Goal: Task Accomplishment & Management: Use online tool/utility

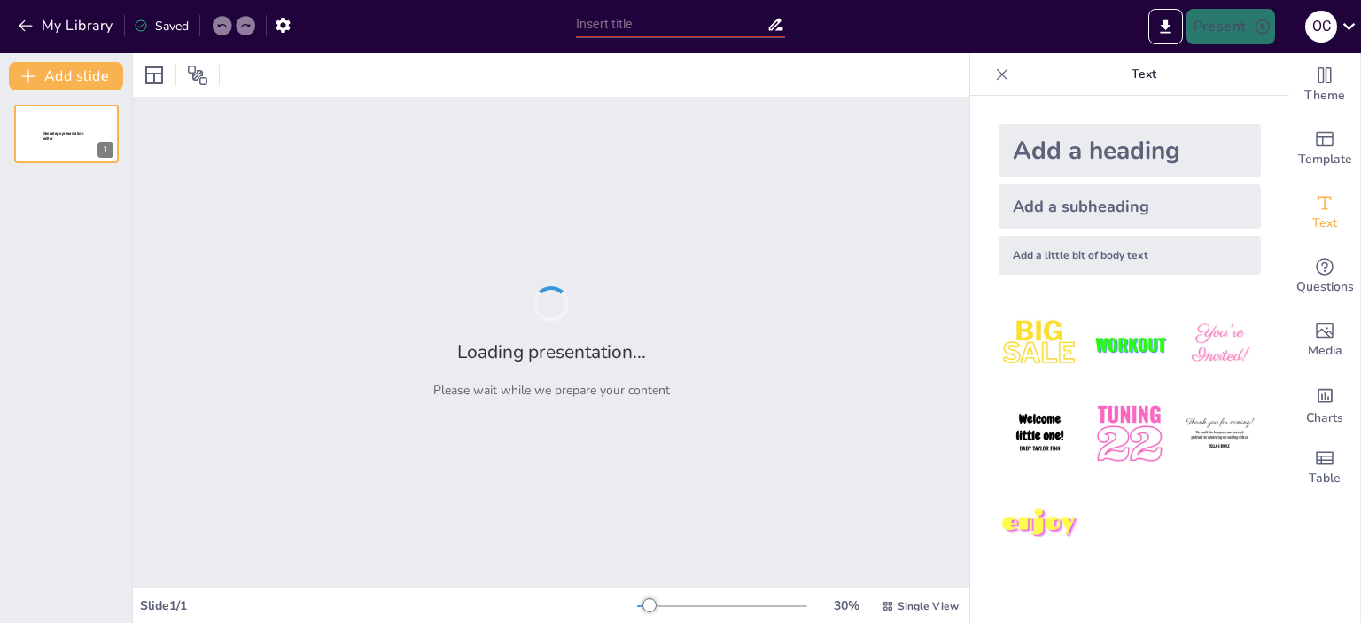
type input "Вареники: Смачні та веселі, як наш клас!"
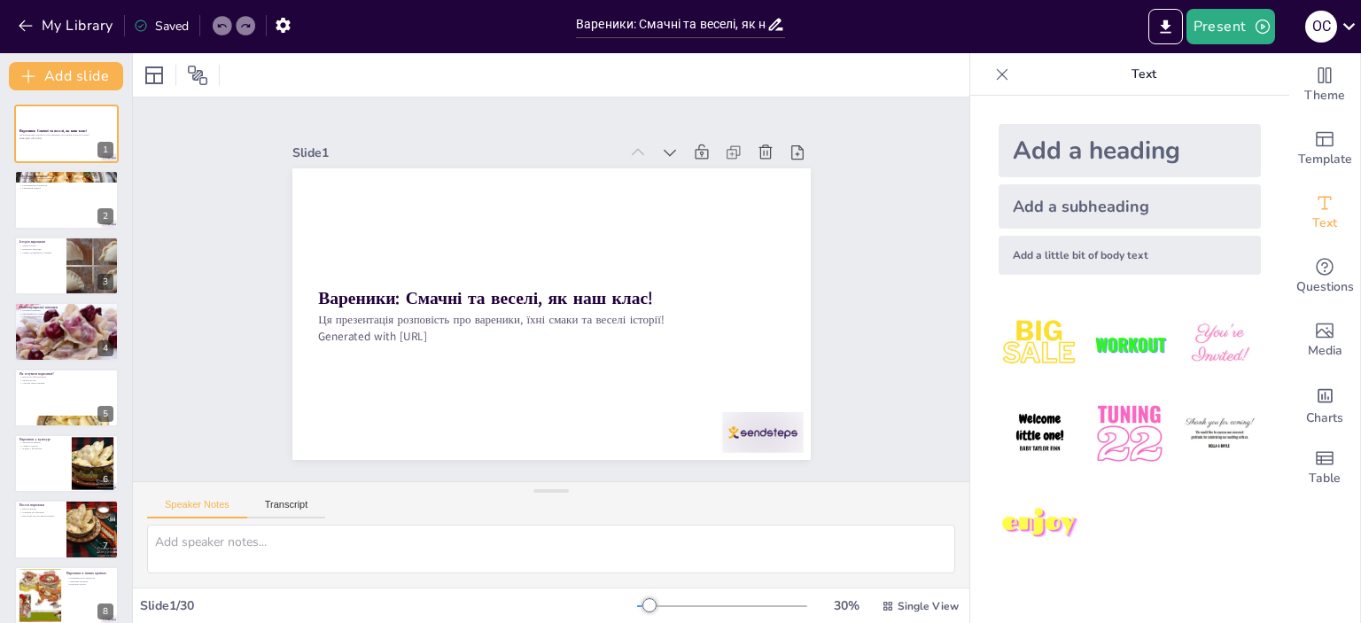
checkbox input "true"
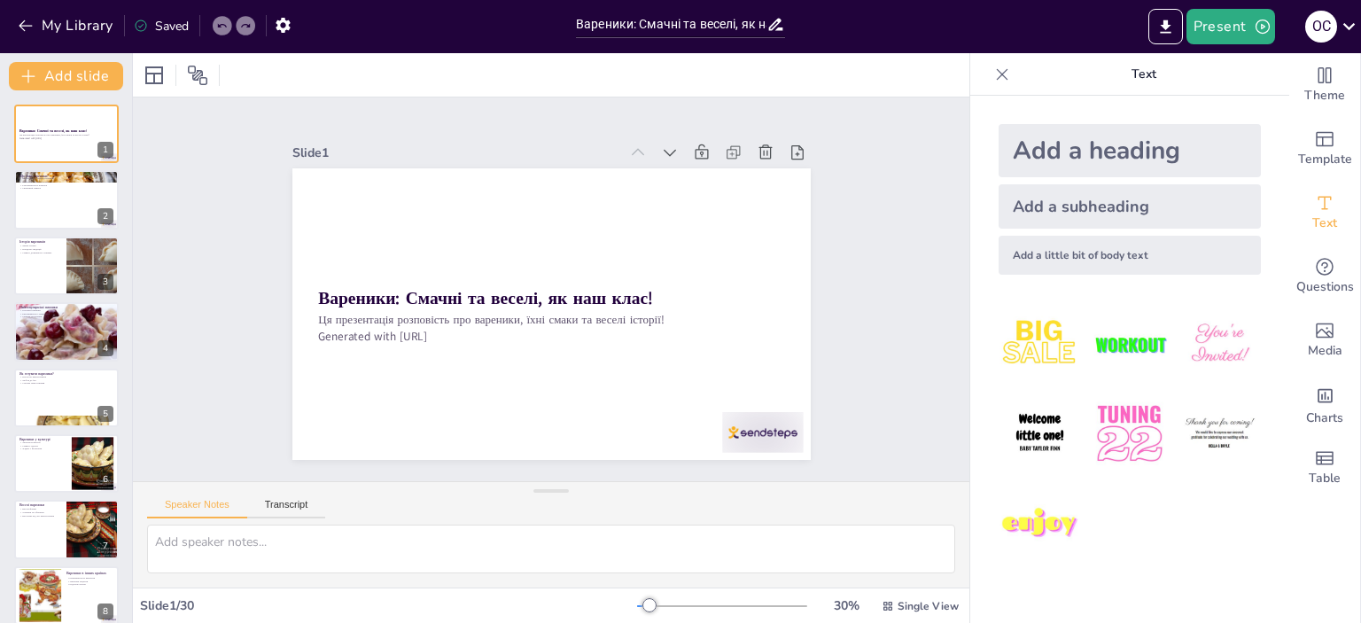
checkbox input "true"
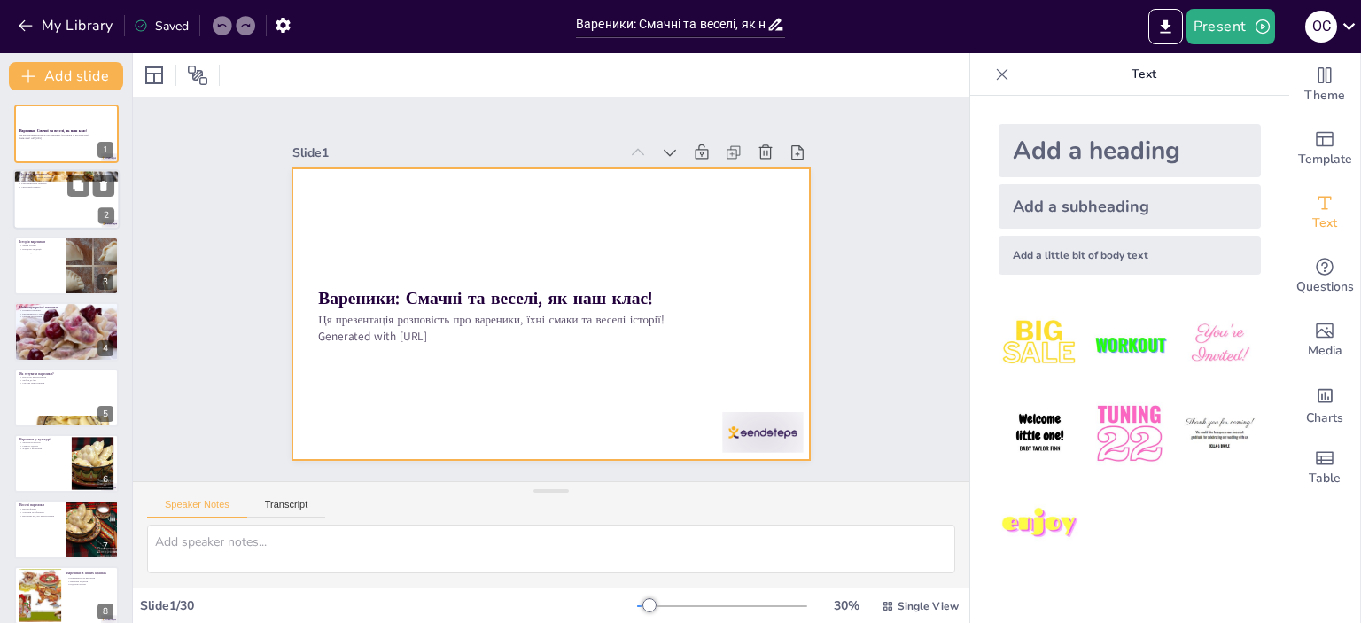
checkbox input "true"
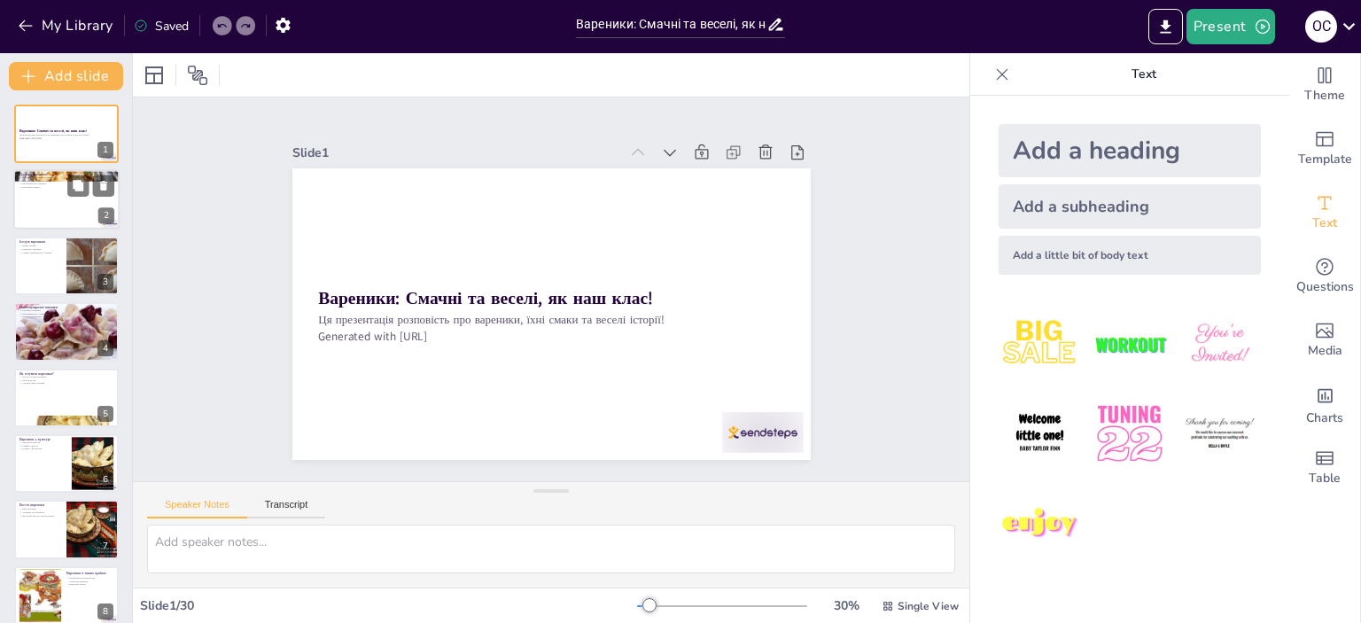
checkbox input "true"
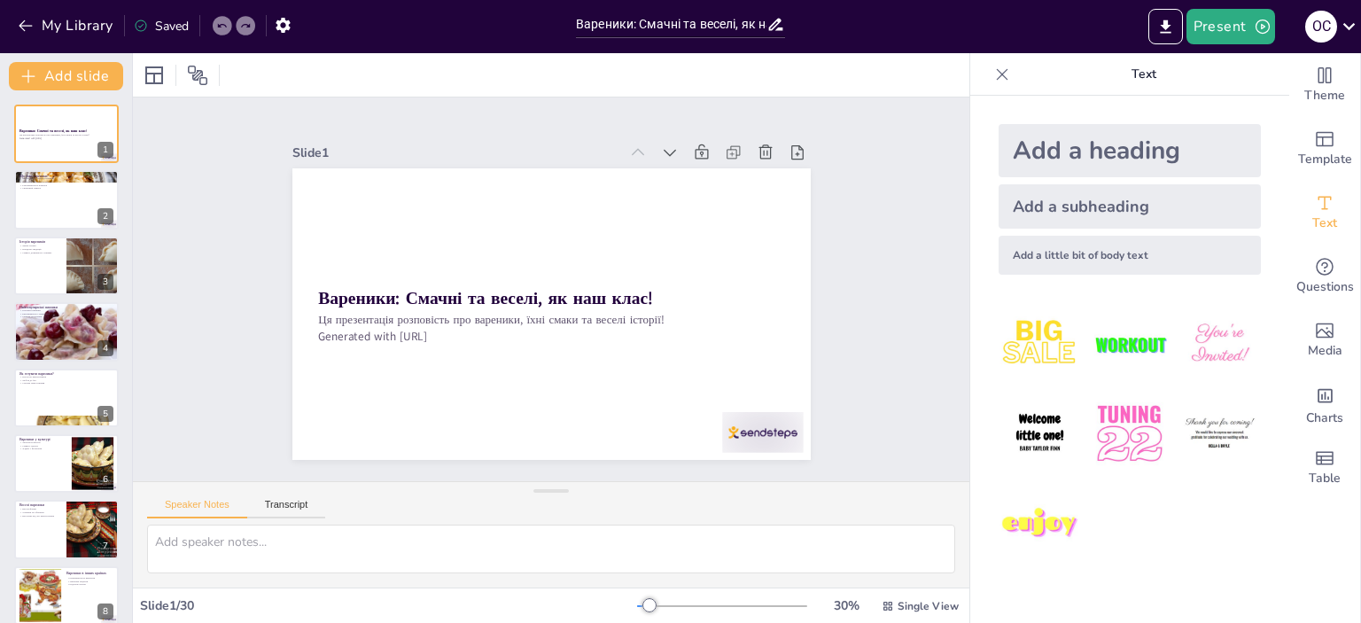
checkbox input "true"
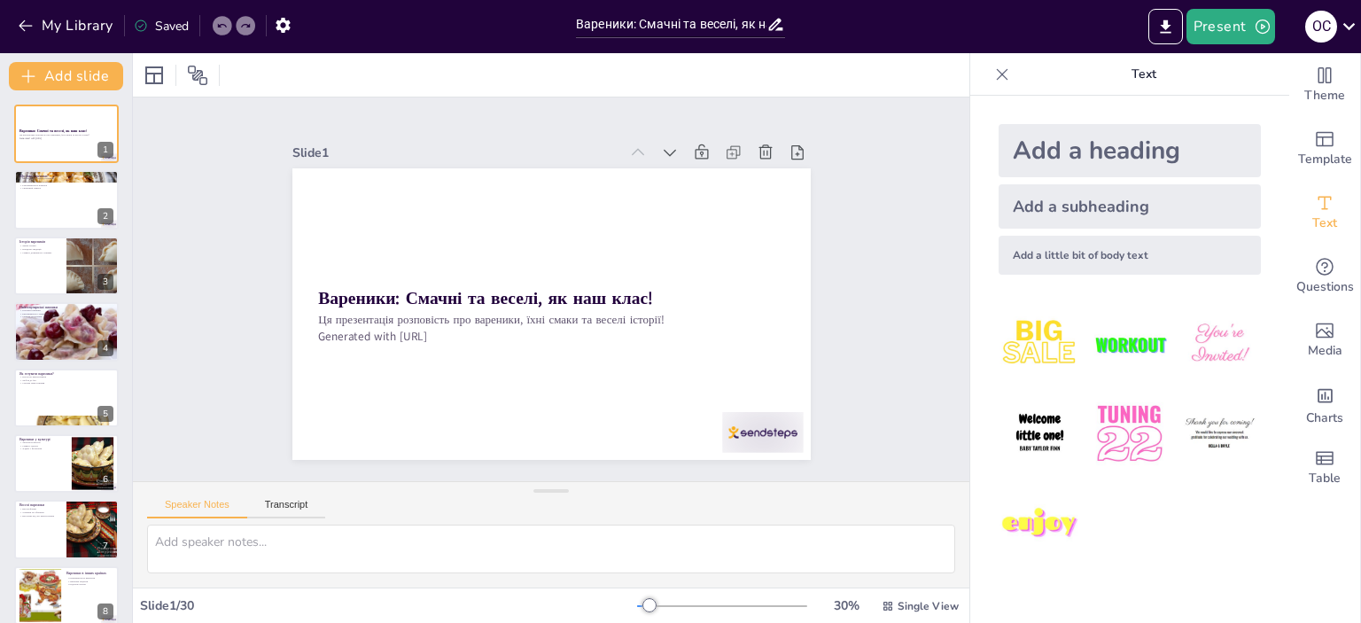
checkbox input "true"
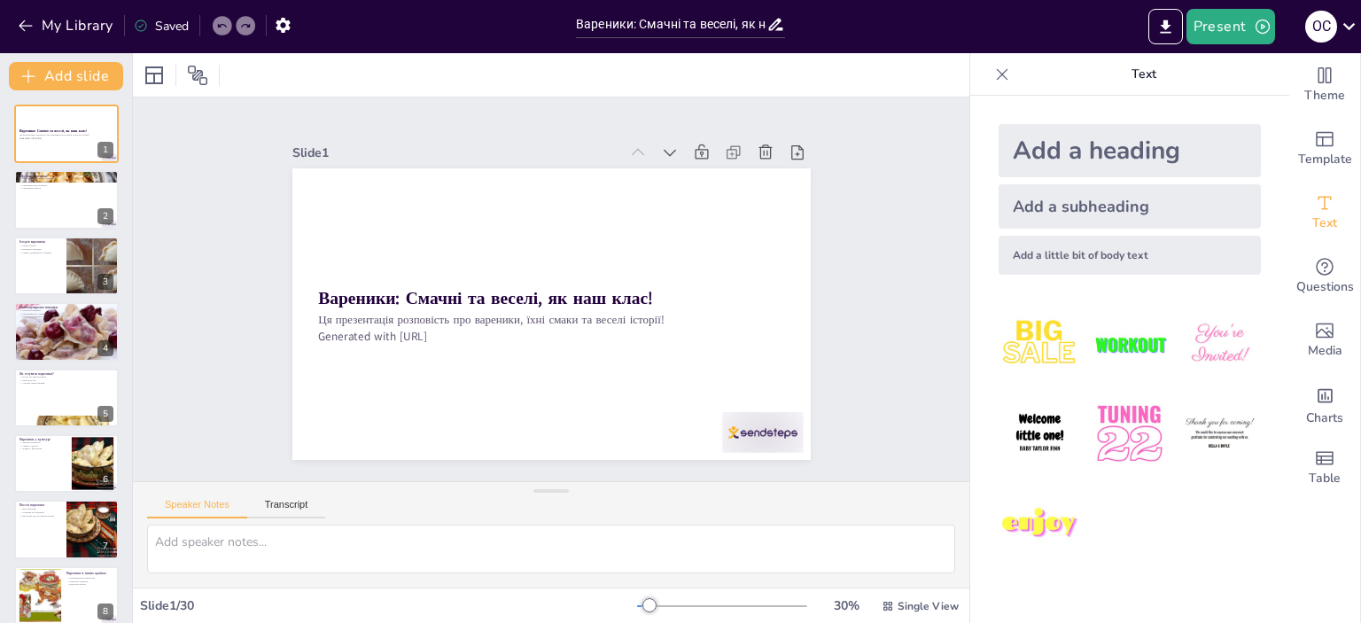
checkbox input "true"
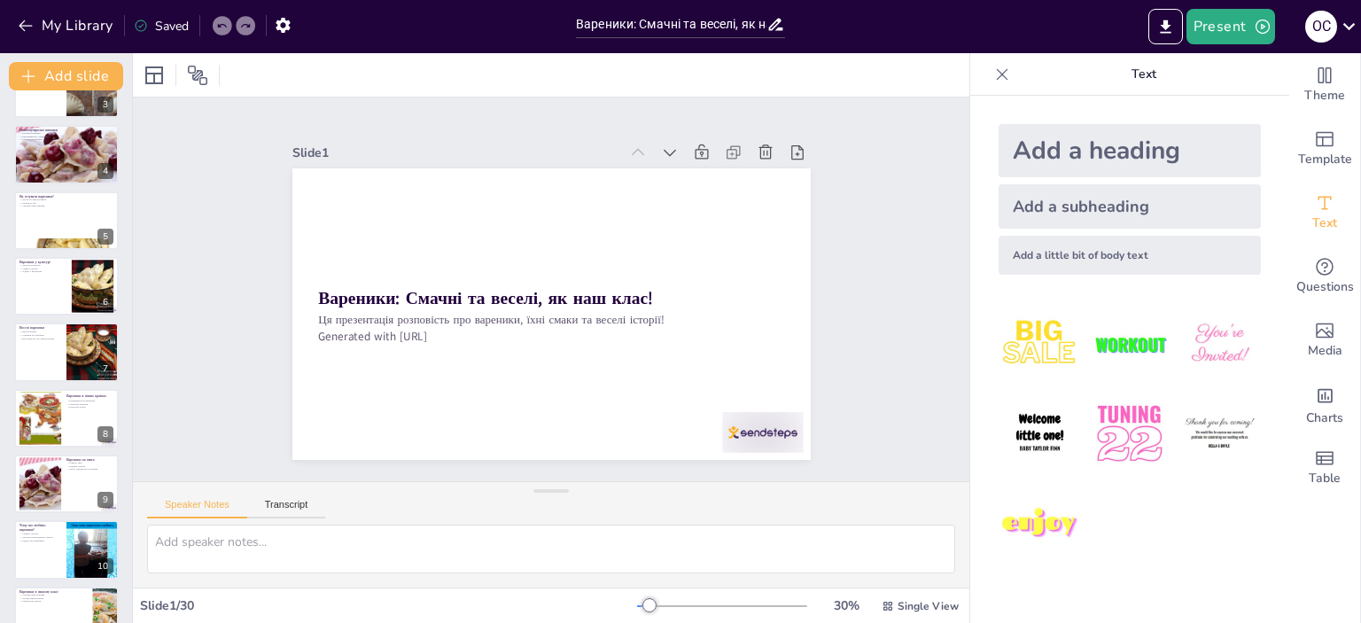
checkbox input "true"
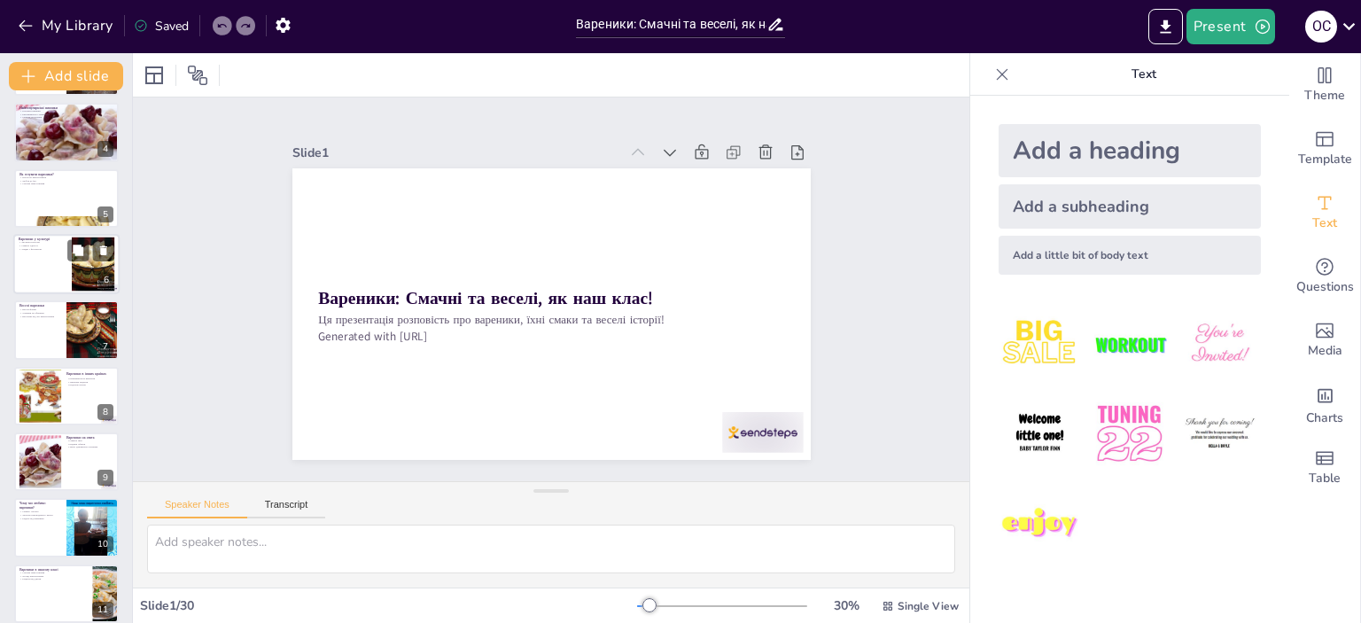
checkbox input "true"
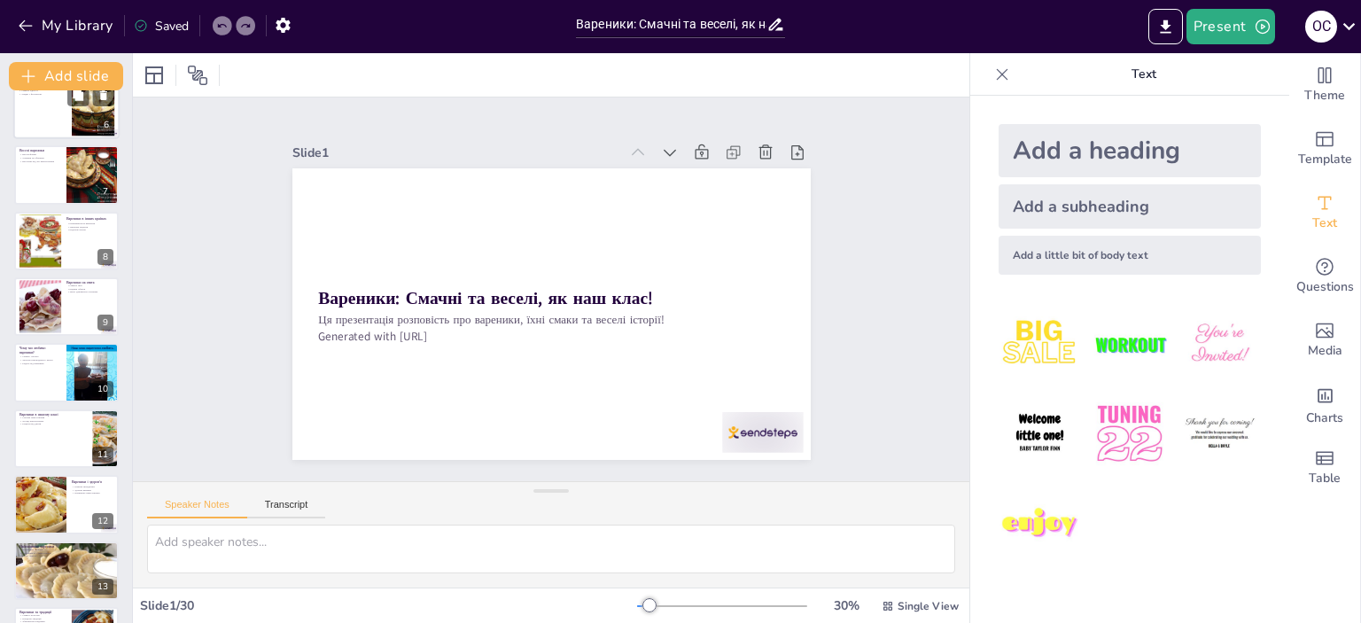
checkbox input "true"
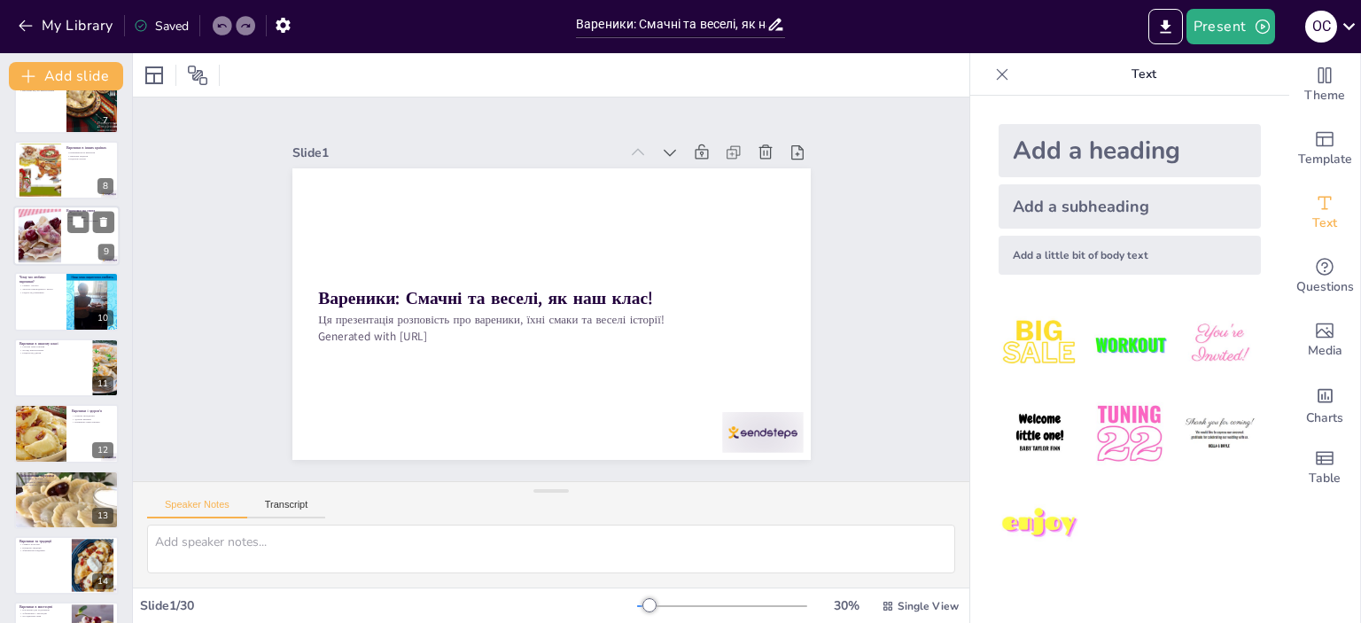
checkbox input "true"
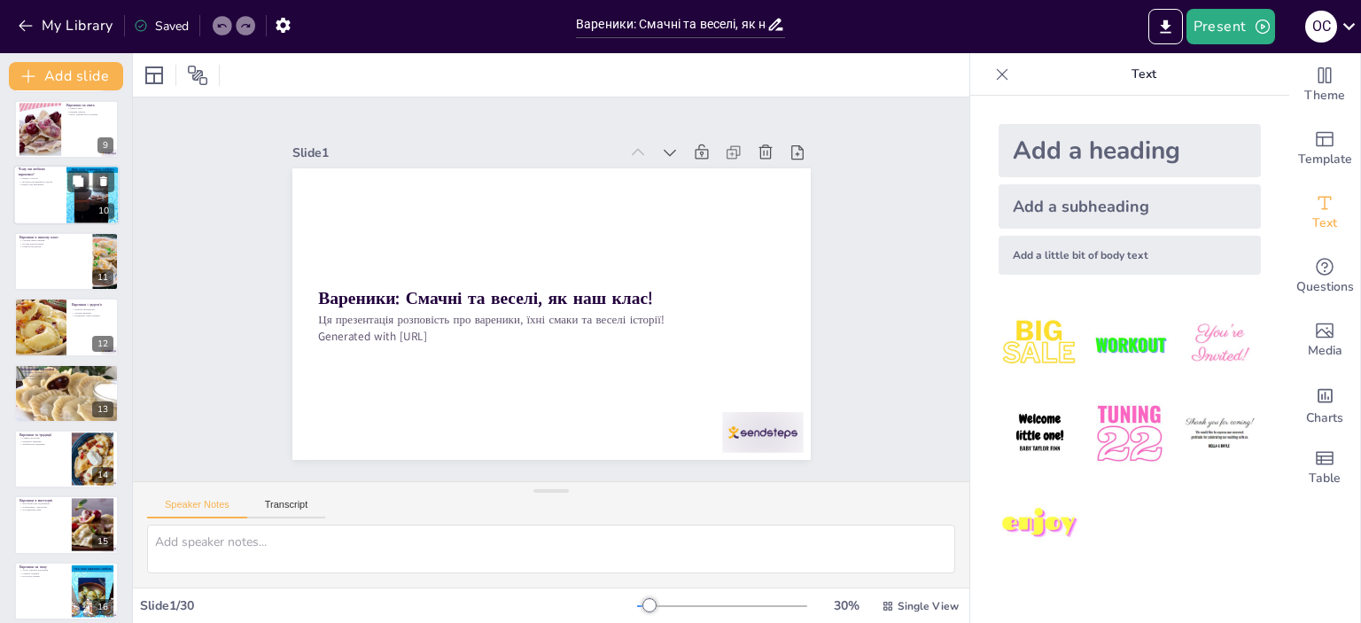
checkbox input "true"
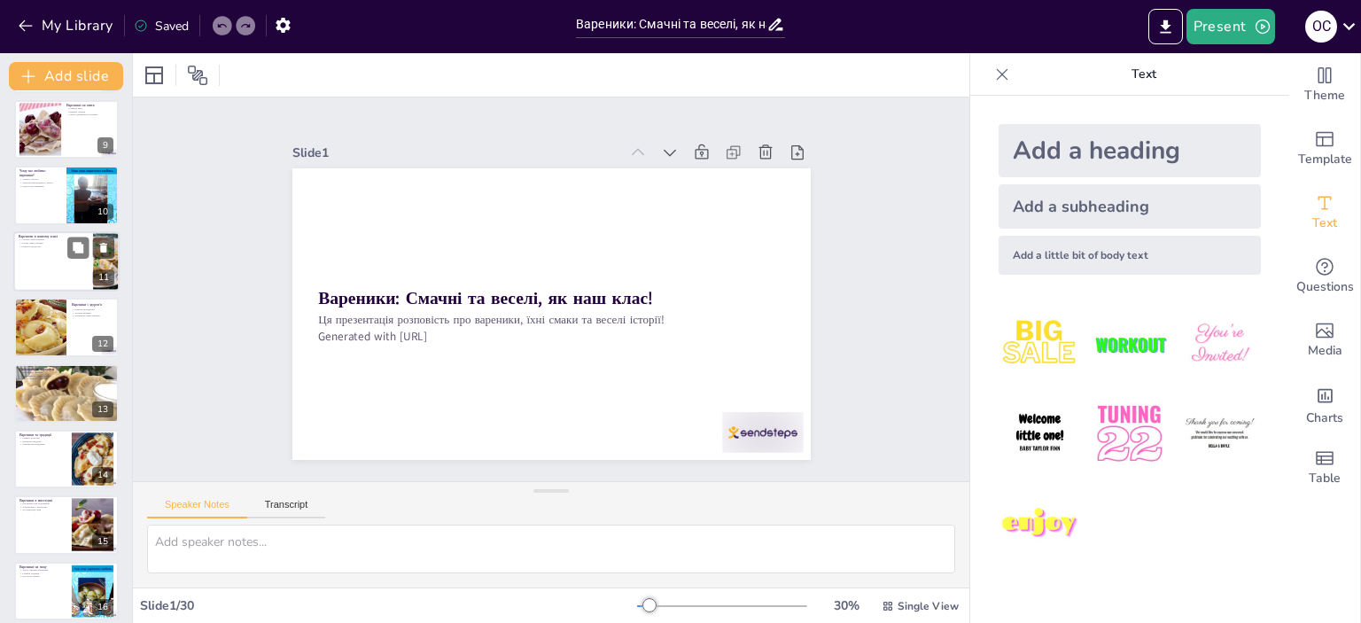
checkbox input "true"
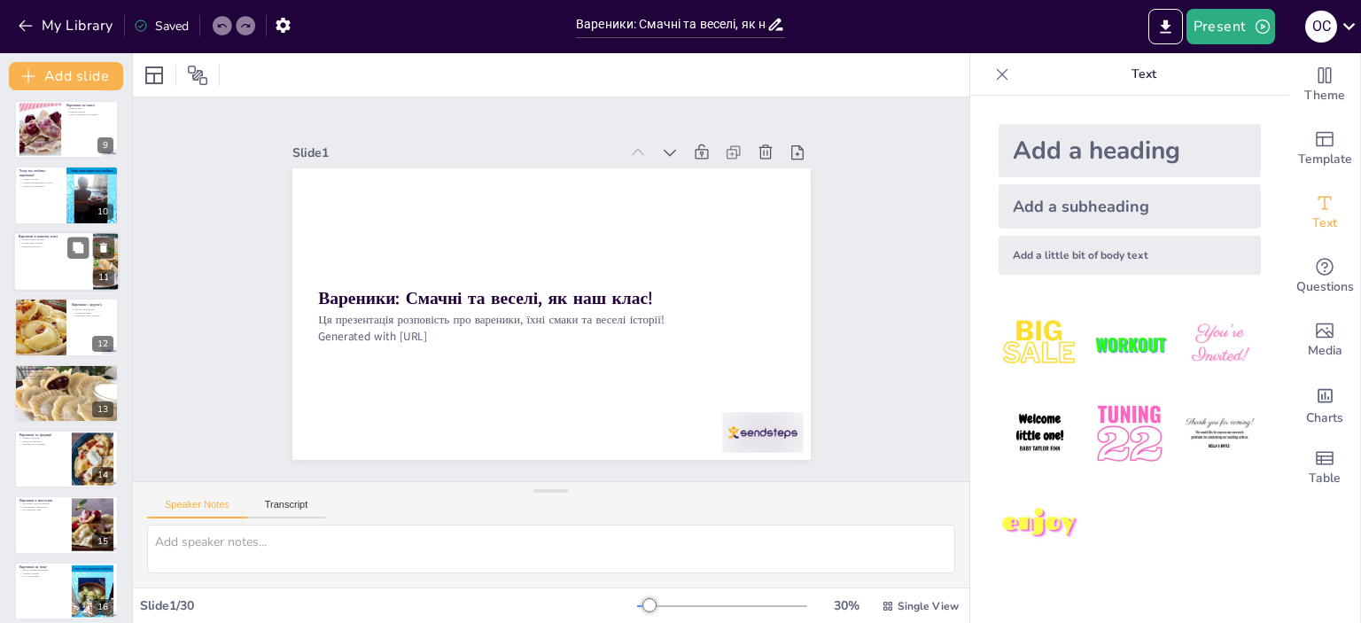
checkbox input "true"
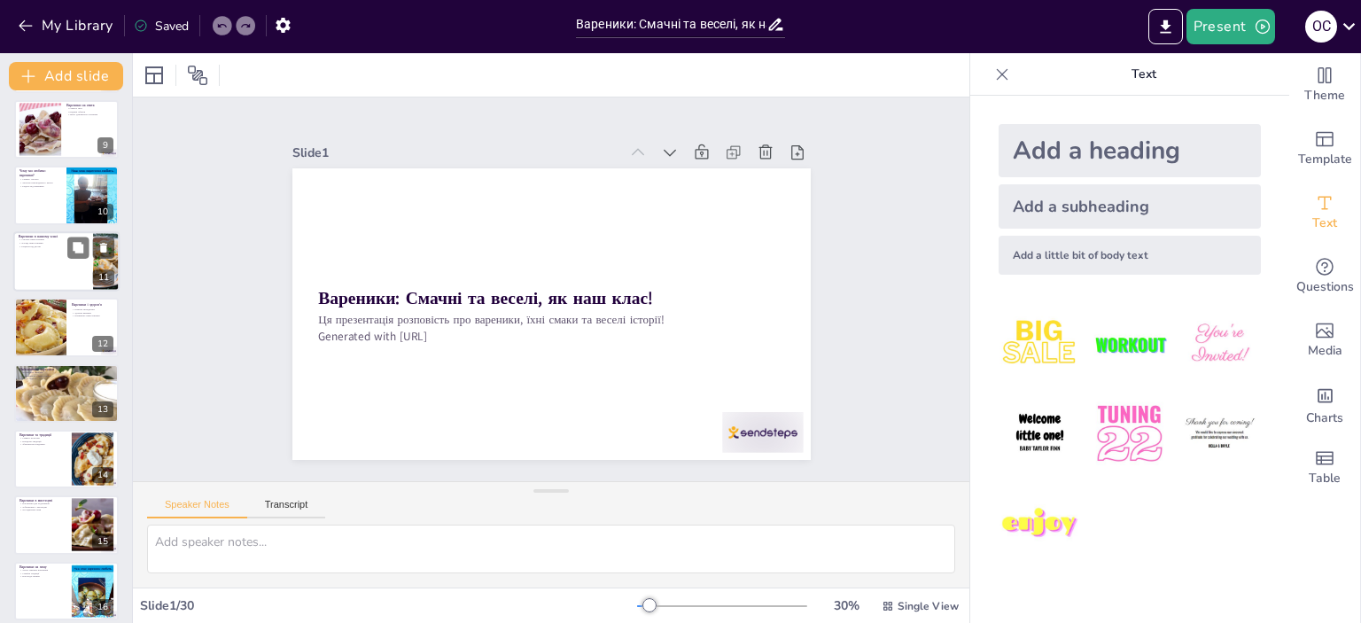
checkbox input "true"
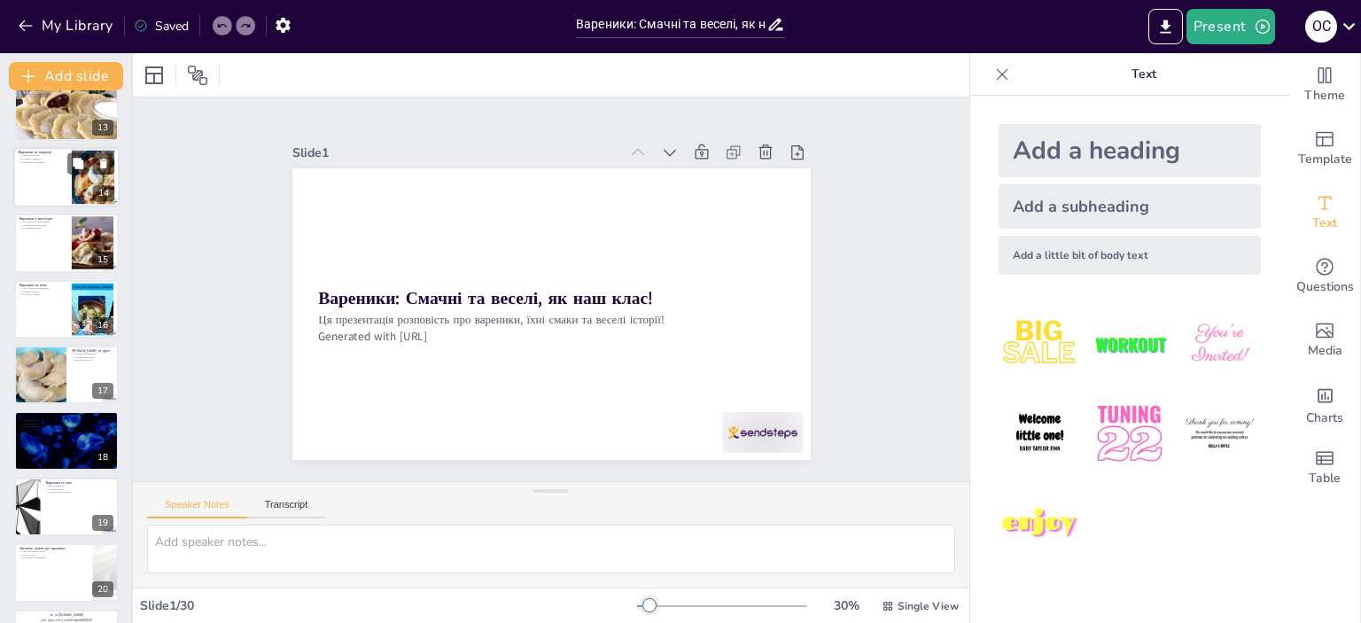
checkbox input "true"
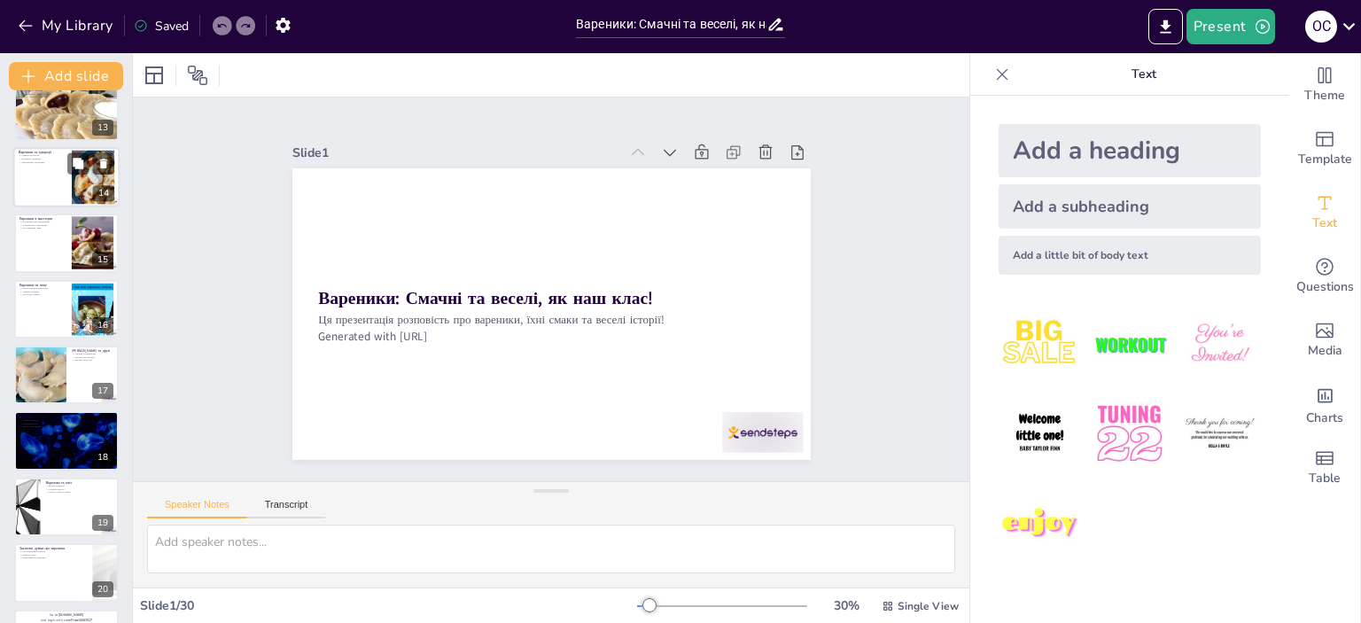
checkbox input "true"
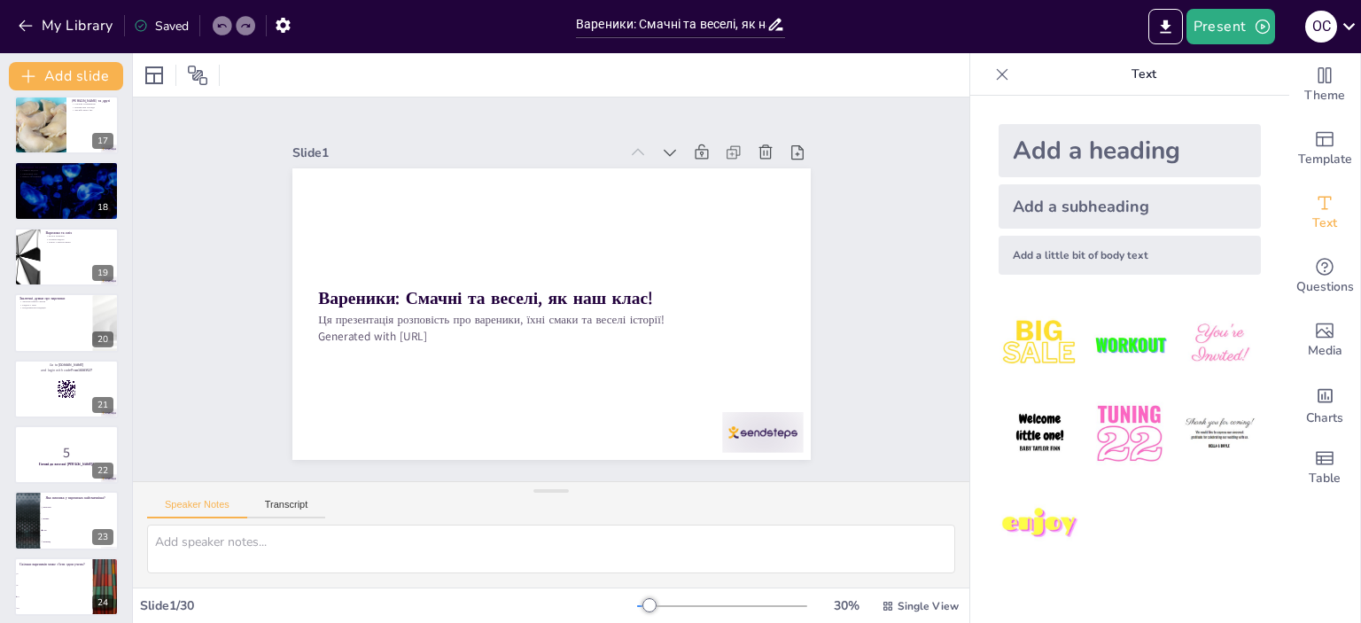
checkbox input "true"
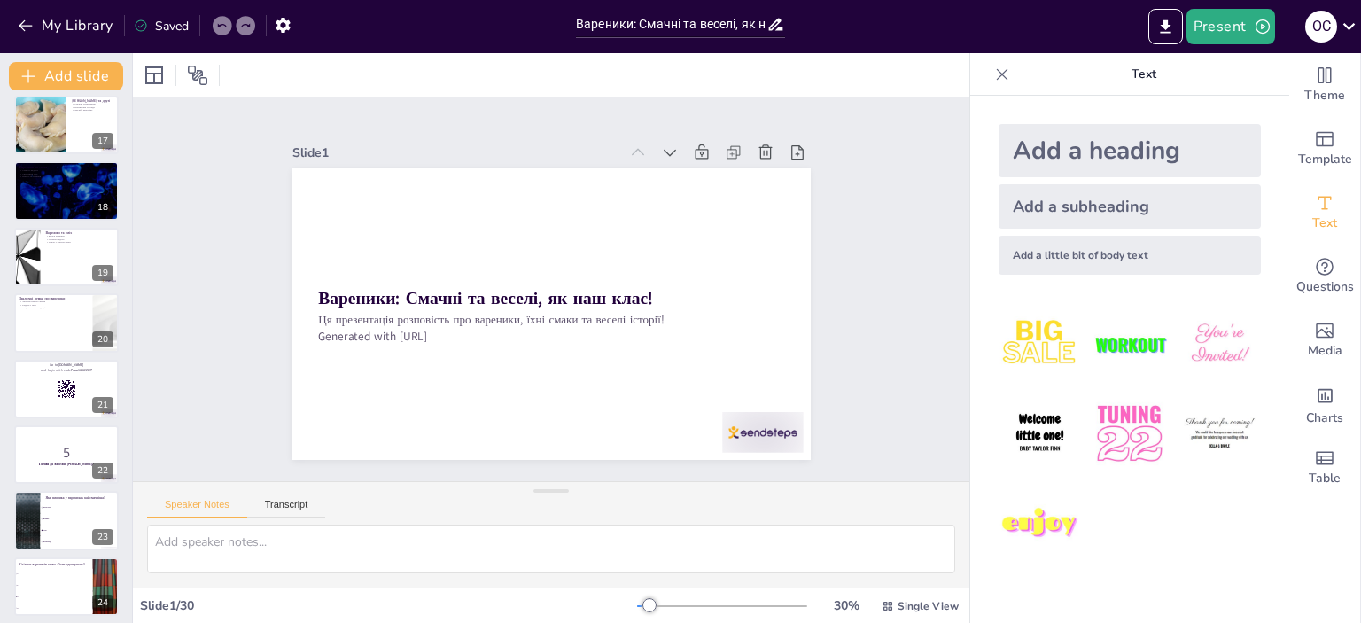
checkbox input "true"
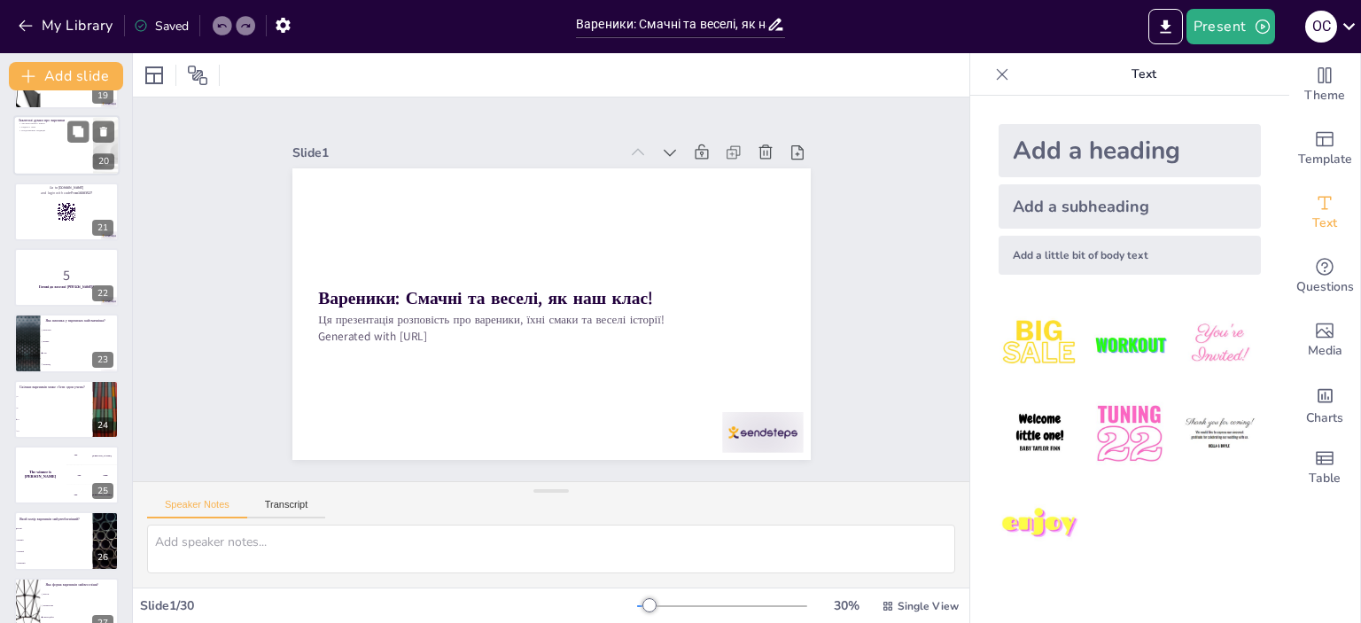
checkbox input "true"
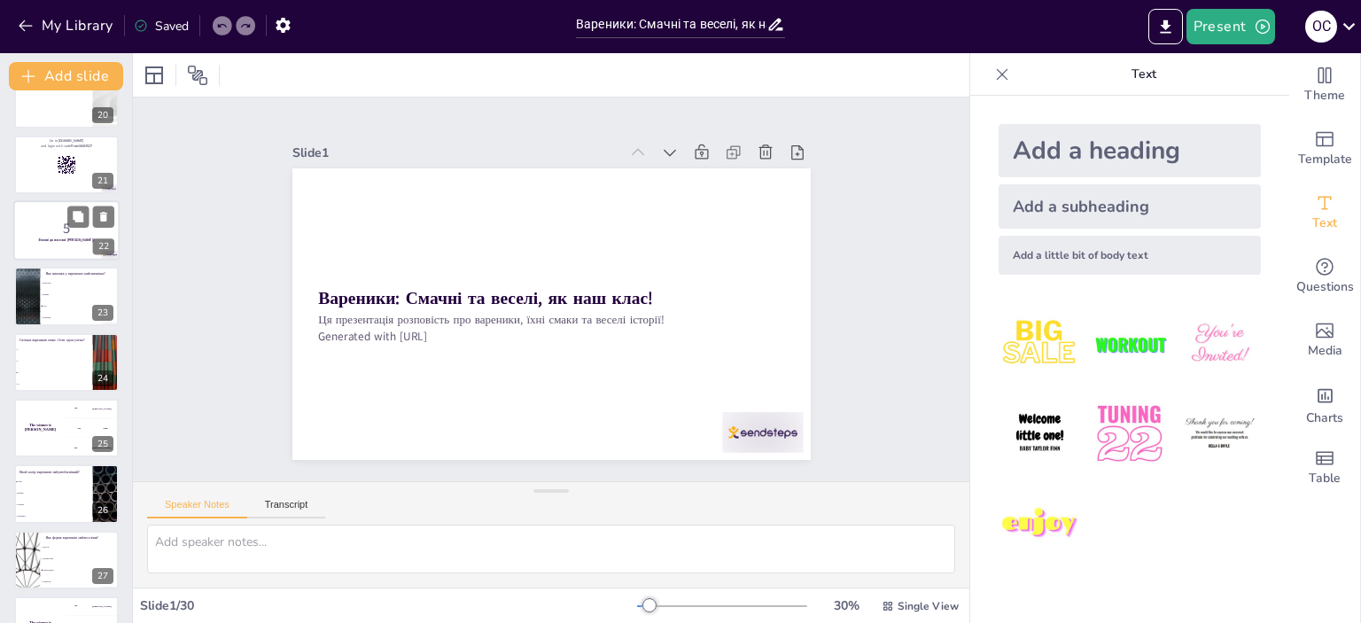
checkbox input "true"
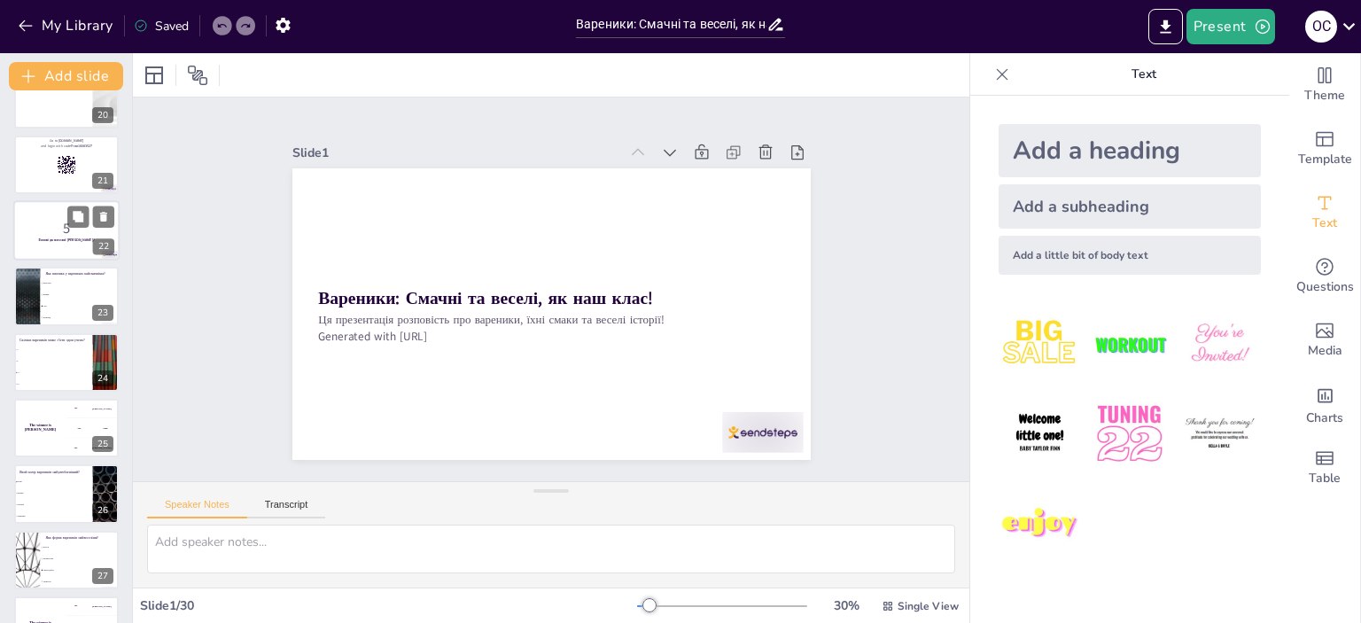
checkbox input "true"
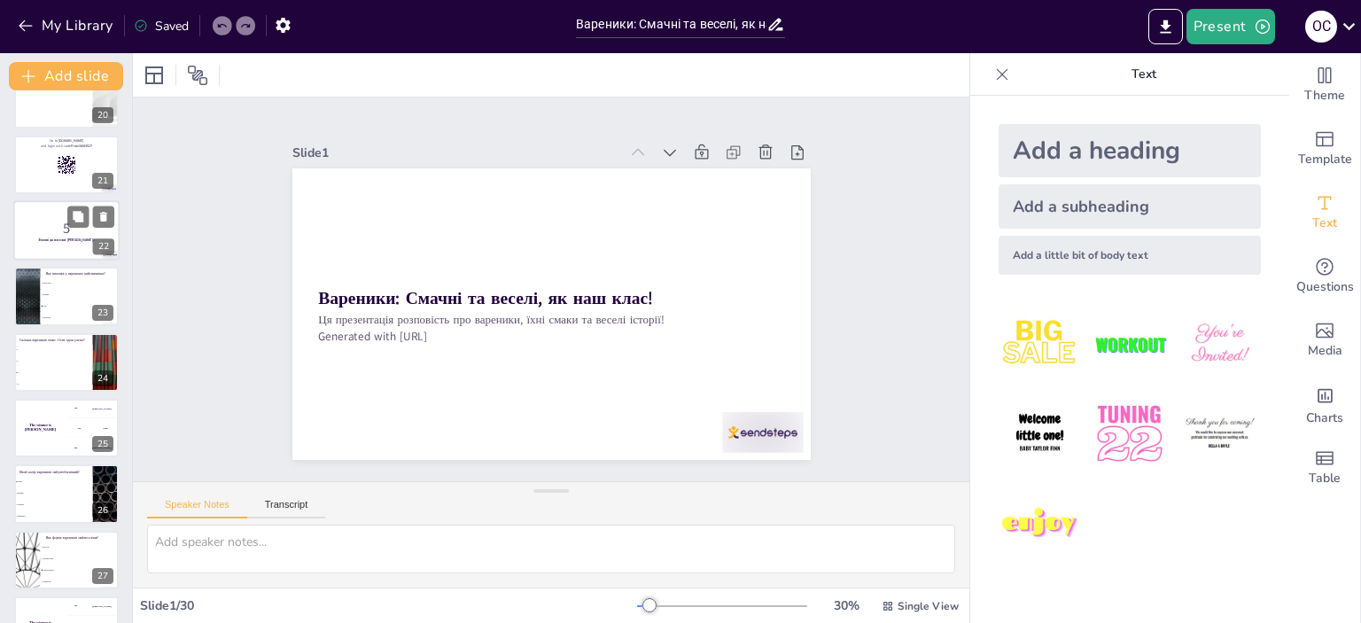
scroll to position [1465, 0]
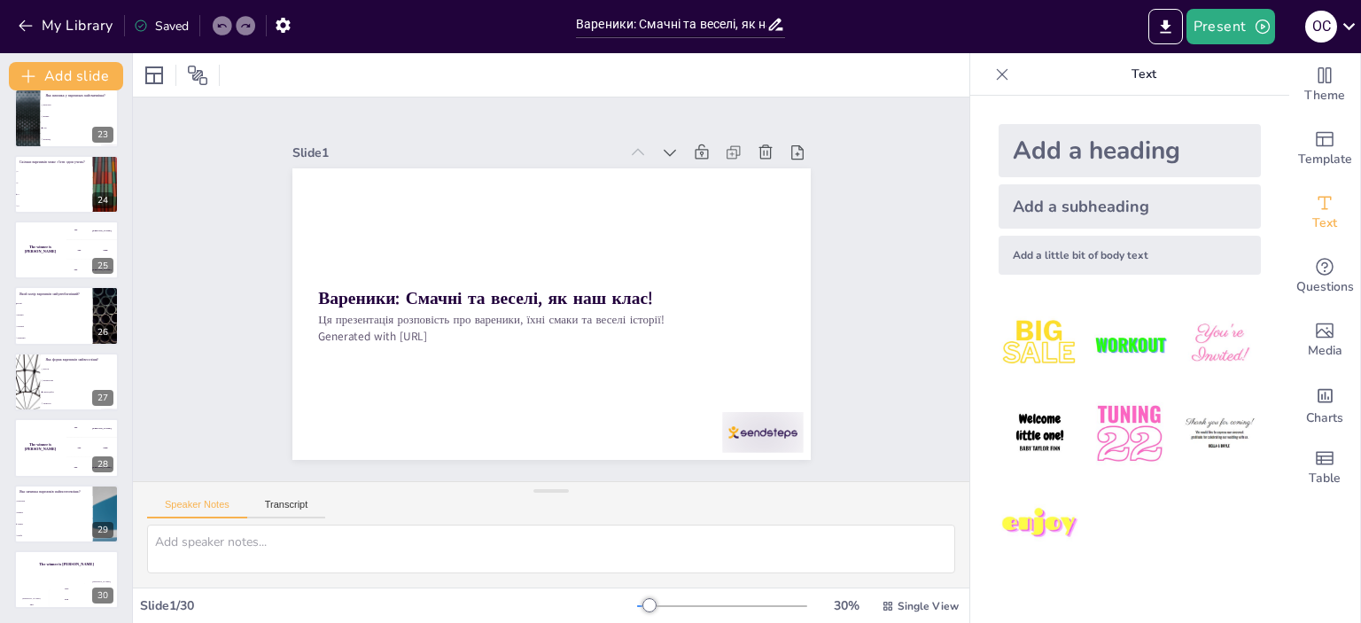
checkbox input "true"
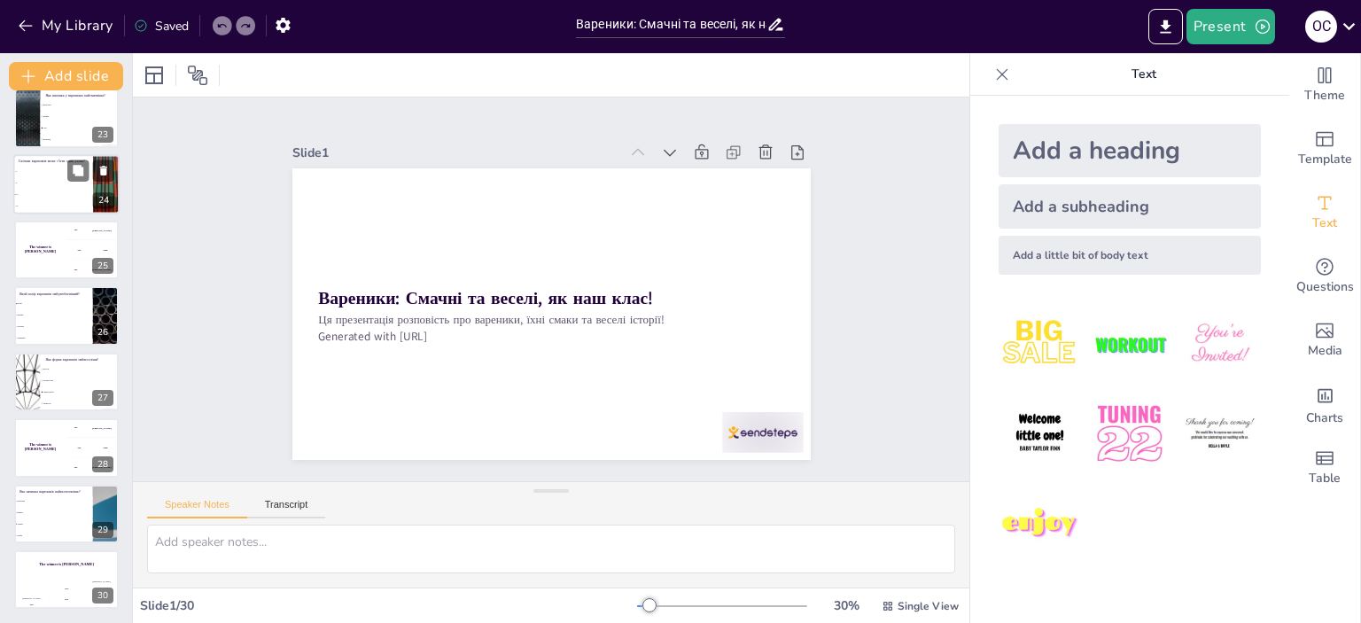
checkbox input "true"
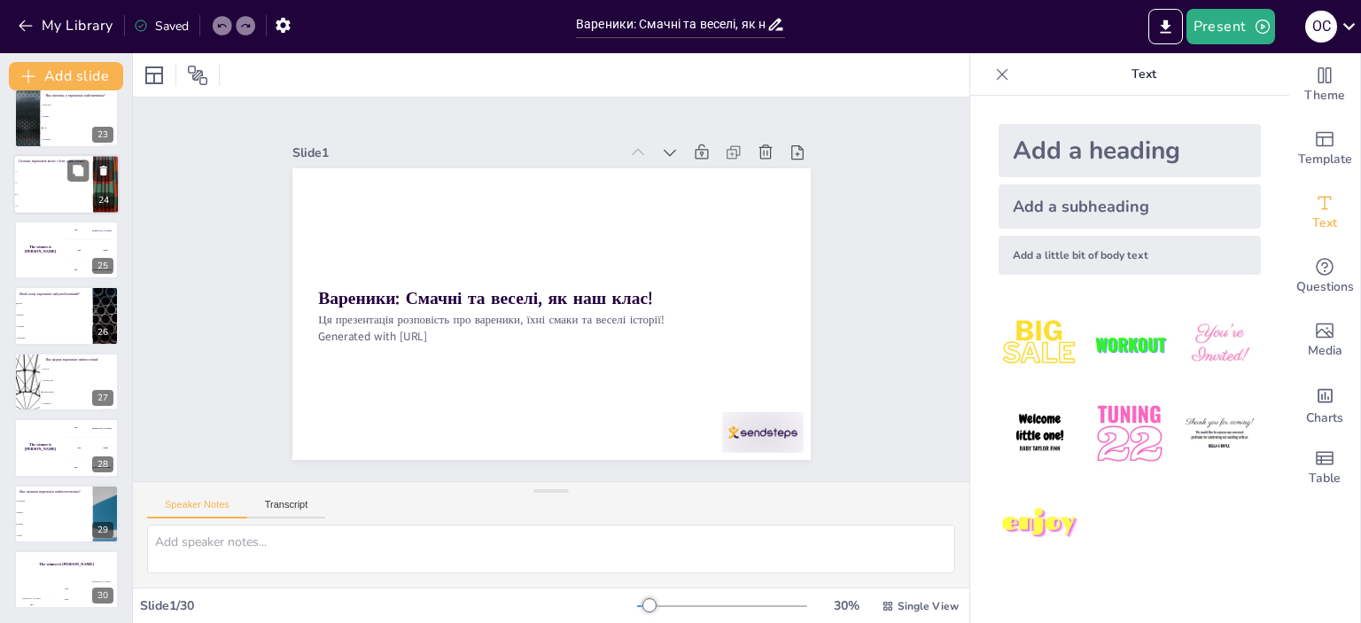
checkbox input "true"
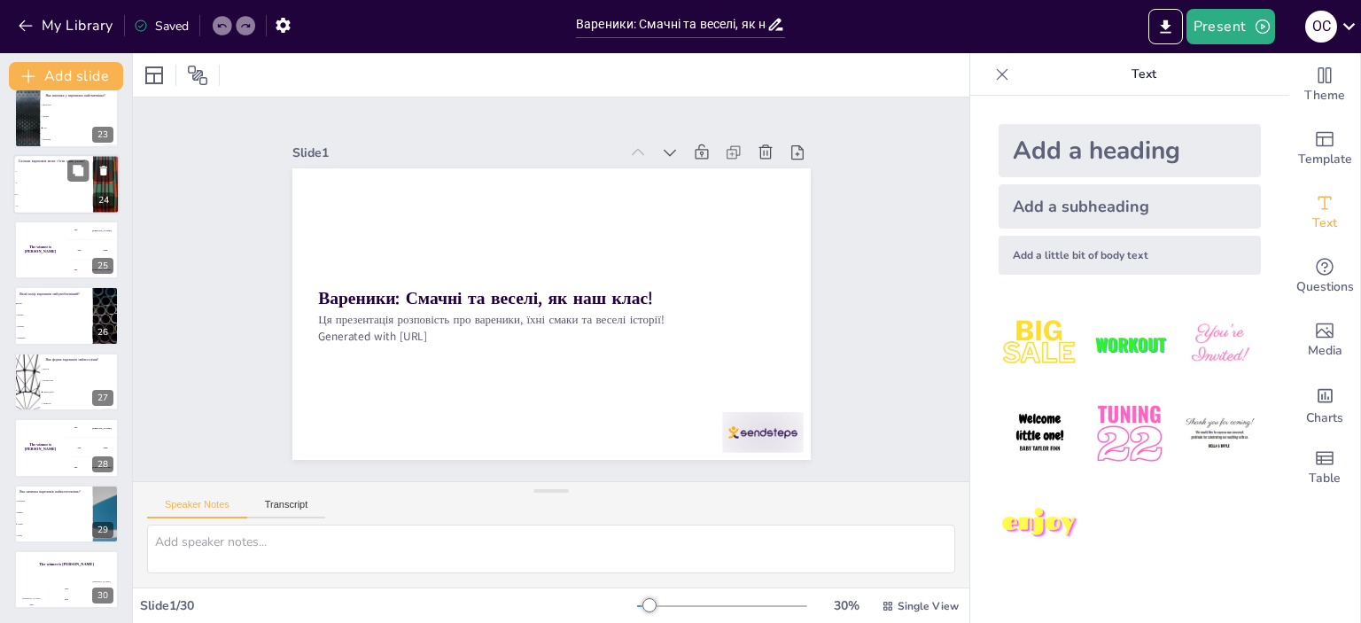
checkbox input "true"
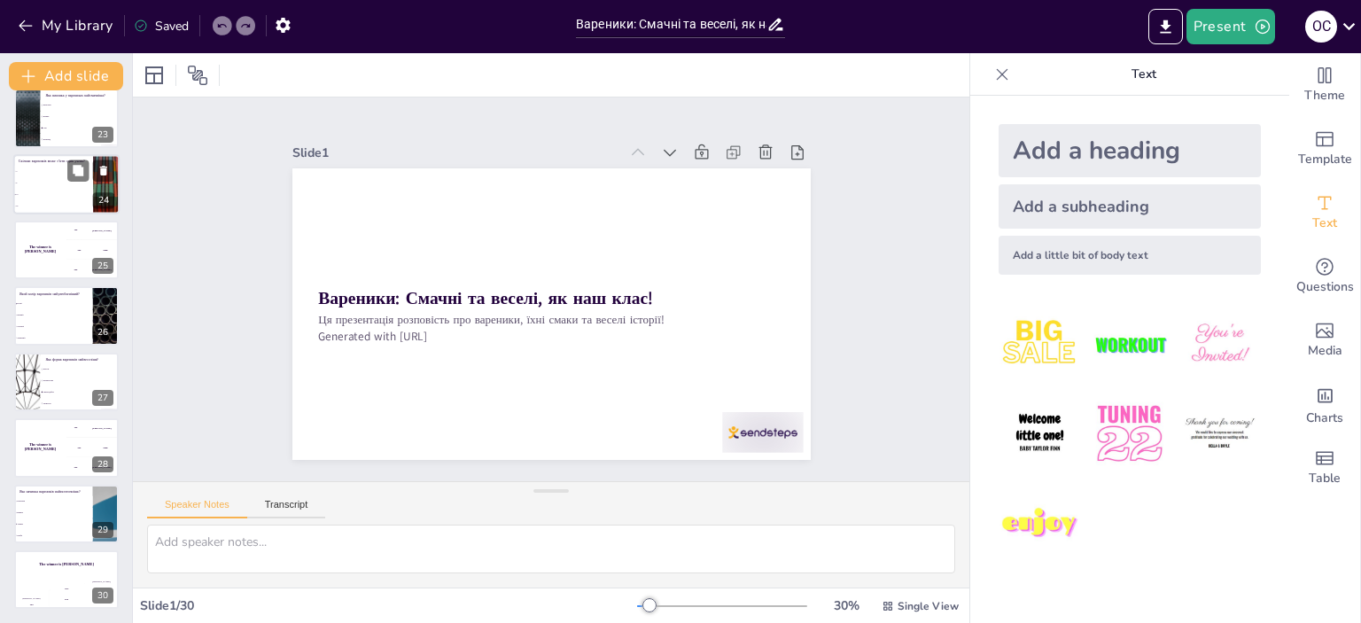
checkbox input "true"
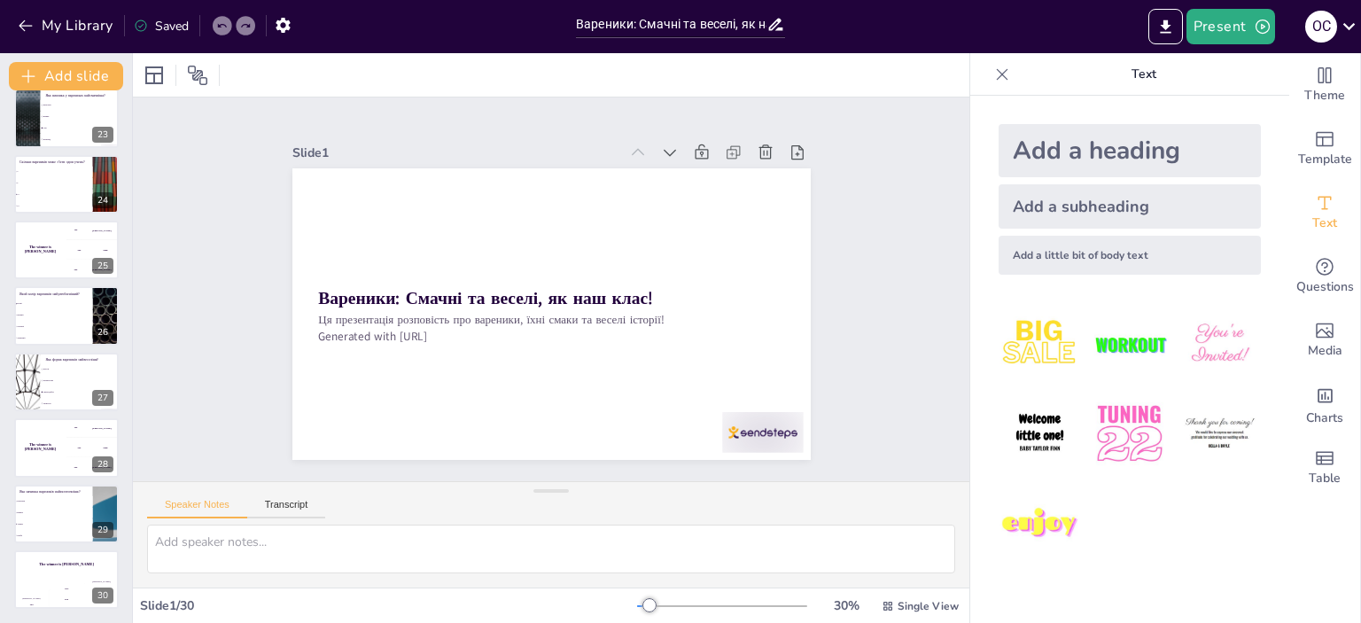
checkbox input "true"
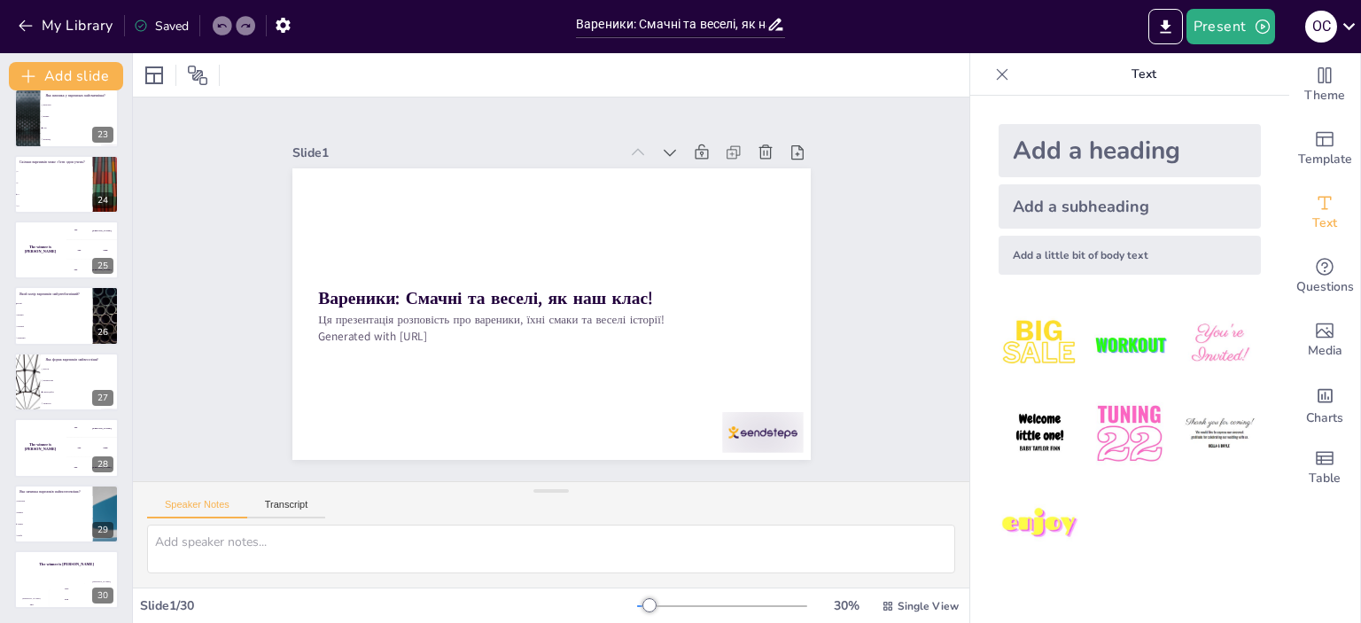
checkbox input "true"
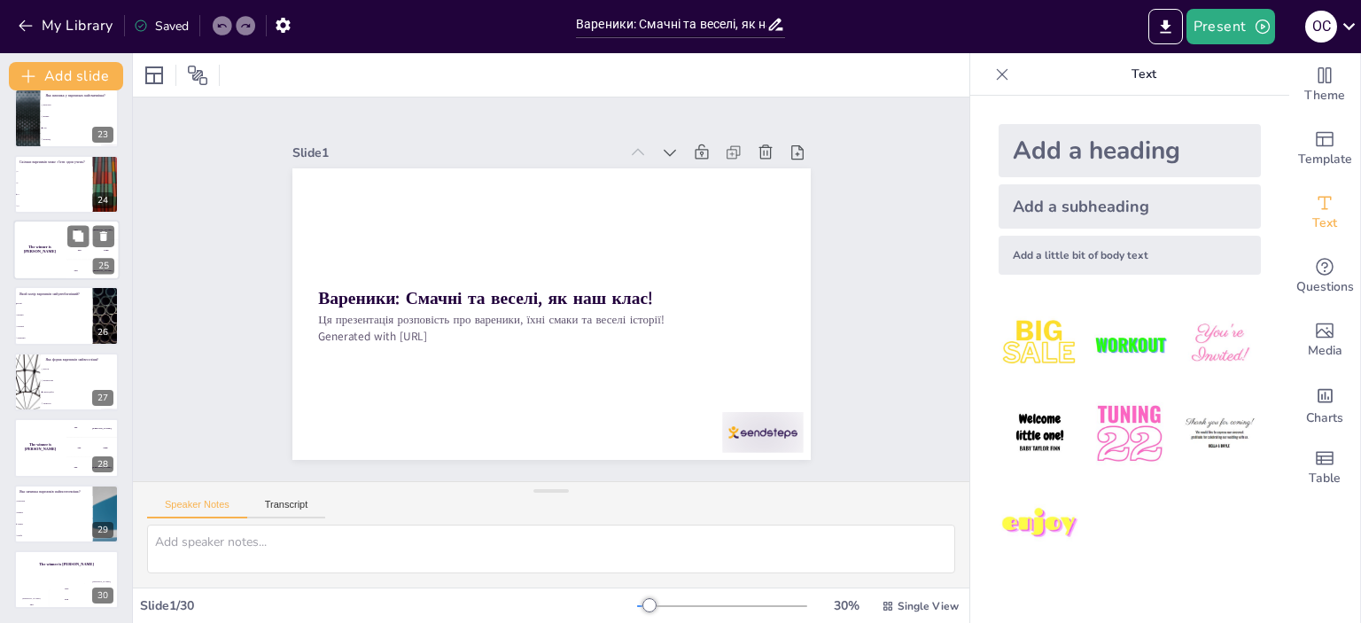
checkbox input "true"
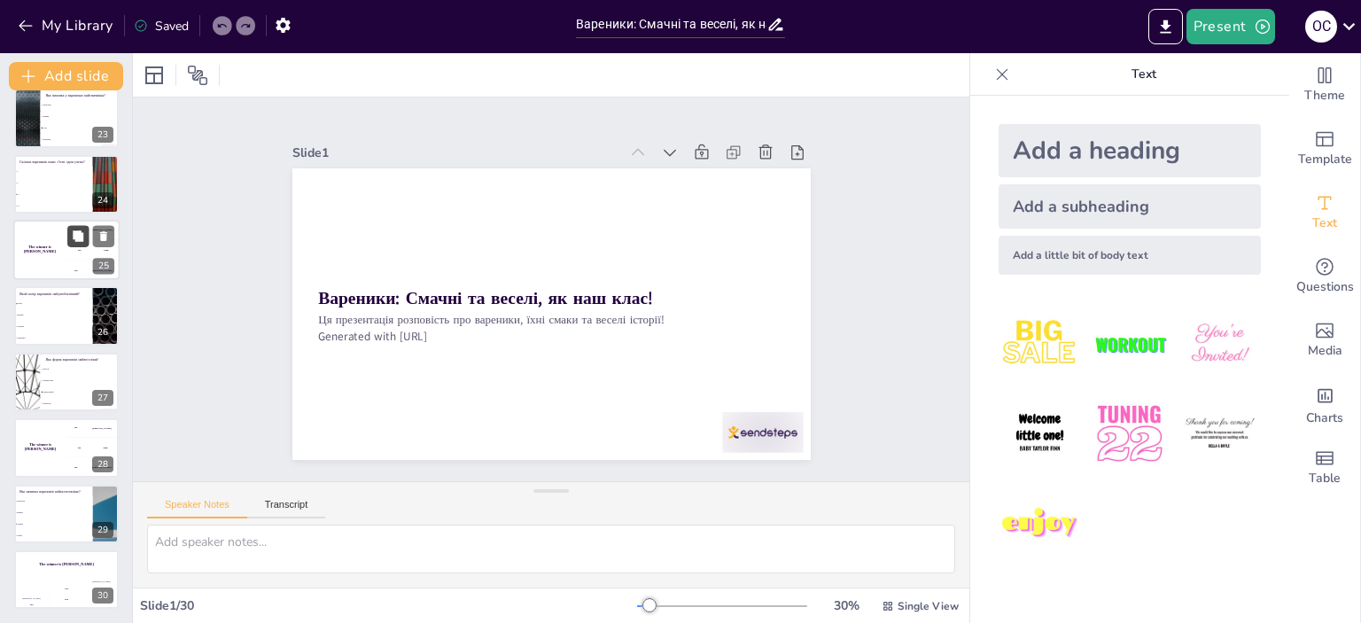
checkbox input "true"
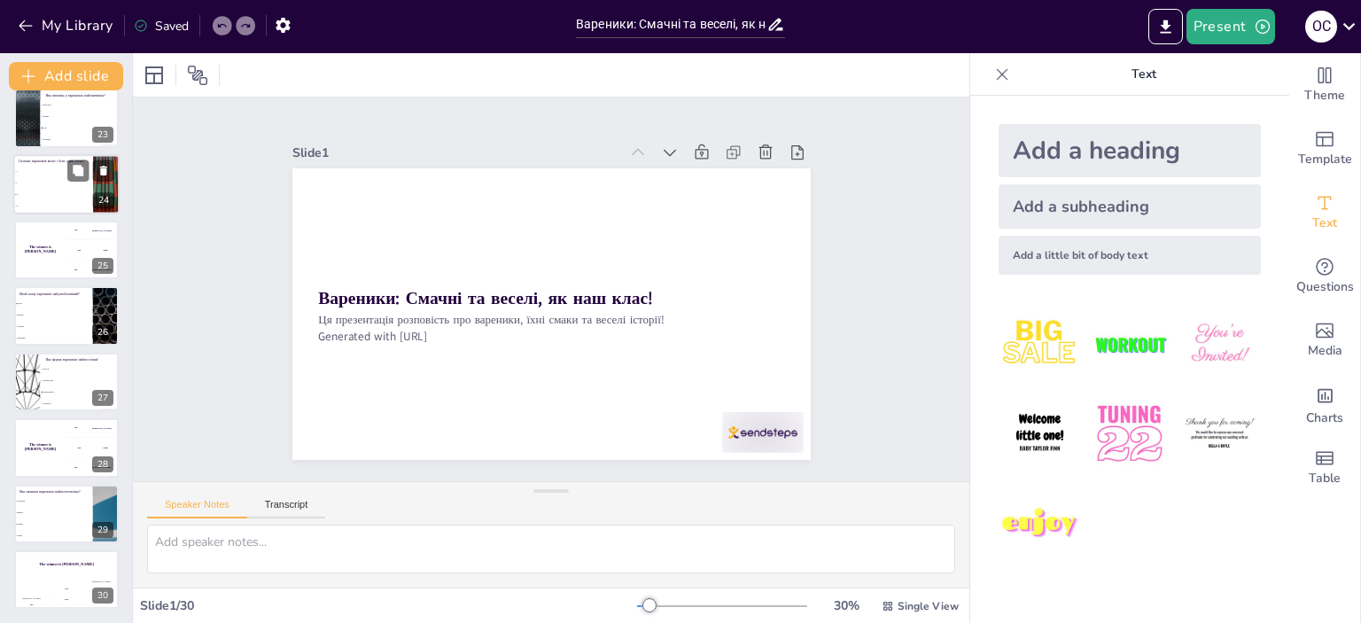
checkbox input "true"
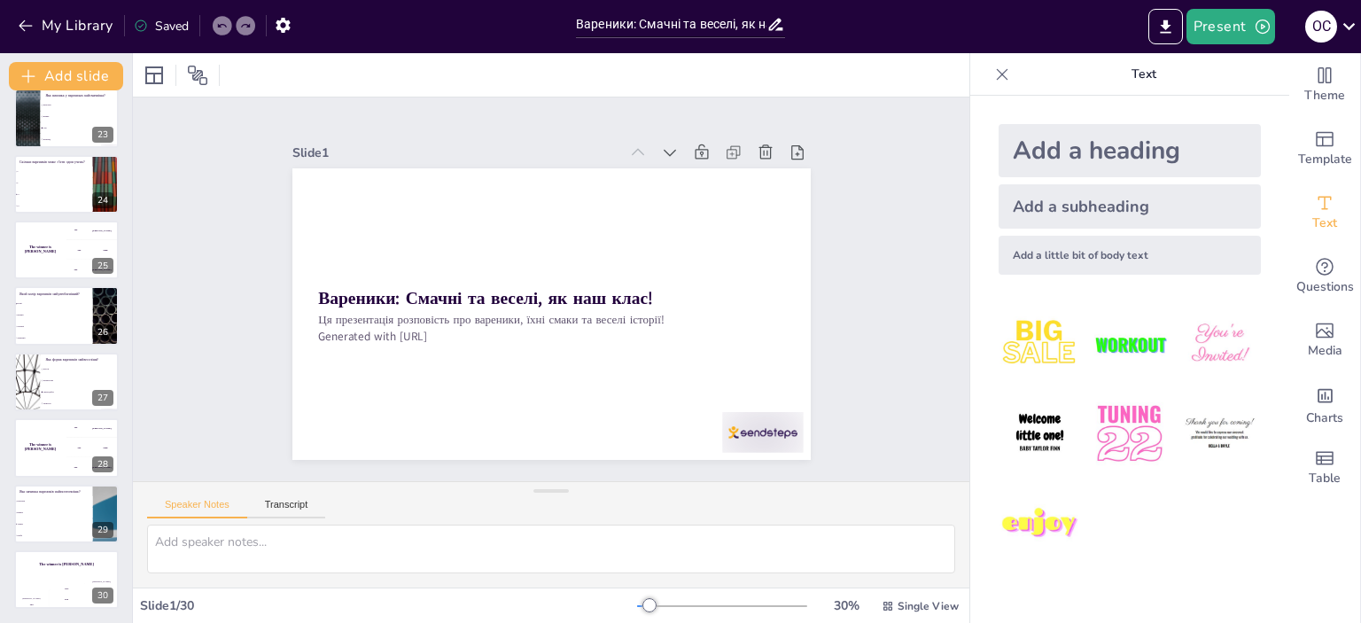
checkbox input "true"
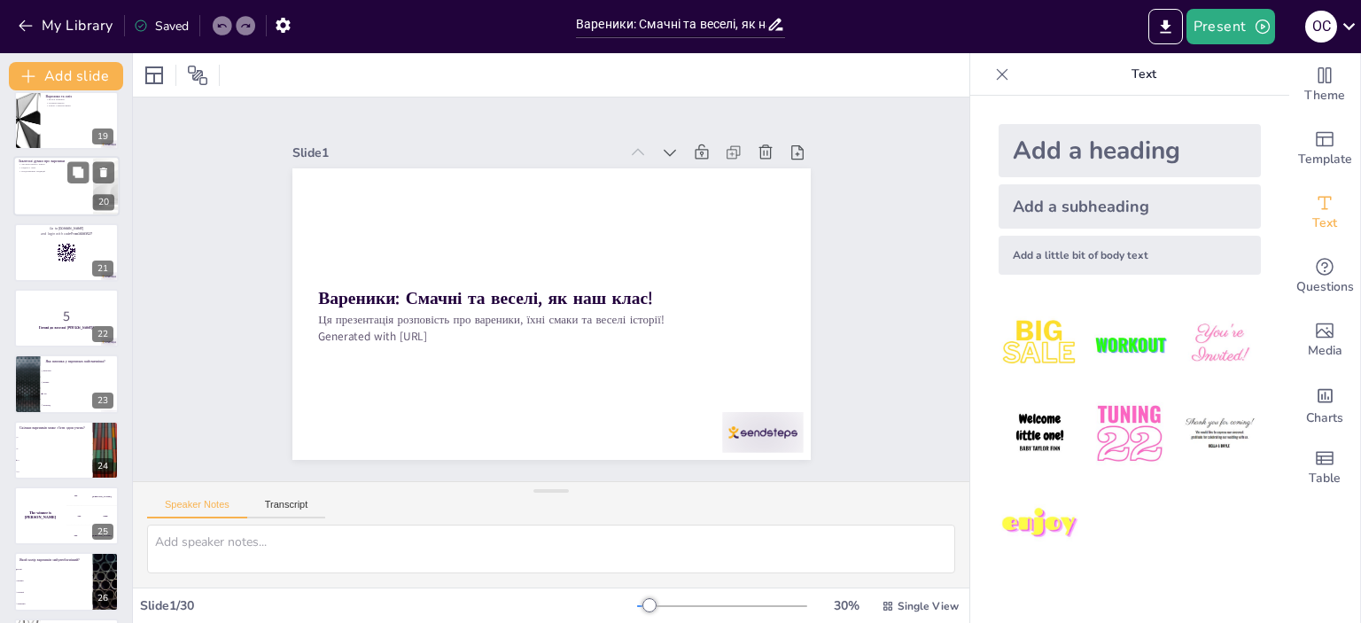
checkbox input "true"
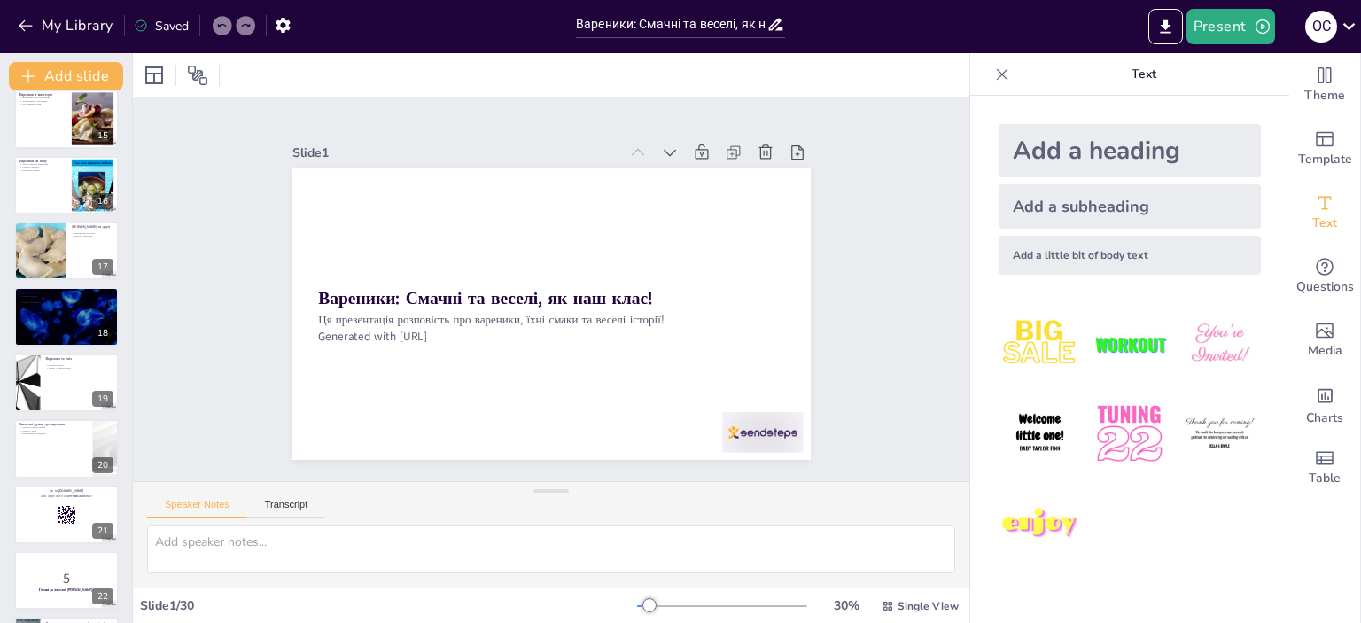
checkbox input "true"
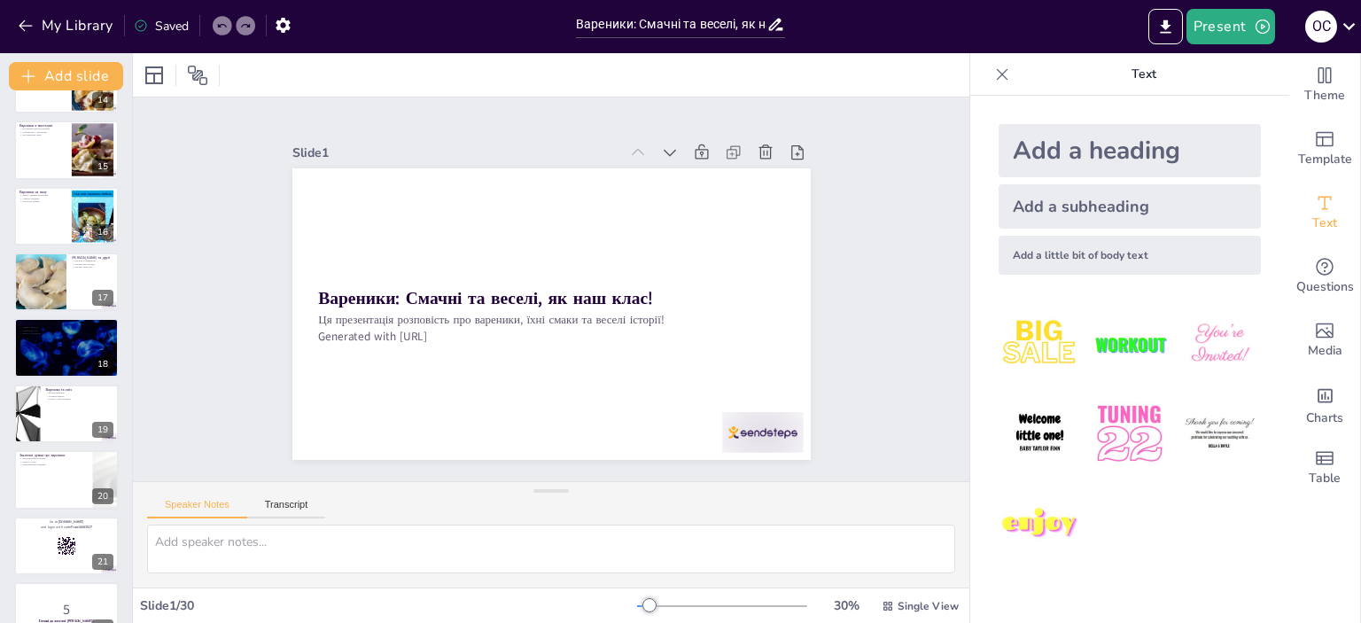
checkbox input "true"
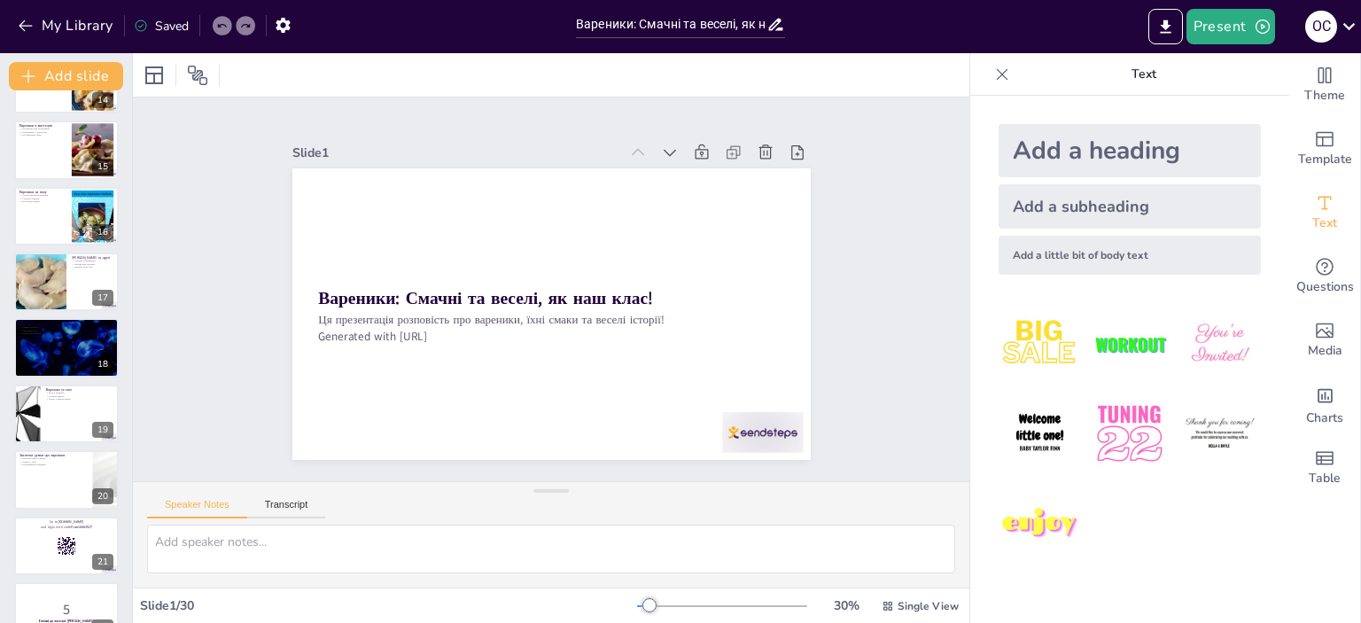
checkbox input "true"
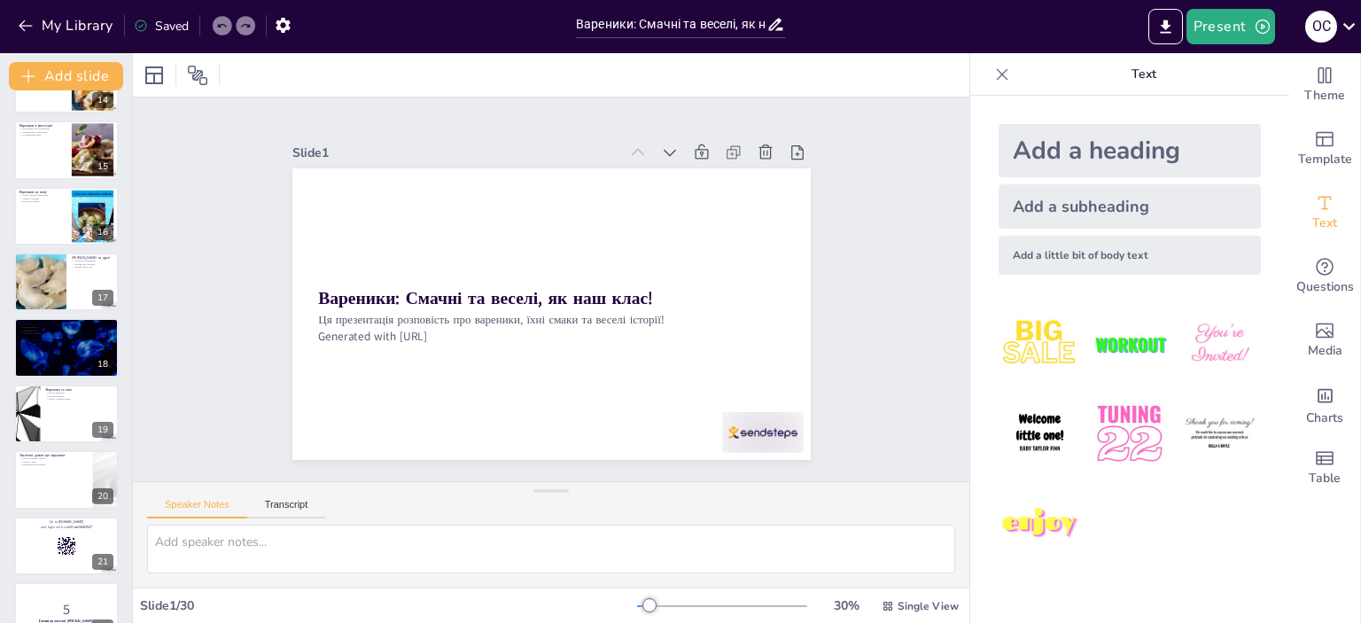
checkbox input "true"
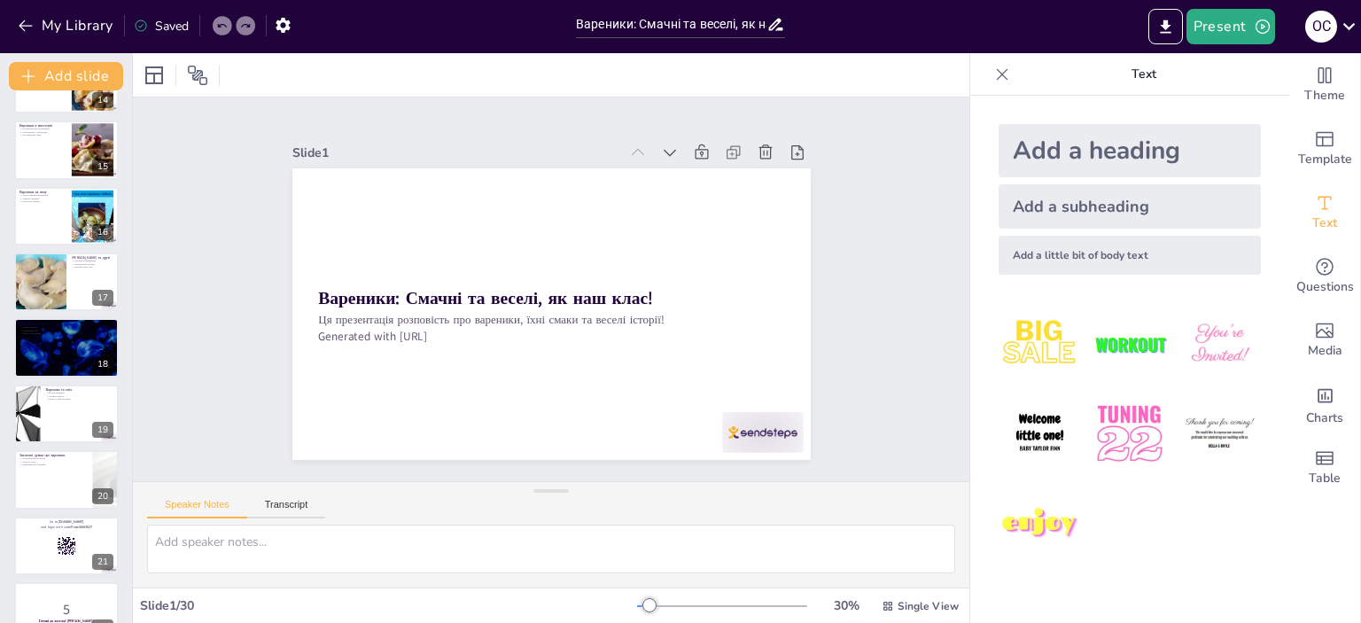
checkbox input "true"
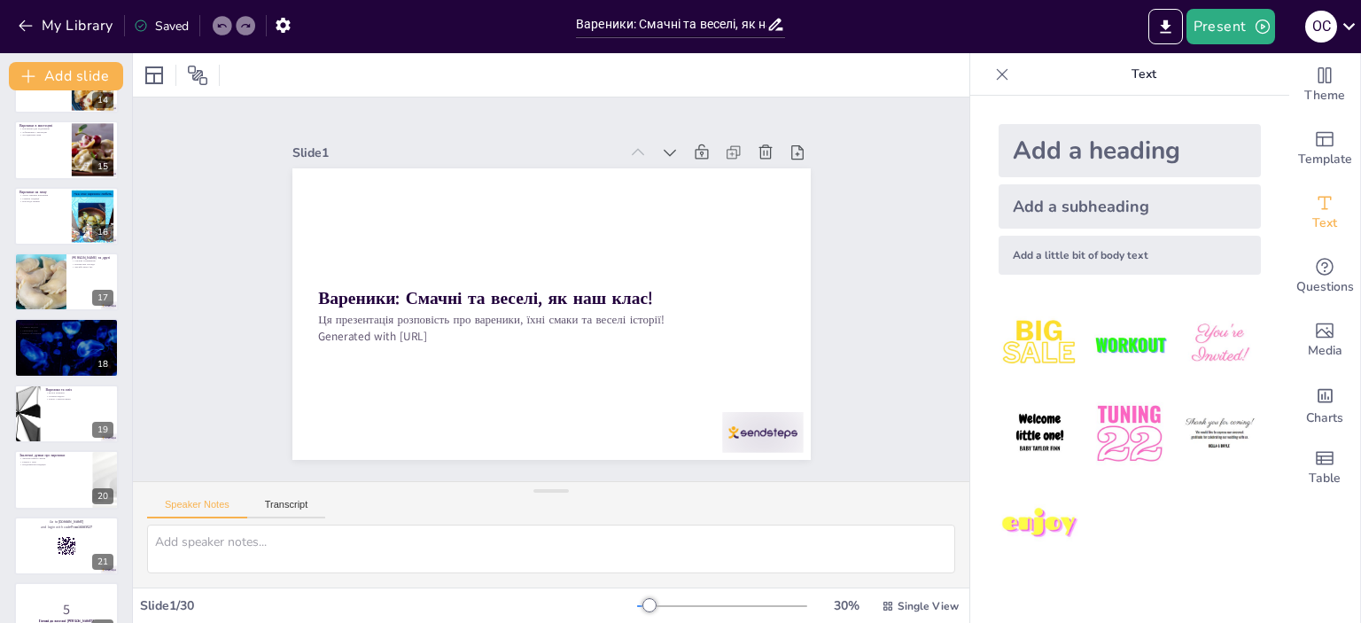
checkbox input "true"
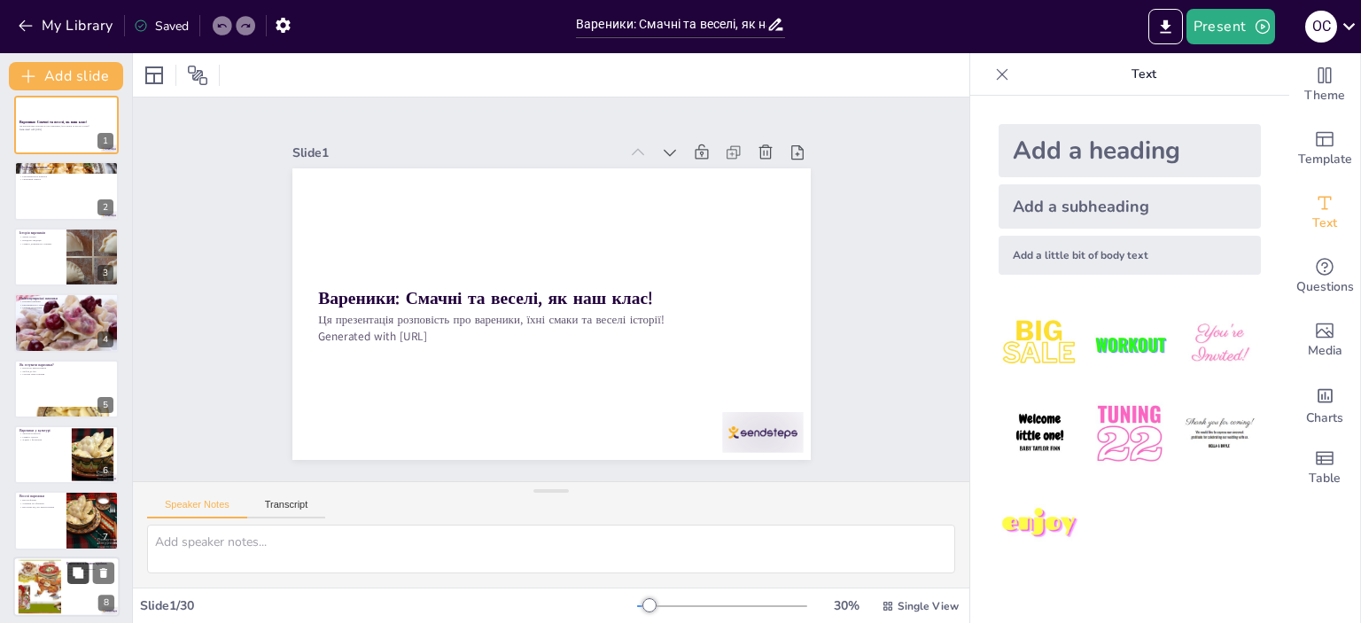
scroll to position [0, 0]
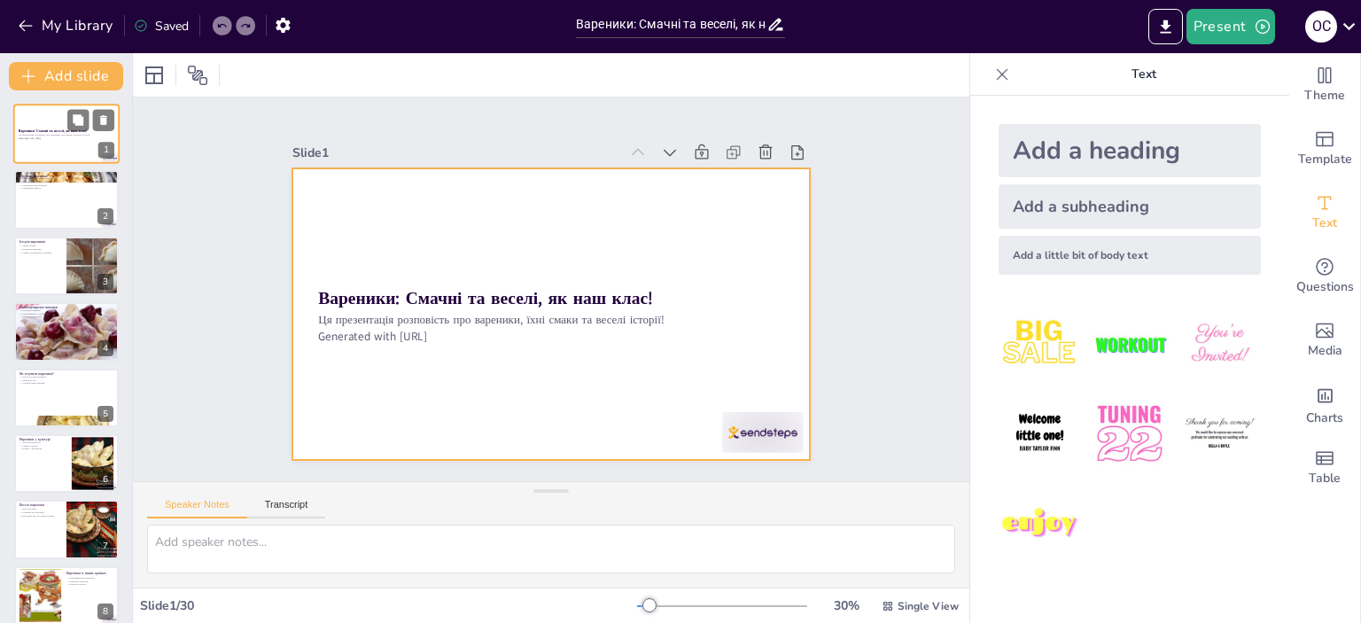
click at [77, 147] on div at bounding box center [66, 134] width 106 height 60
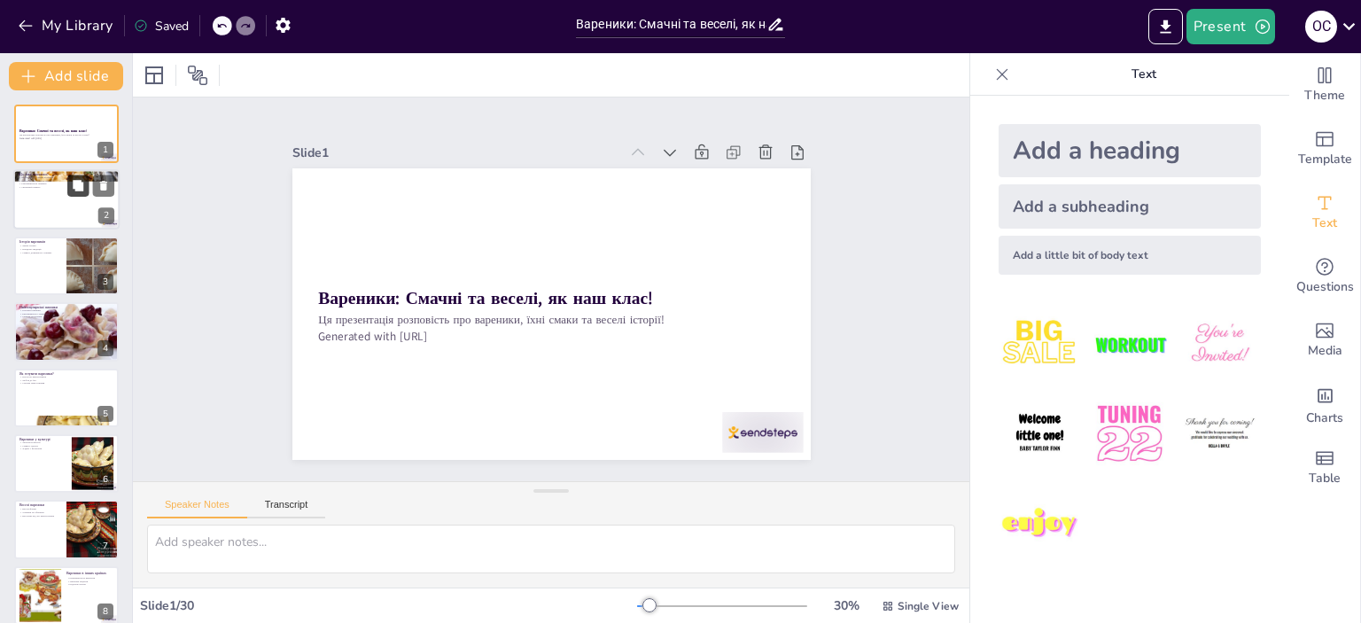
click at [85, 196] on button at bounding box center [77, 185] width 21 height 21
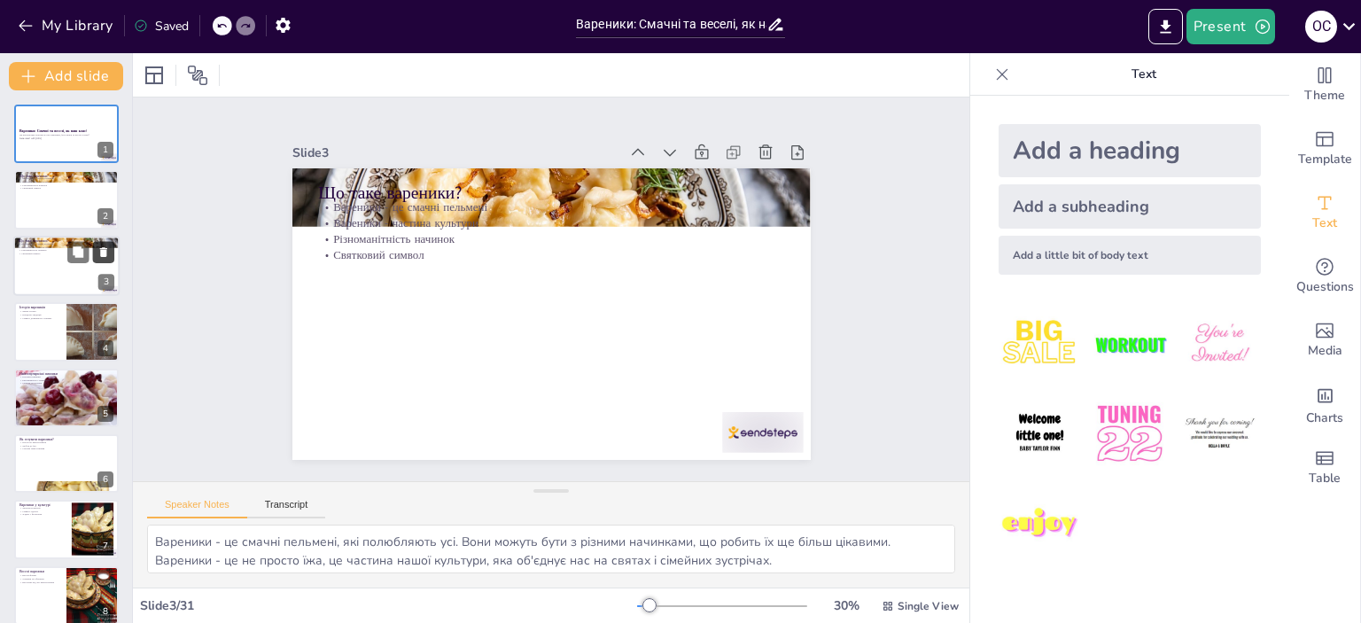
click at [106, 261] on button at bounding box center [103, 251] width 21 height 21
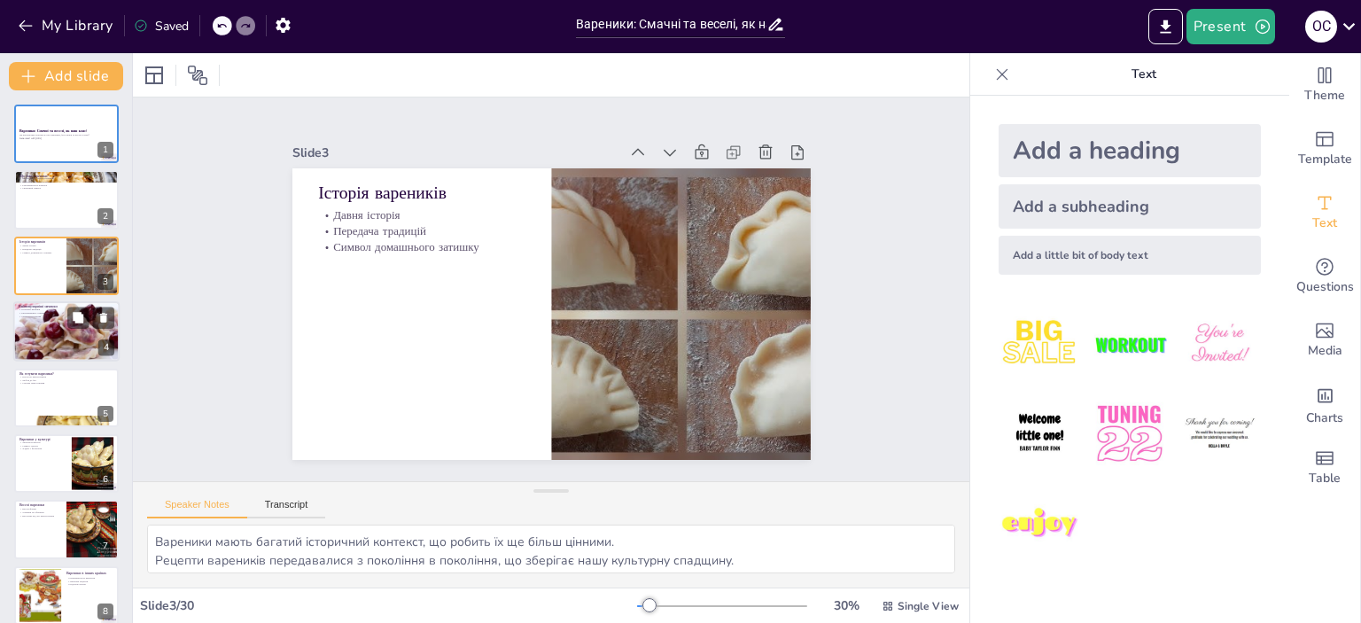
click at [96, 332] on div at bounding box center [66, 331] width 106 height 80
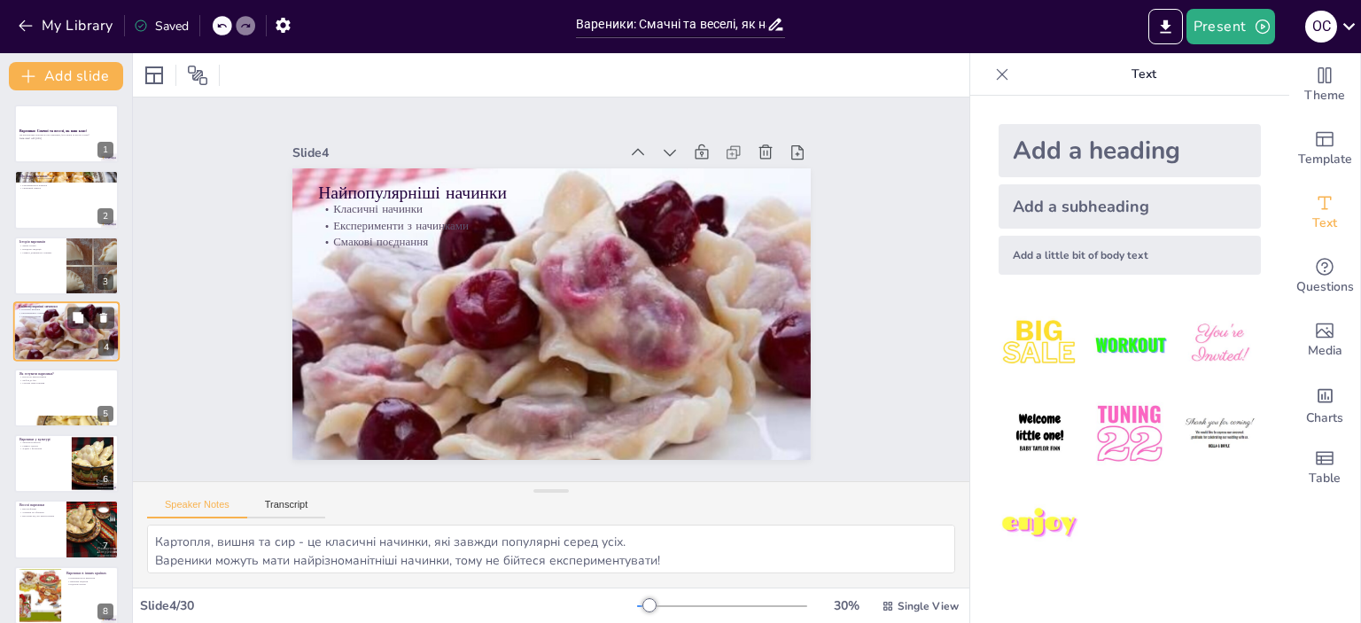
click at [96, 332] on div at bounding box center [66, 331] width 106 height 80
click at [85, 317] on button at bounding box center [77, 317] width 21 height 21
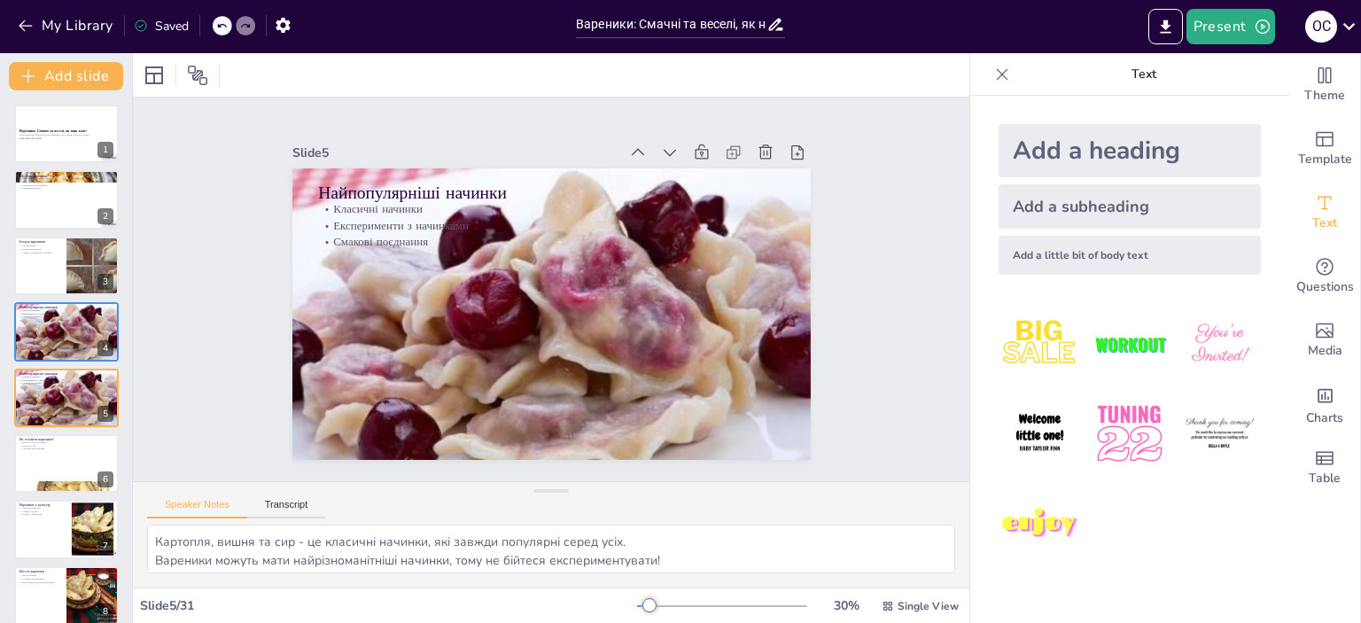
scroll to position [41, 0]
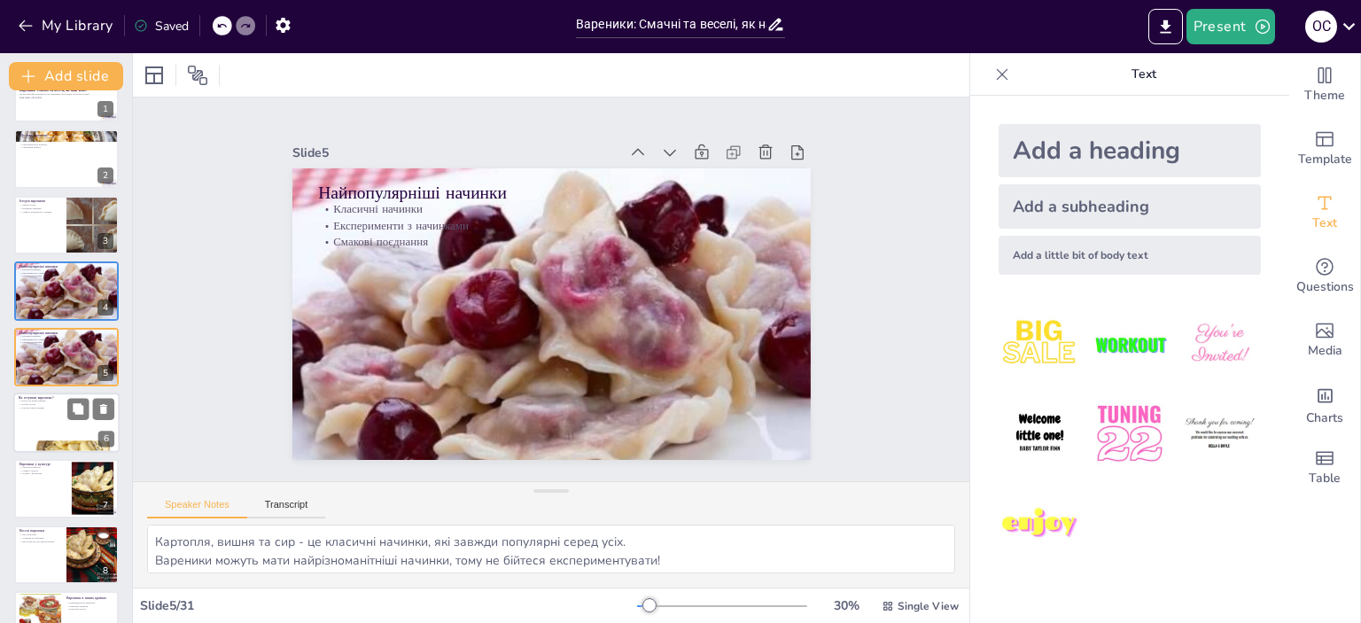
click at [54, 429] on div at bounding box center [66, 422] width 106 height 60
click at [54, 459] on div at bounding box center [66, 489] width 106 height 60
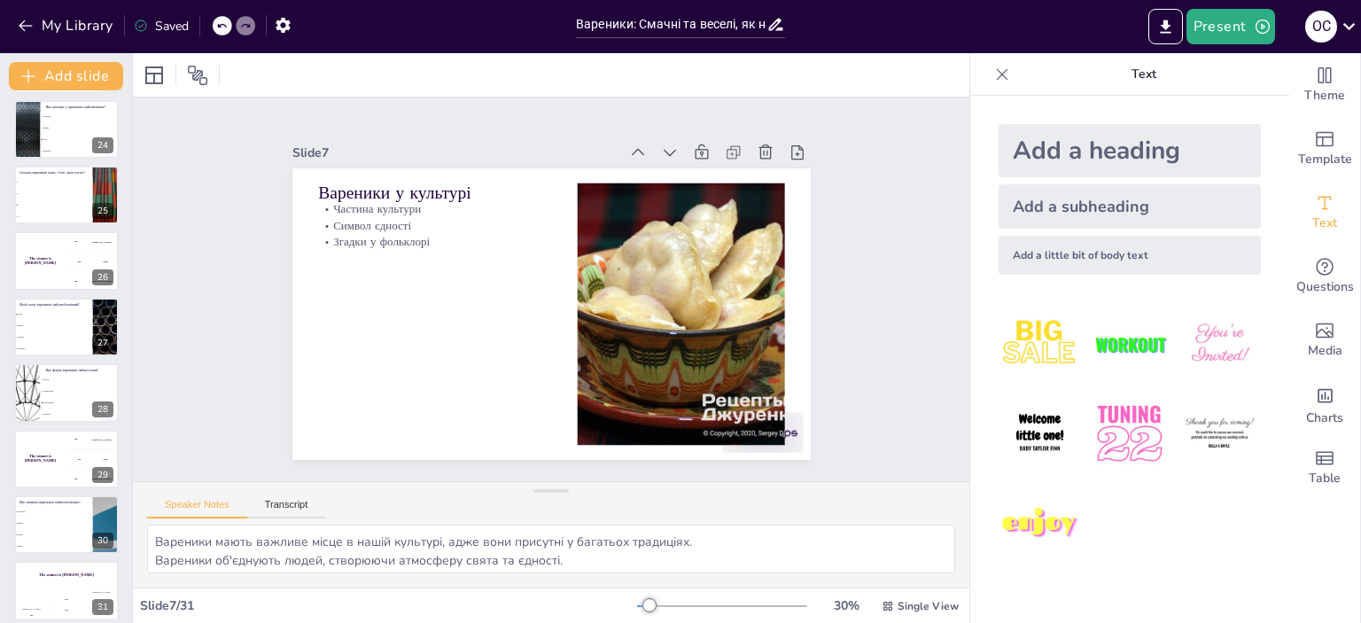
scroll to position [1531, 0]
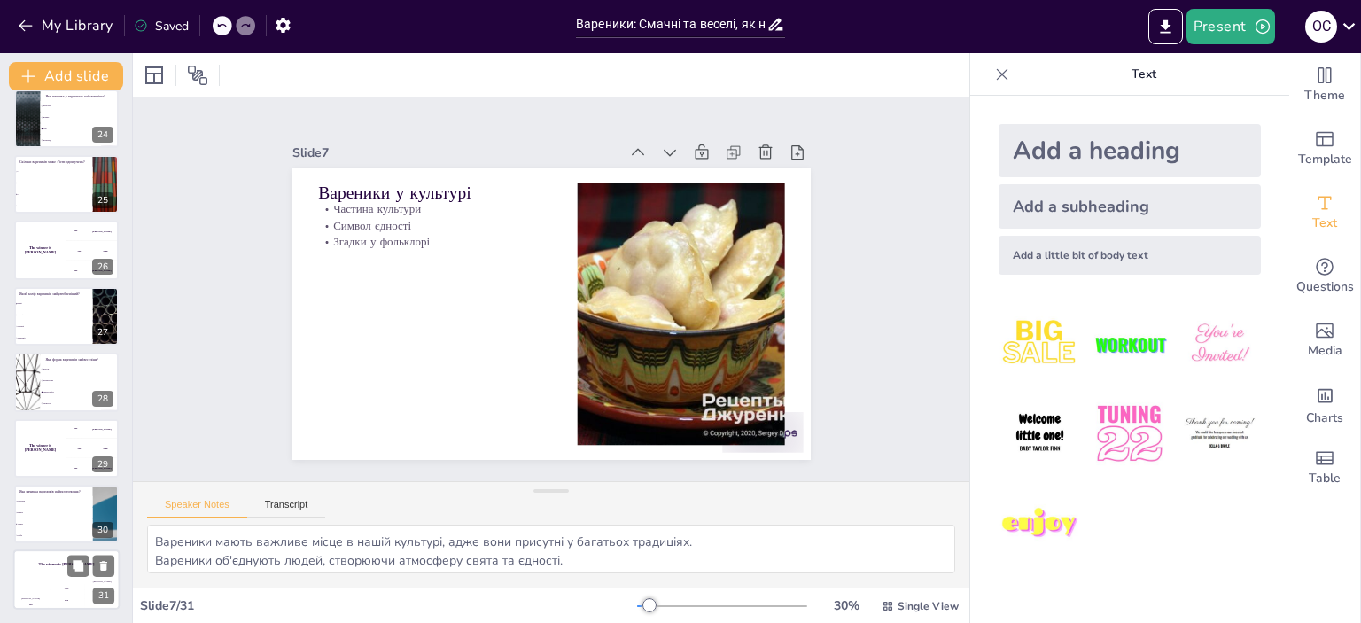
click at [50, 572] on div "The winner is [PERSON_NAME]" at bounding box center [66, 565] width 106 height 30
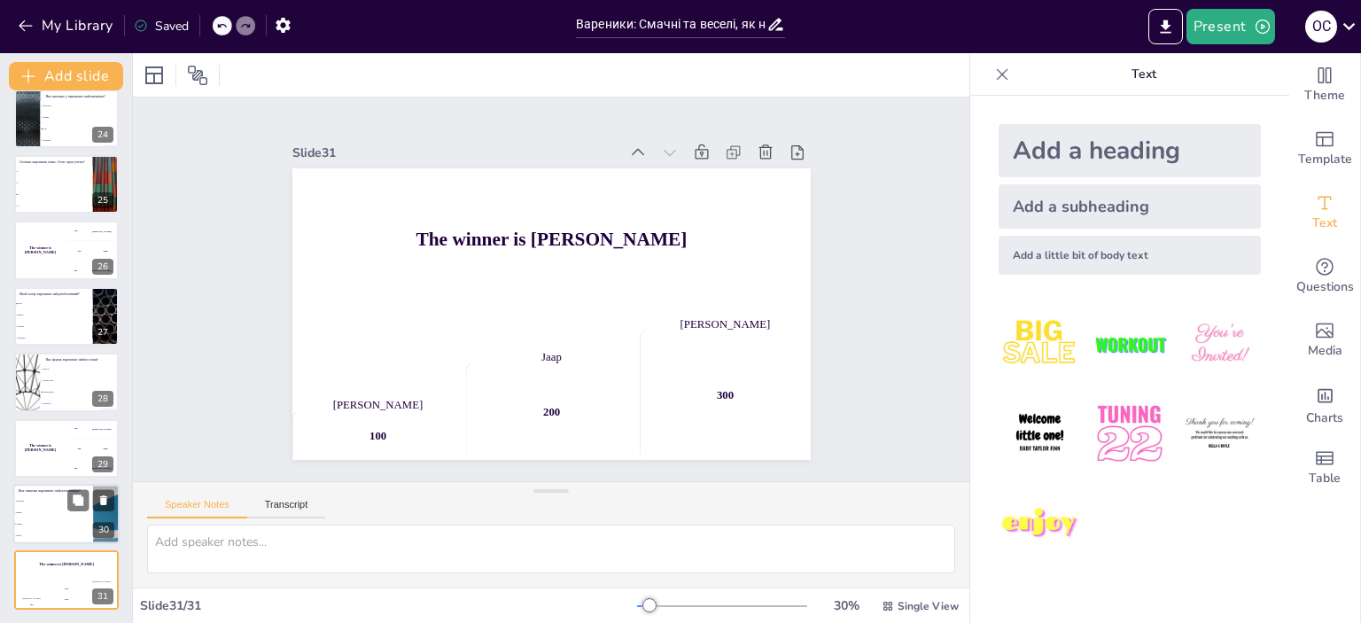
click at [59, 511] on span "Вишня" at bounding box center [54, 512] width 76 height 3
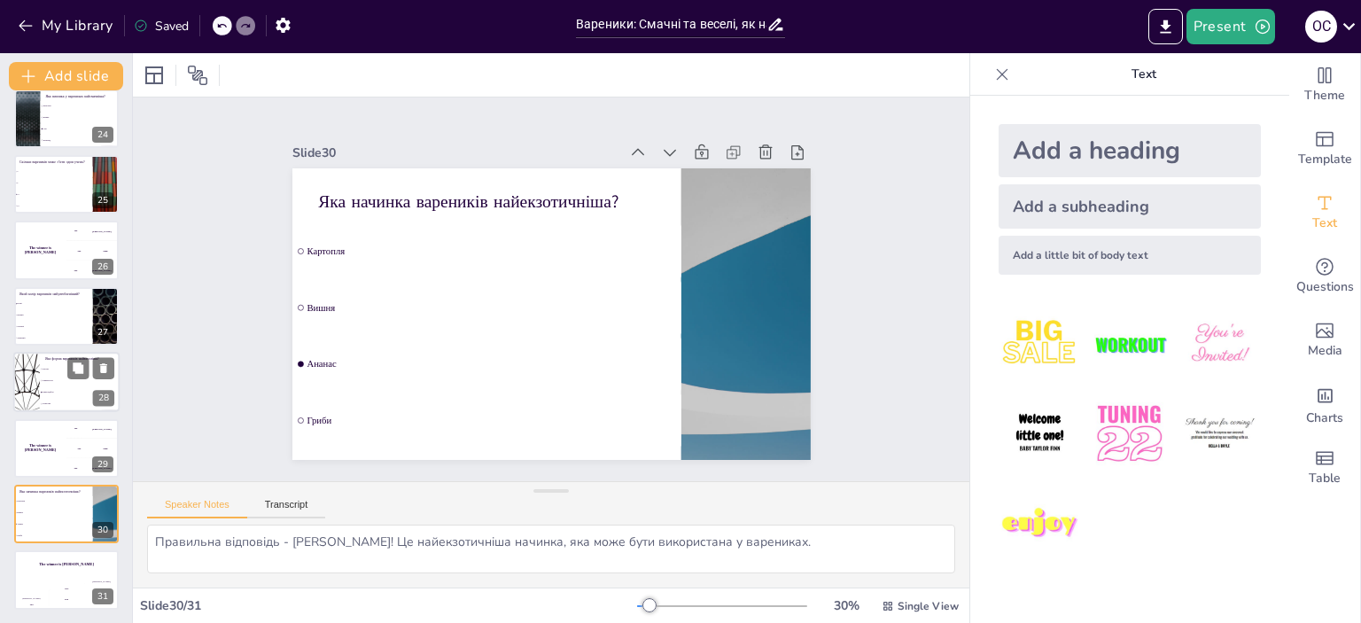
click at [91, 387] on li "Зіркоподібна" at bounding box center [80, 393] width 80 height 12
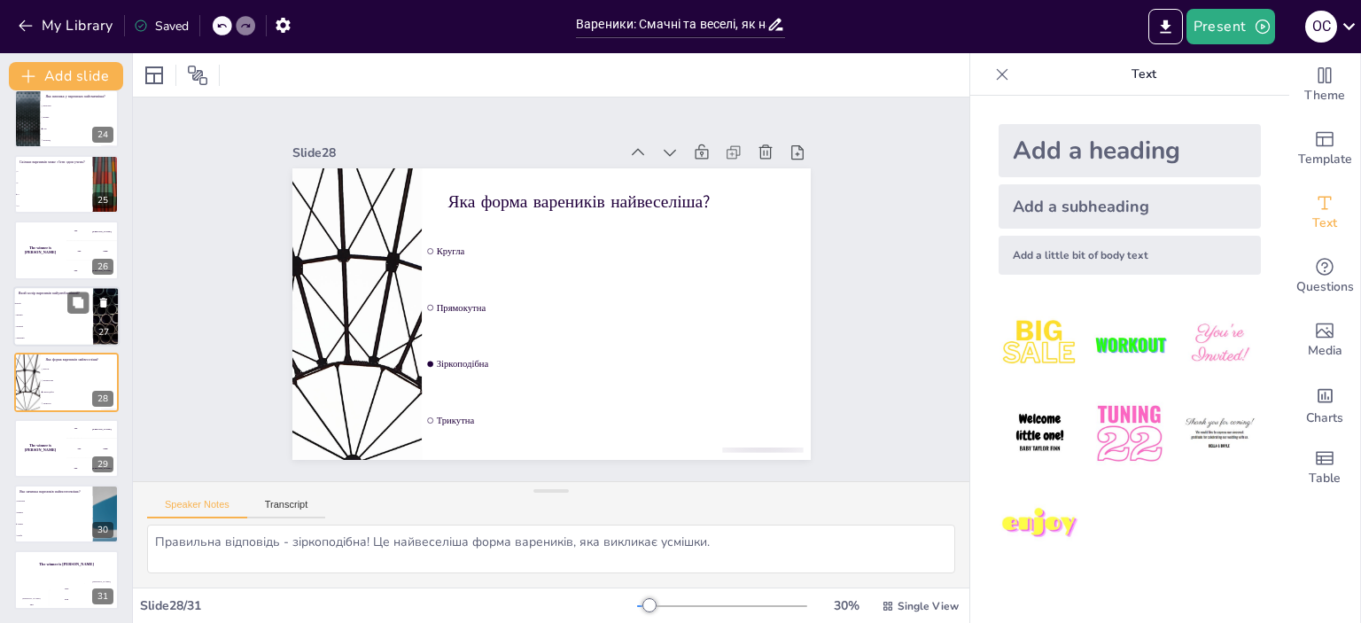
click at [84, 318] on li "Жовтий" at bounding box center [53, 315] width 80 height 12
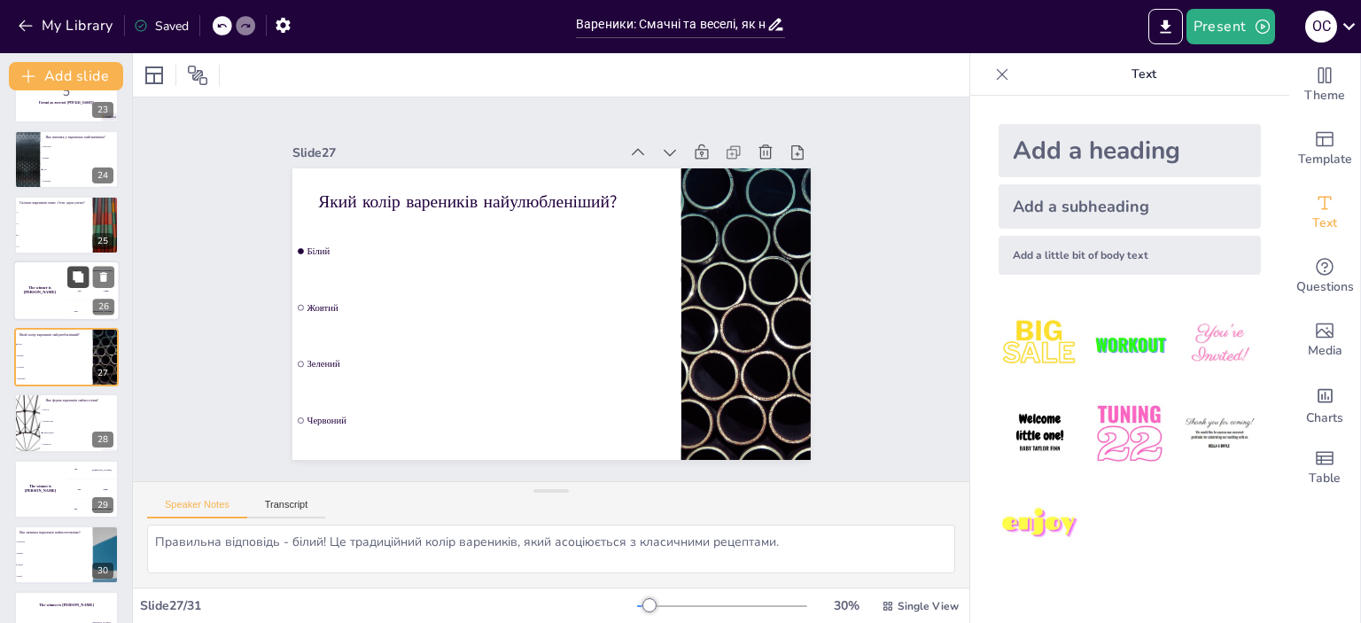
click at [82, 283] on button at bounding box center [77, 277] width 21 height 21
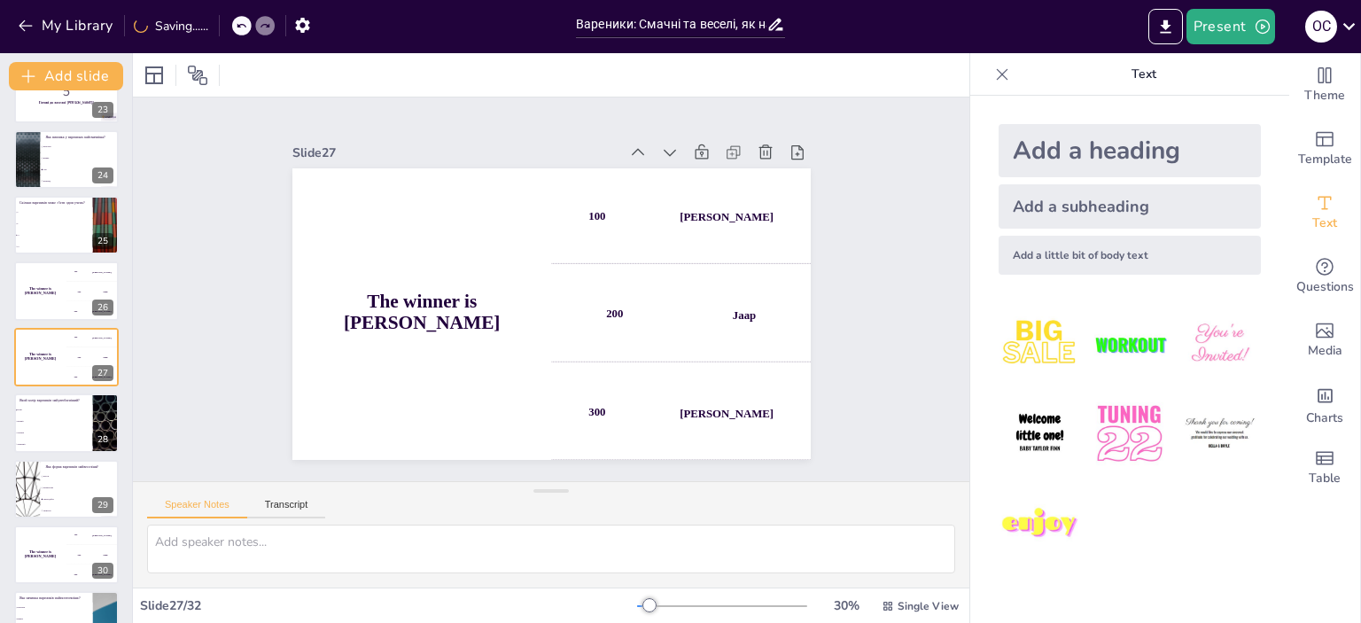
scroll to position [1597, 0]
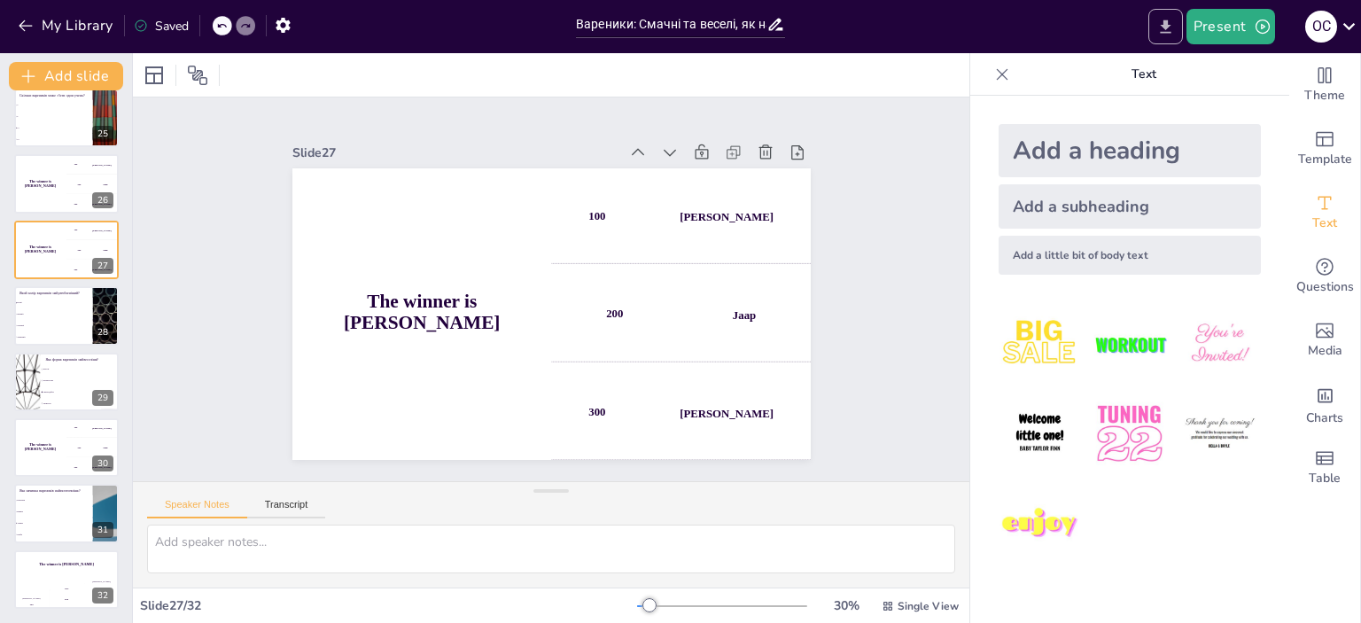
click at [1160, 18] on icon "Export to PowerPoint" at bounding box center [1165, 27] width 19 height 19
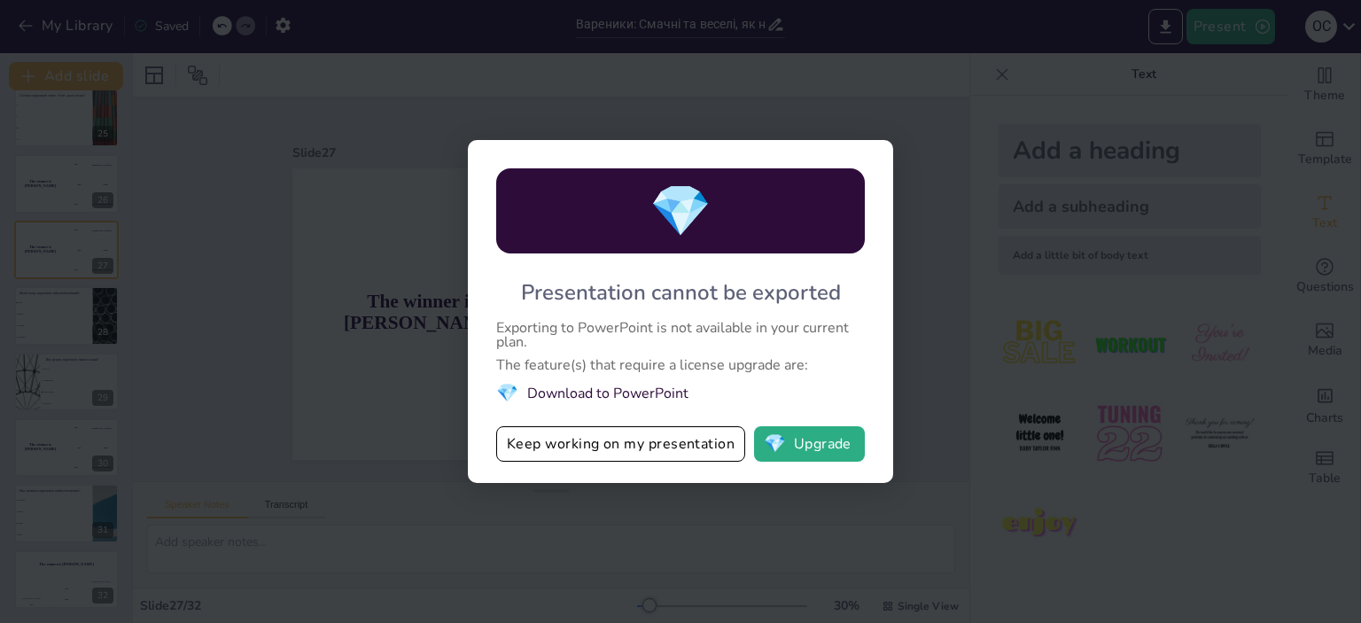
click at [954, 298] on div "💎 Presentation cannot be exported Exporting to PowerPoint is not available in y…" at bounding box center [680, 311] width 1361 height 623
click at [665, 446] on button "Keep working on my presentation" at bounding box center [620, 443] width 249 height 35
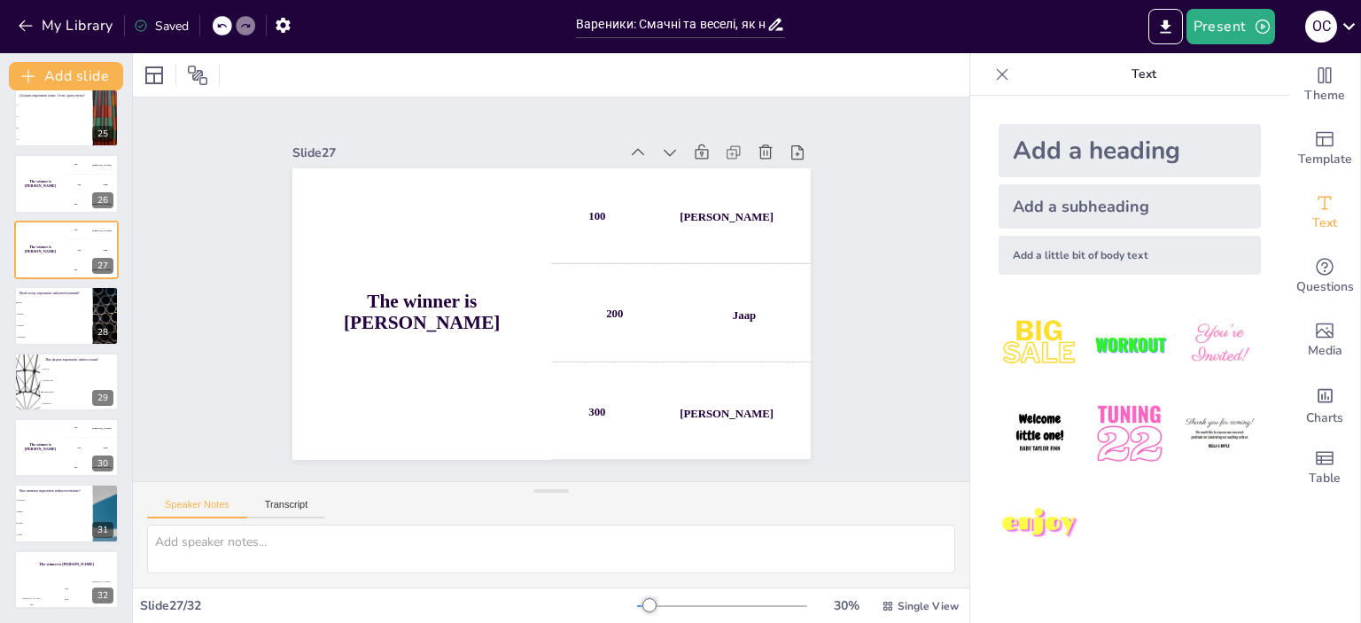
scroll to position [1420, 0]
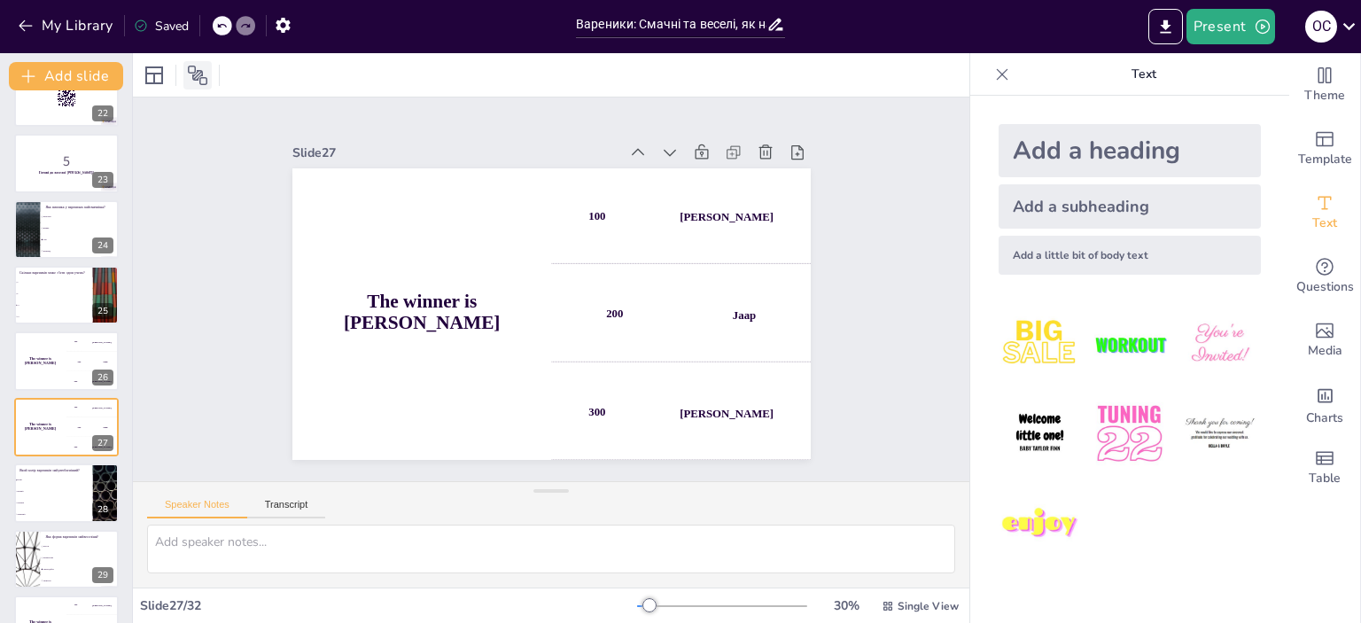
click at [202, 66] on icon at bounding box center [197, 75] width 21 height 21
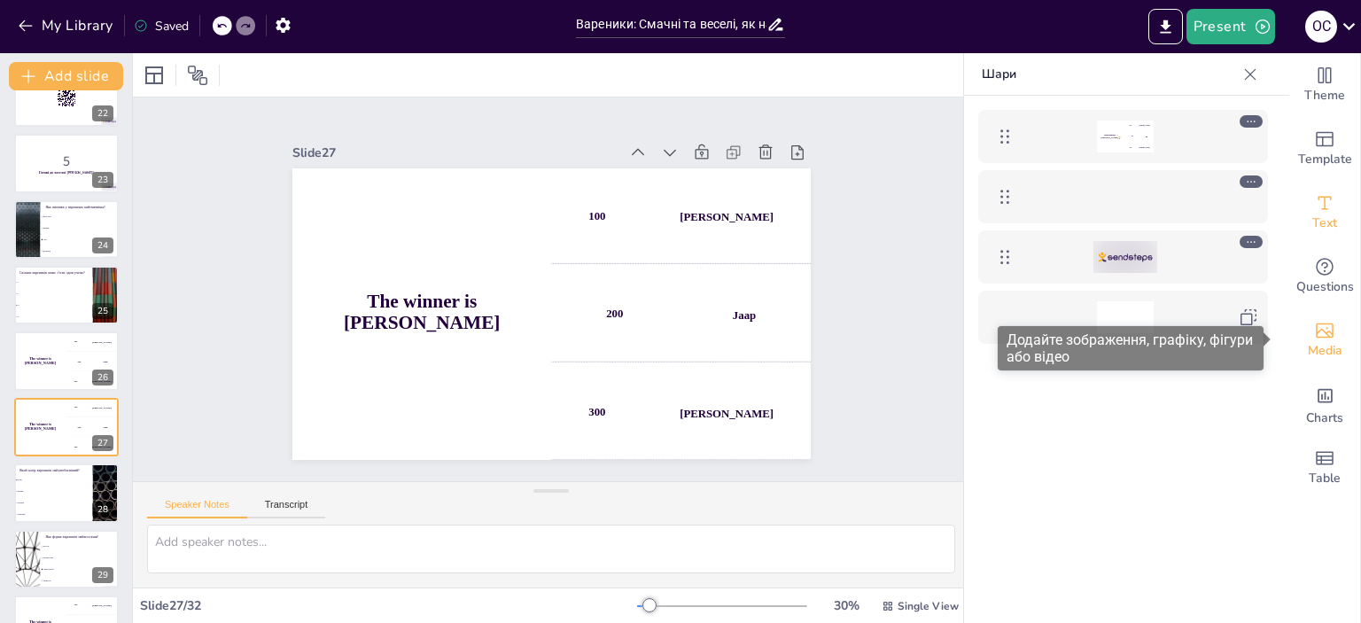
click at [1315, 333] on icon "Add images, graphics, shapes or video" at bounding box center [1324, 330] width 18 height 15
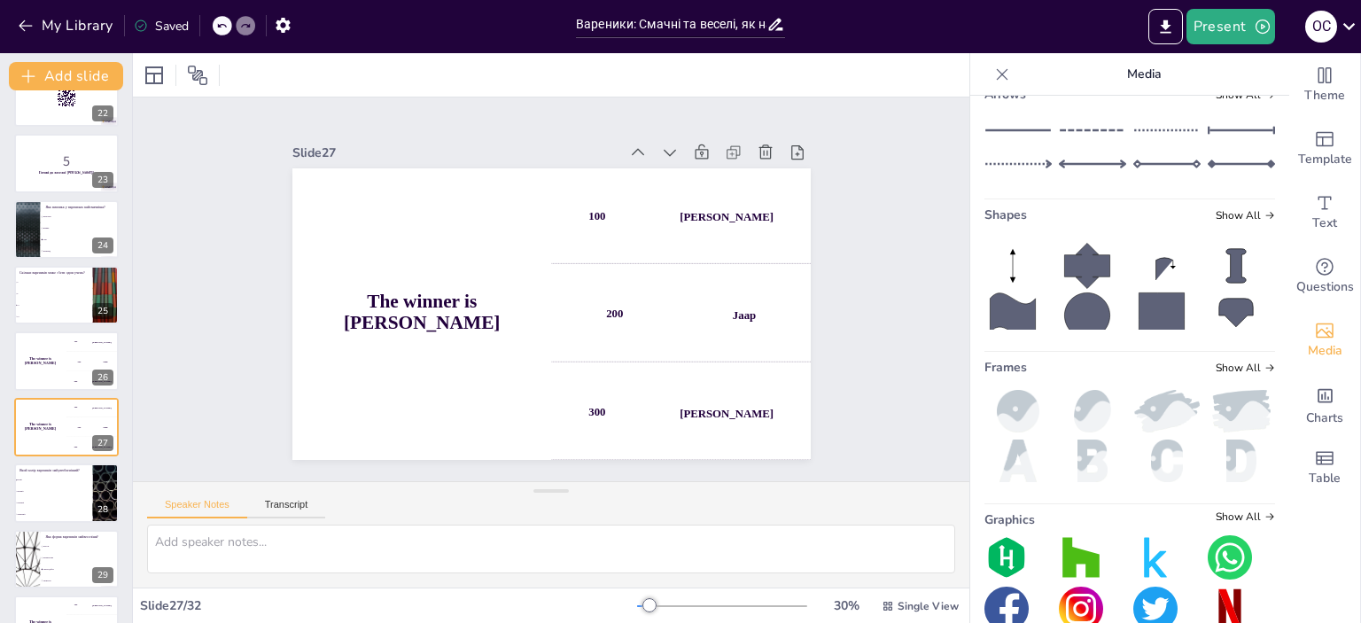
scroll to position [301, 0]
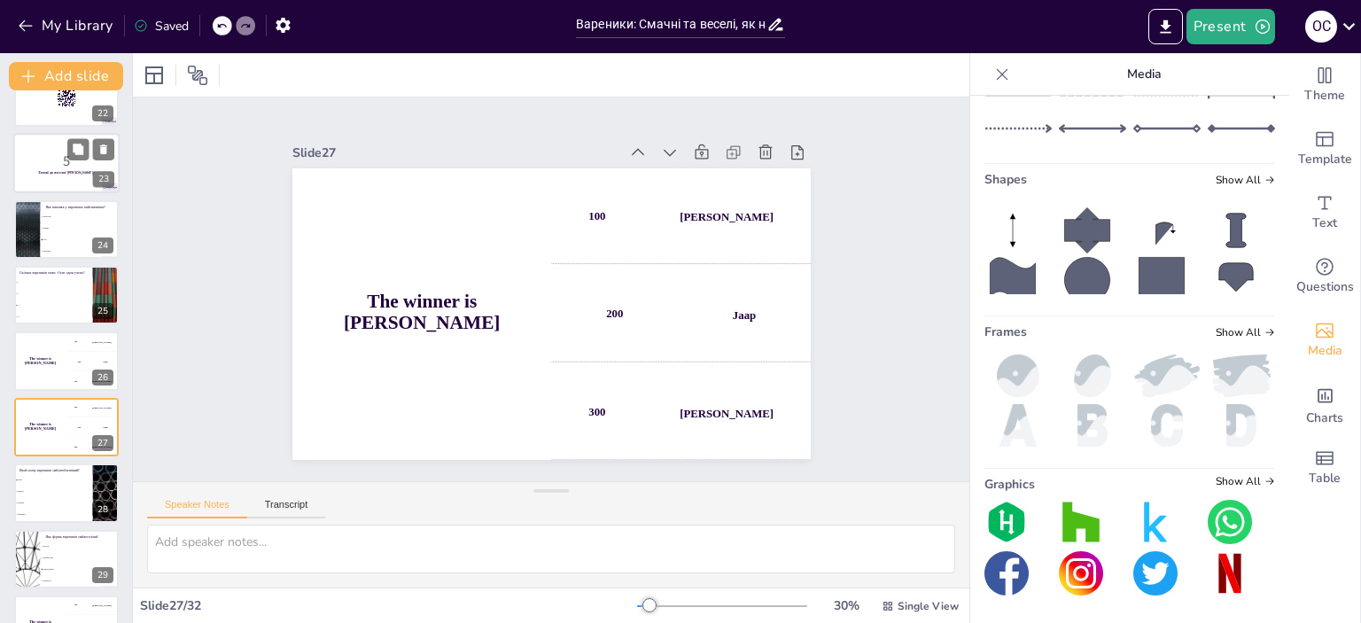
click at [52, 172] on strong "Готові до веселої вікторини?" at bounding box center [66, 173] width 56 height 4
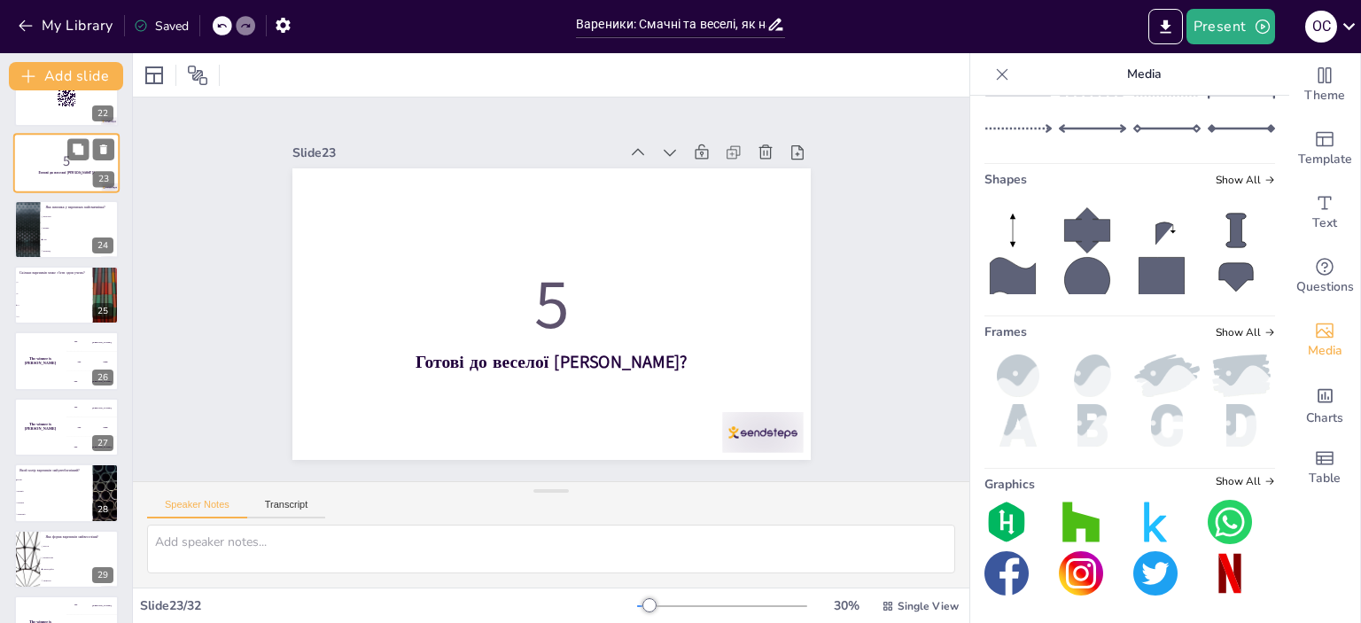
scroll to position [1226, 0]
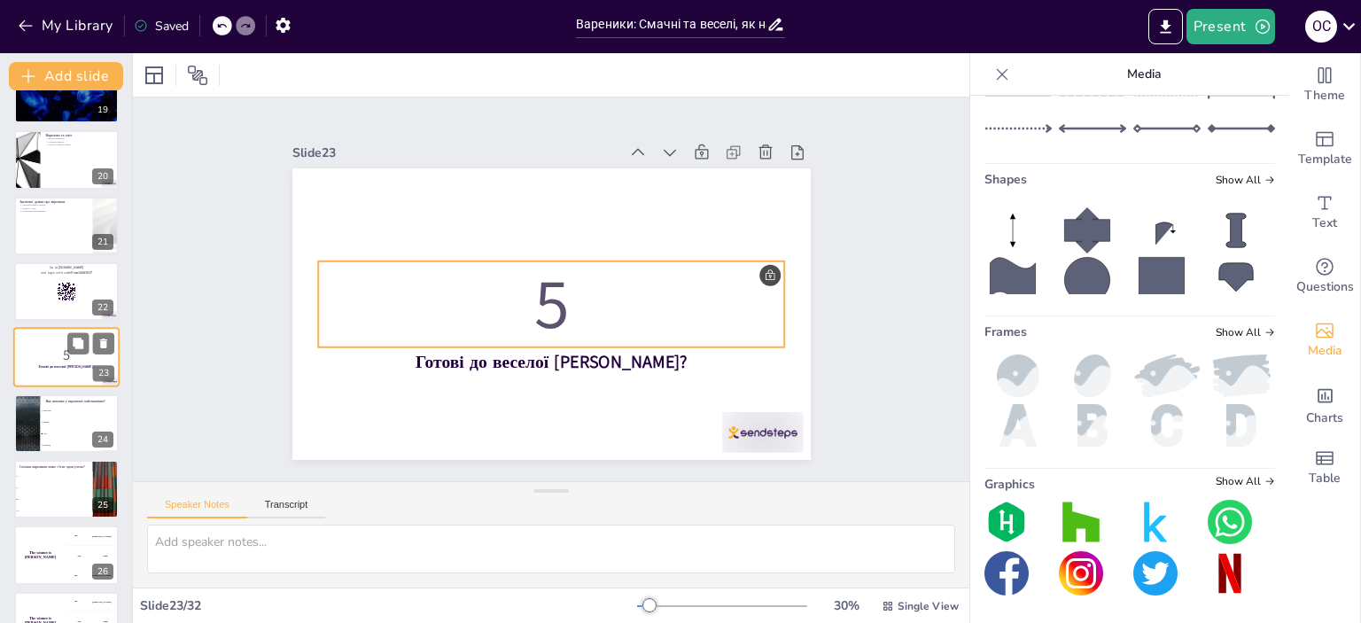
click at [38, 349] on p "5" at bounding box center [67, 354] width 96 height 19
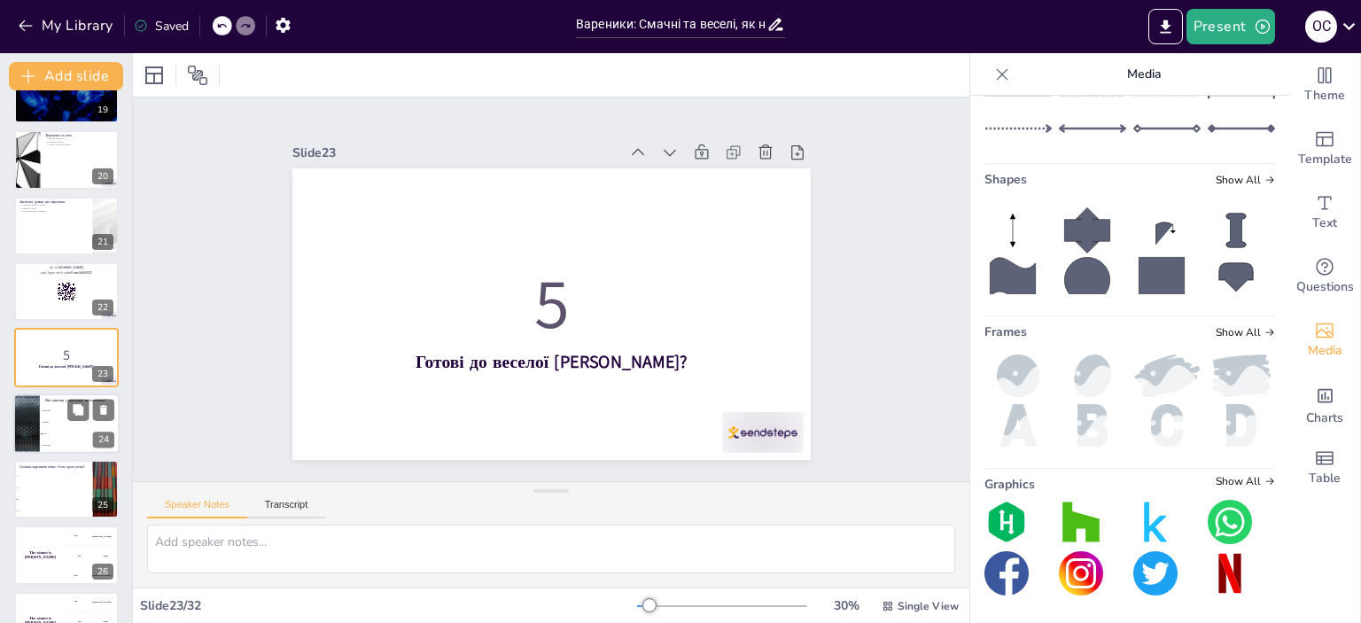
click at [66, 438] on li "Сир" at bounding box center [80, 434] width 80 height 12
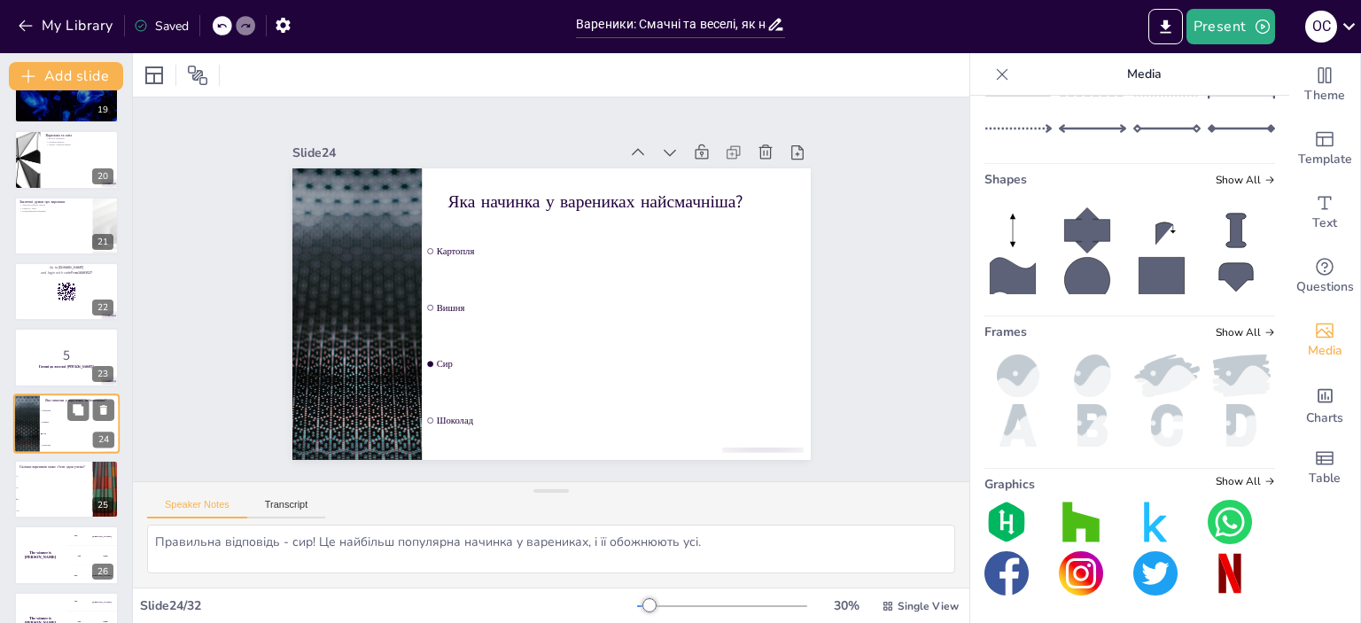
scroll to position [1292, 0]
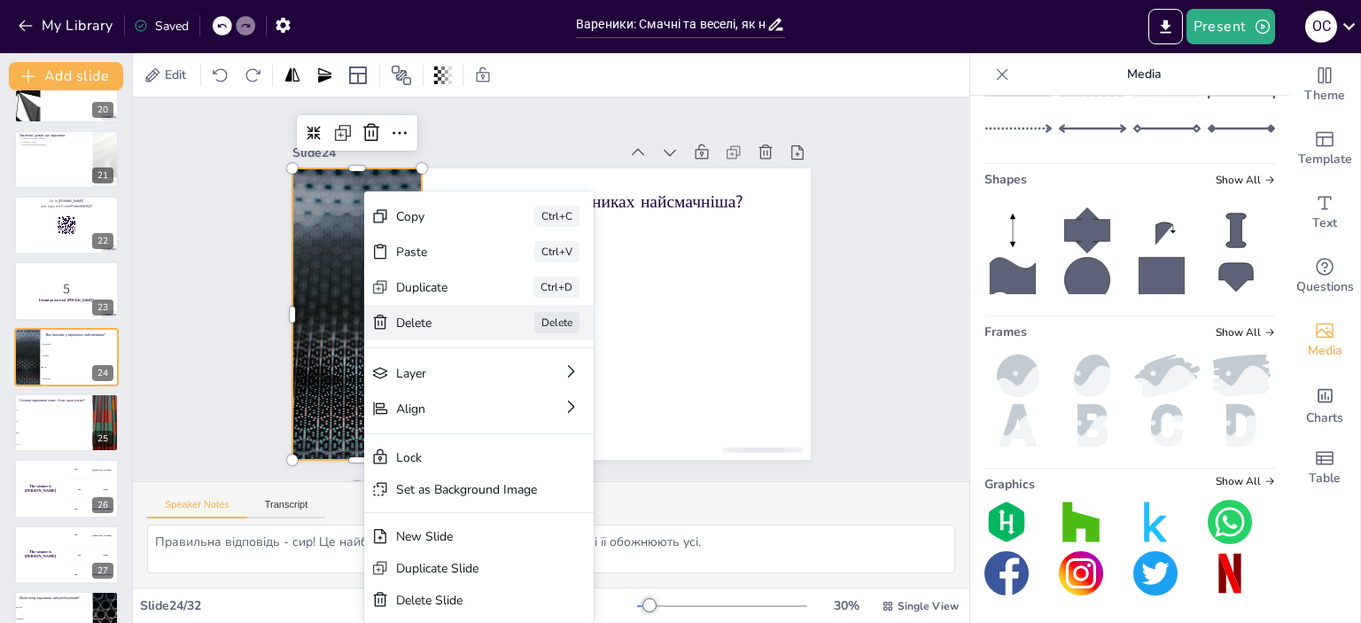
click at [529, 412] on div "Delete" at bounding box center [573, 420] width 89 height 17
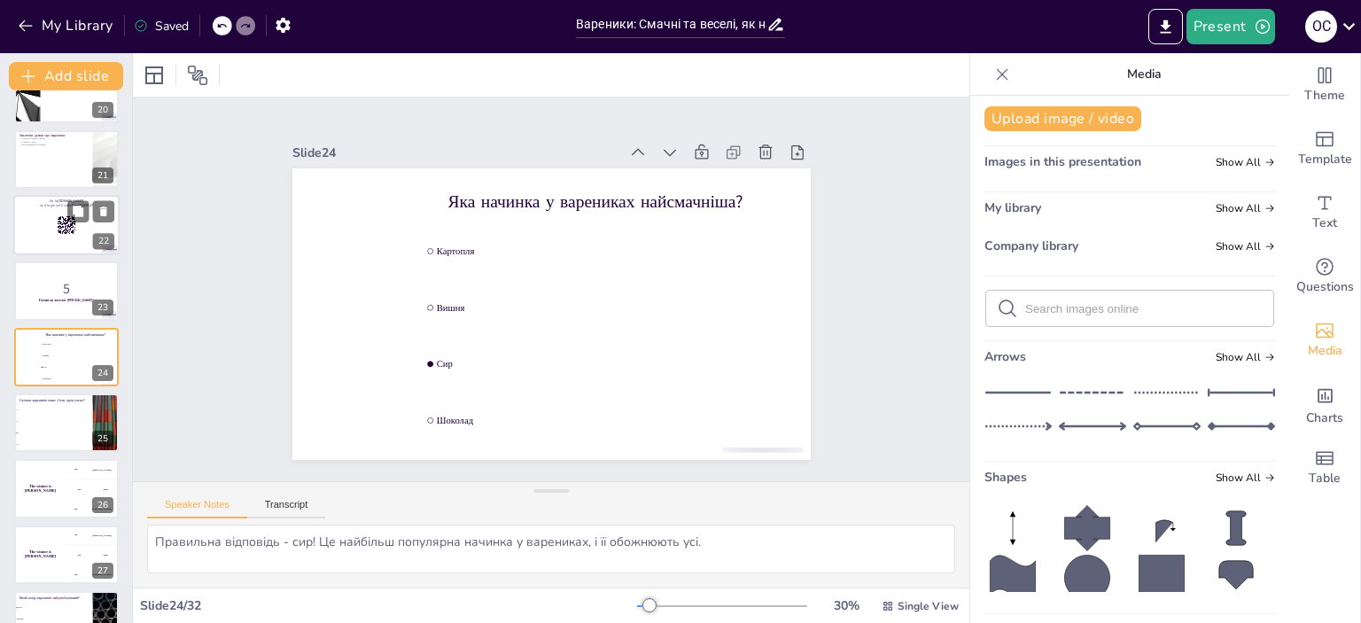
scroll to position [0, 0]
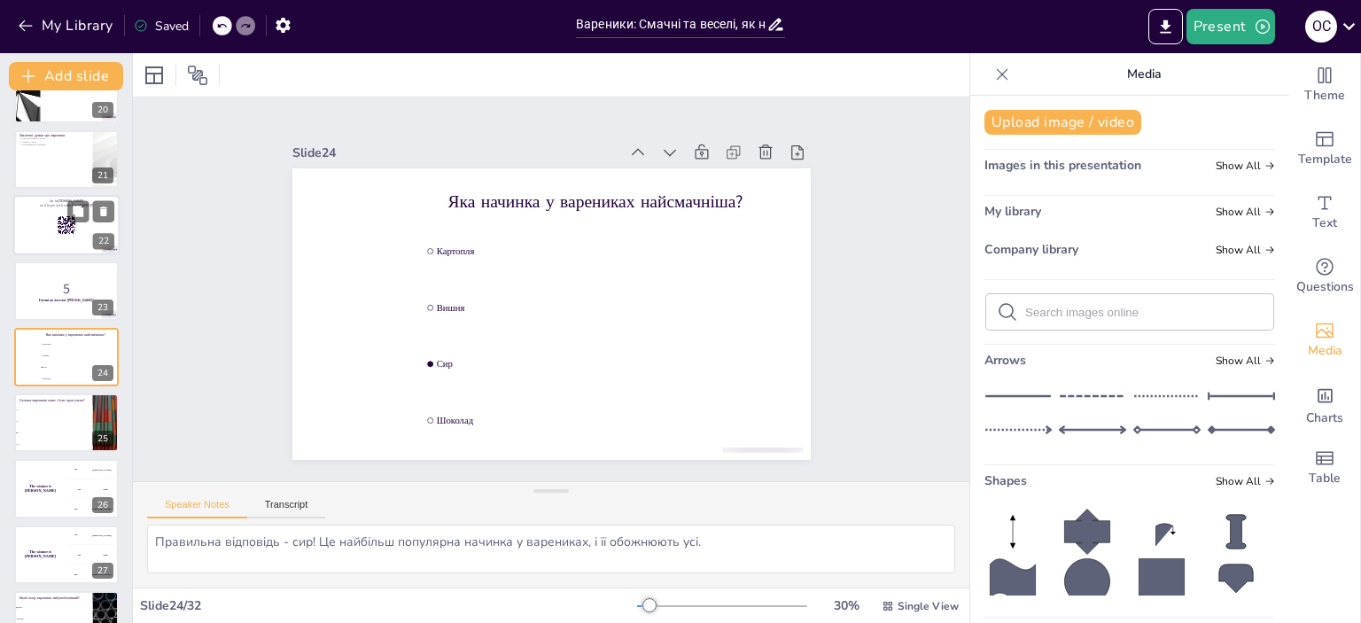
click at [60, 238] on div at bounding box center [66, 225] width 106 height 60
click at [60, 122] on div at bounding box center [66, 93] width 105 height 58
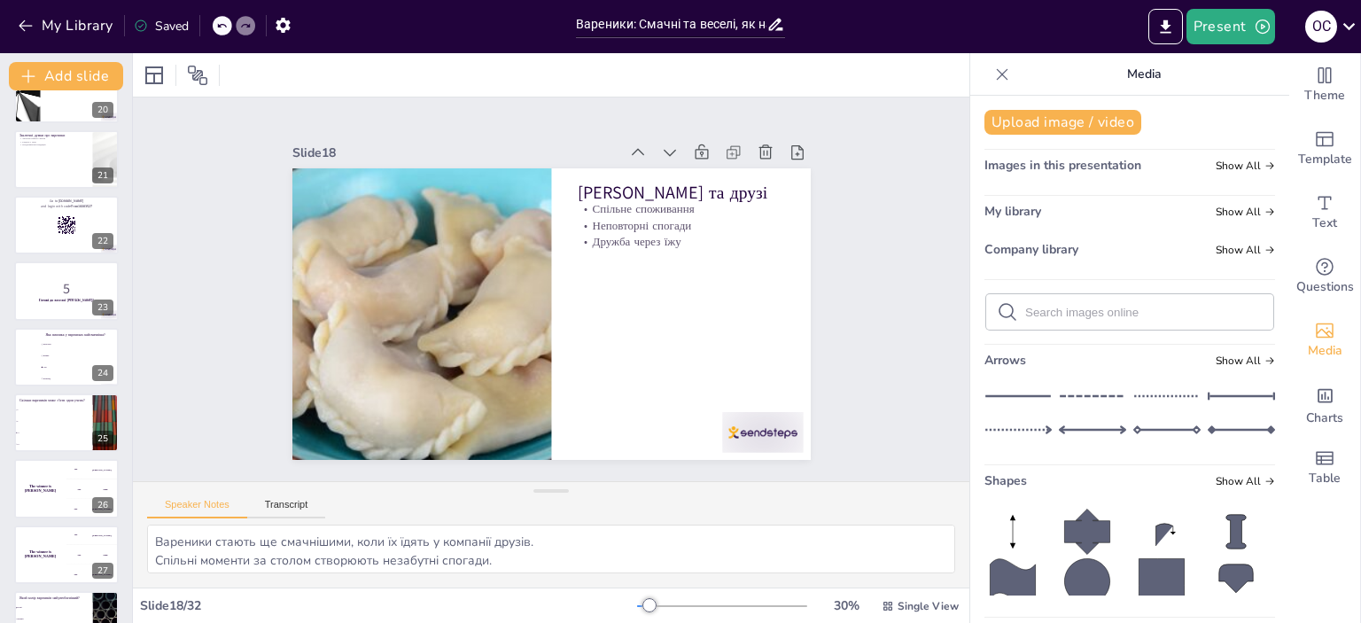
scroll to position [896, 0]
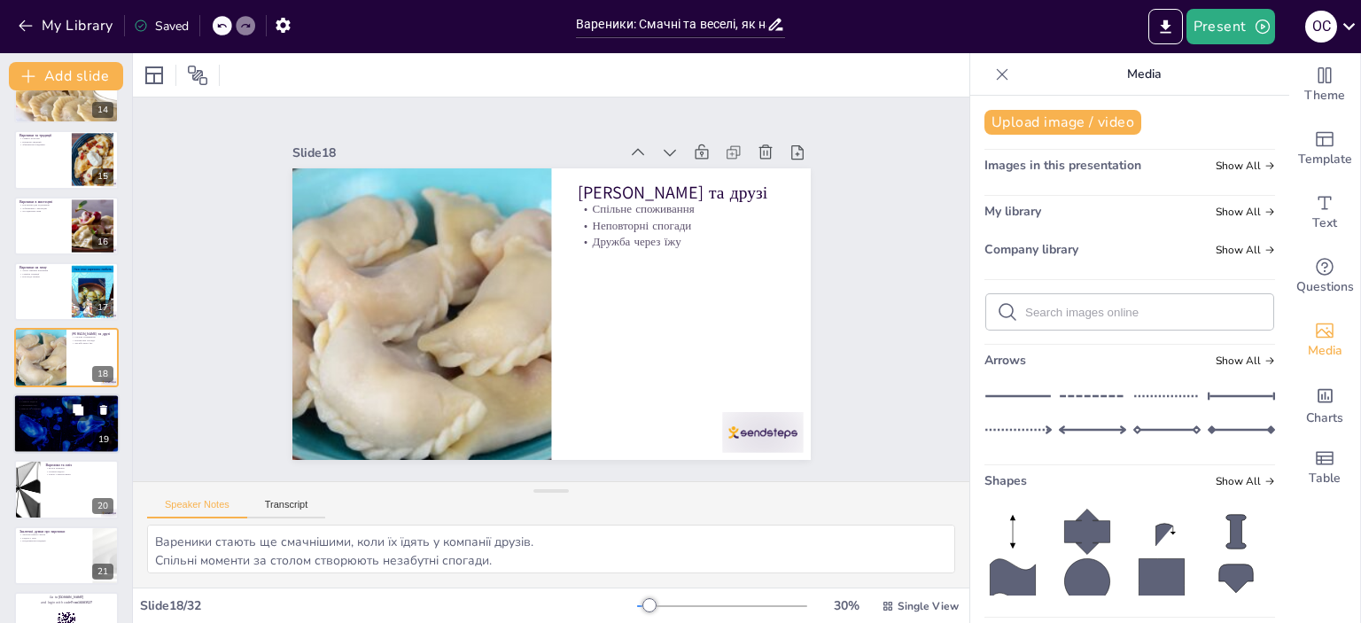
click at [53, 416] on div at bounding box center [66, 423] width 106 height 60
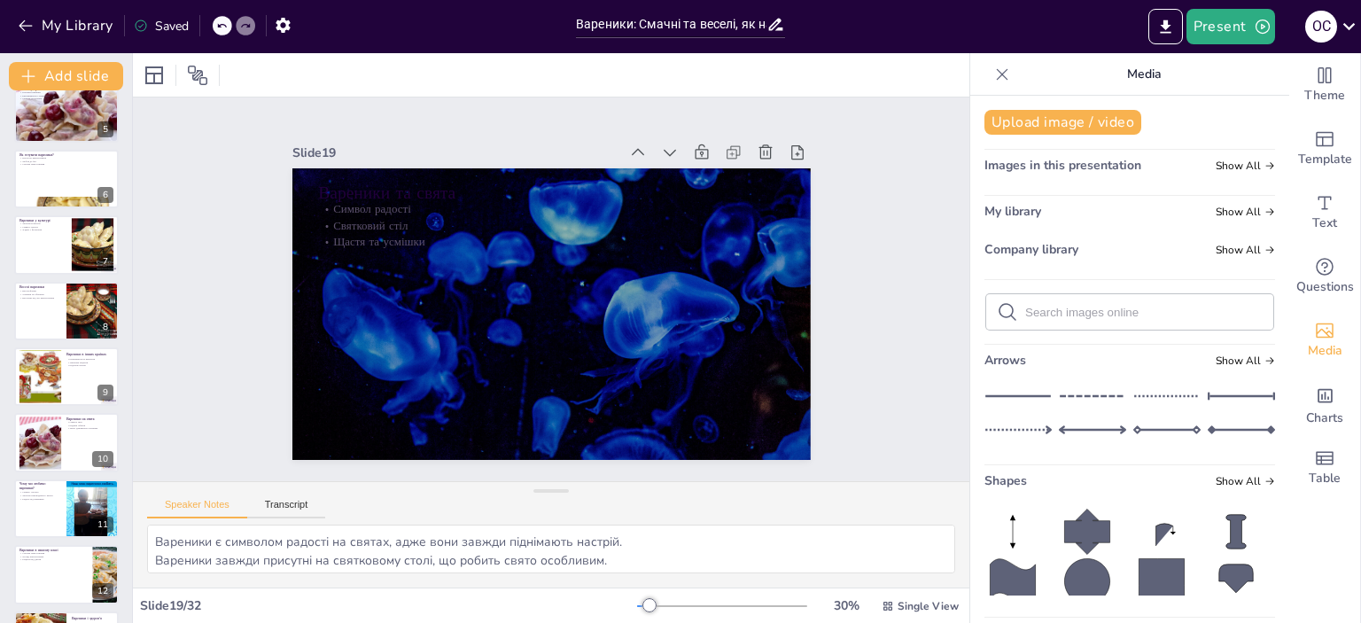
scroll to position [0, 0]
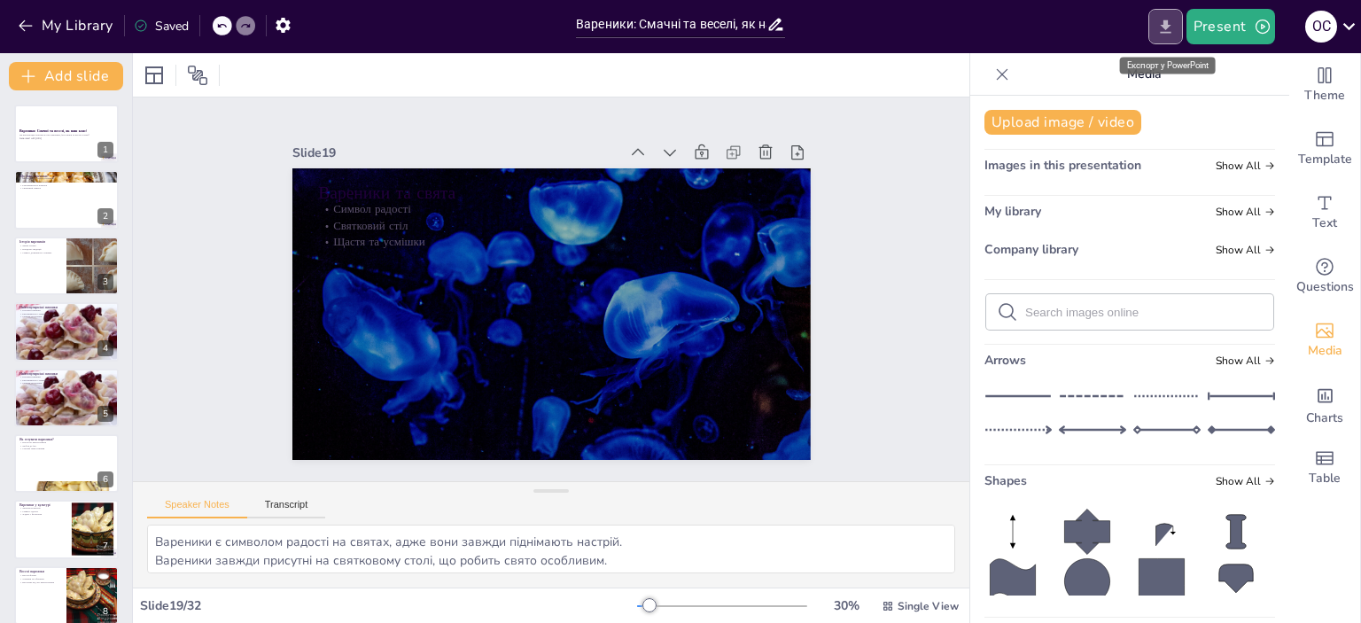
click at [1160, 27] on icon "Export to PowerPoint" at bounding box center [1165, 27] width 19 height 19
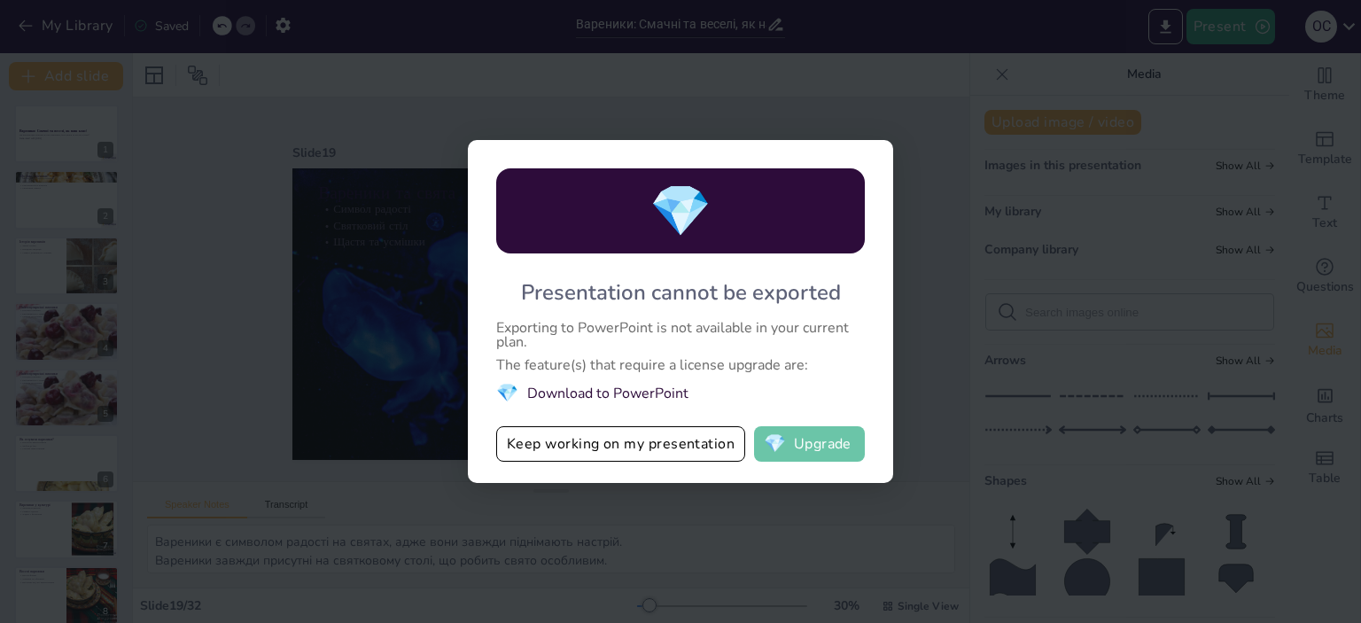
click at [800, 438] on button "💎 Upgrade" at bounding box center [809, 443] width 111 height 35
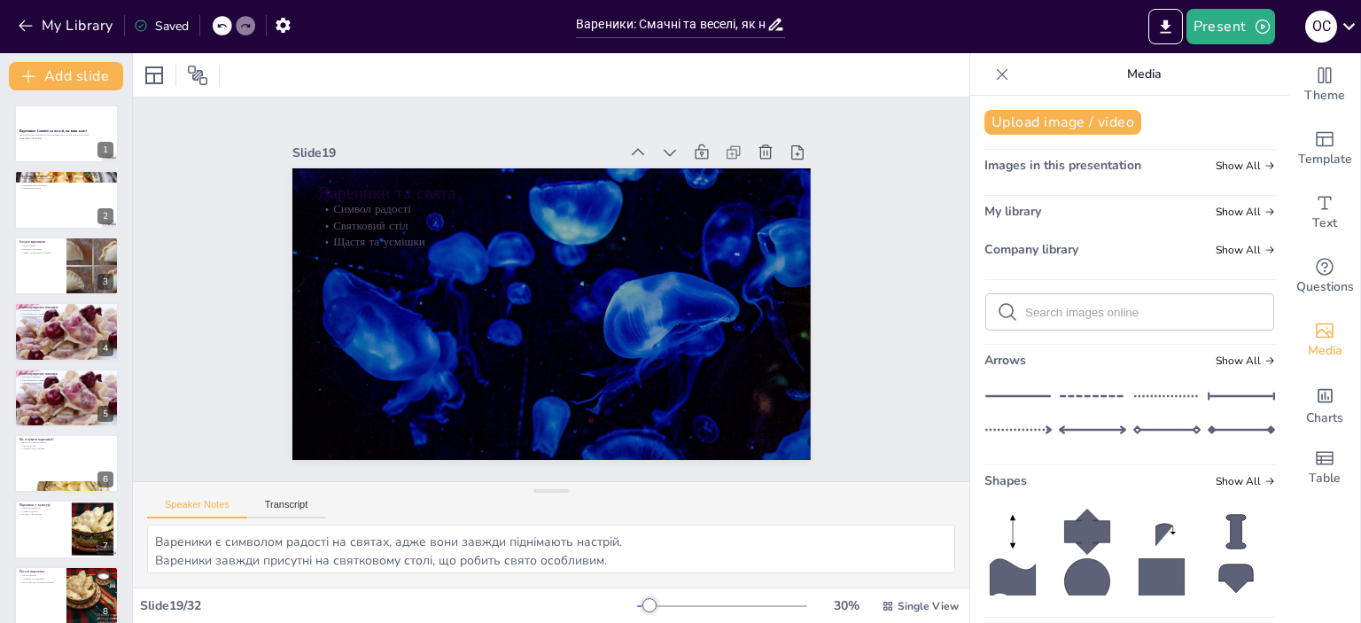
click at [244, 25] on icon at bounding box center [245, 26] width 9 height 4
drag, startPoint x: 226, startPoint y: 24, endPoint x: 250, endPoint y: 26, distance: 24.0
click at [225, 24] on icon at bounding box center [221, 25] width 11 height 11
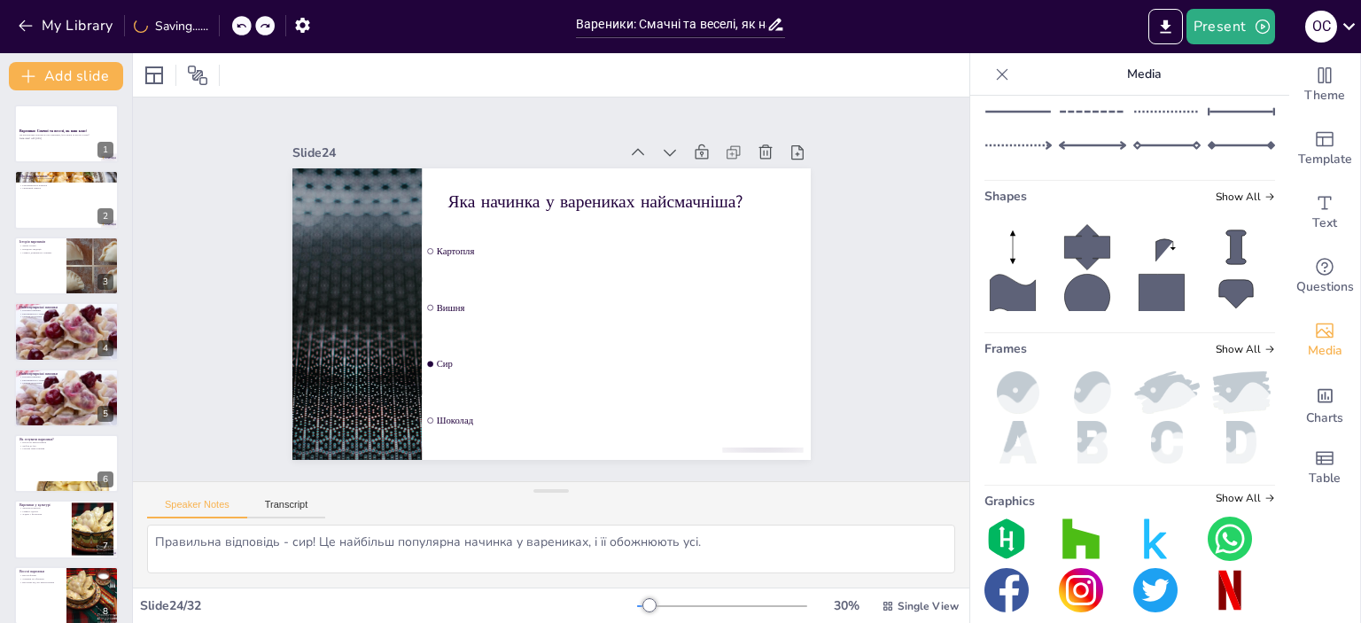
scroll to position [301, 0]
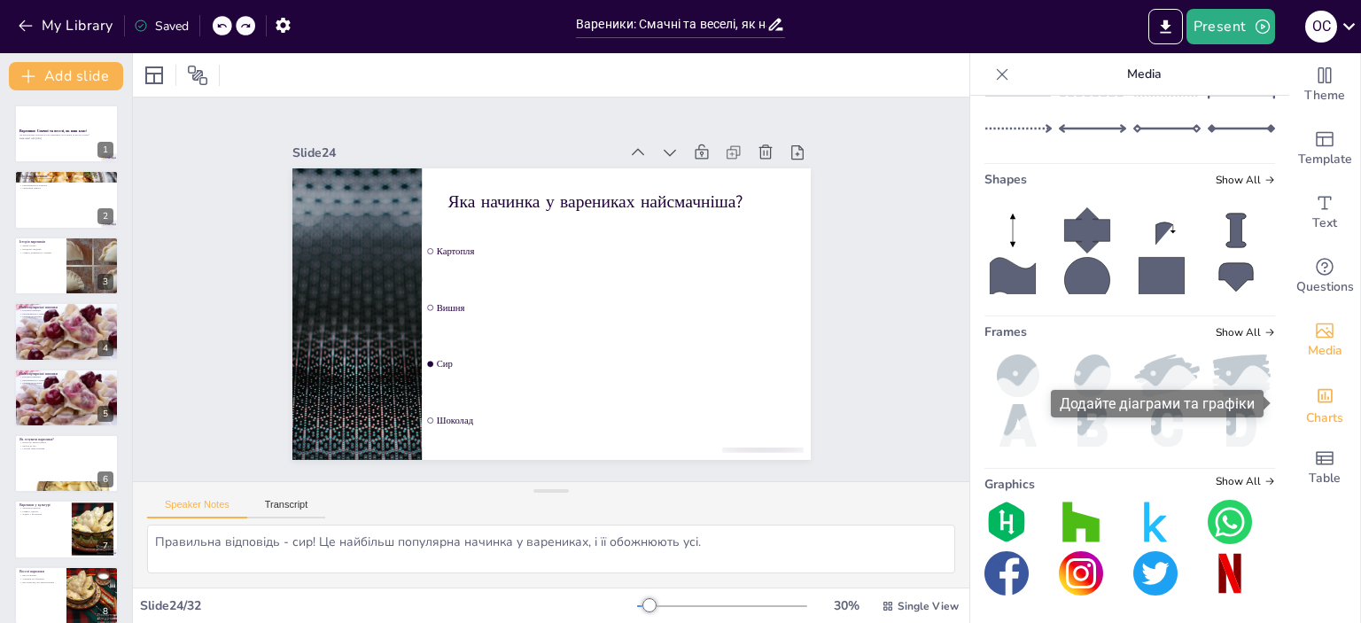
click at [1318, 394] on icon "Add charts and graphs" at bounding box center [1324, 395] width 19 height 19
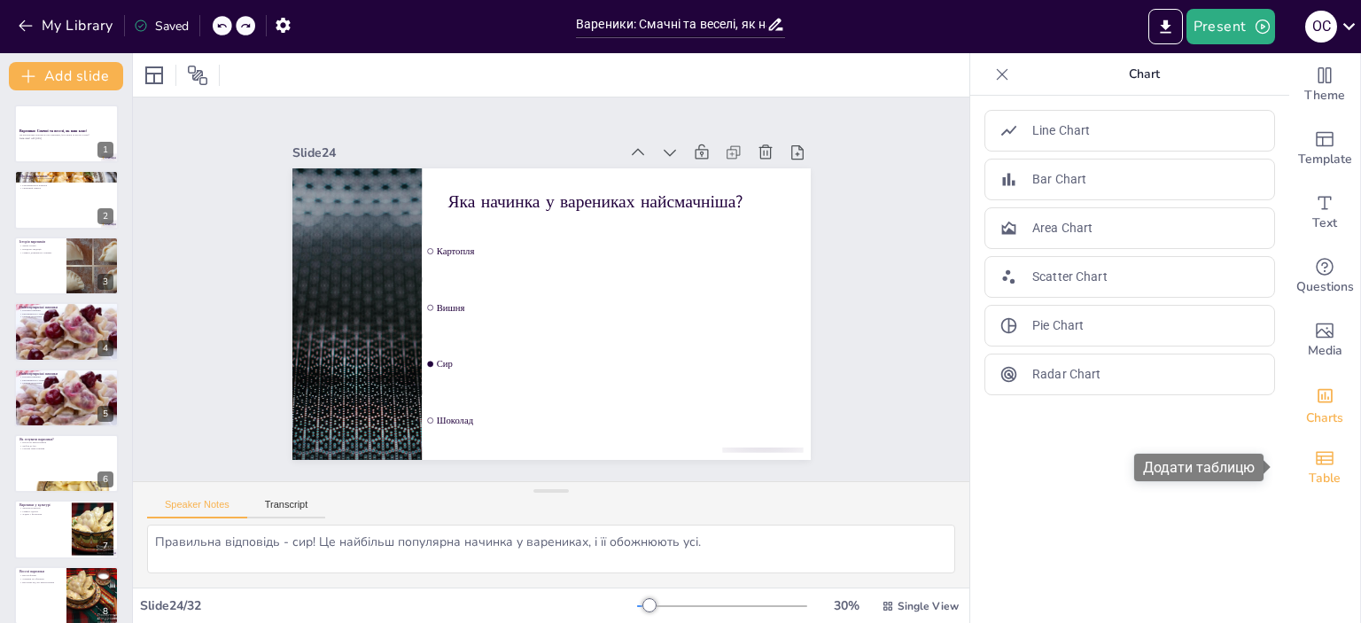
click at [1315, 466] on icon "Add a table" at bounding box center [1324, 457] width 21 height 21
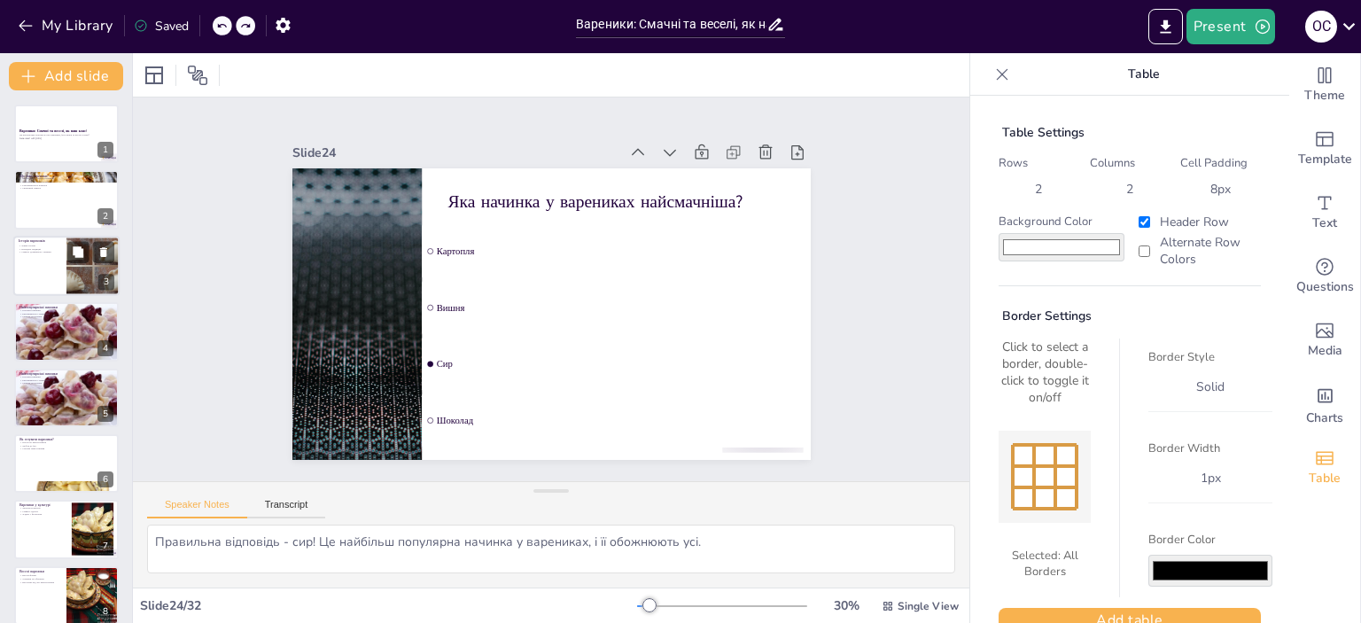
click at [89, 286] on div at bounding box center [93, 266] width 106 height 60
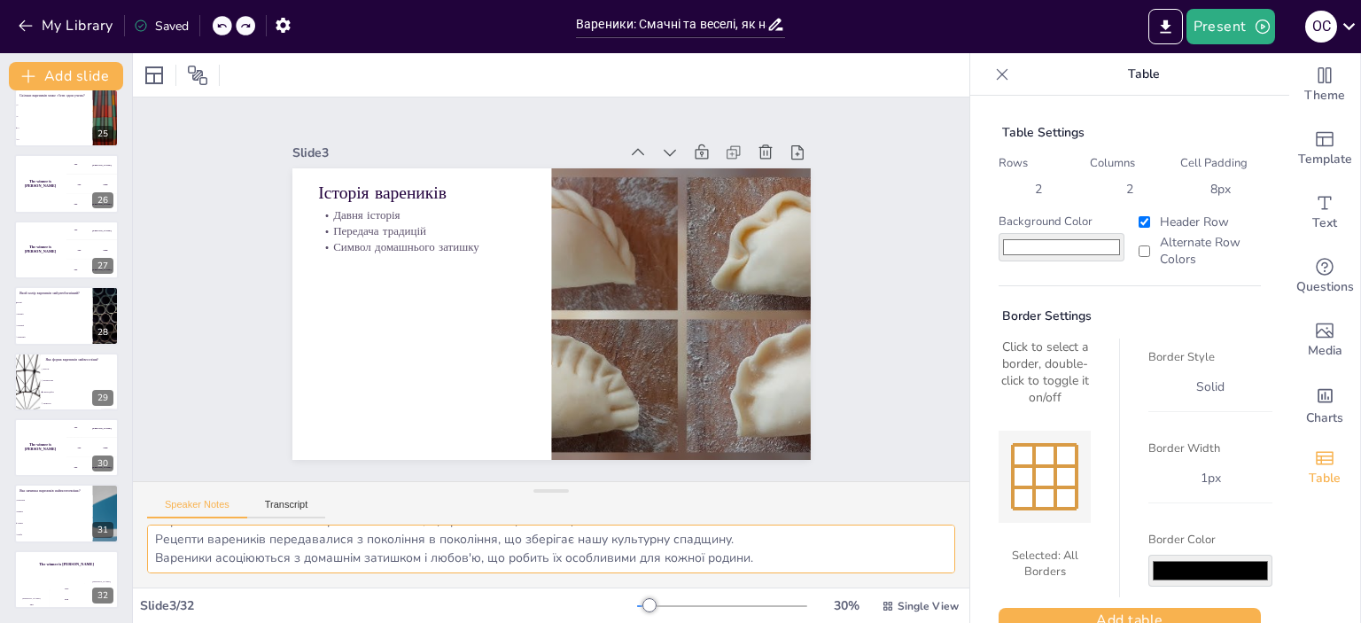
scroll to position [22, 0]
click at [0, 0] on lt-div at bounding box center [0, 0] width 0 height 0
click at [0, 0] on lt-span at bounding box center [0, 0] width 0 height 0
click at [0, 0] on lt-div at bounding box center [0, 0] width 0 height 0
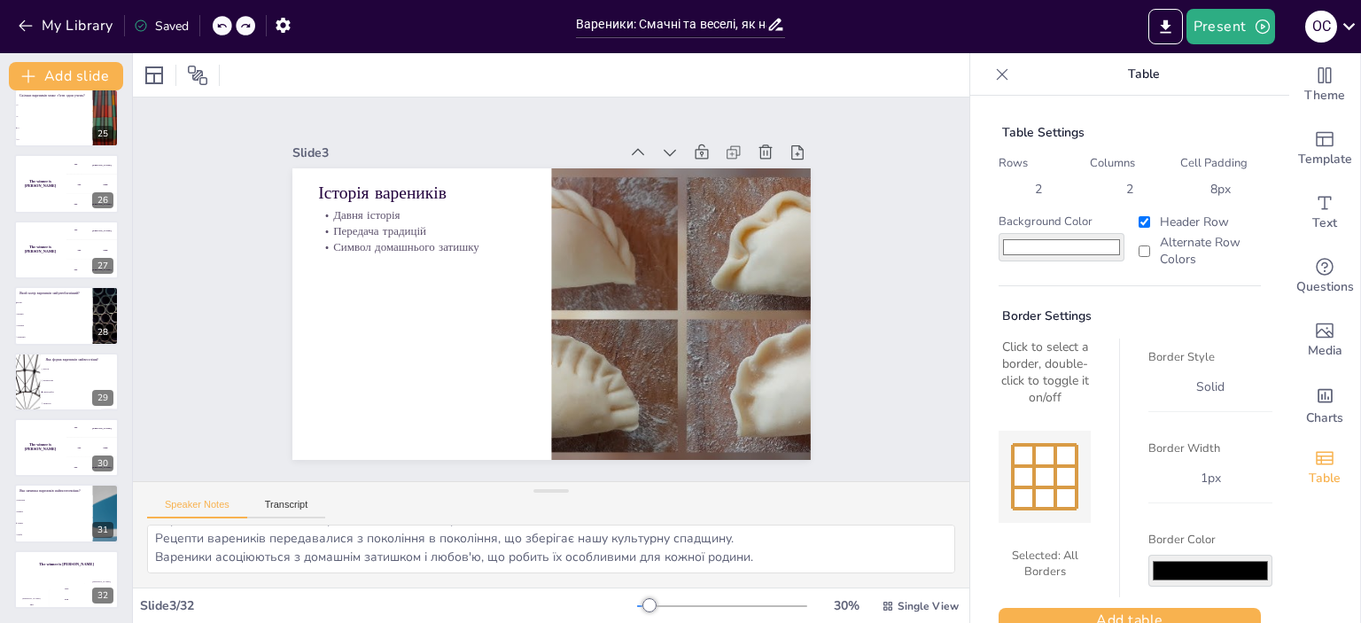
click at [0, 0] on lt-div at bounding box center [0, 0] width 0 height 0
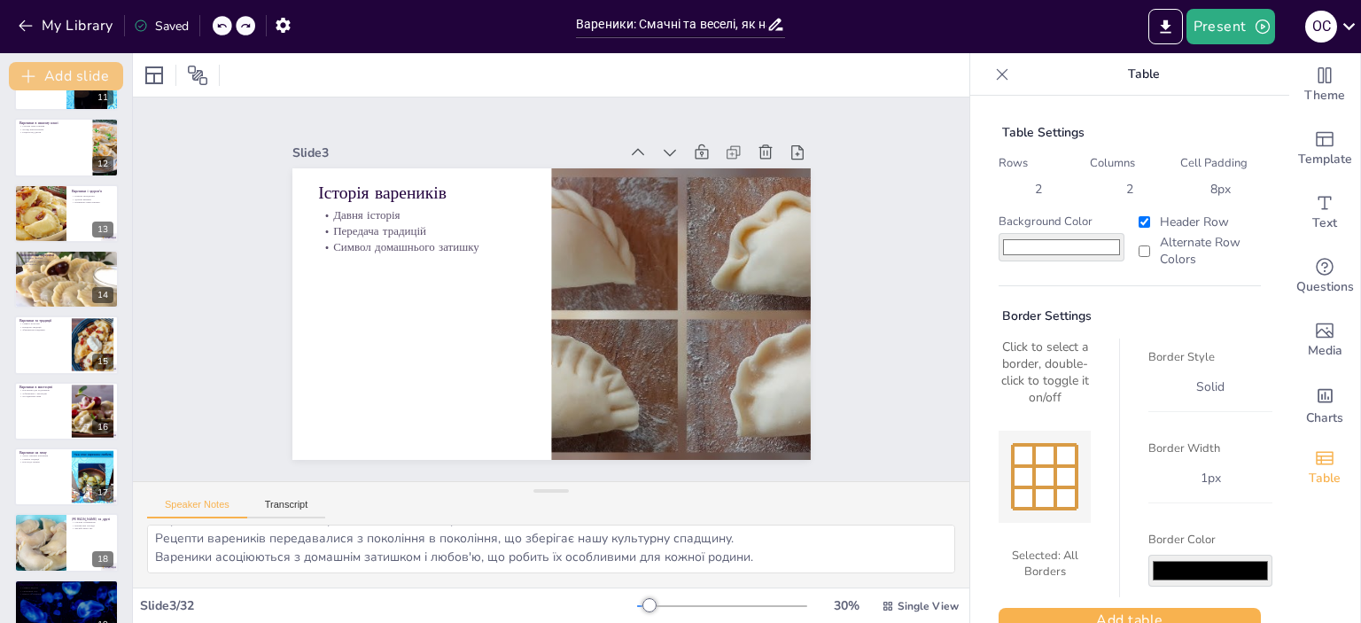
scroll to position [446, 0]
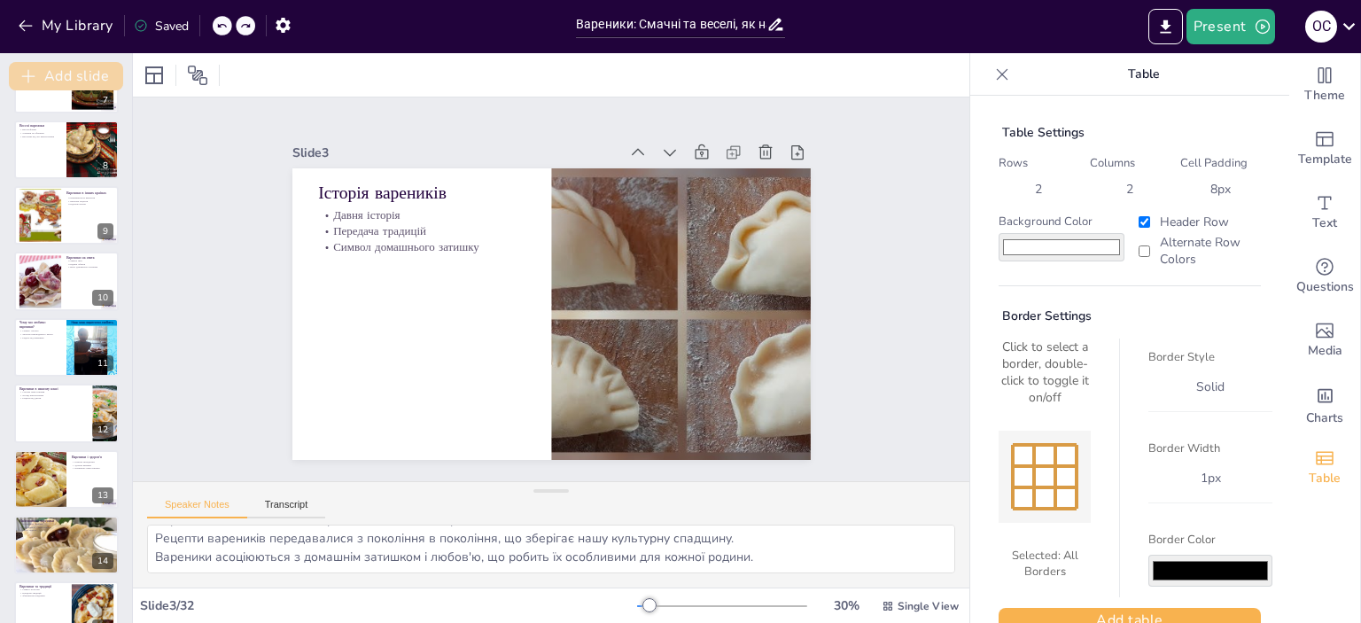
click at [57, 77] on button "Add slide" at bounding box center [66, 76] width 114 height 28
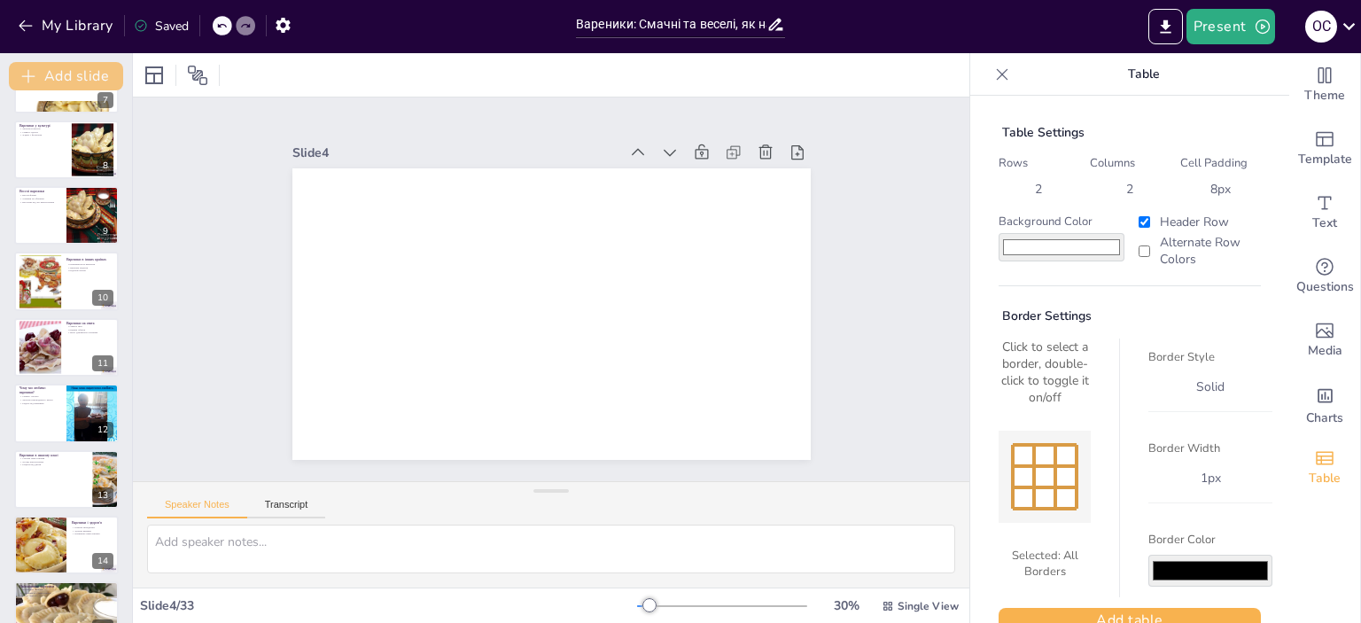
scroll to position [0, 0]
click at [89, 291] on div at bounding box center [66, 282] width 106 height 60
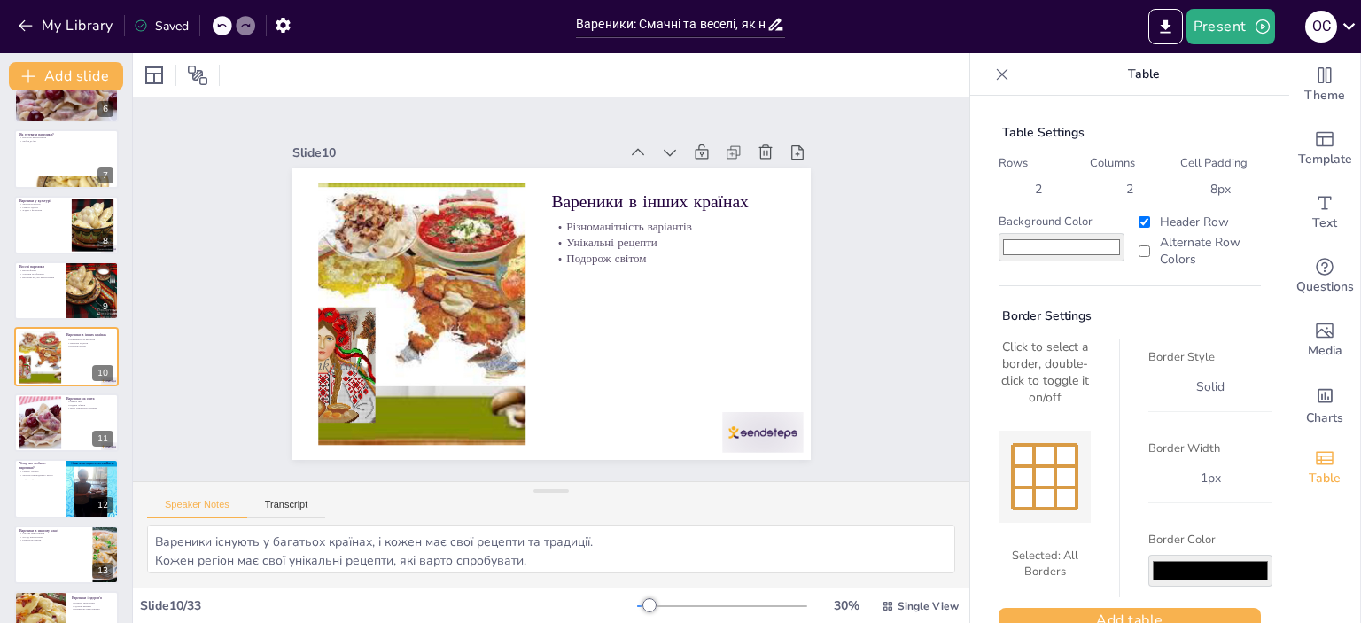
scroll to position [22, 0]
click at [0, 0] on lt-div at bounding box center [0, 0] width 0 height 0
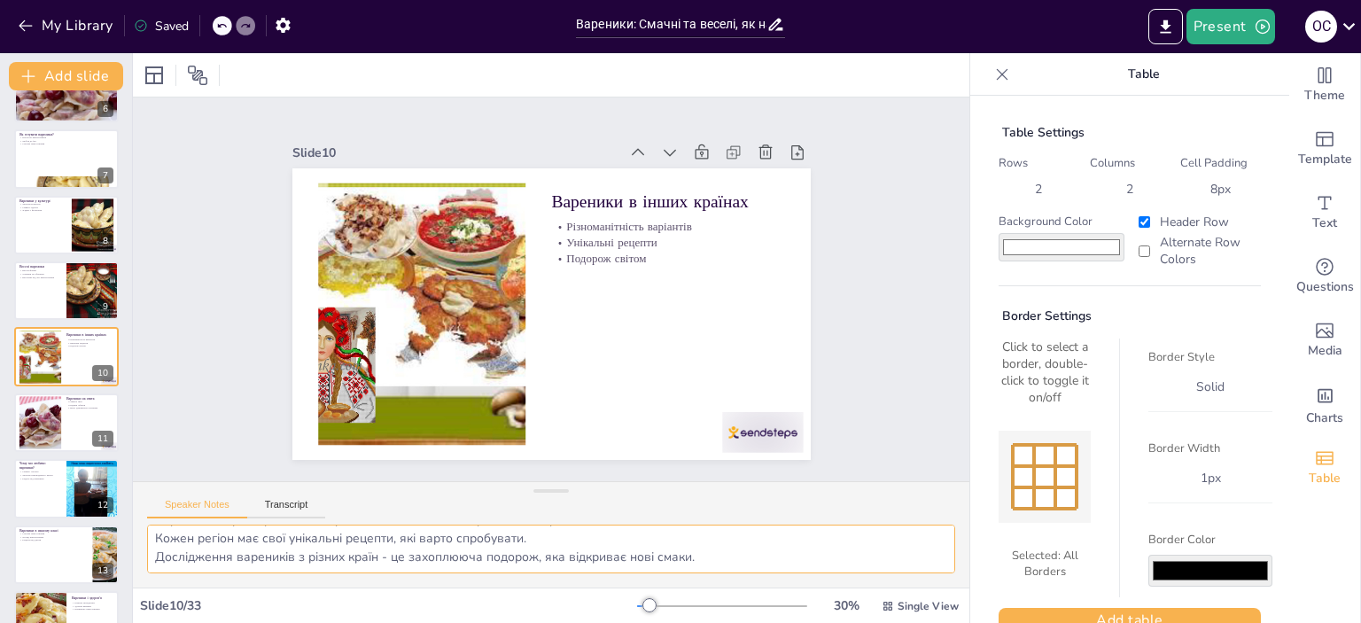
click at [866, 558] on textarea "Вареники існують у багатьох країнах, і кожен має свої рецепти та традиції. Коже…" at bounding box center [551, 548] width 808 height 49
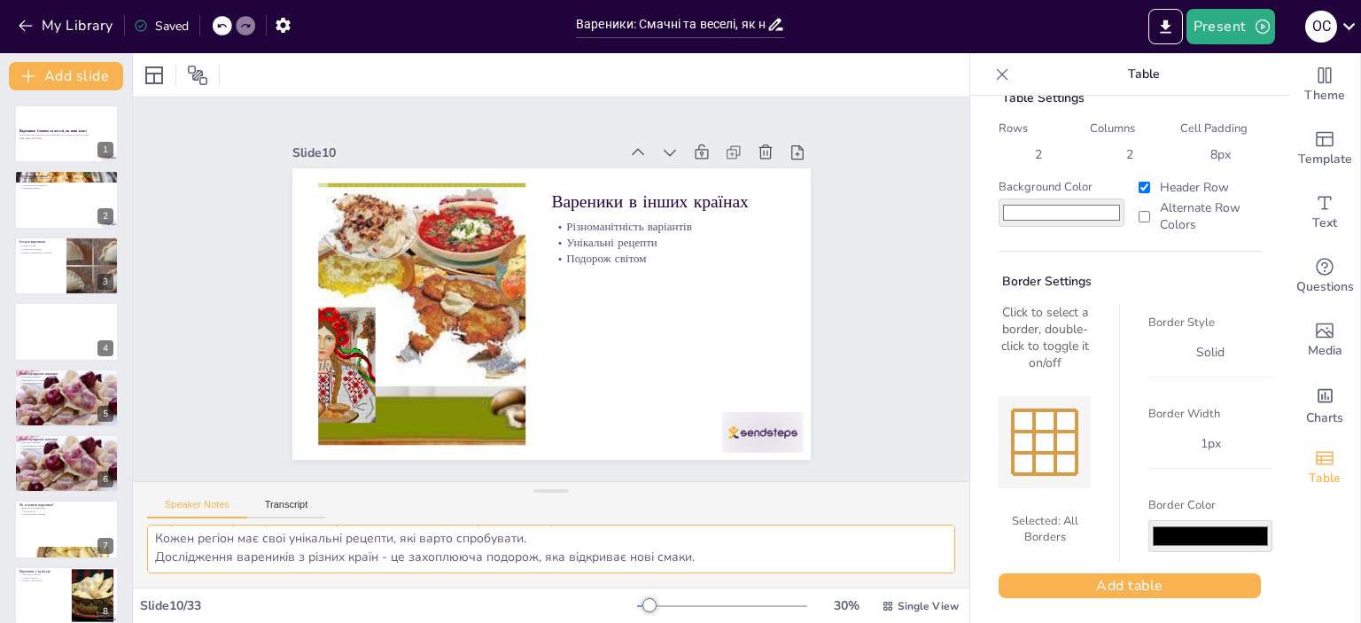
scroll to position [36, 0]
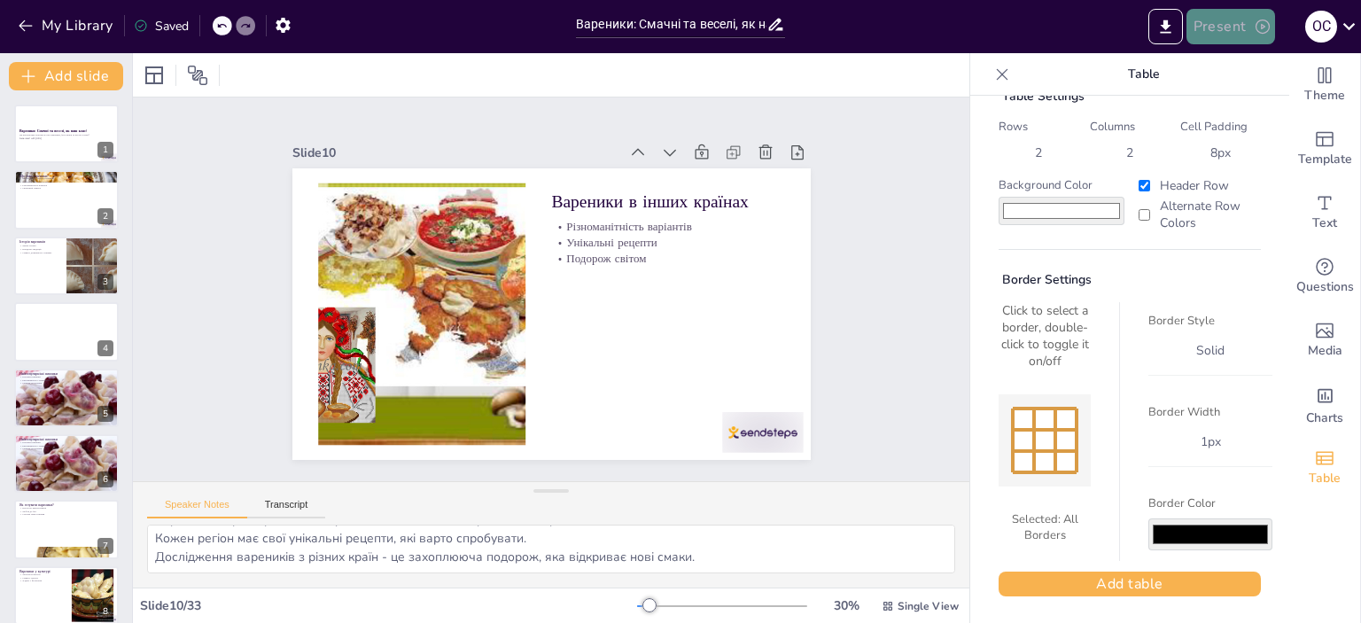
click at [1222, 29] on button "Present" at bounding box center [1230, 26] width 89 height 35
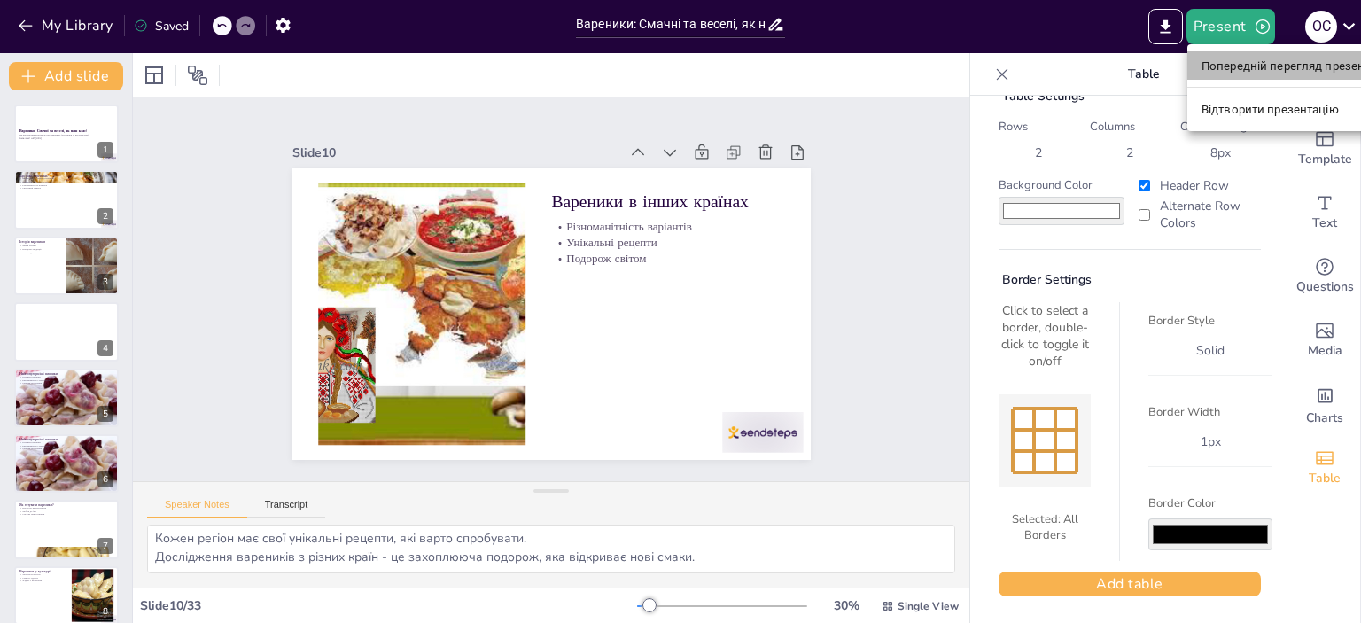
click at [1237, 61] on font "Попередній перегляд презентації" at bounding box center [1295, 65] width 188 height 13
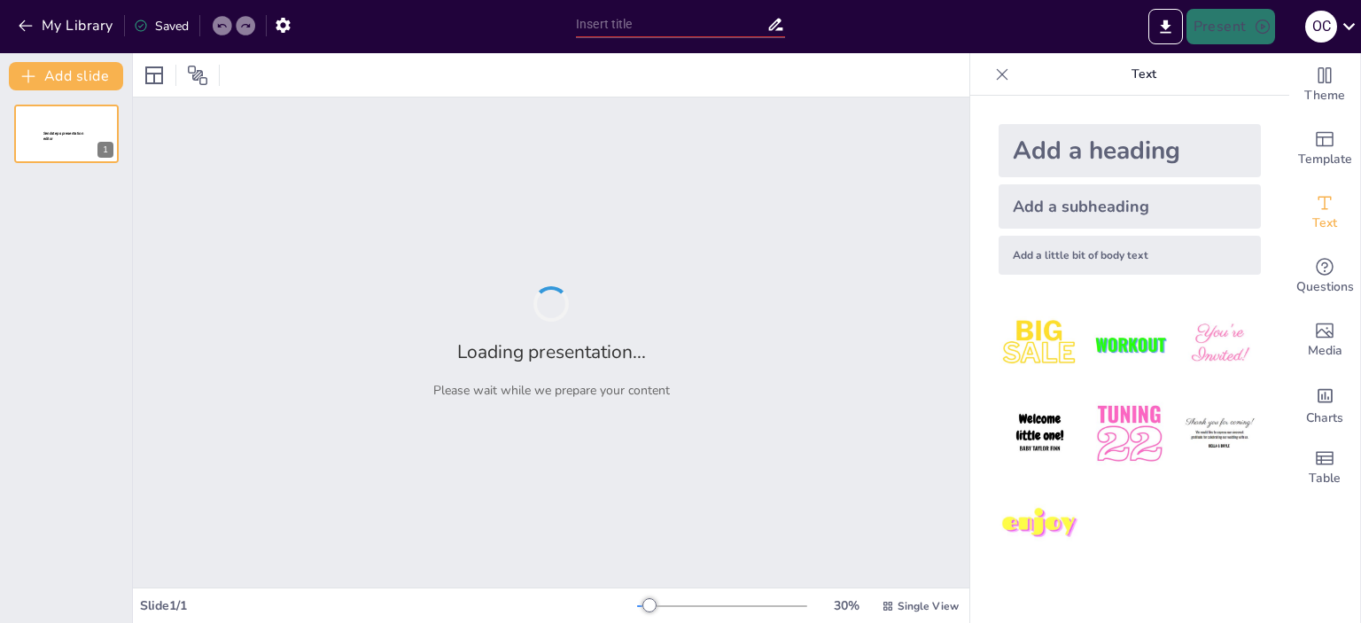
type input "Вареники: Смачні та веселі, як наш клас!"
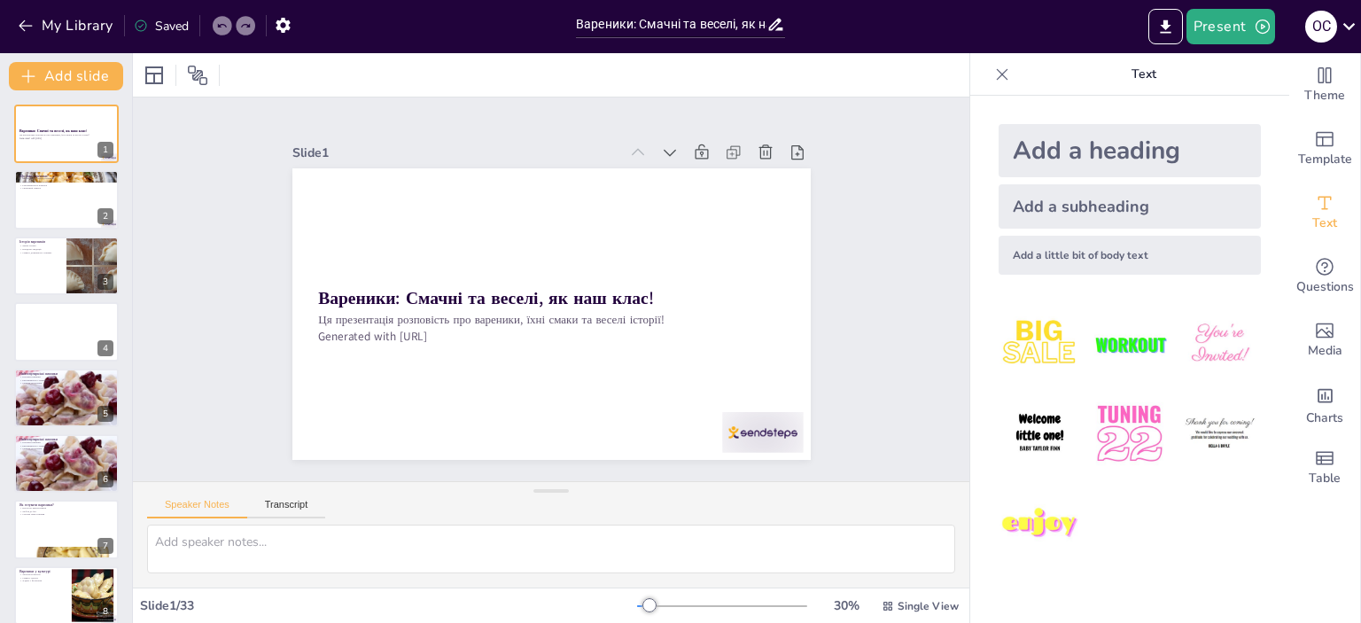
checkbox input "true"
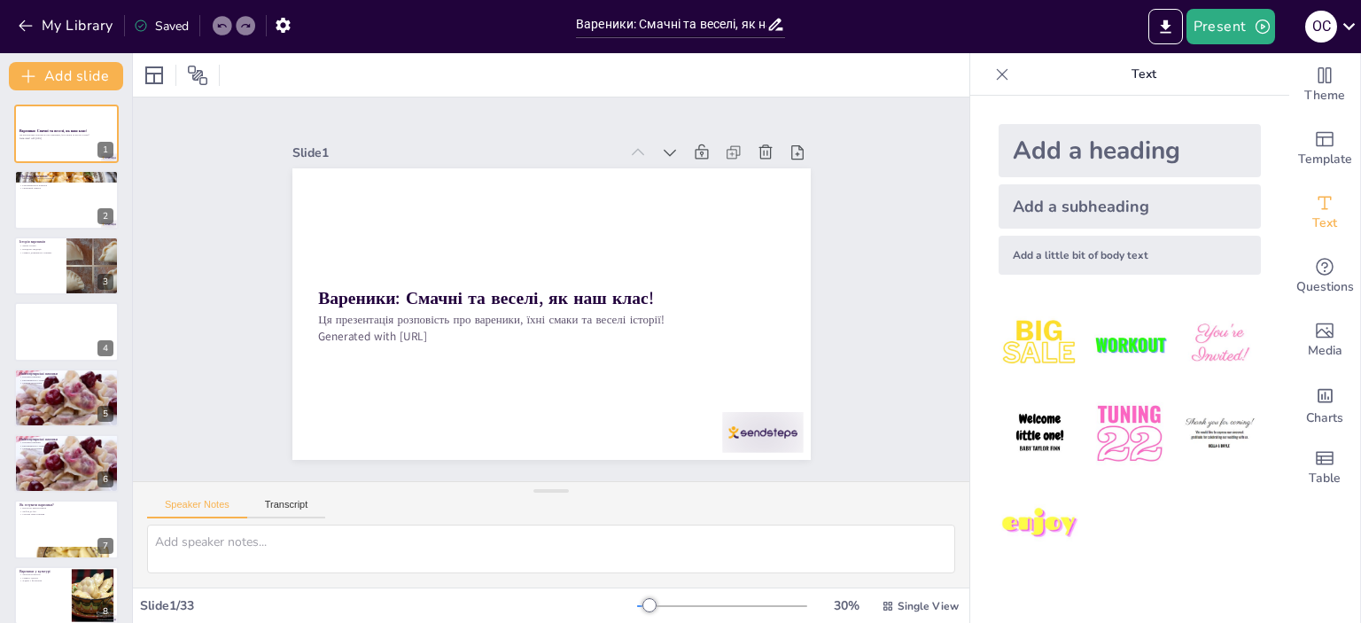
checkbox input "true"
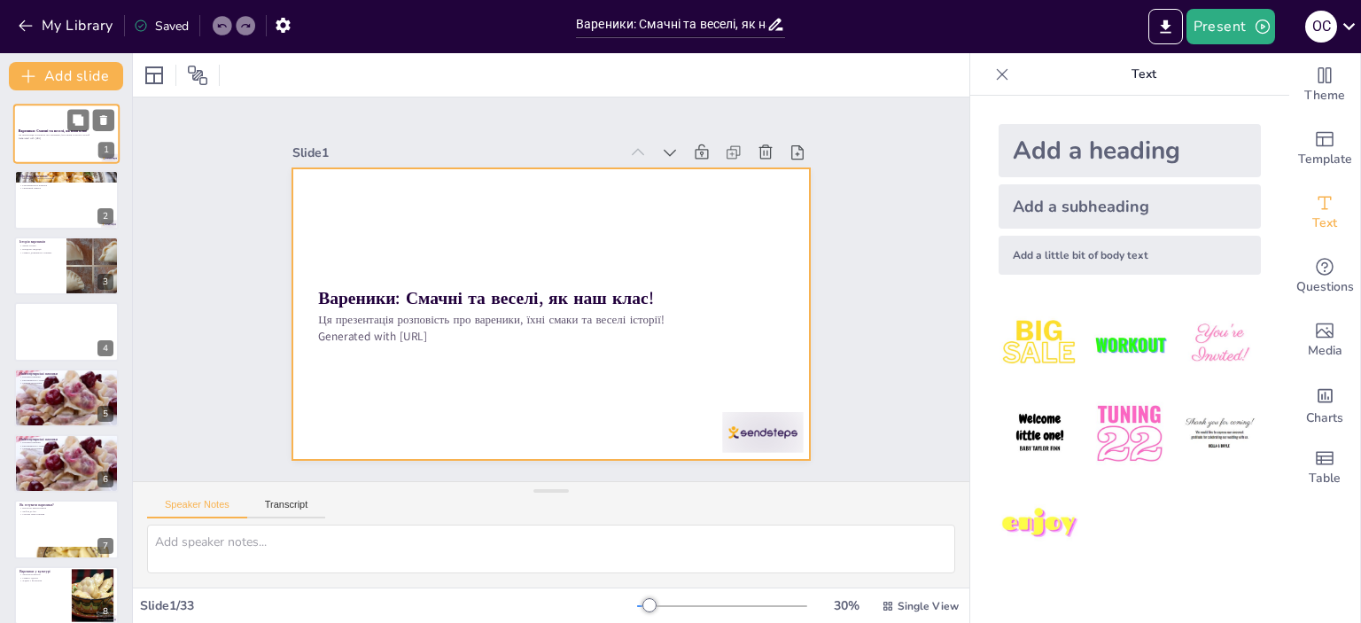
checkbox input "true"
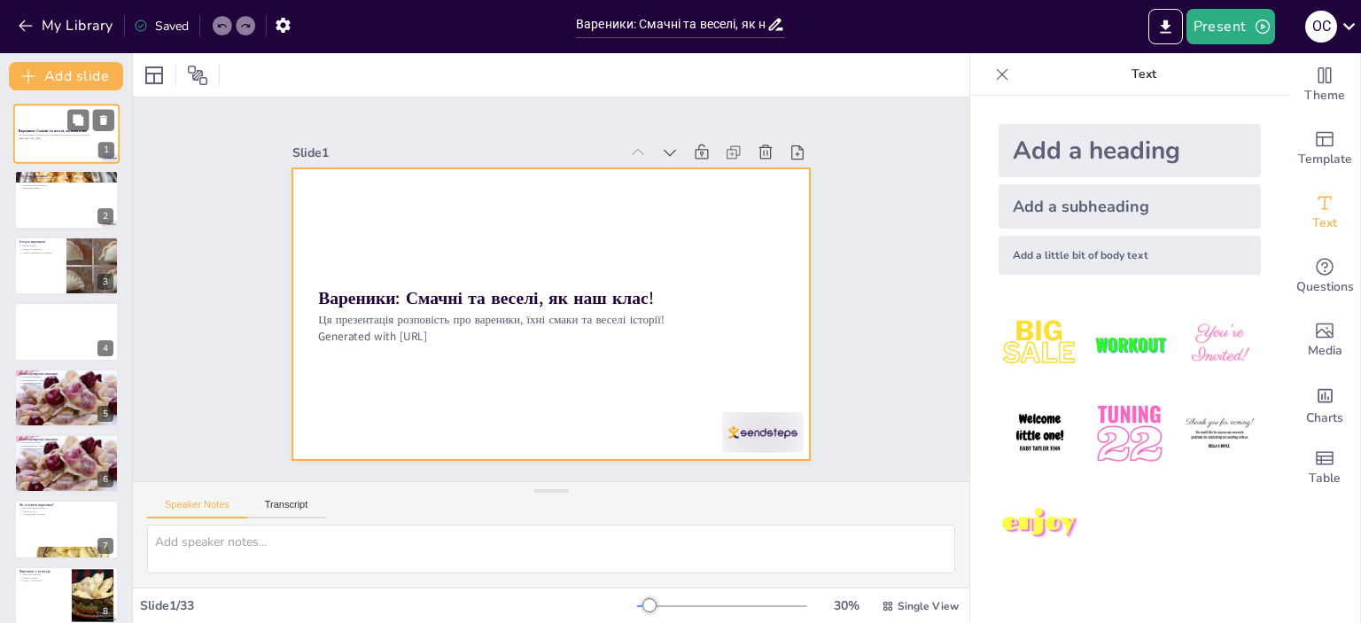
checkbox input "true"
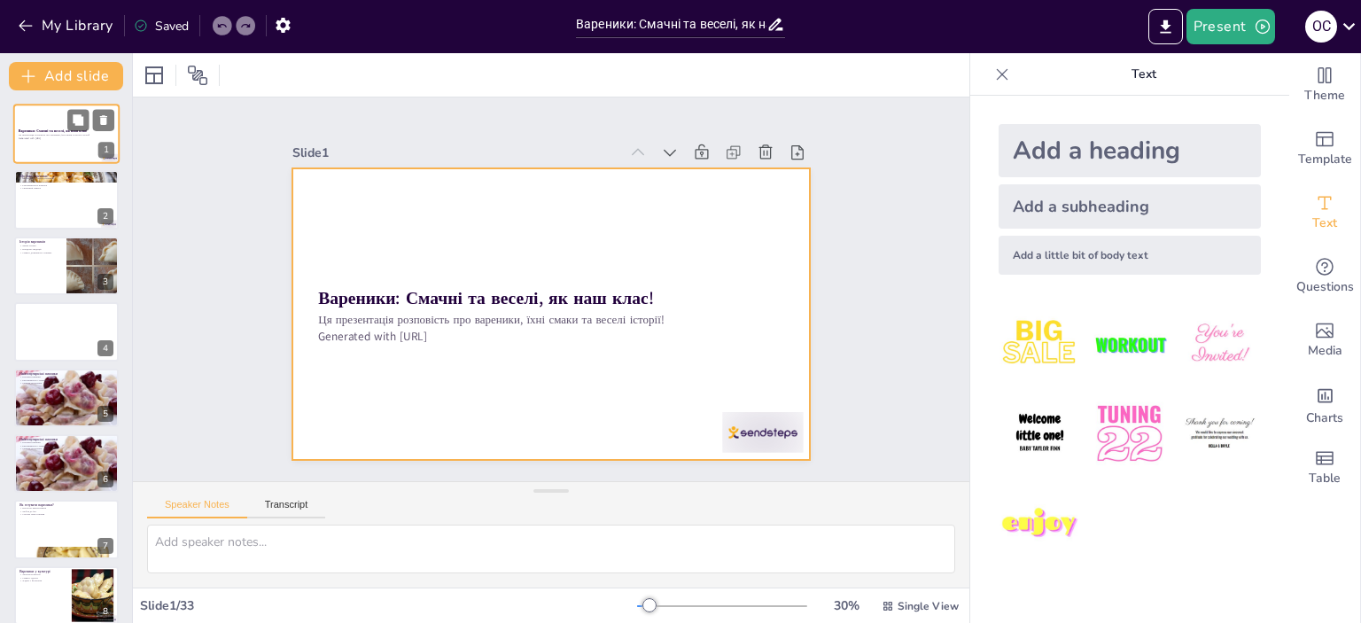
checkbox input "true"
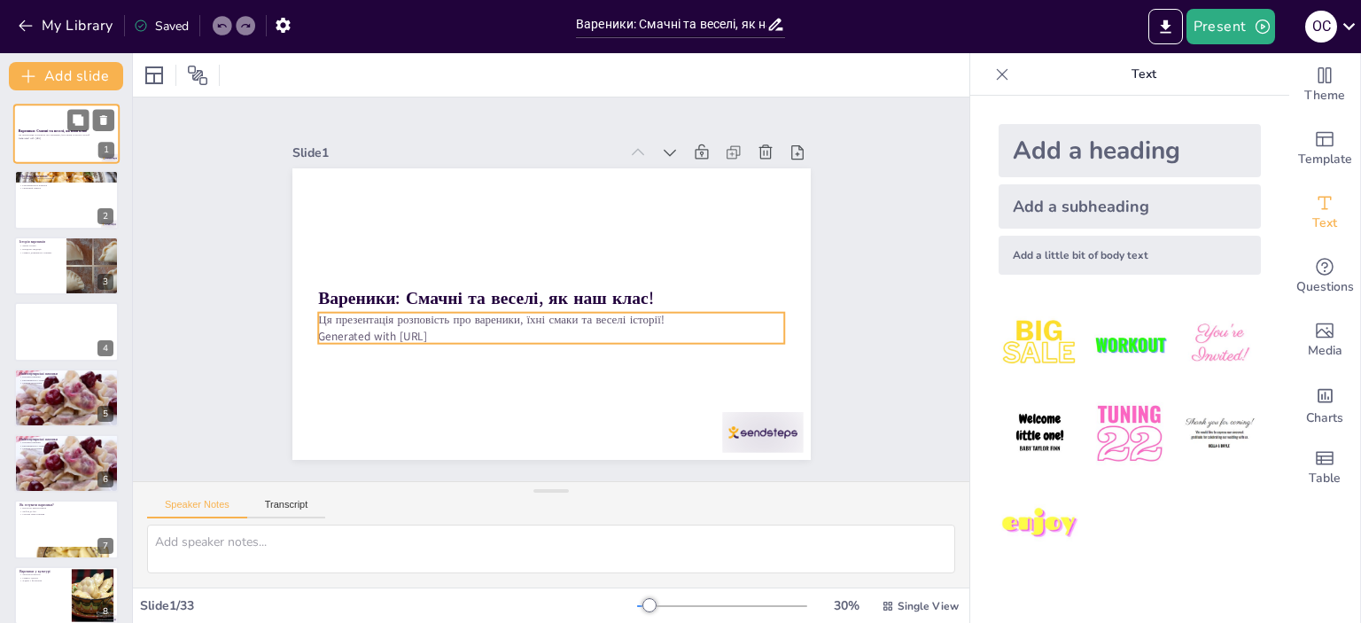
checkbox input "true"
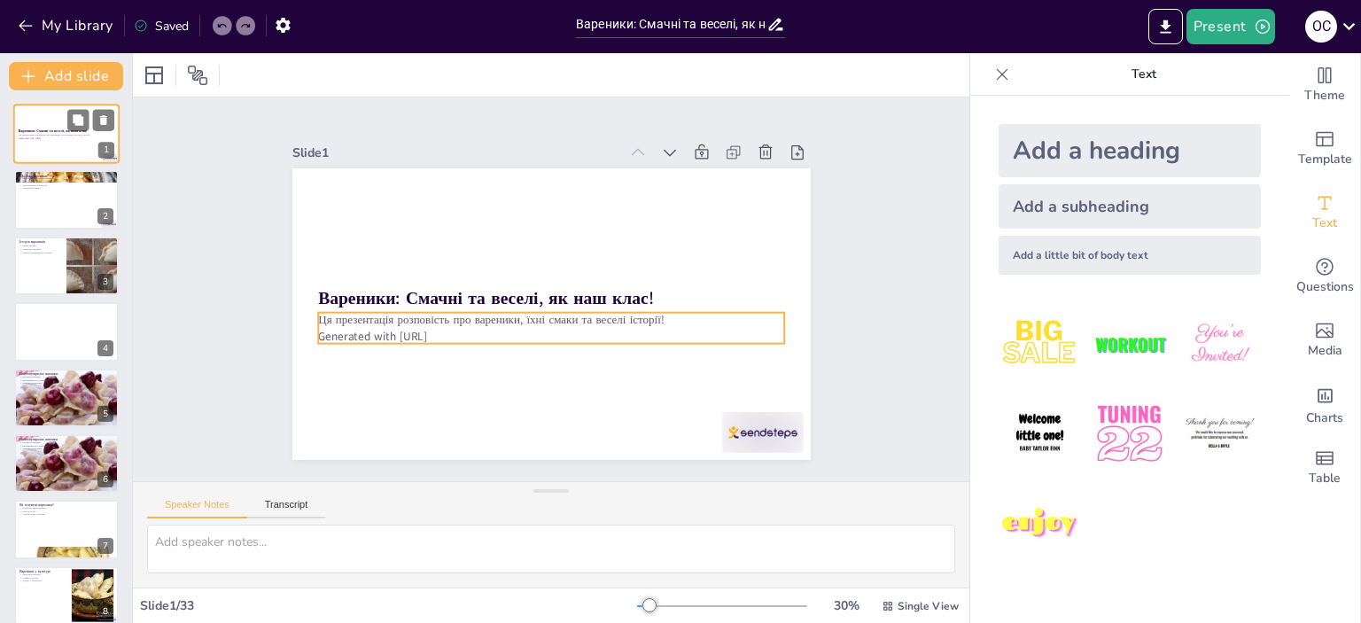
checkbox input "true"
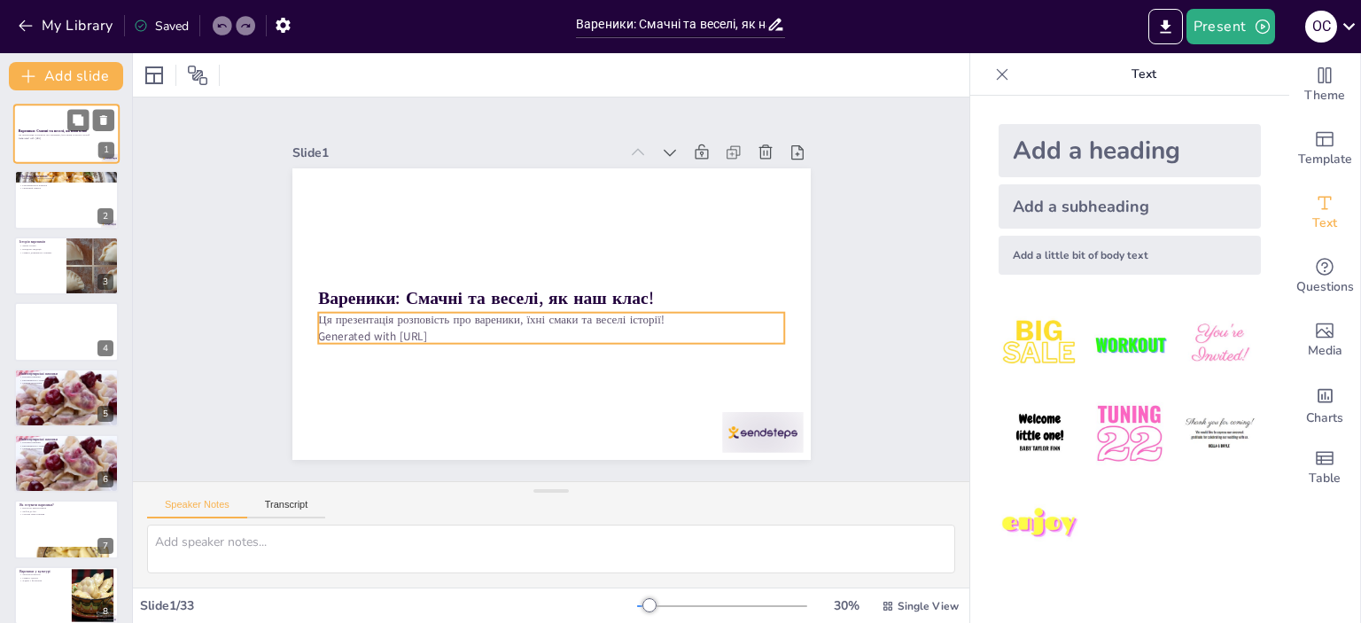
checkbox input "true"
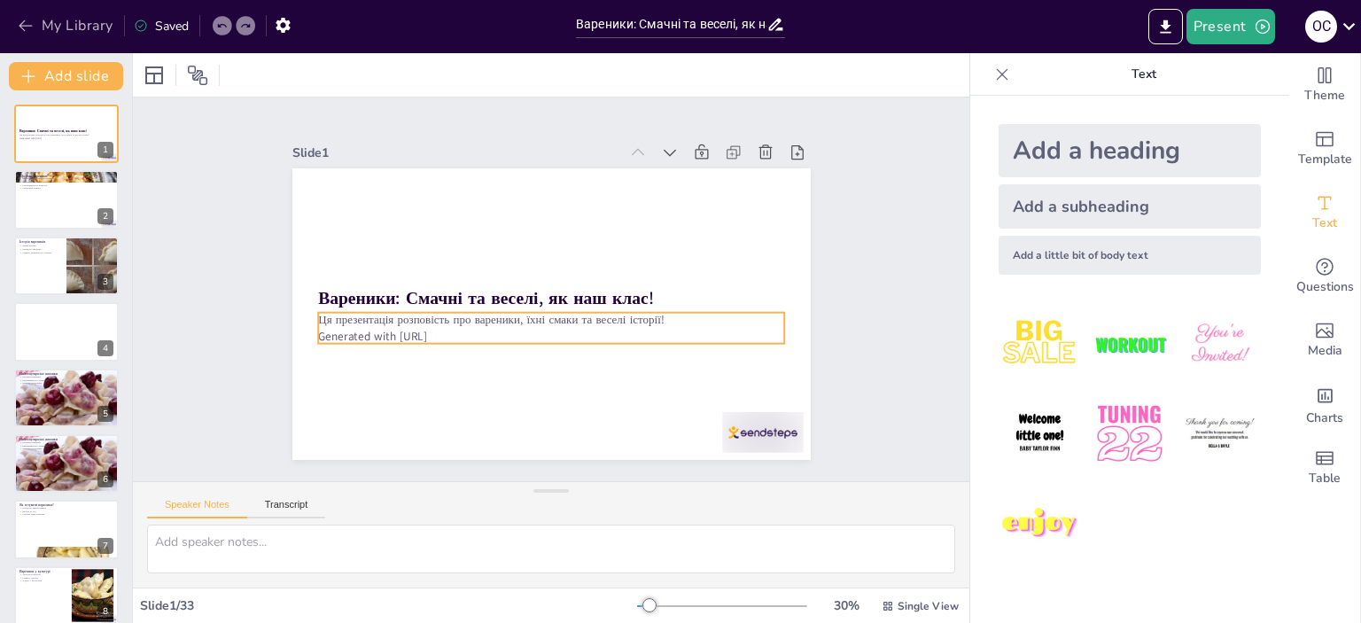
checkbox input "true"
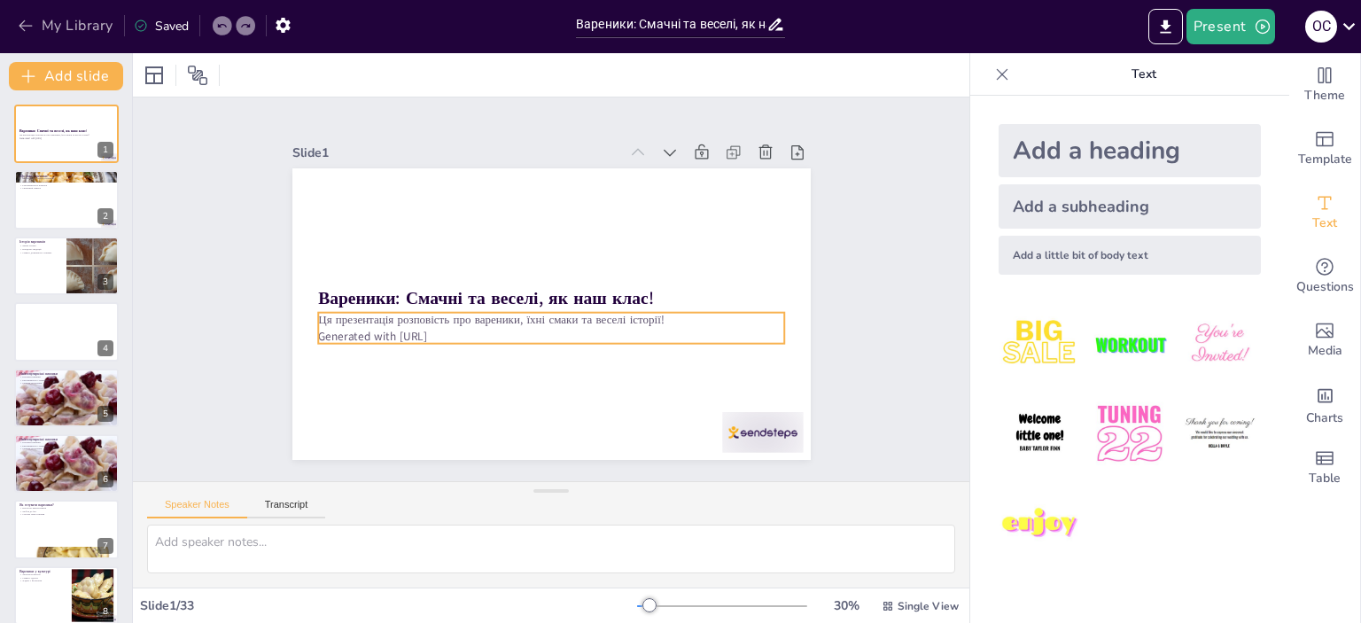
checkbox input "true"
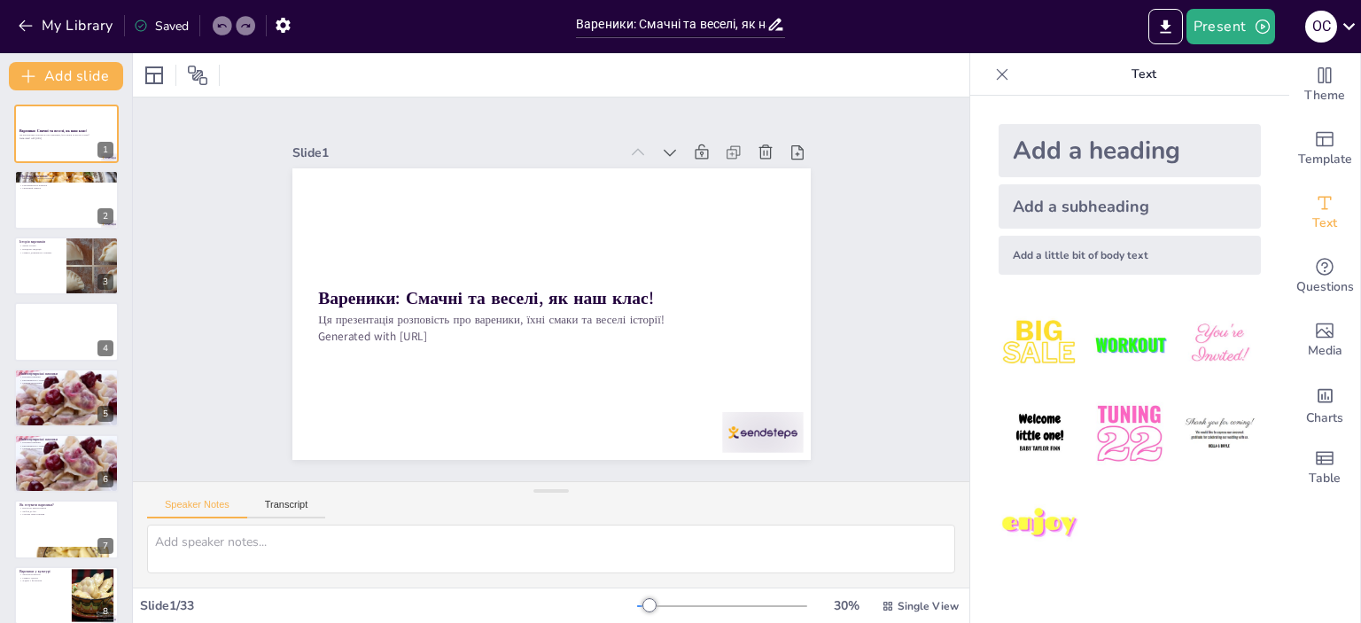
checkbox input "true"
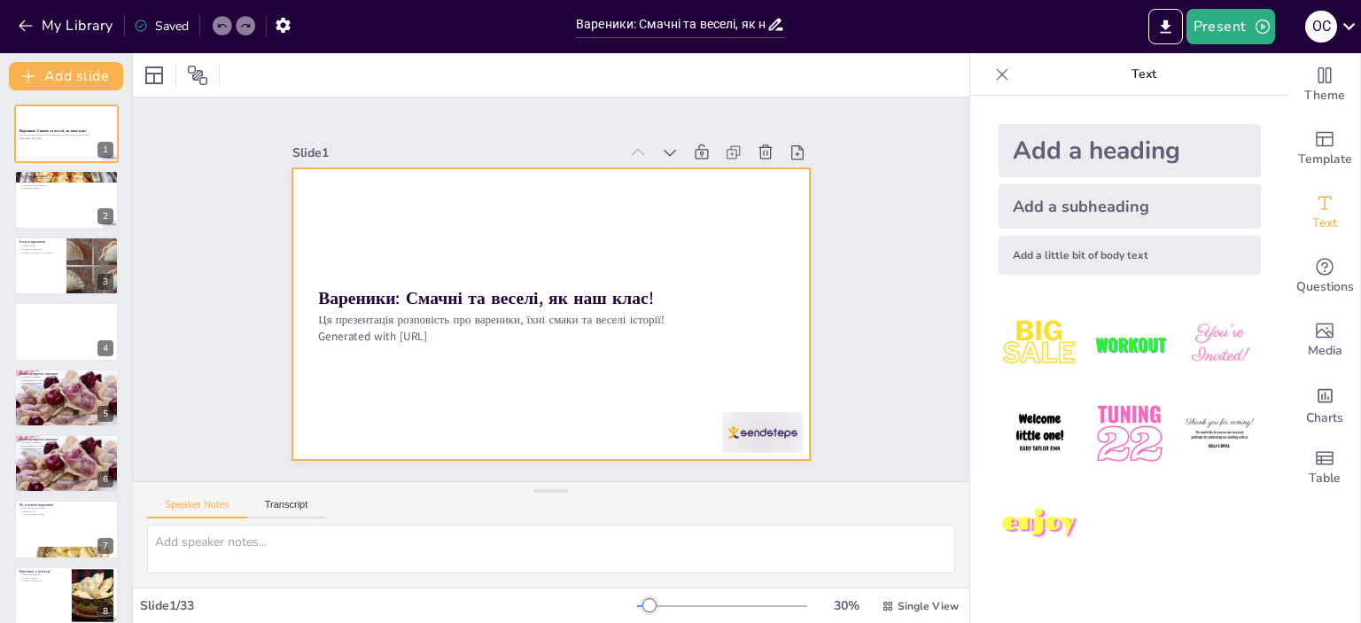
checkbox input "true"
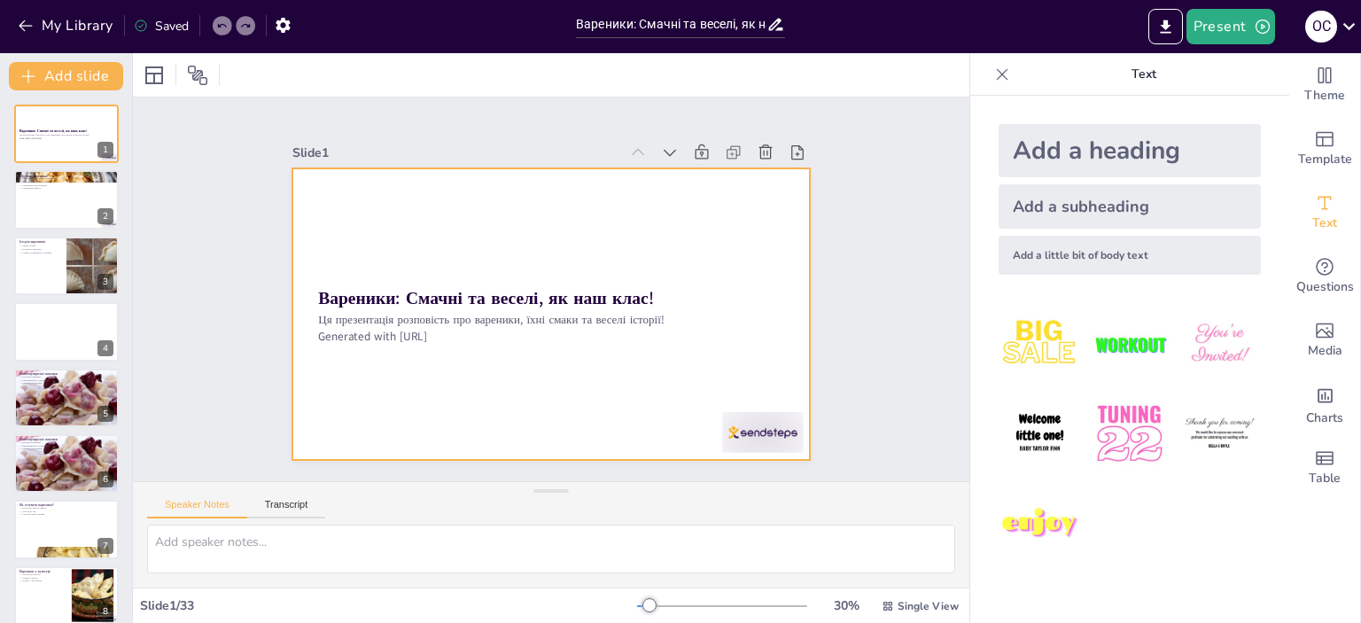
checkbox input "true"
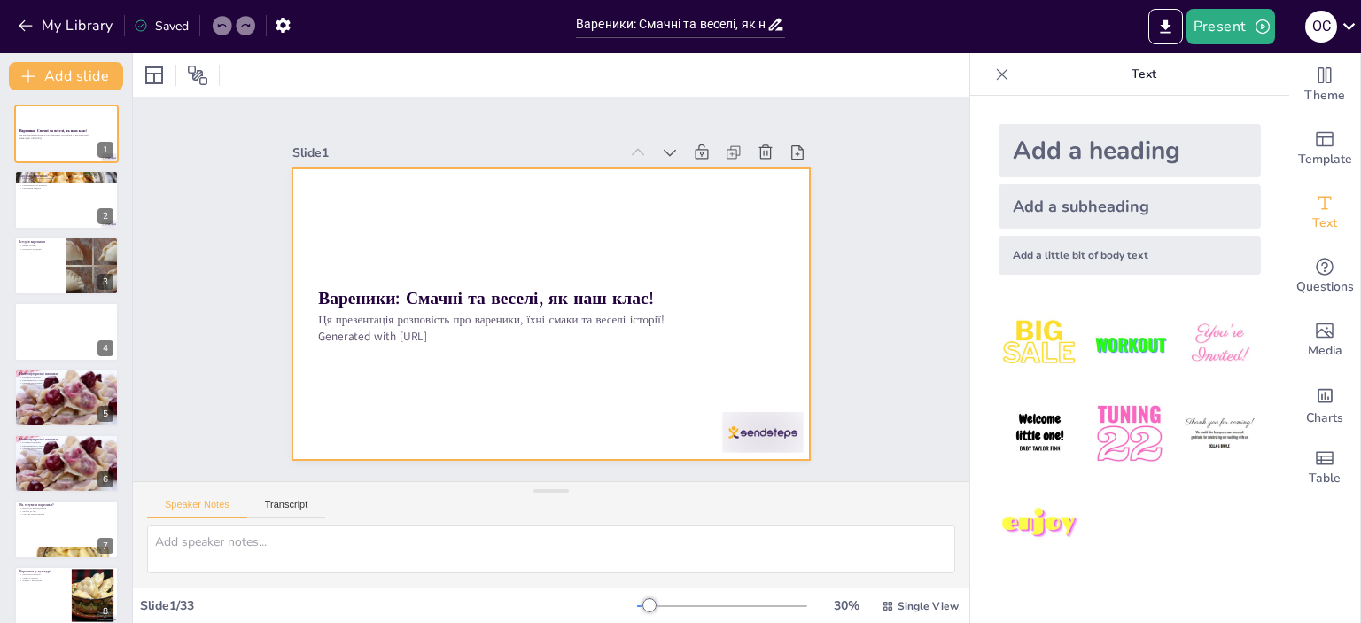
checkbox input "true"
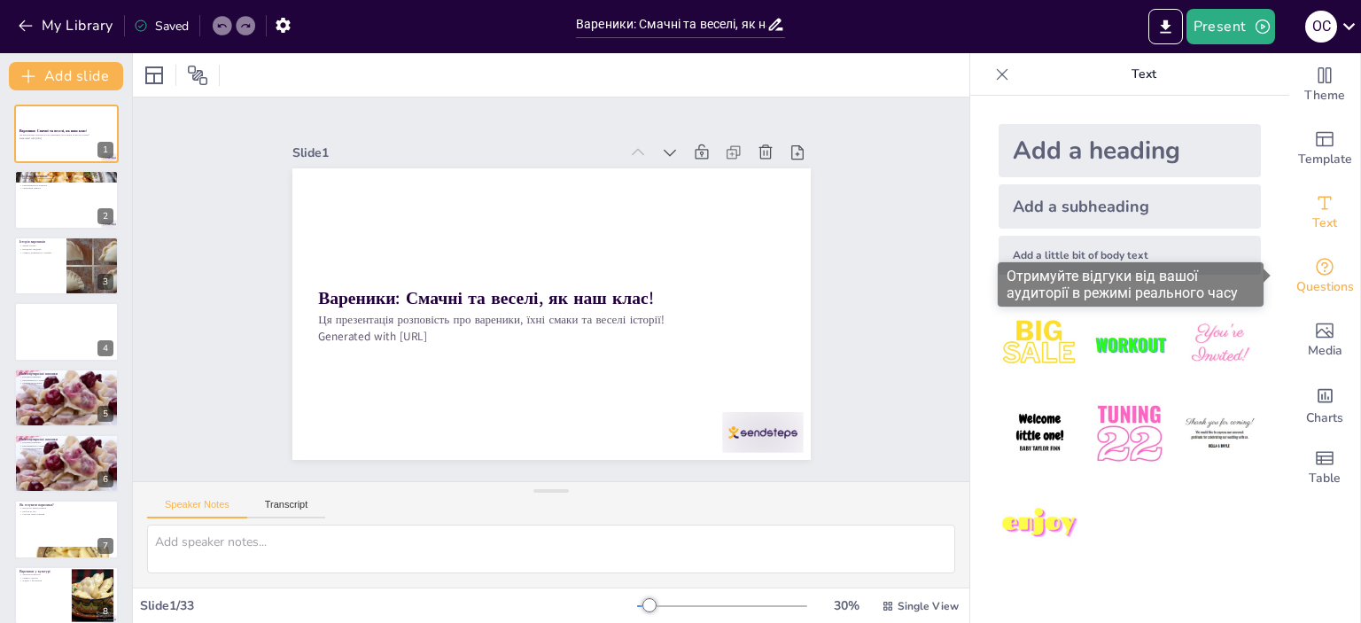
click at [1315, 267] on icon "Get real-time input from your audience" at bounding box center [1324, 267] width 18 height 18
checkbox input "true"
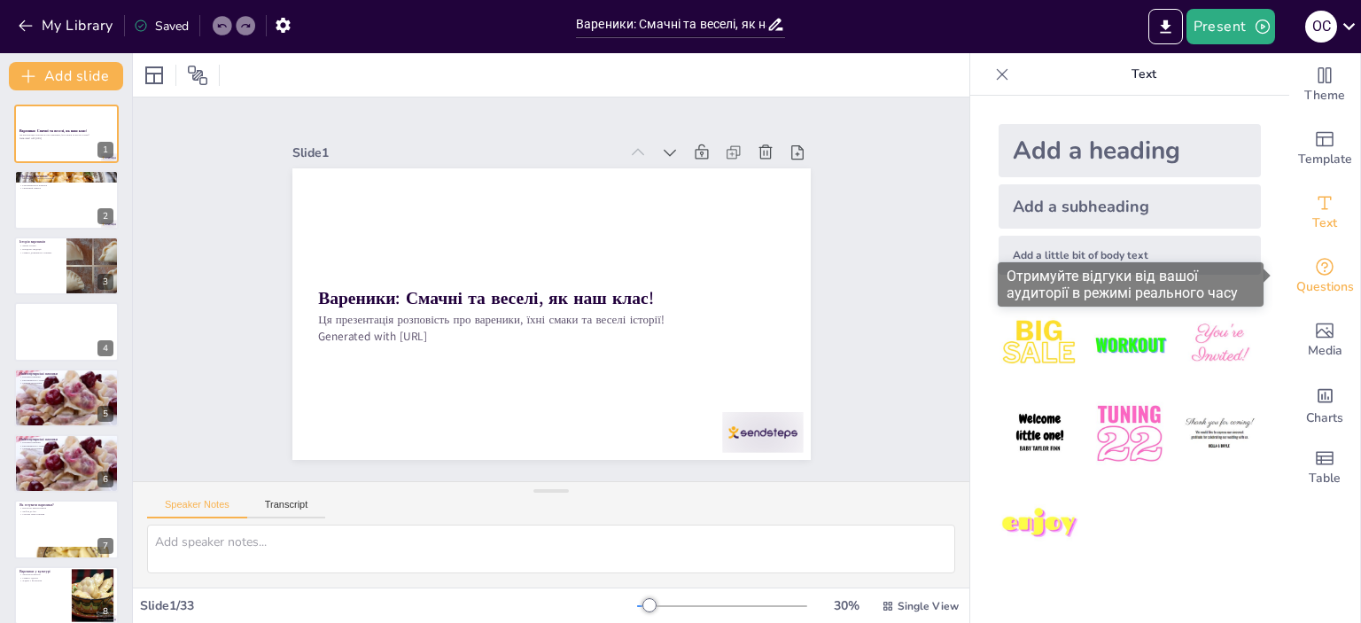
checkbox input "true"
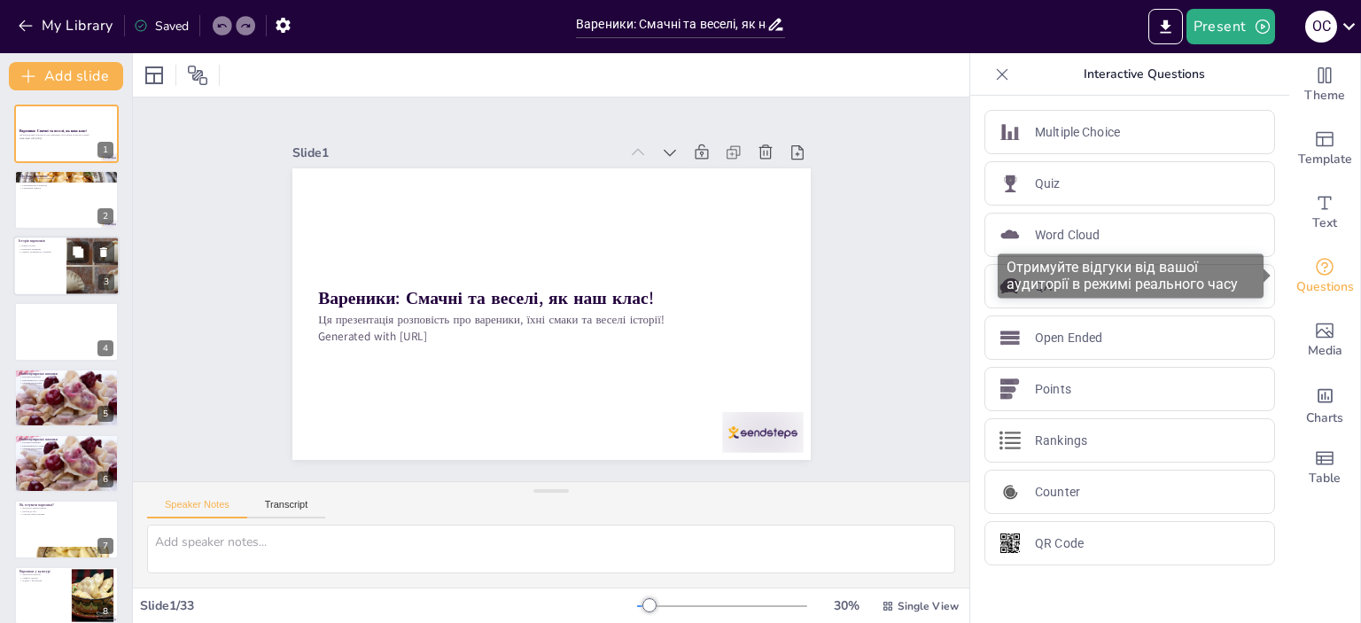
checkbox input "true"
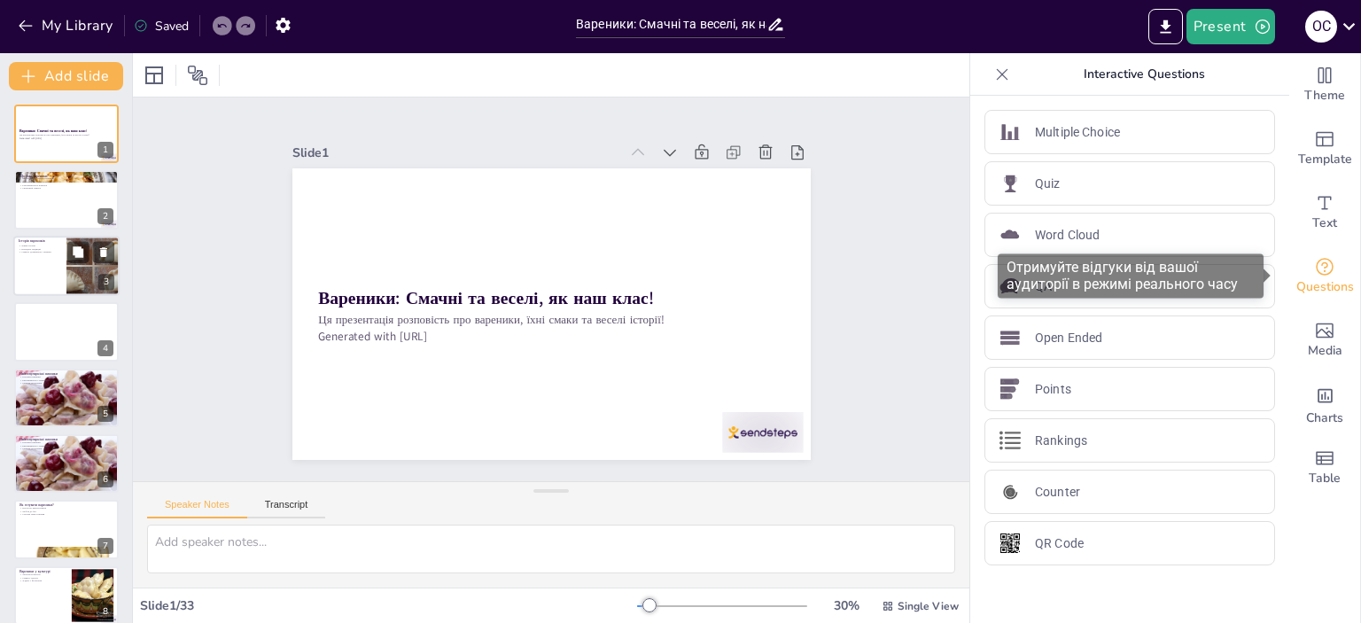
checkbox input "true"
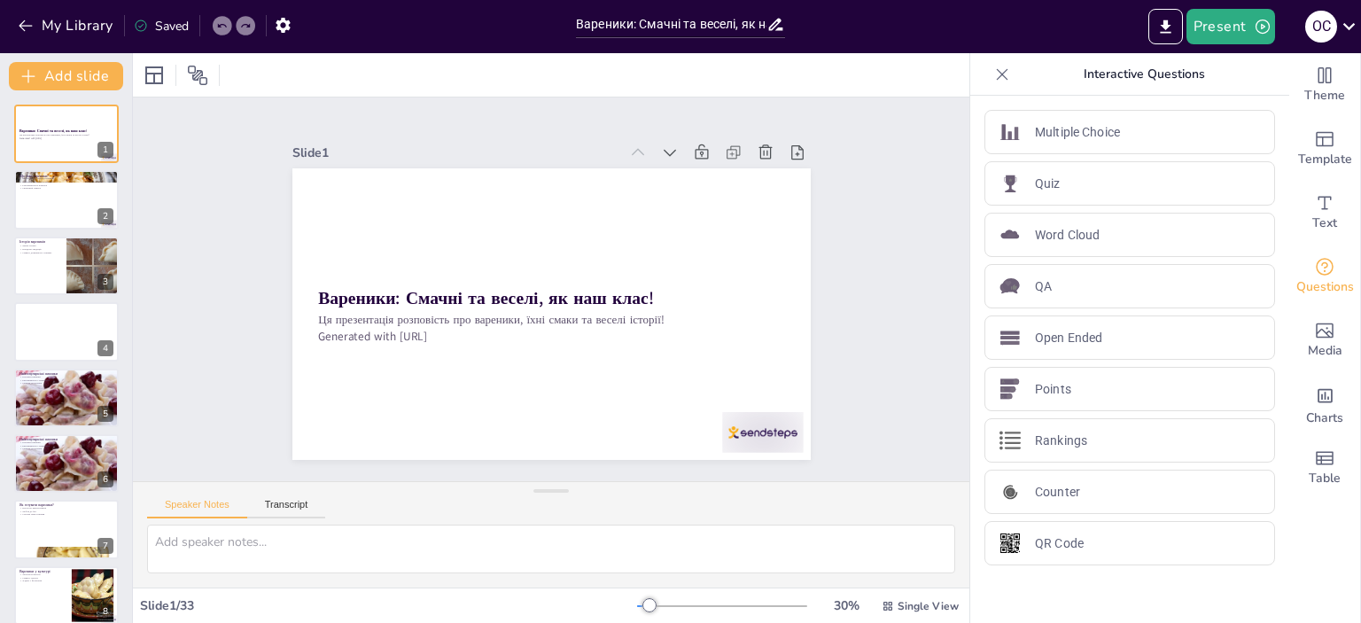
checkbox input "true"
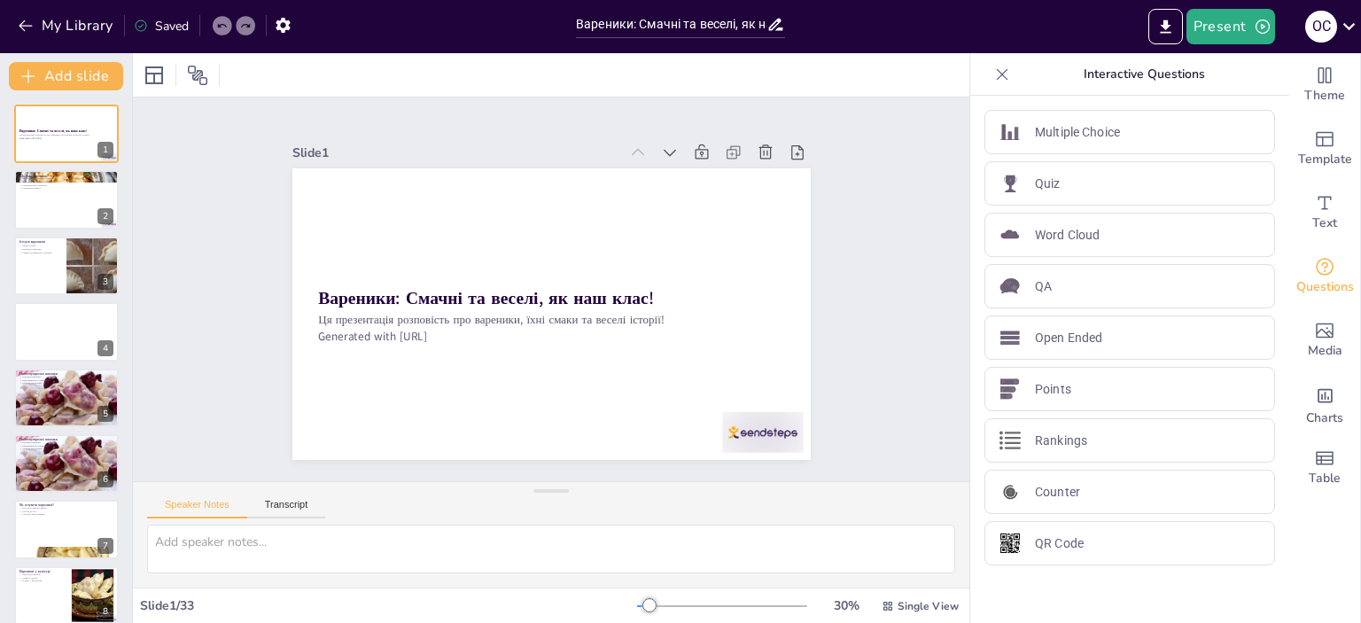
checkbox input "true"
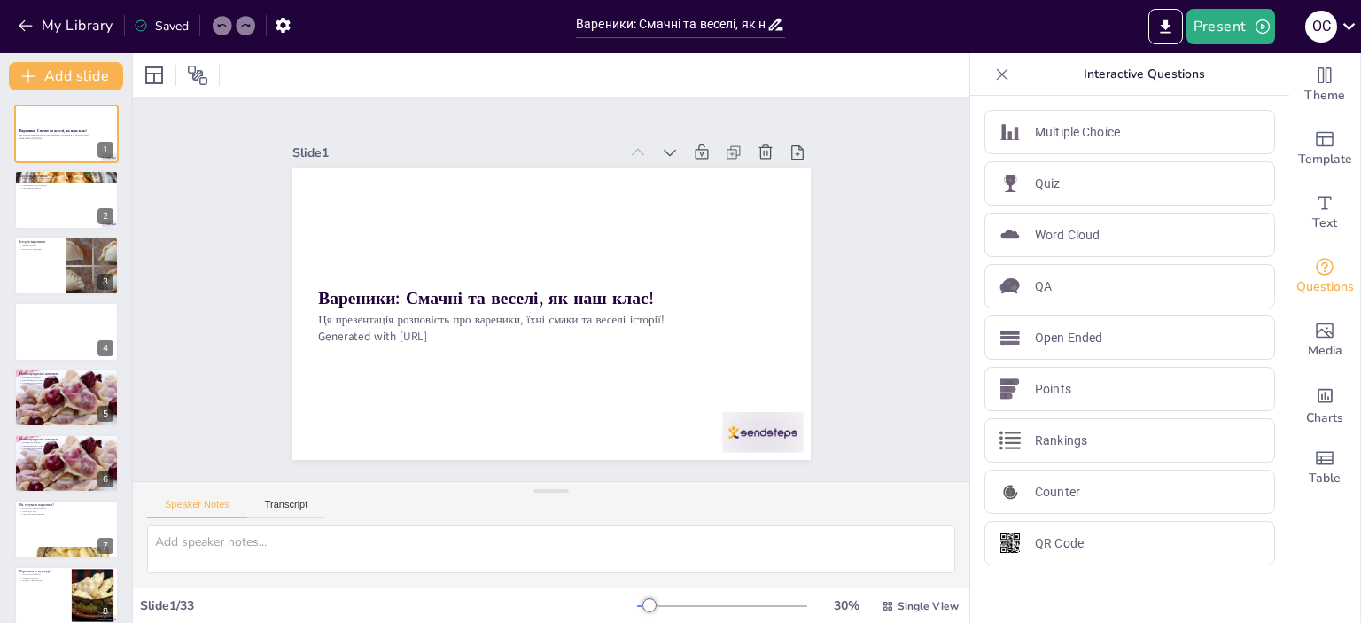
checkbox input "true"
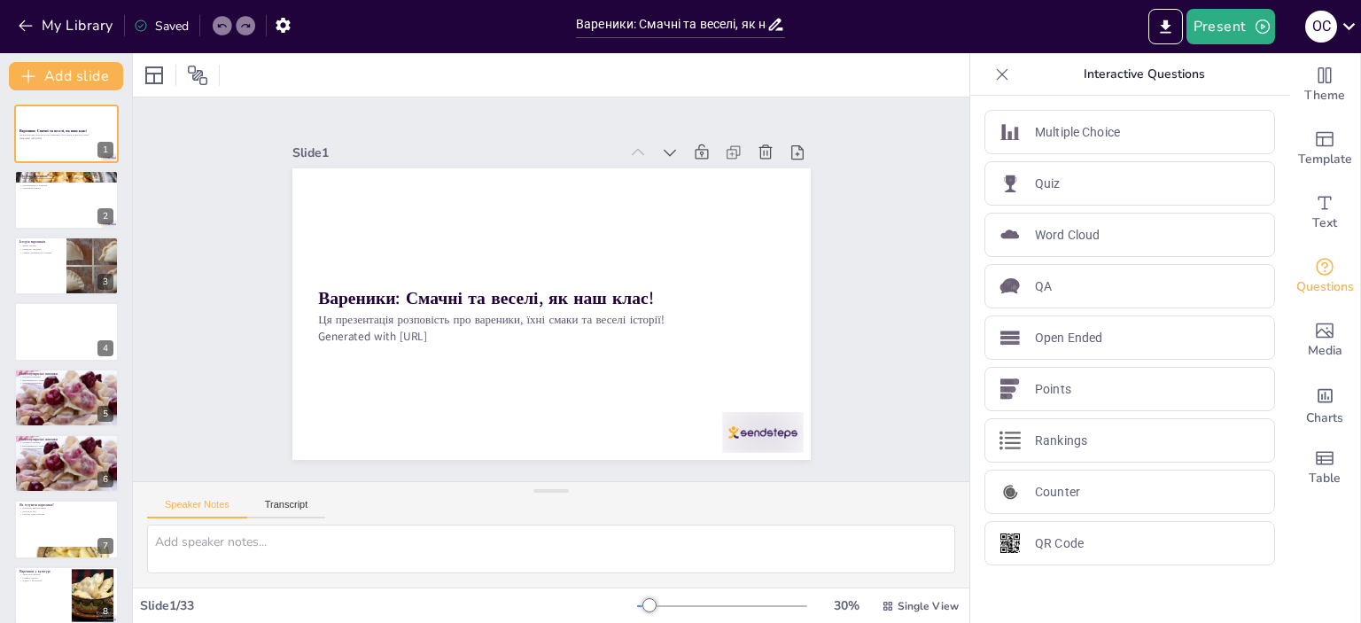
checkbox input "true"
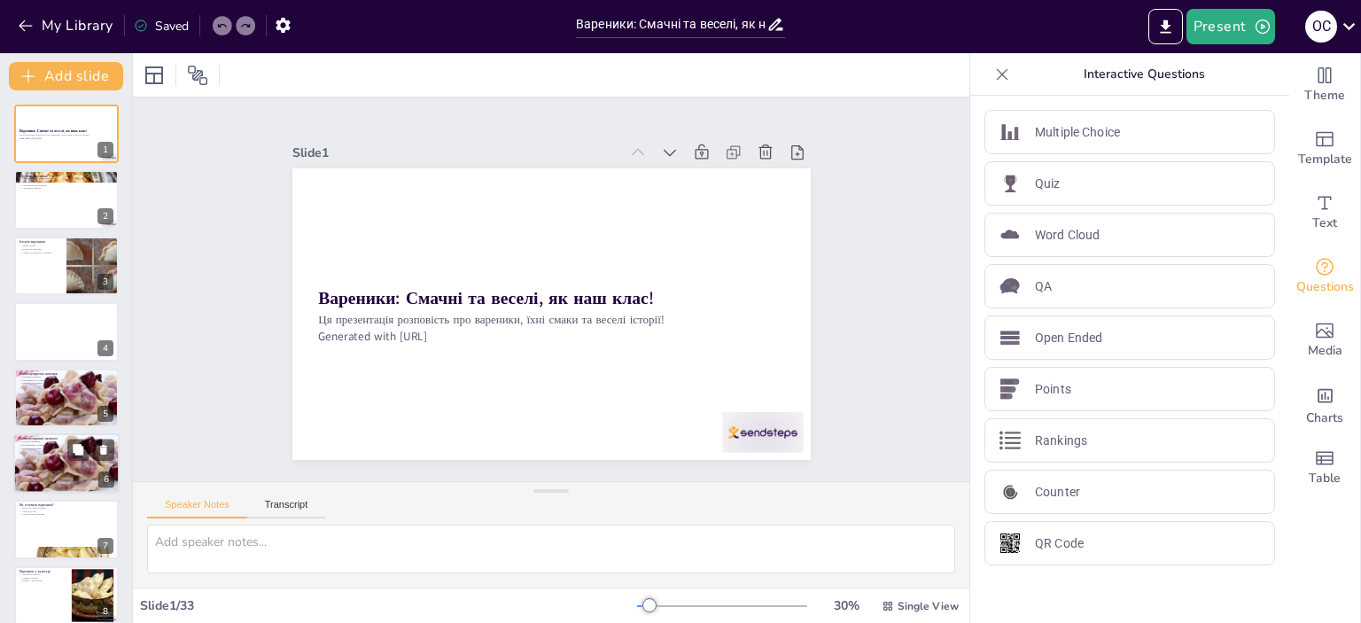
checkbox input "true"
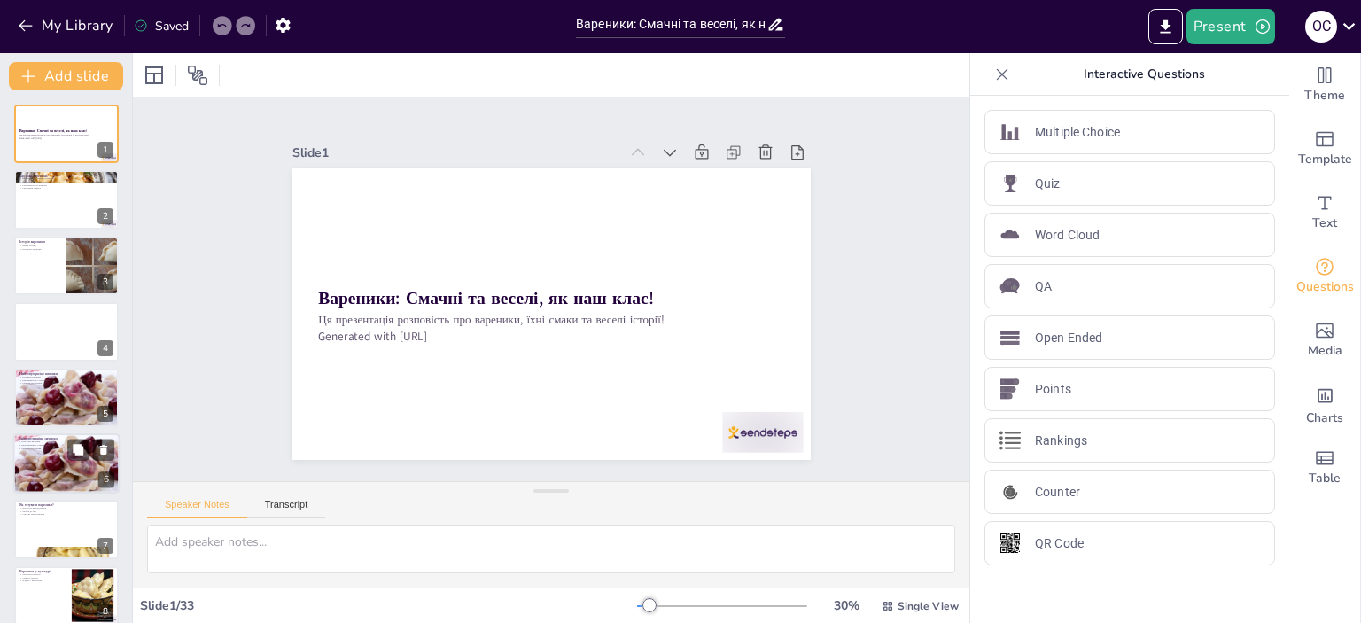
checkbox input "true"
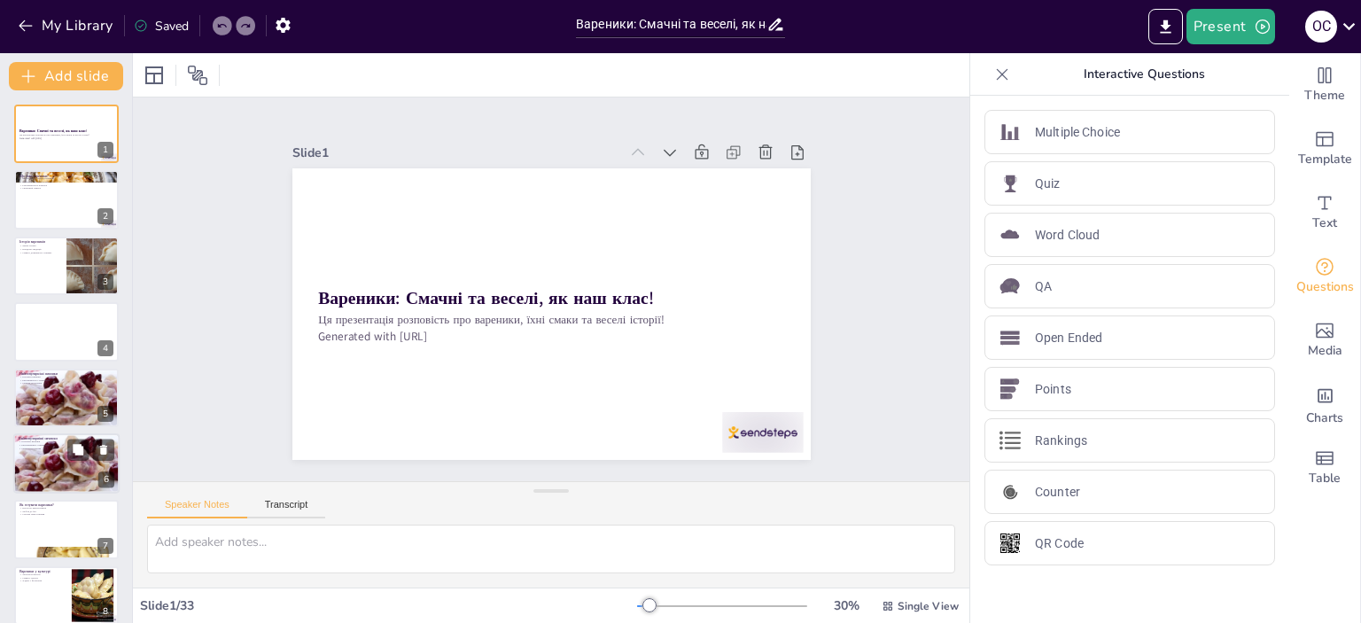
checkbox input "true"
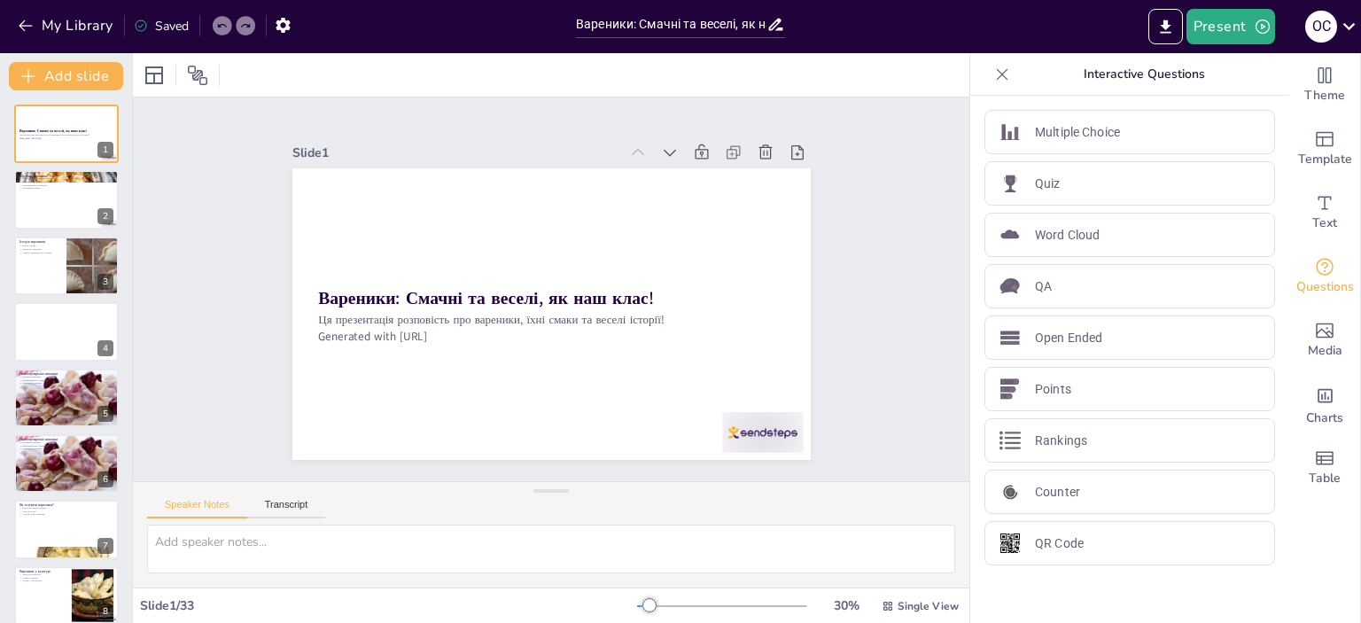
checkbox input "true"
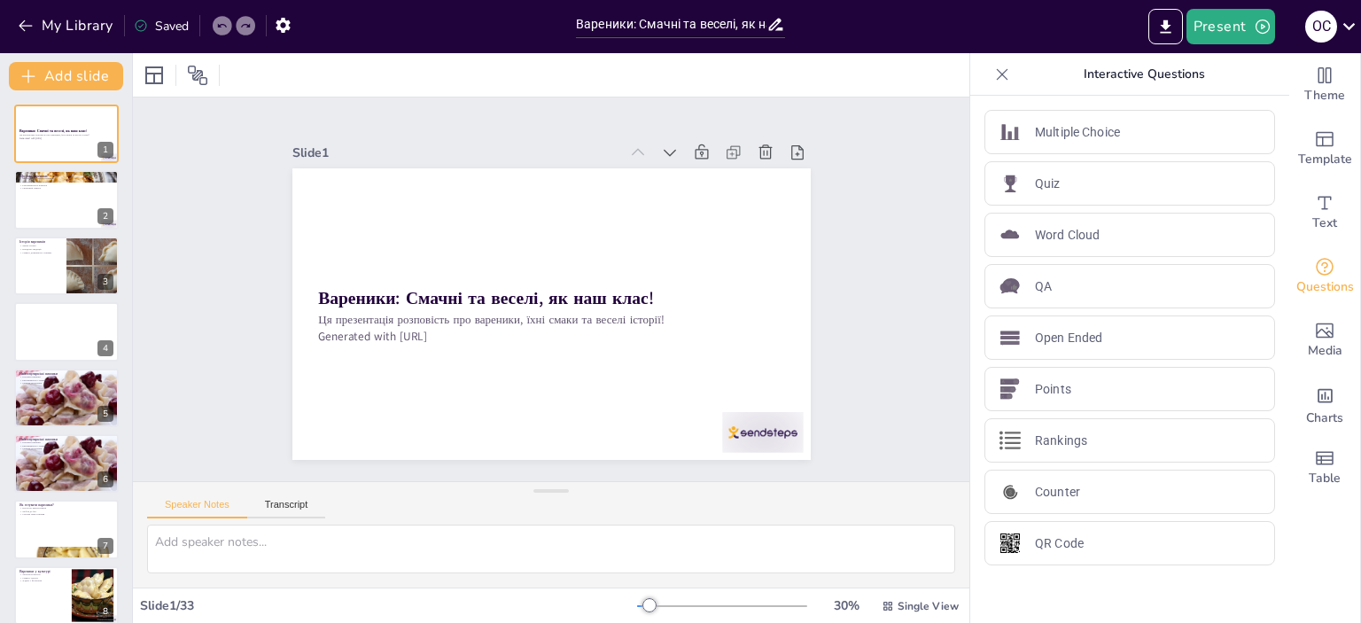
checkbox input "true"
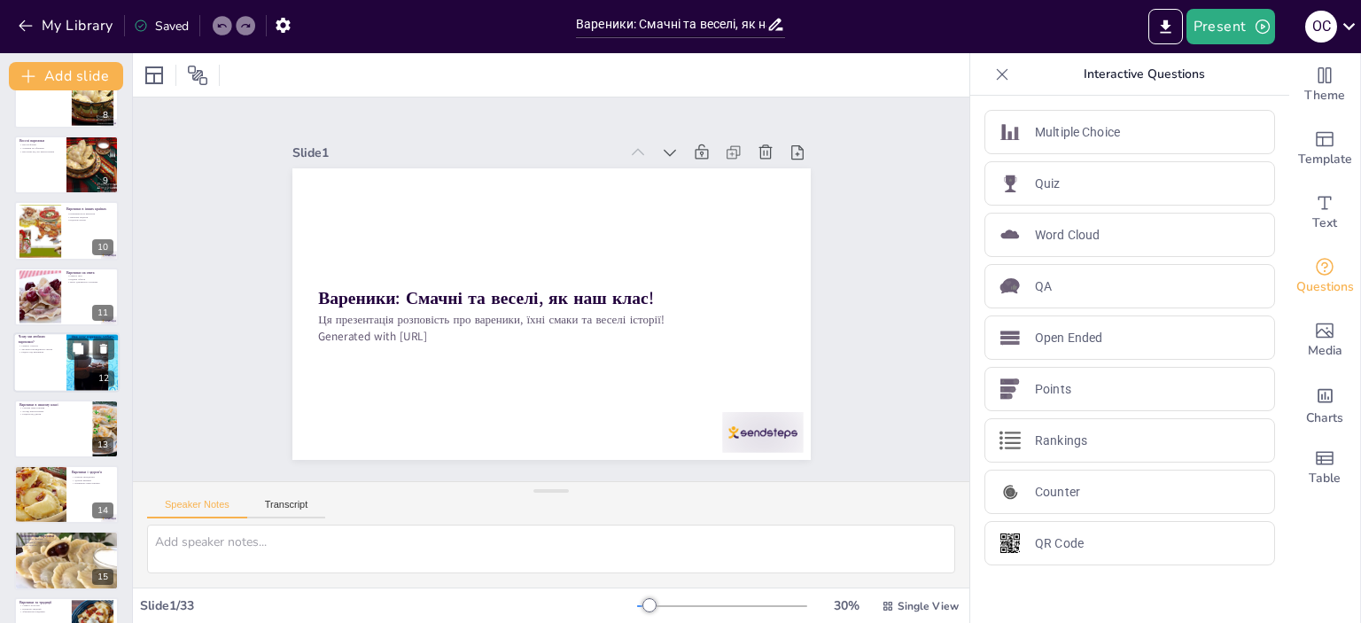
checkbox input "true"
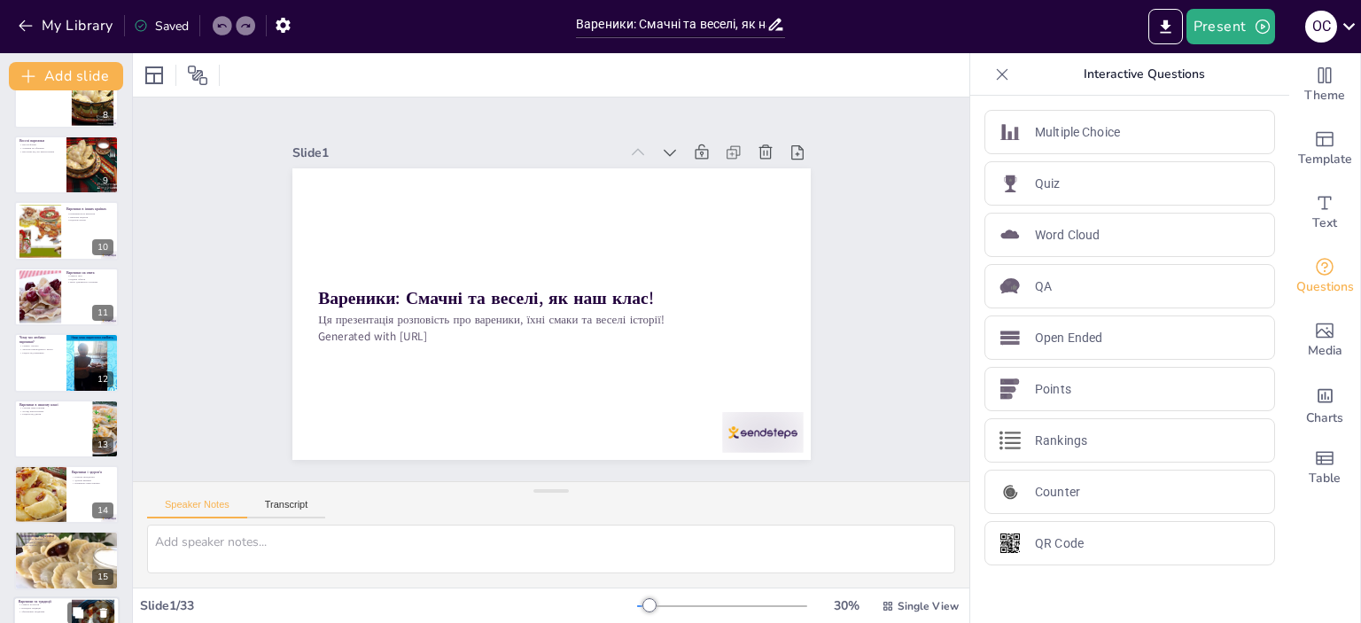
checkbox input "true"
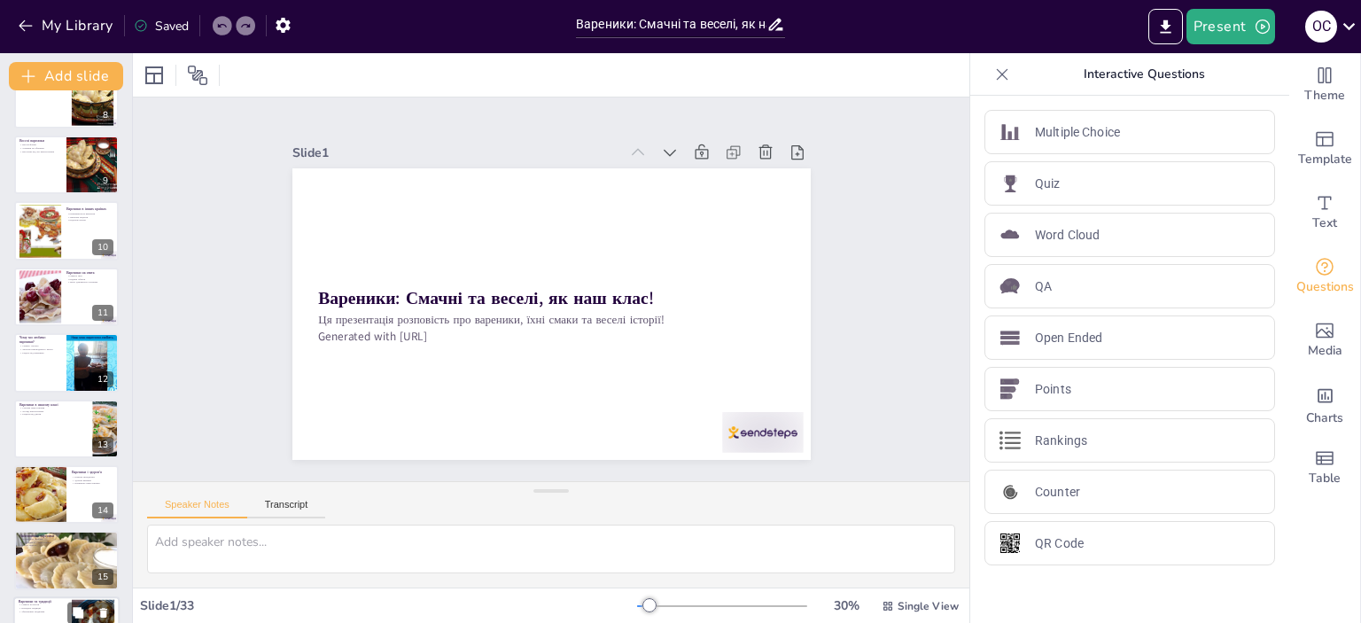
checkbox input "true"
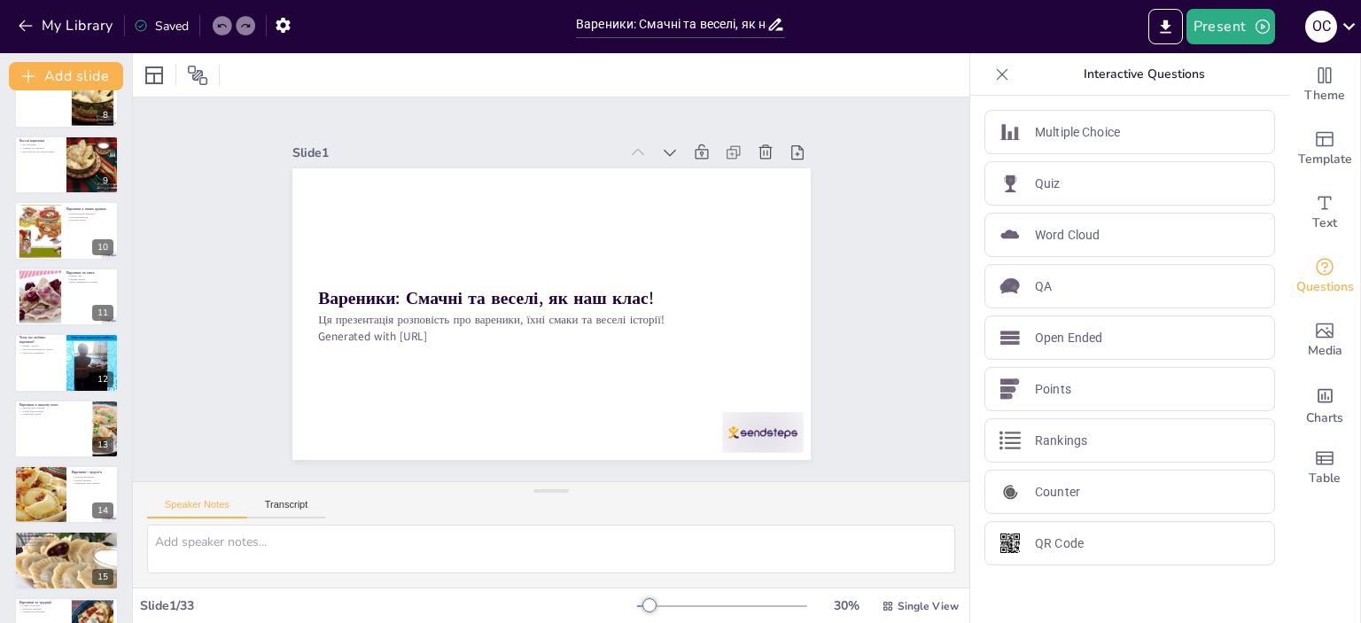
checkbox input "true"
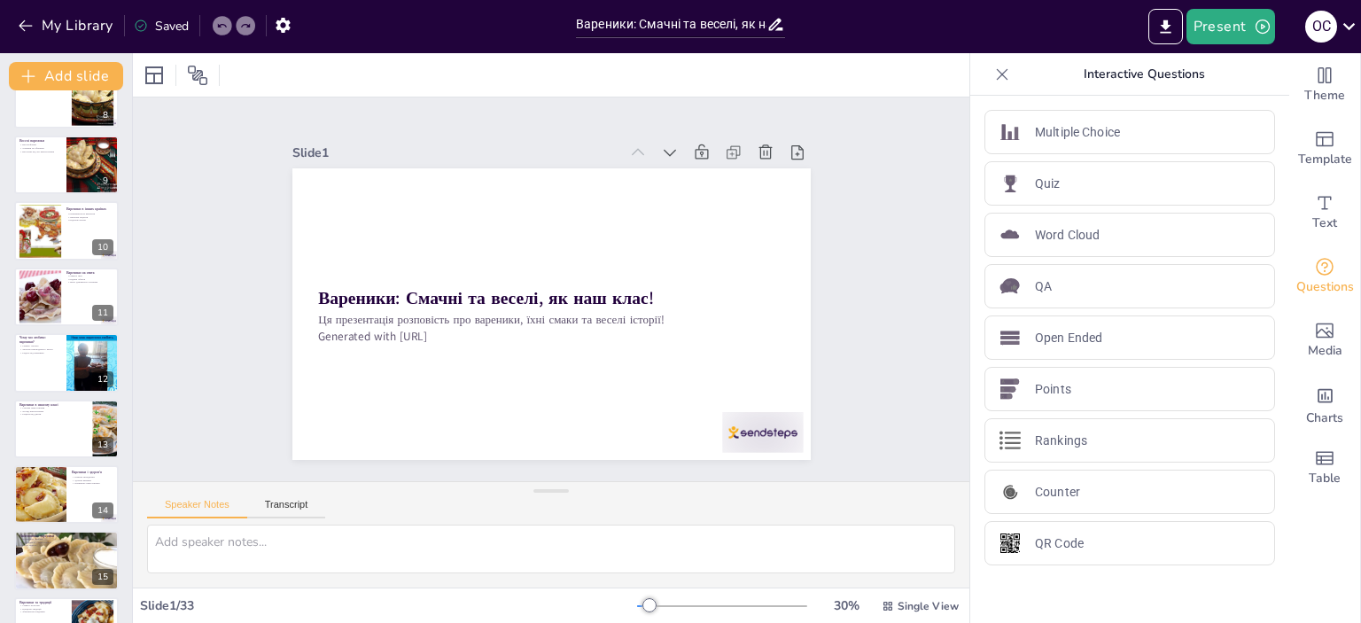
checkbox input "true"
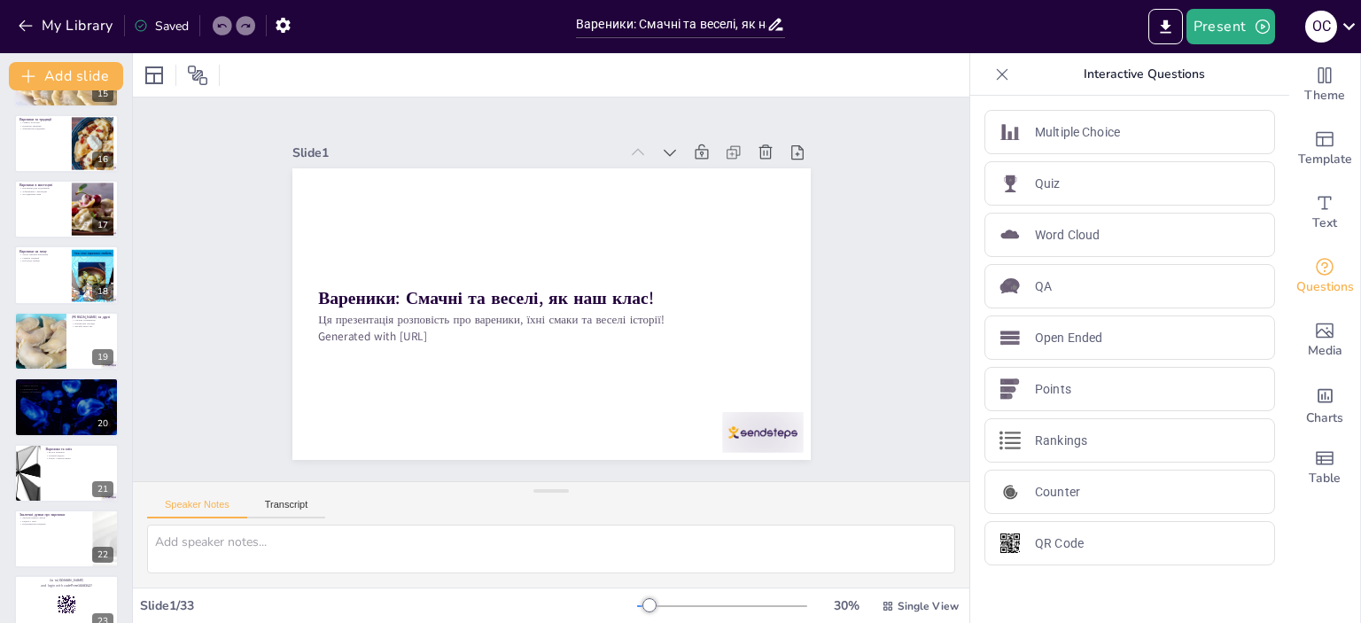
checkbox input "true"
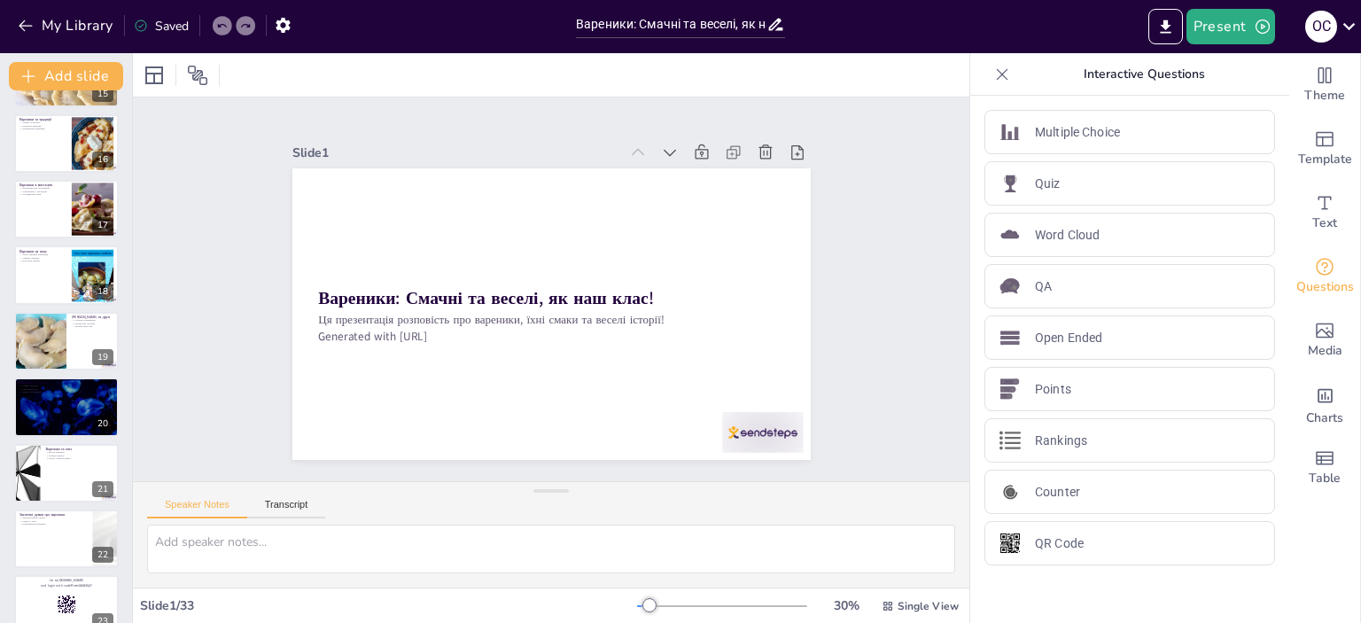
checkbox input "true"
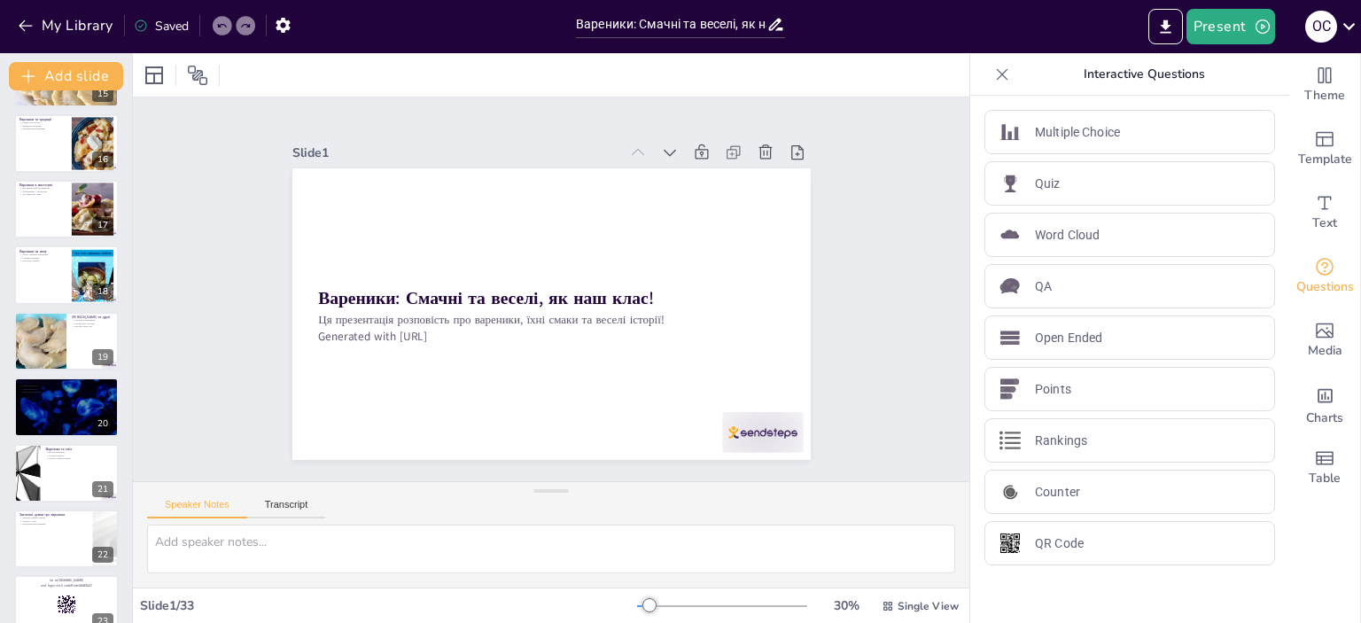
checkbox input "true"
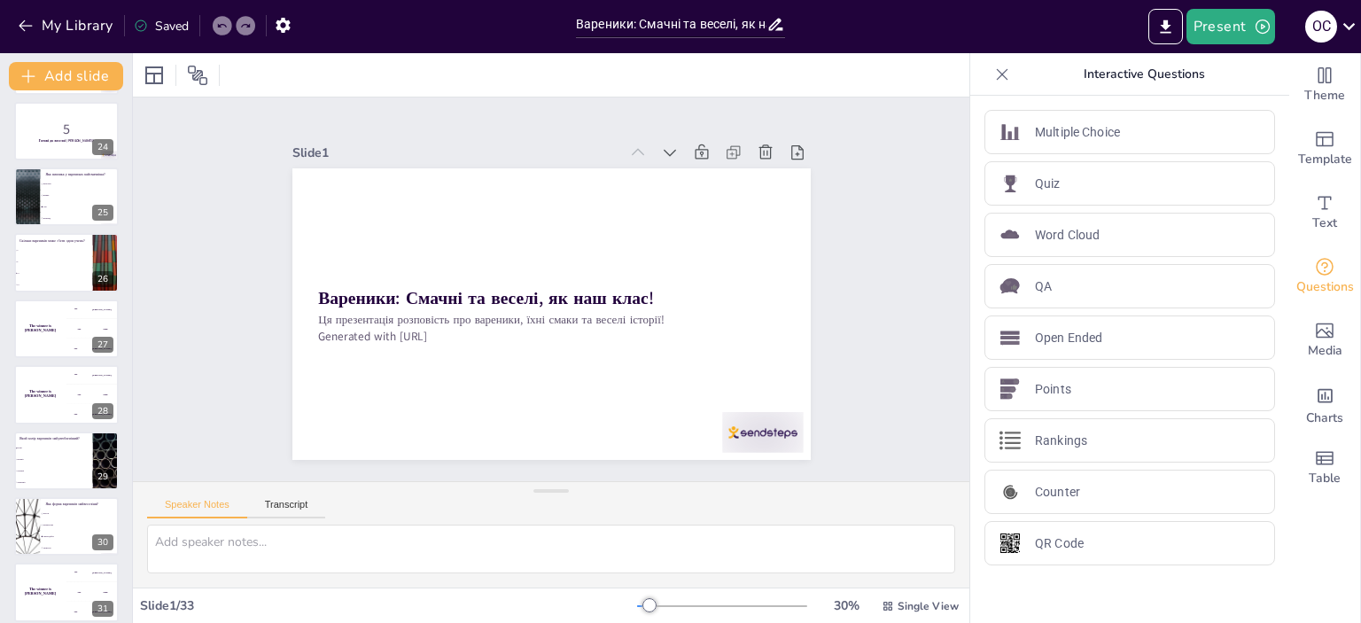
checkbox input "true"
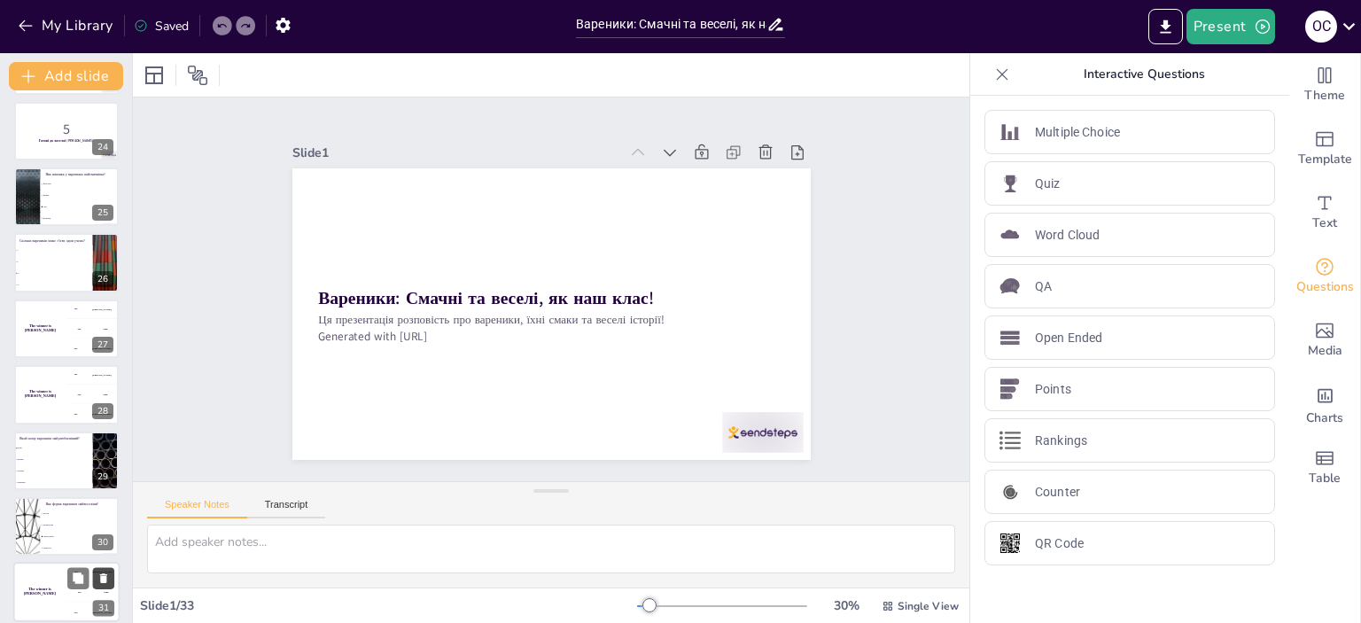
checkbox input "true"
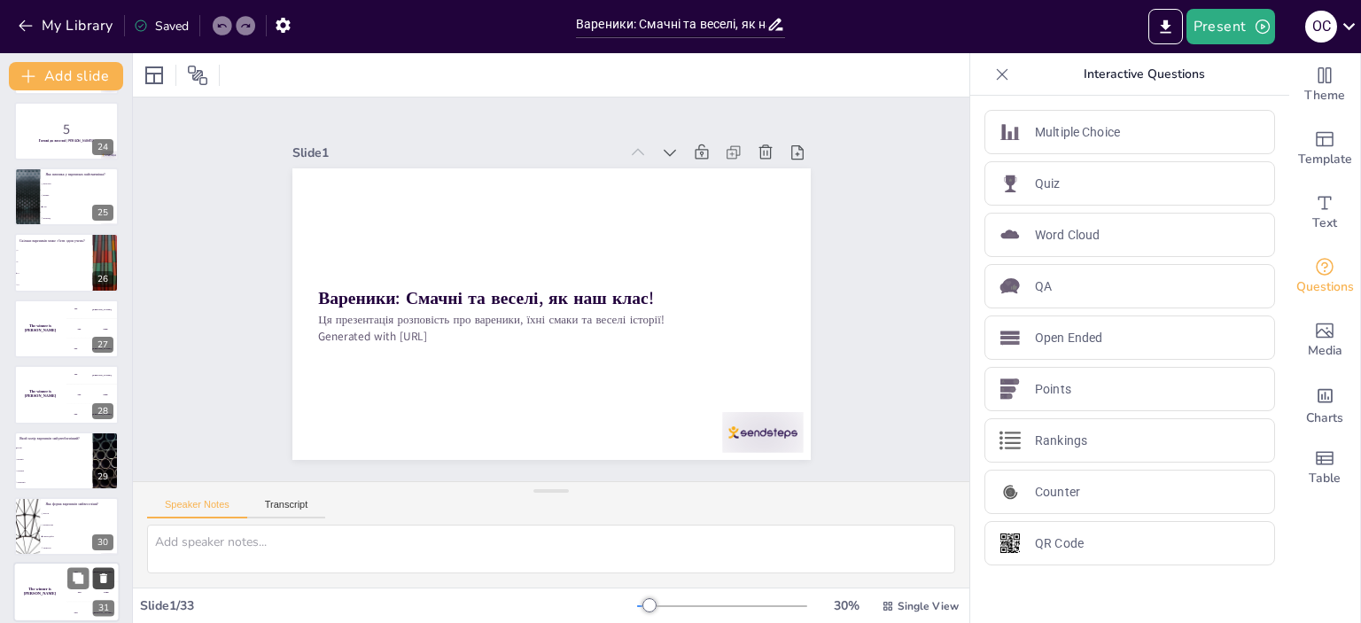
checkbox input "true"
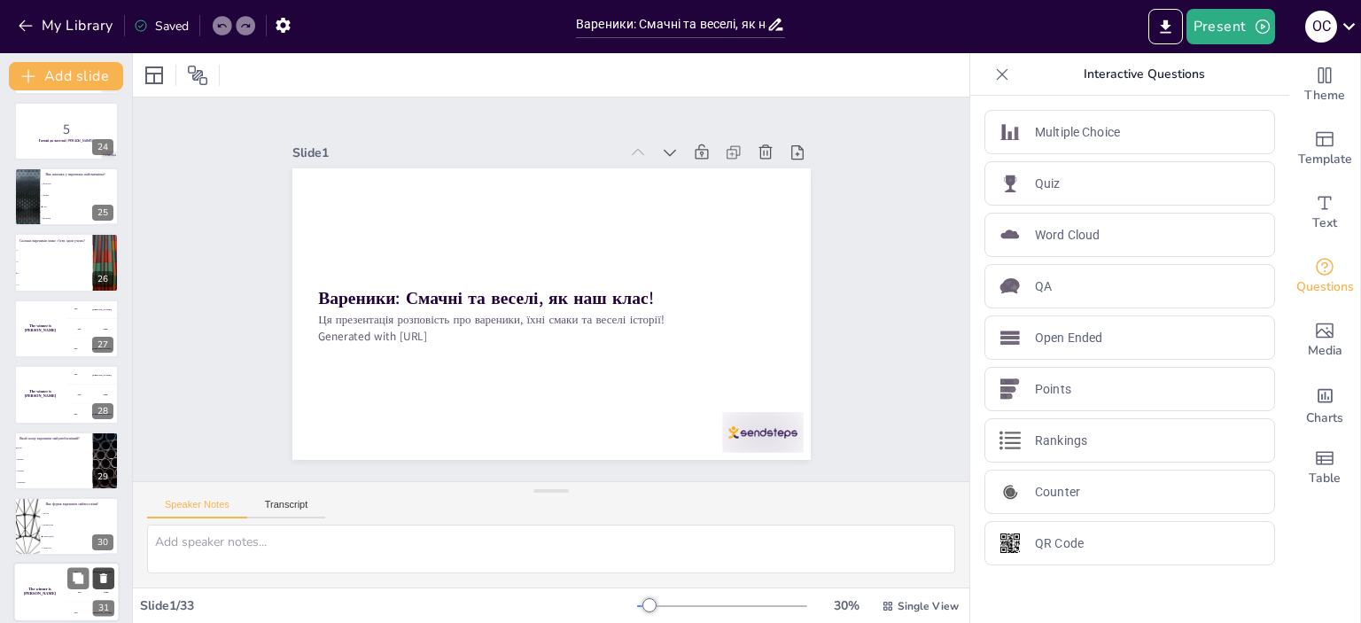
scroll to position [1662, 0]
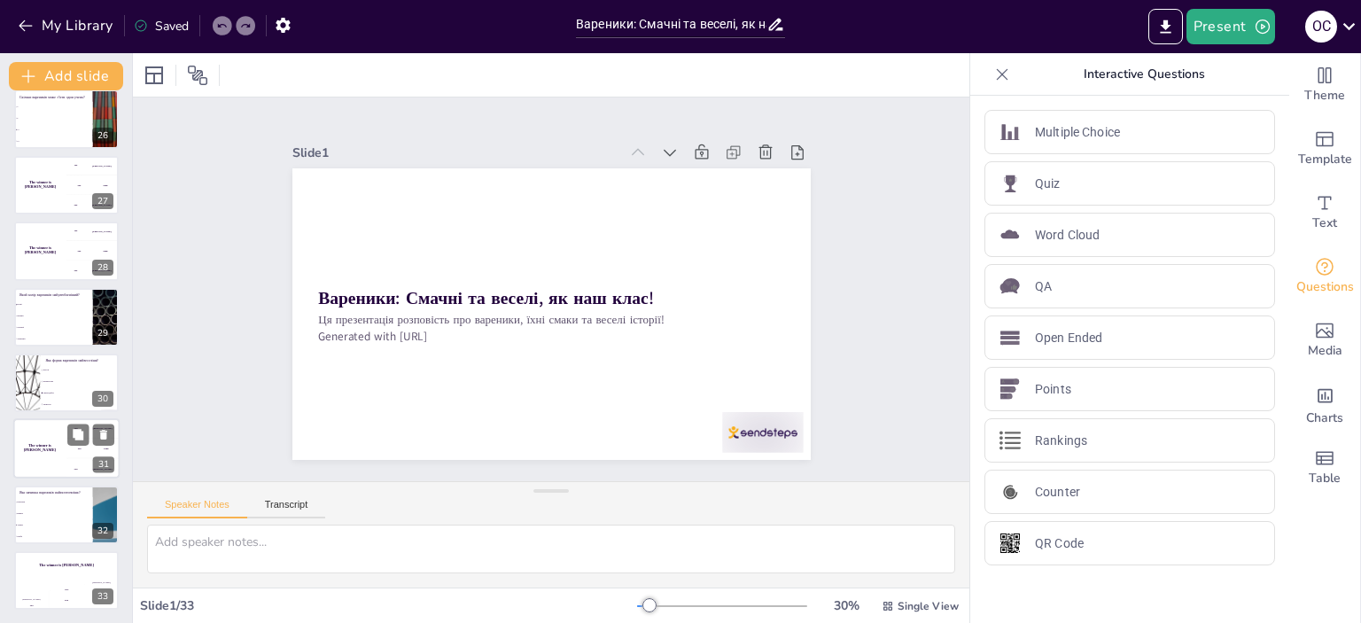
checkbox input "true"
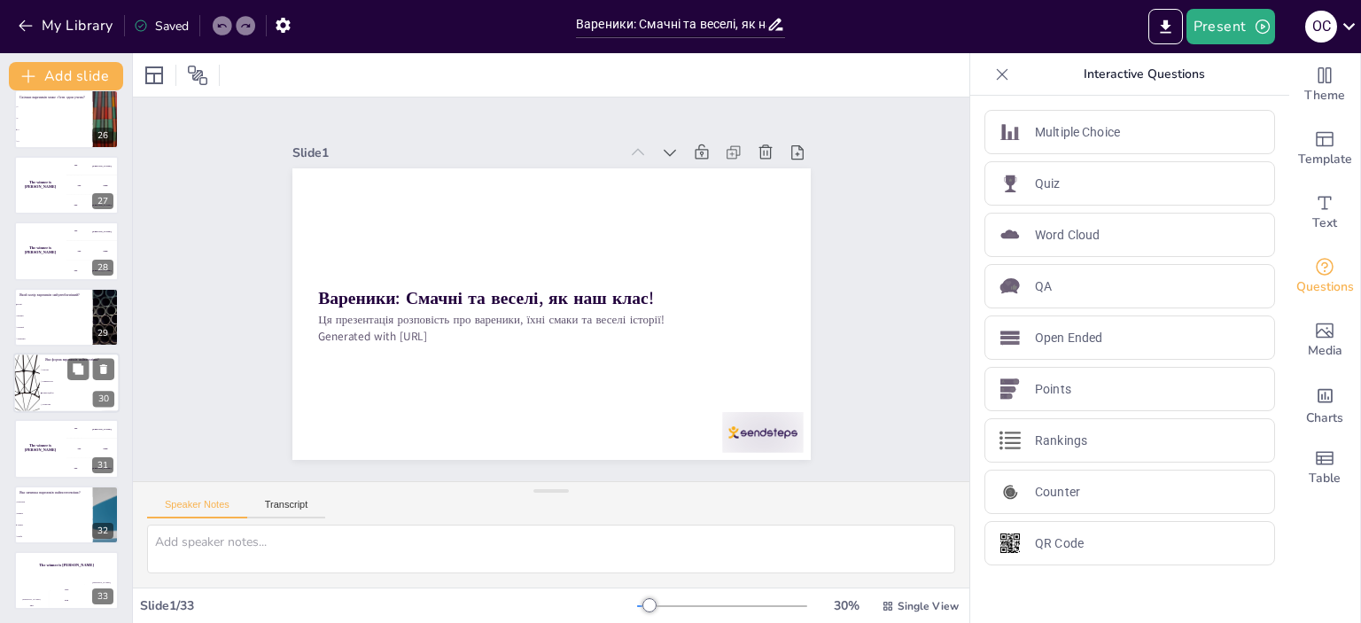
checkbox input "true"
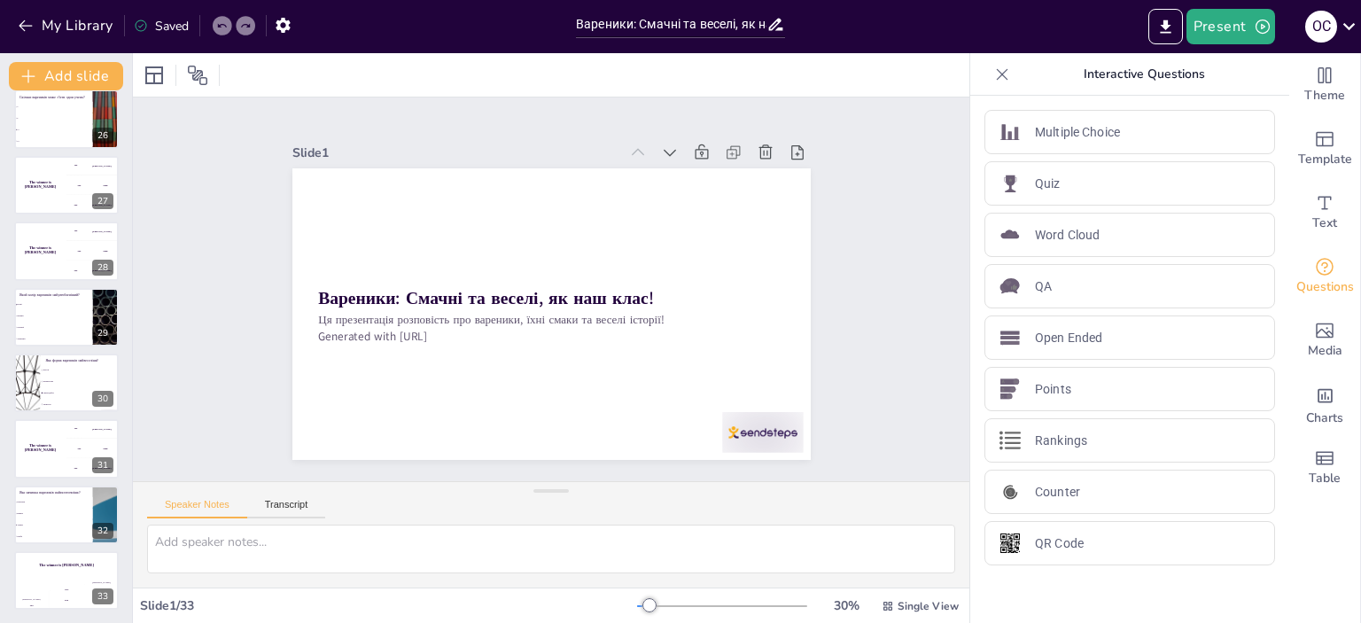
checkbox input "true"
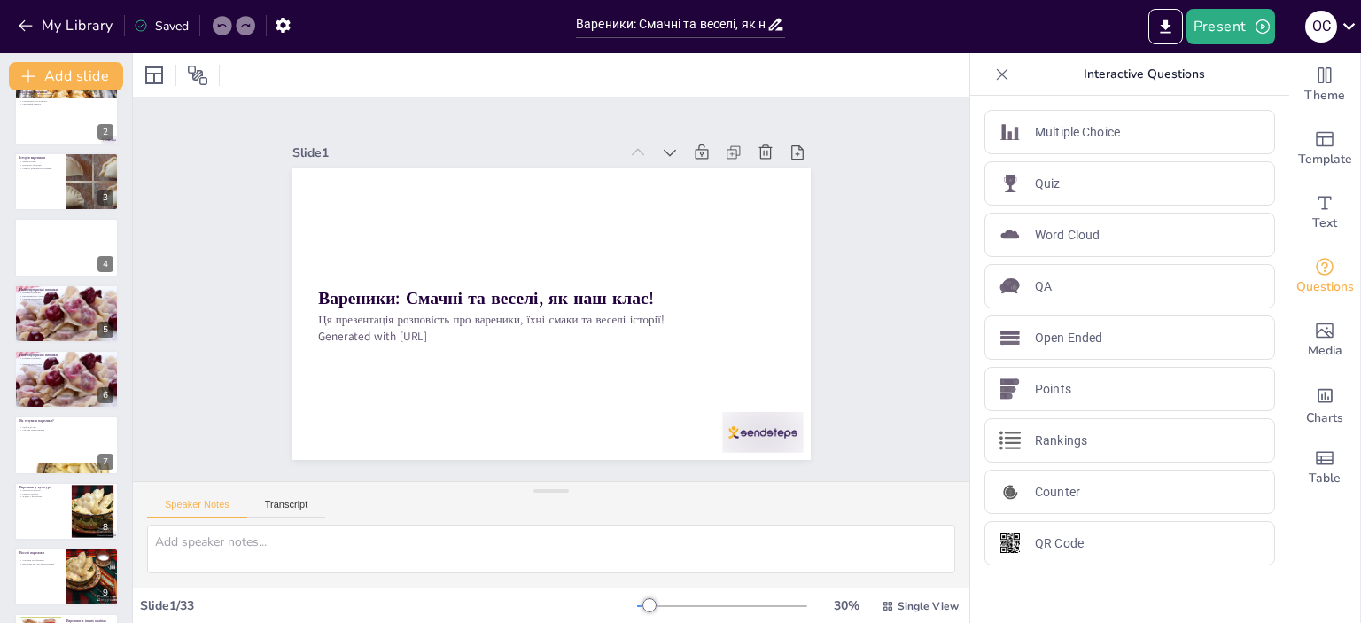
scroll to position [0, 0]
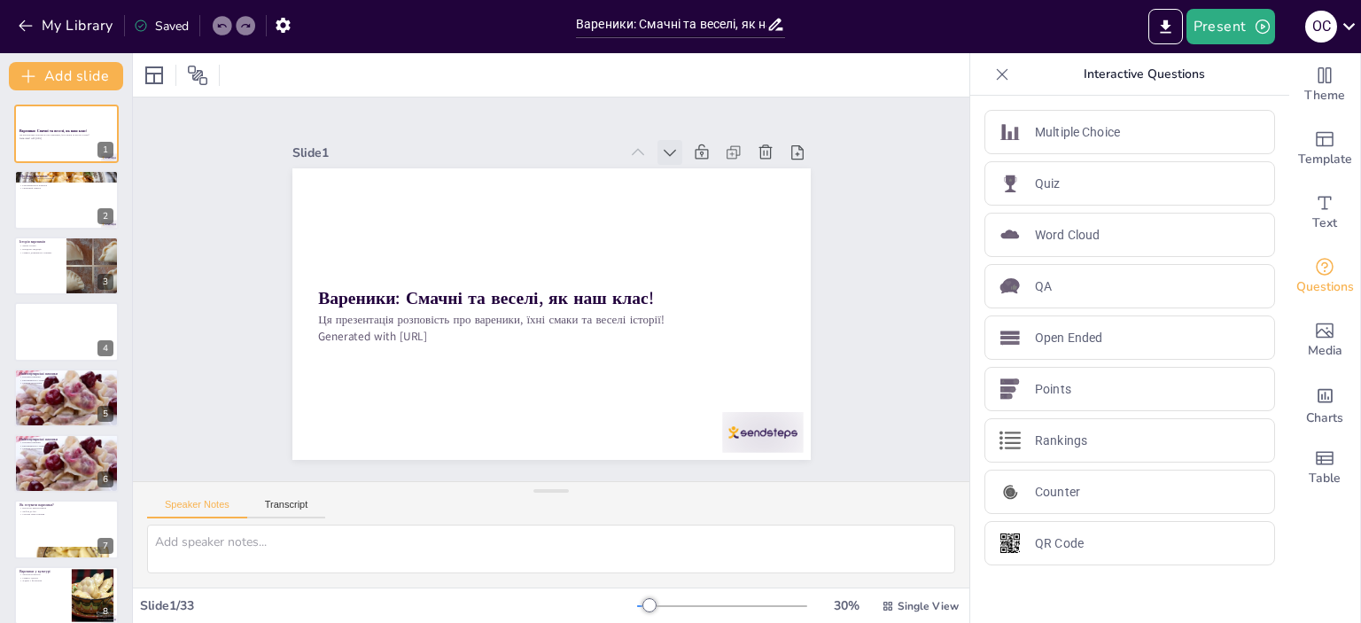
click at [695, 184] on icon at bounding box center [706, 195] width 22 height 22
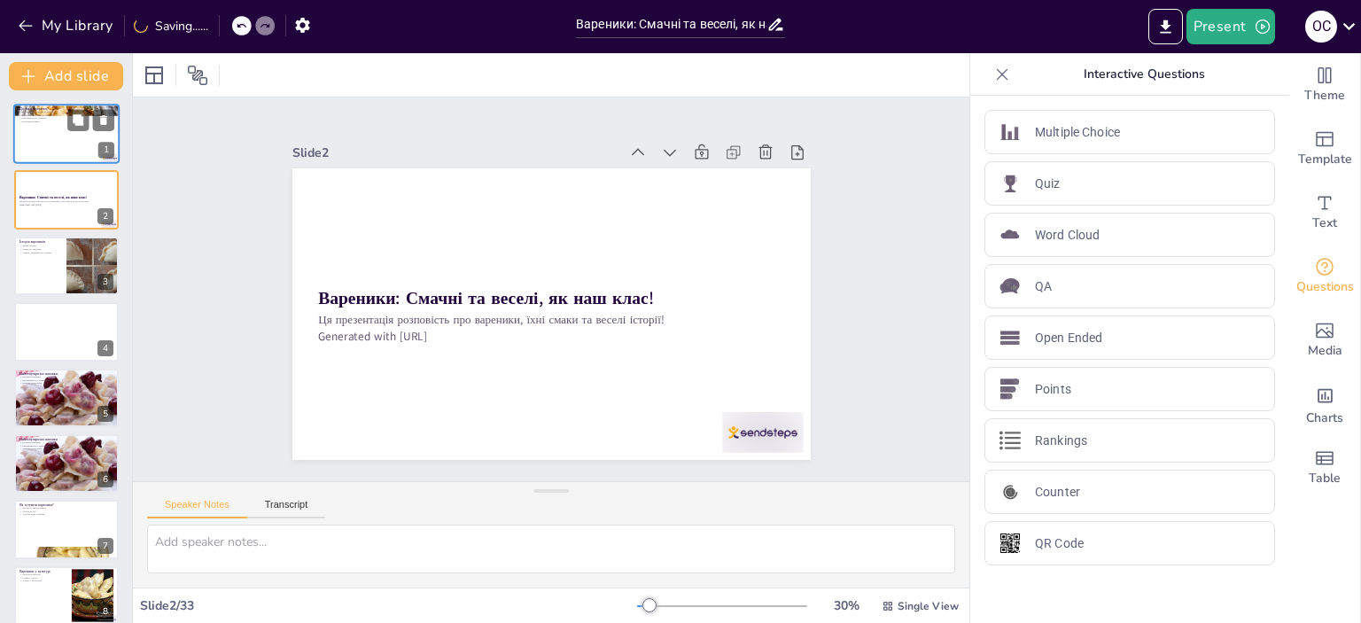
click at [71, 148] on div at bounding box center [66, 134] width 106 height 60
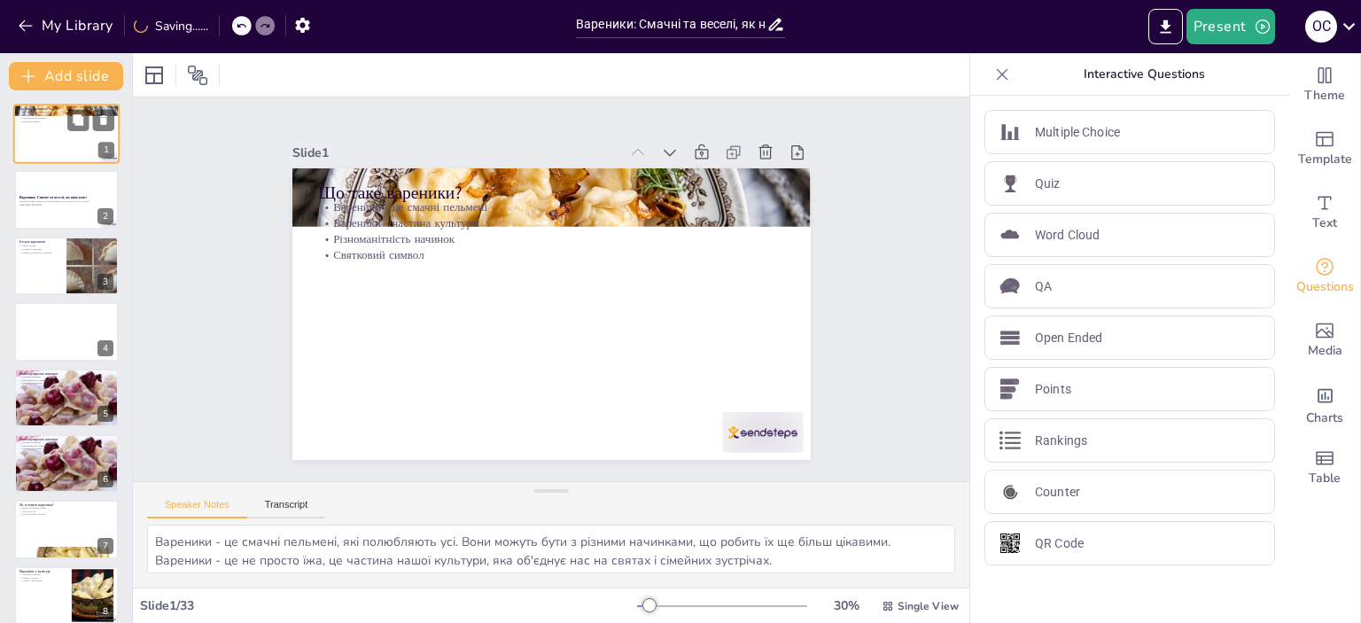
click at [71, 148] on div at bounding box center [66, 134] width 106 height 60
click at [821, 282] on icon at bounding box center [833, 294] width 24 height 24
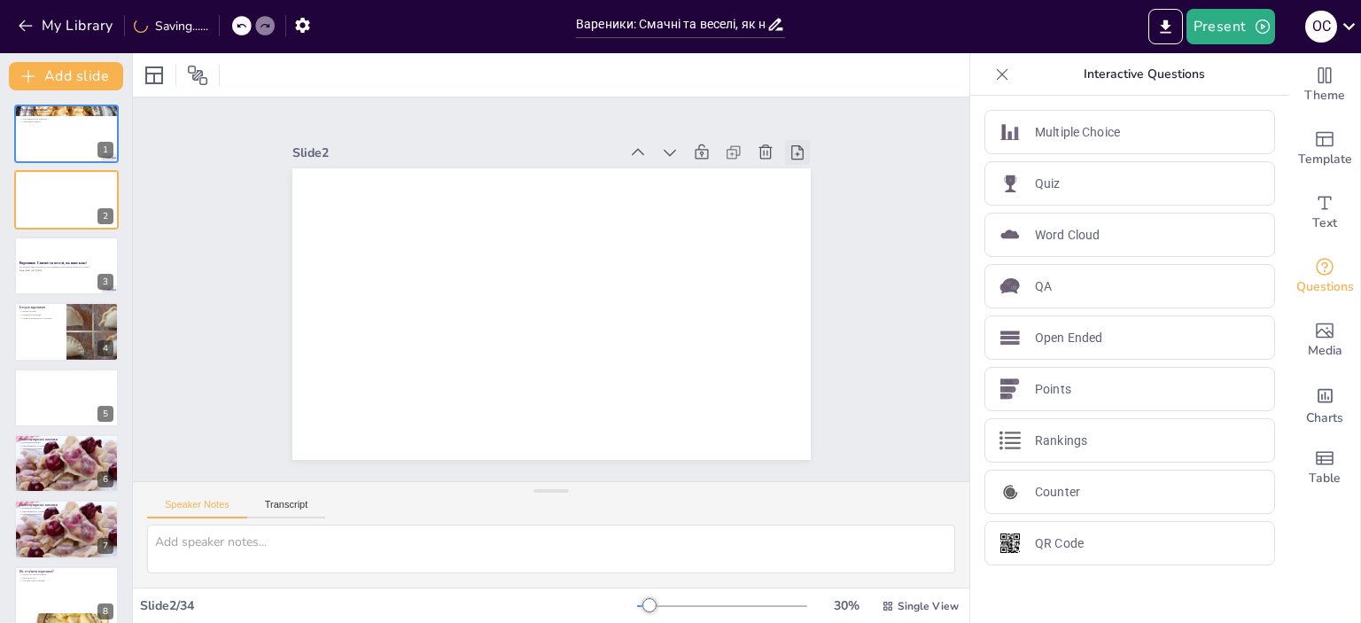
click at [810, 196] on icon at bounding box center [820, 206] width 21 height 21
click at [0, 0] on icon at bounding box center [0, 0] width 0 height 0
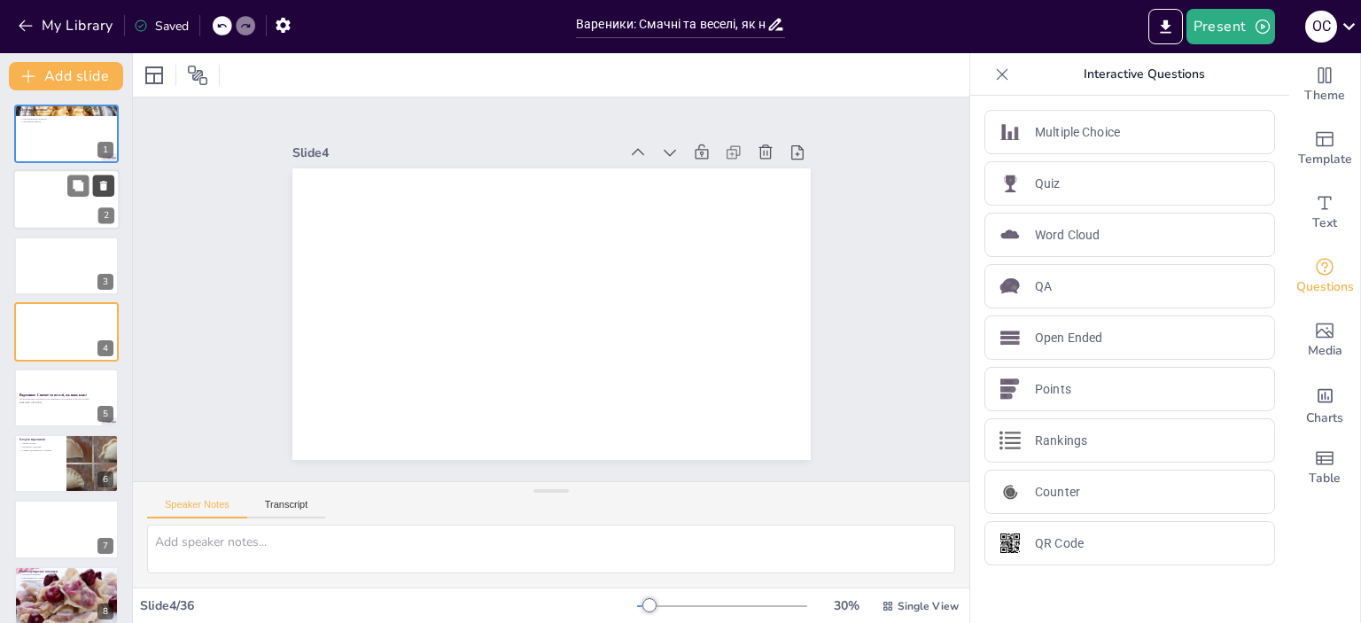
click at [101, 190] on icon at bounding box center [103, 186] width 12 height 12
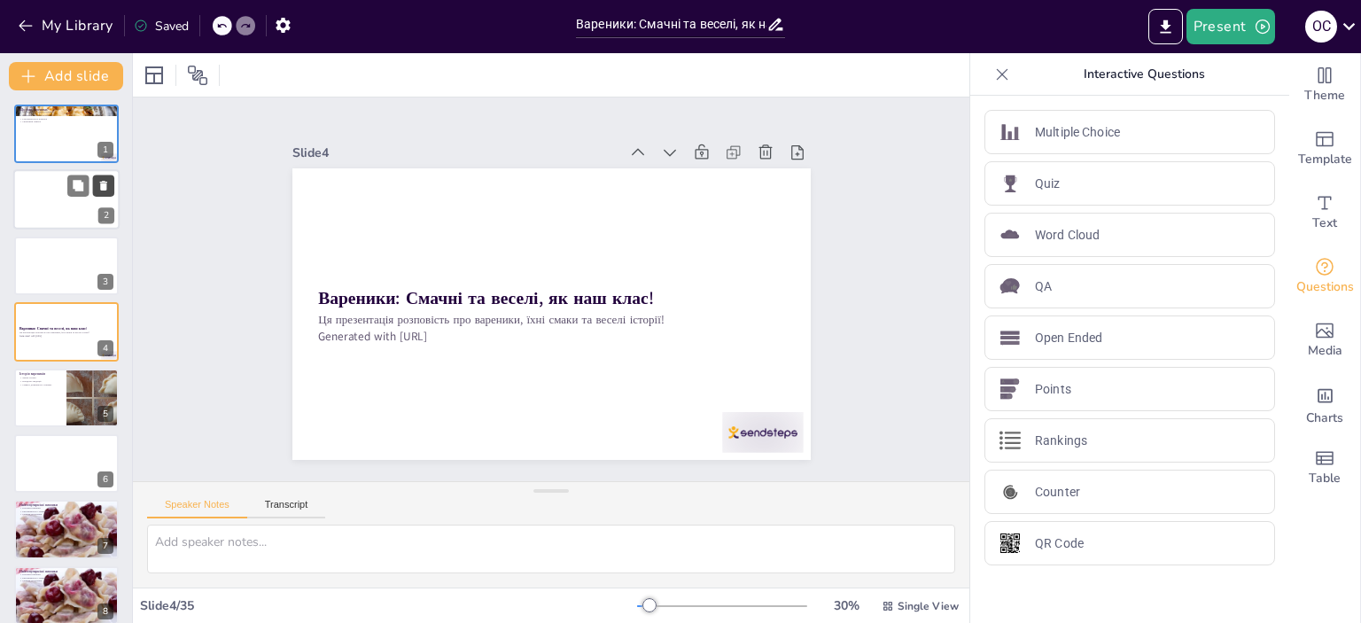
click at [101, 190] on icon at bounding box center [103, 186] width 12 height 12
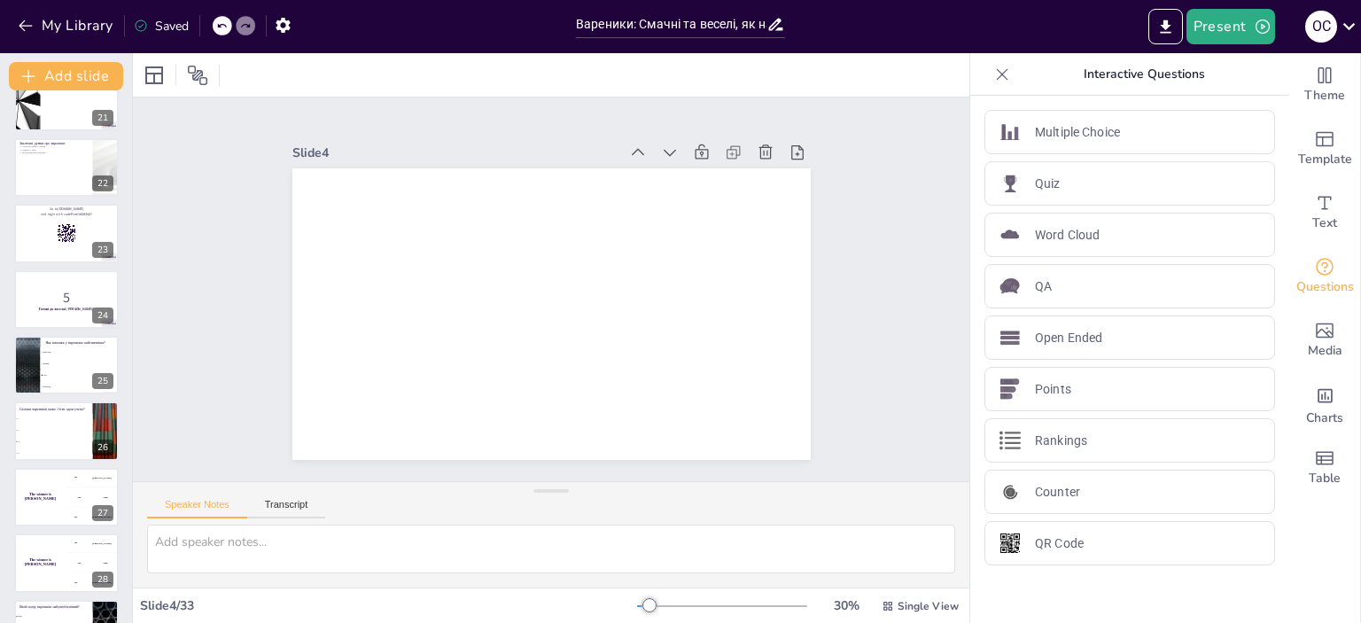
scroll to position [1662, 0]
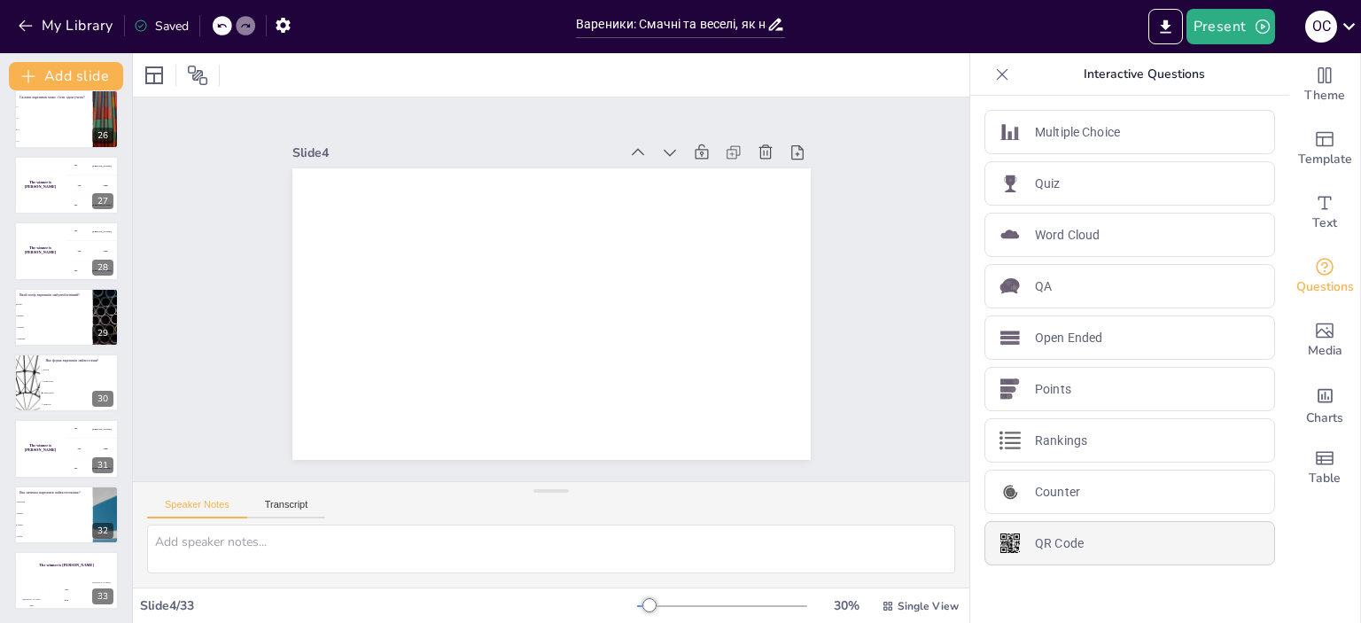
click at [1158, 547] on div "QR Code" at bounding box center [1129, 543] width 291 height 44
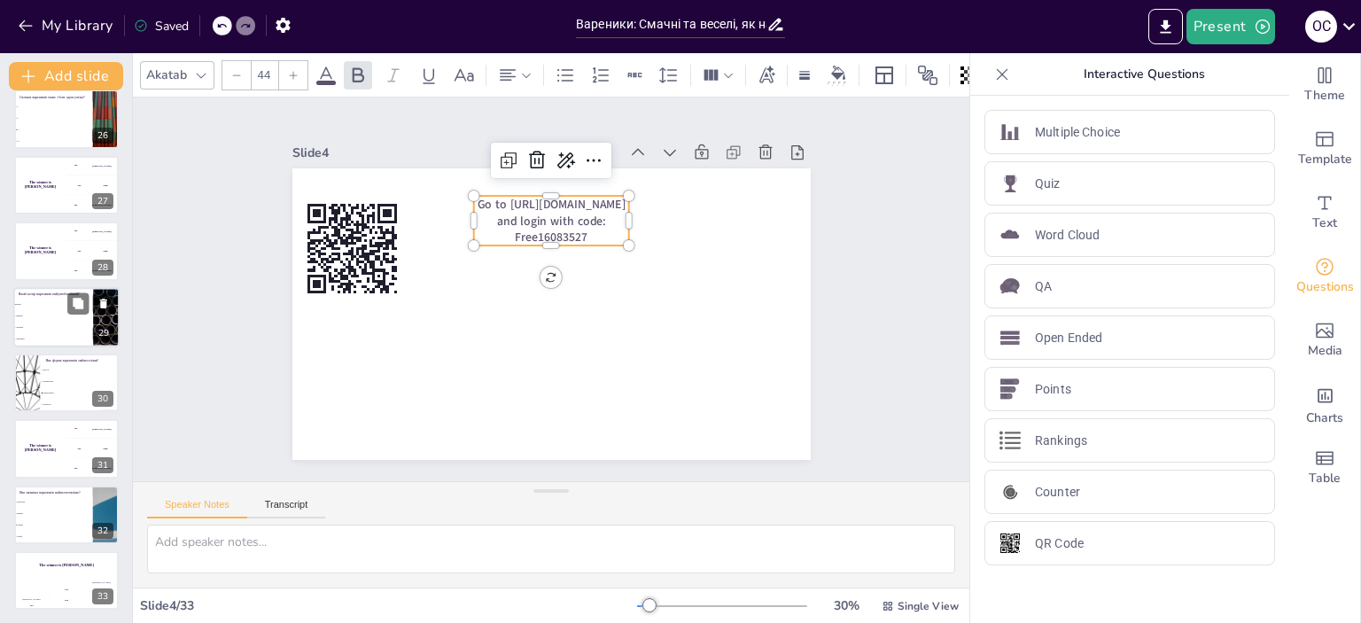
click at [58, 299] on li "Білий" at bounding box center [53, 305] width 80 height 12
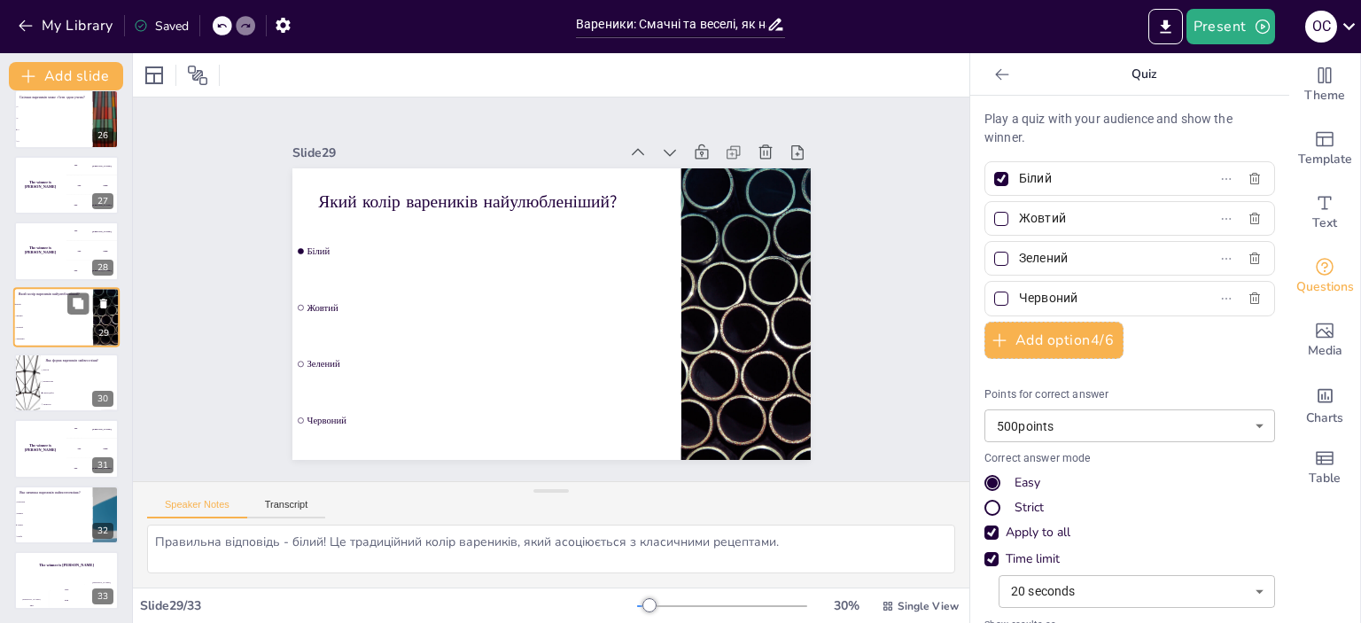
scroll to position [1622, 0]
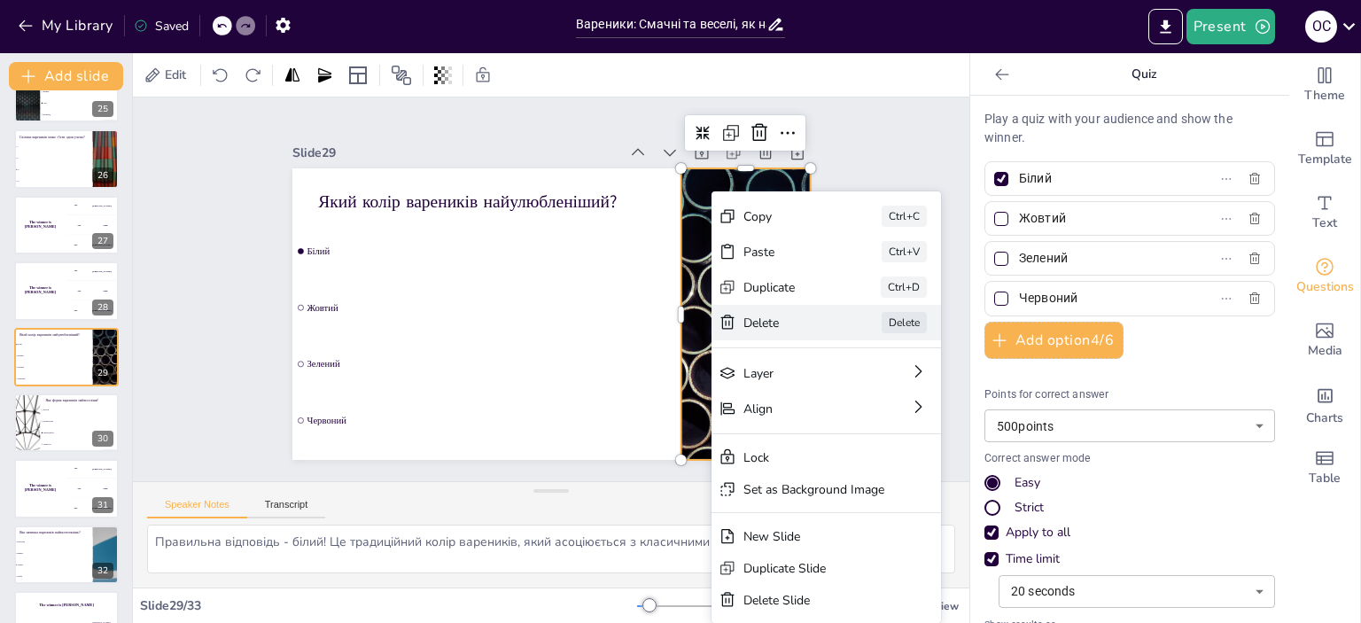
click at [818, 506] on div "Delete" at bounding box center [862, 527] width 89 height 43
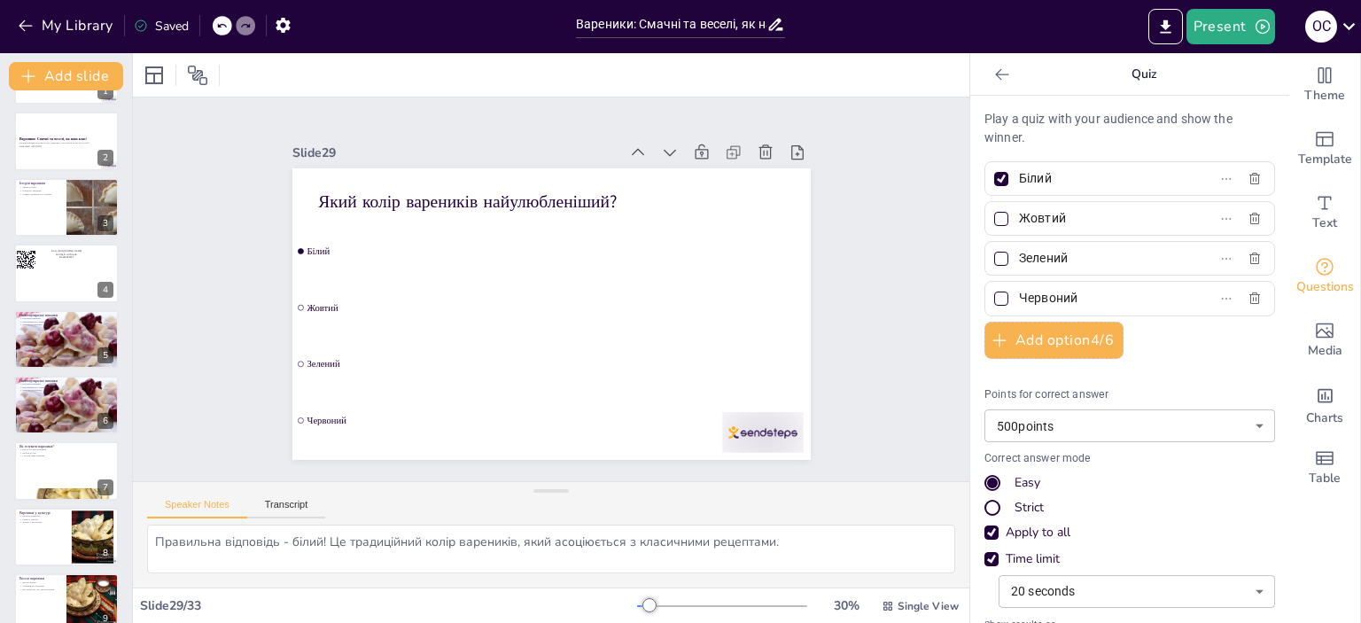
scroll to position [0, 0]
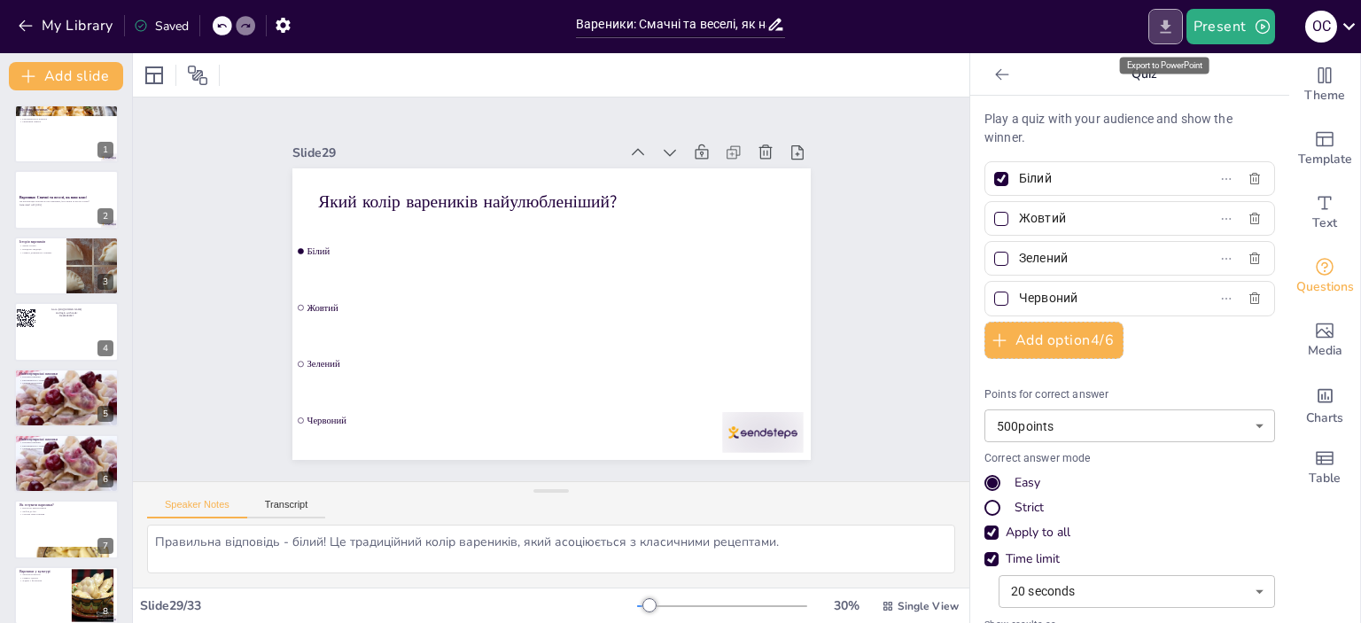
click at [1170, 24] on icon "Export to PowerPoint" at bounding box center [1165, 27] width 19 height 19
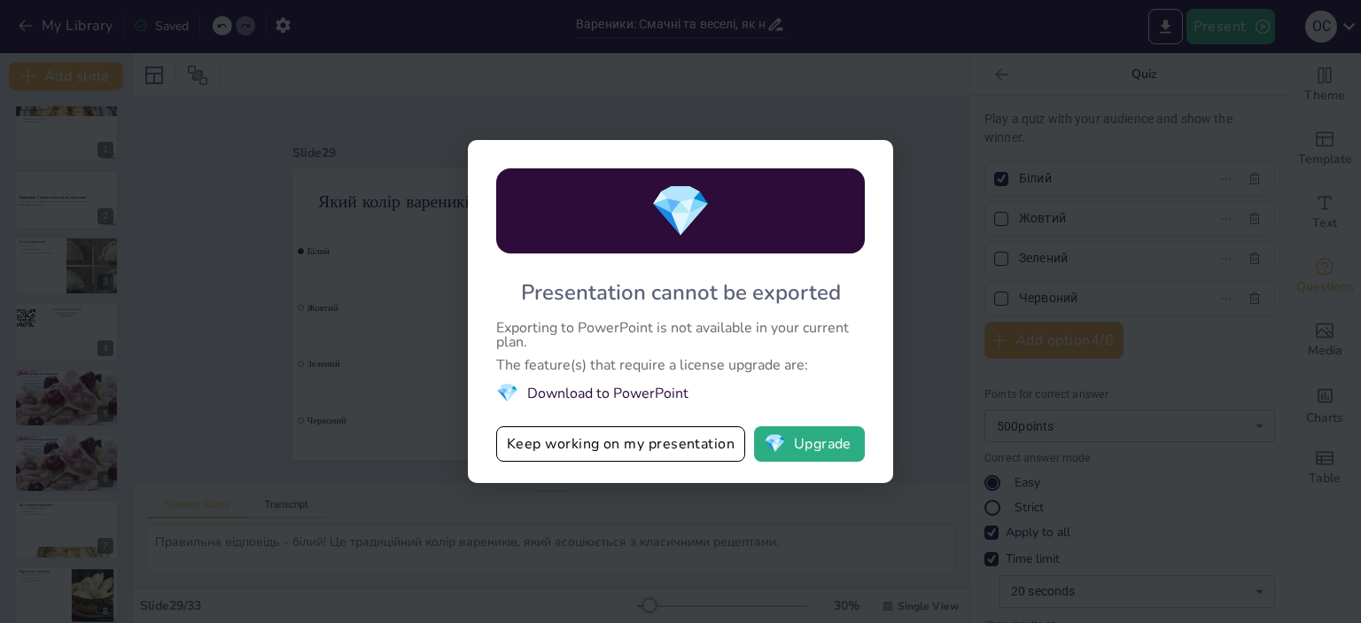
click at [992, 155] on div "💎 Presentation cannot be exported Exporting to PowerPoint is not available in y…" at bounding box center [680, 311] width 1361 height 623
click at [888, 104] on div "💎 Presentation cannot be exported Exporting to PowerPoint is not available in y…" at bounding box center [680, 311] width 1361 height 623
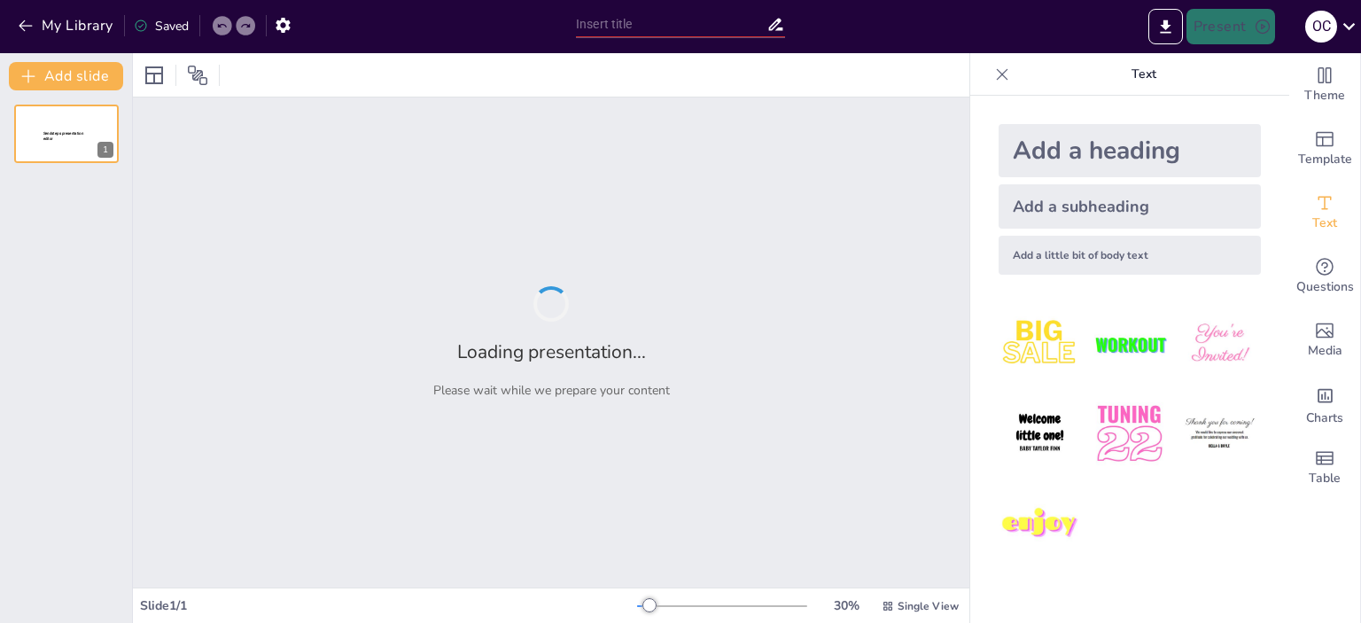
type input "Вареники: Смачні та веселі, як наш клас!"
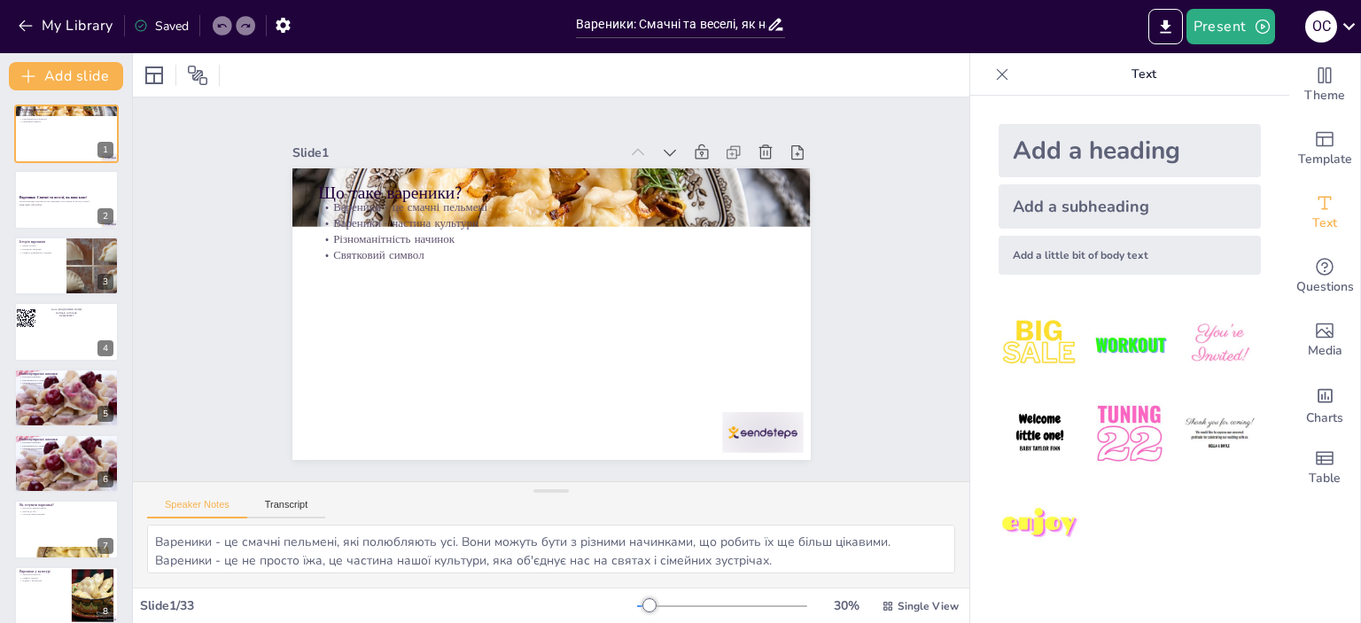
checkbox input "true"
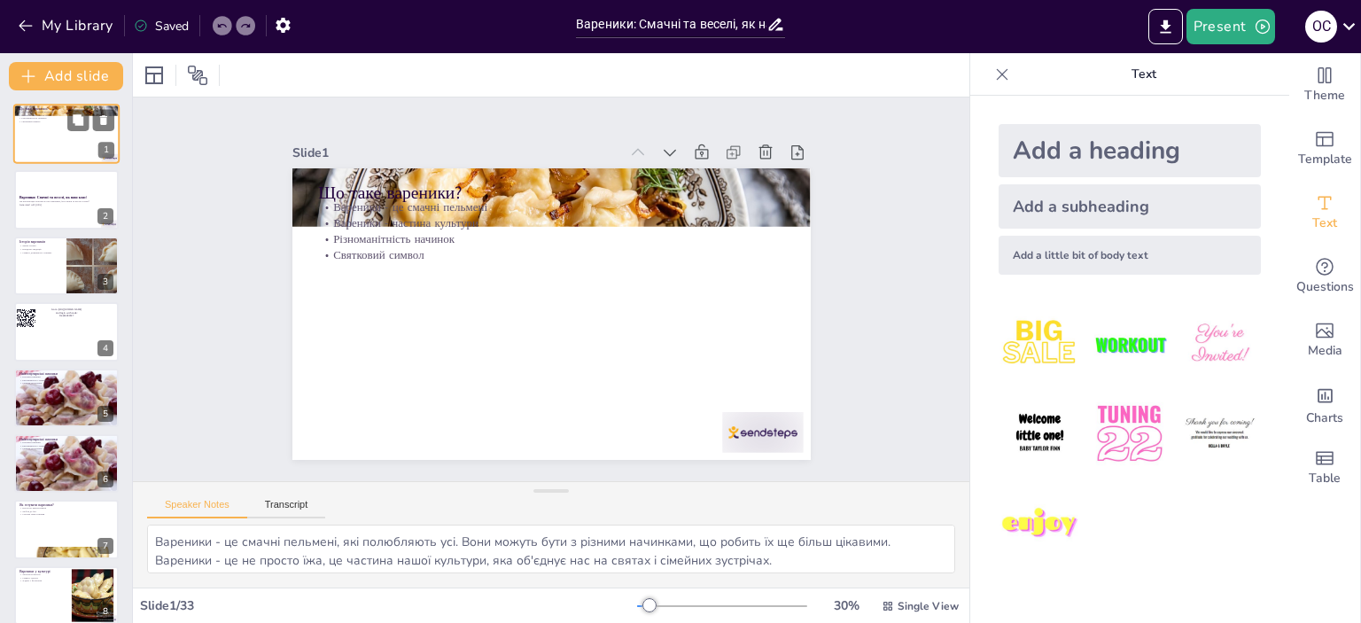
checkbox input "true"
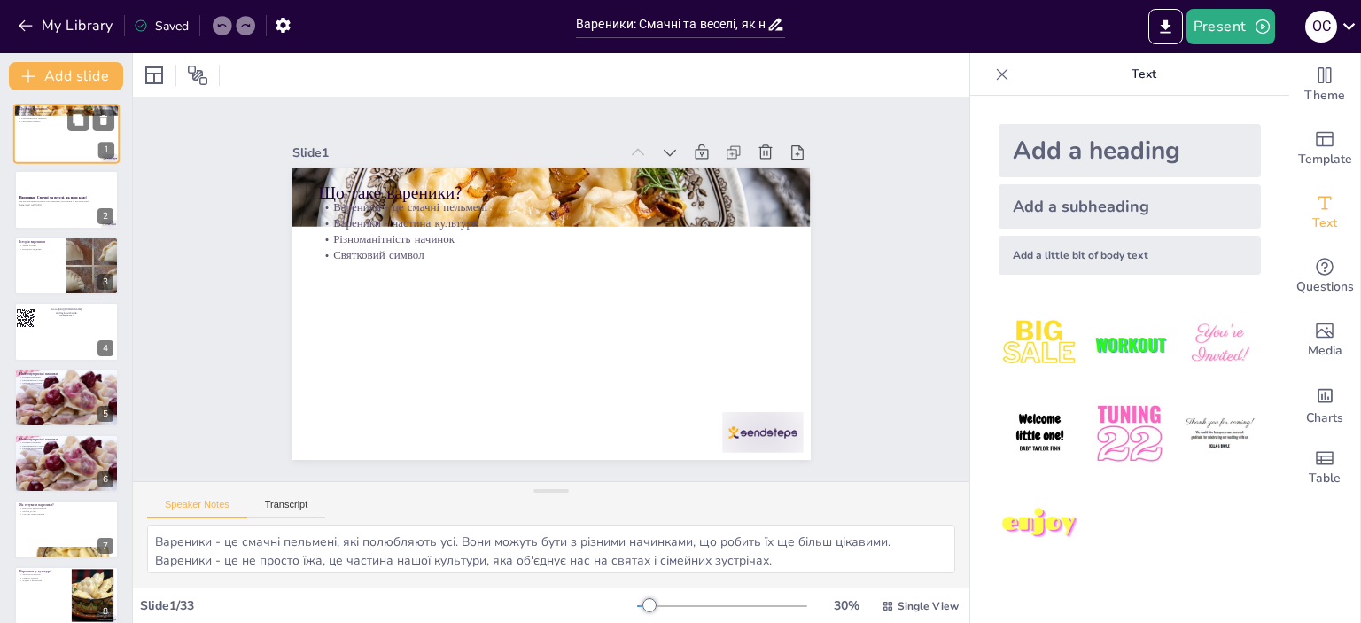
checkbox input "true"
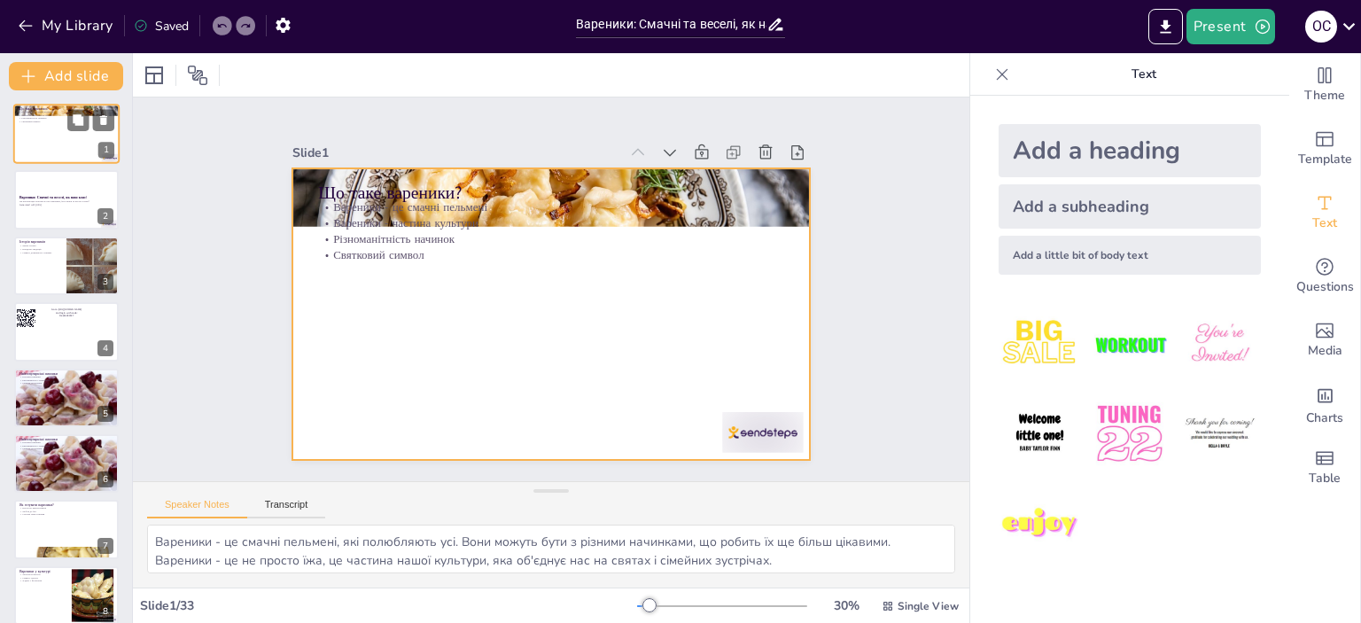
checkbox input "true"
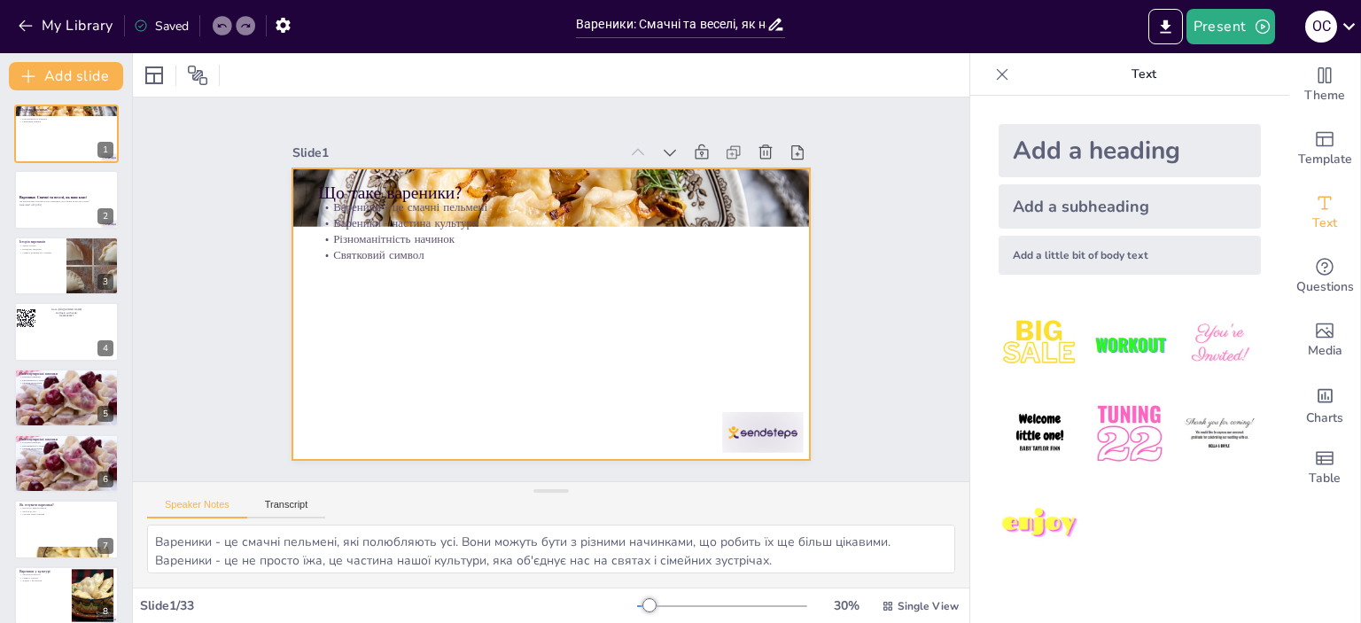
checkbox input "true"
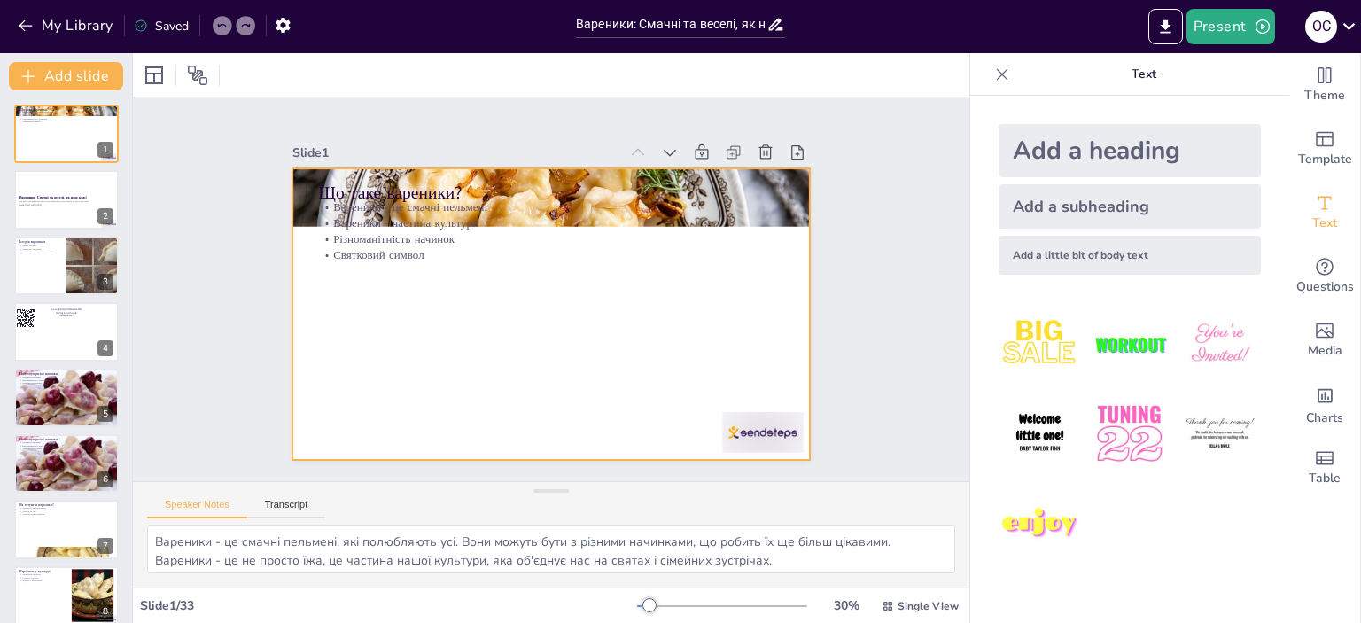
checkbox input "true"
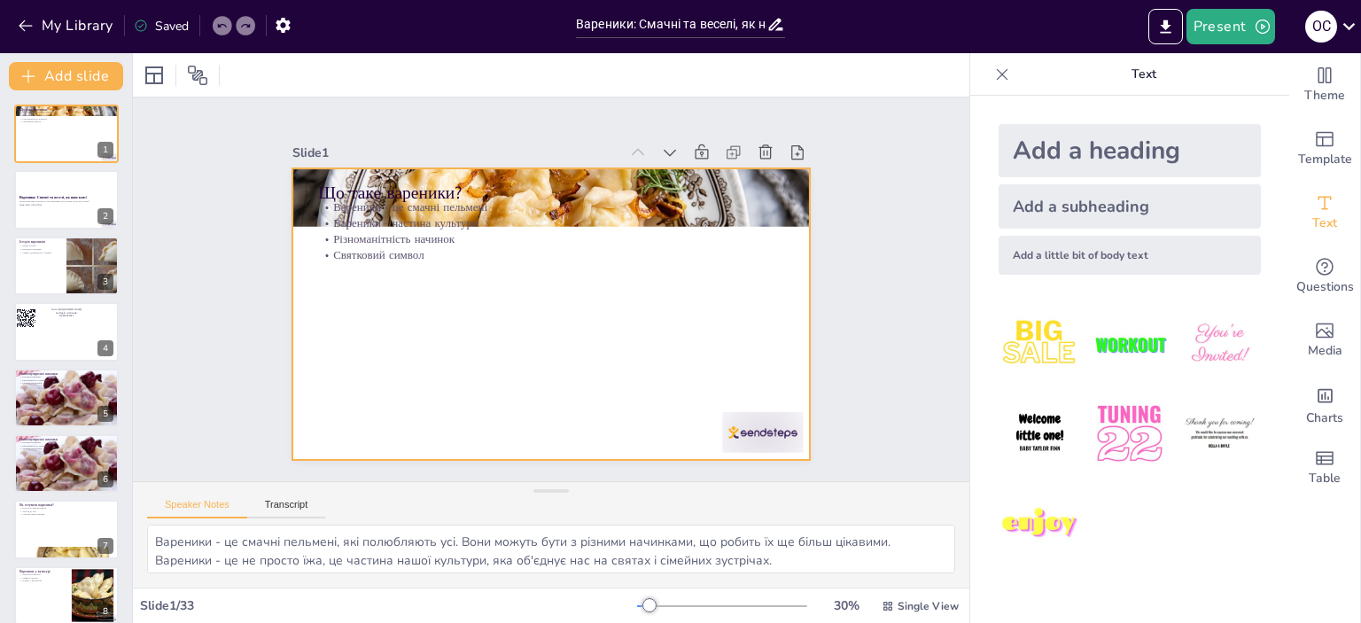
checkbox input "true"
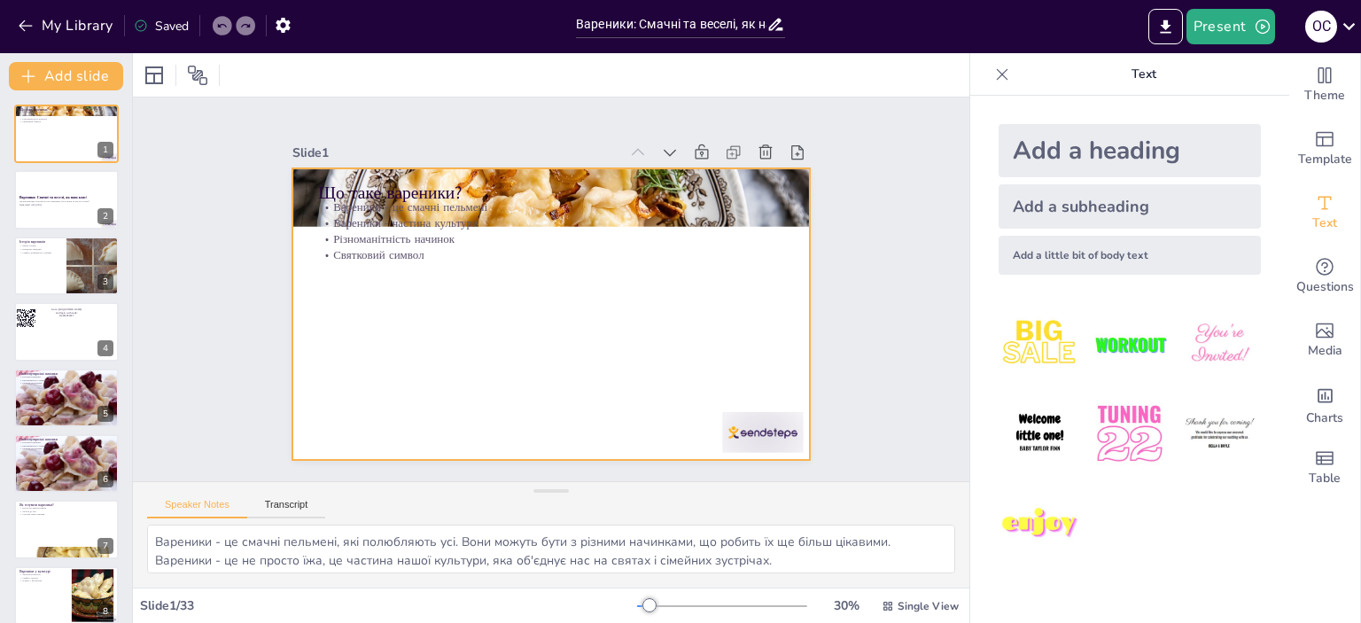
checkbox input "true"
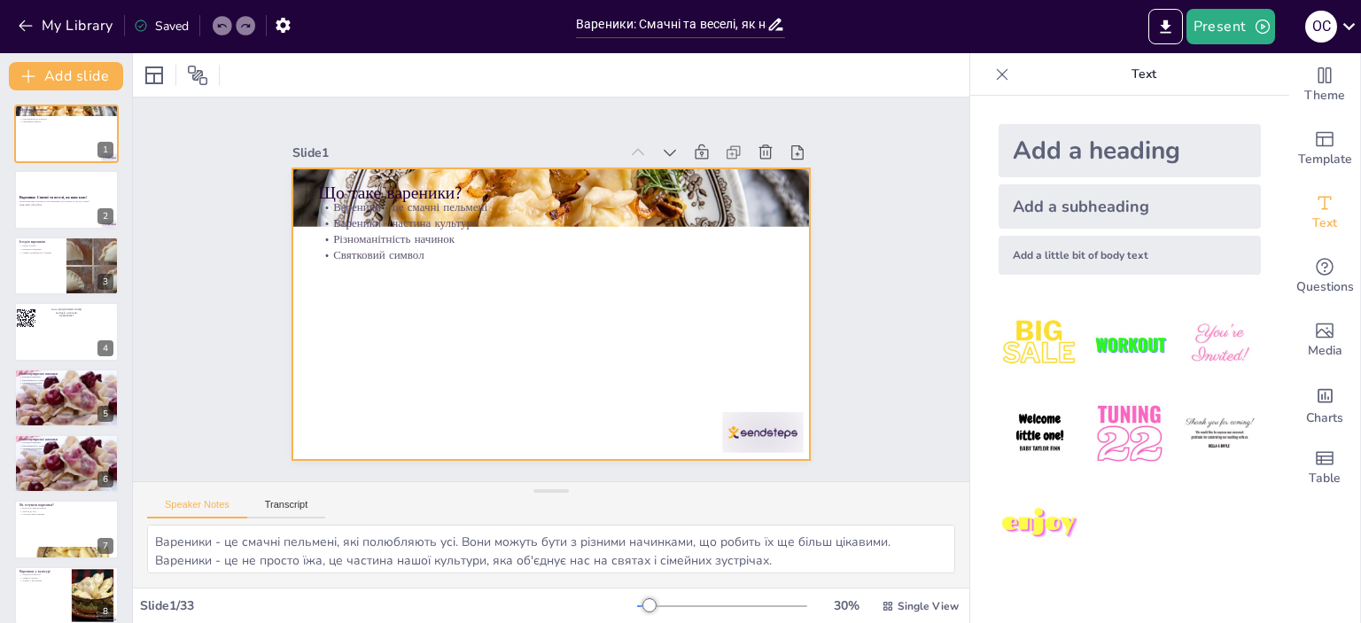
checkbox input "true"
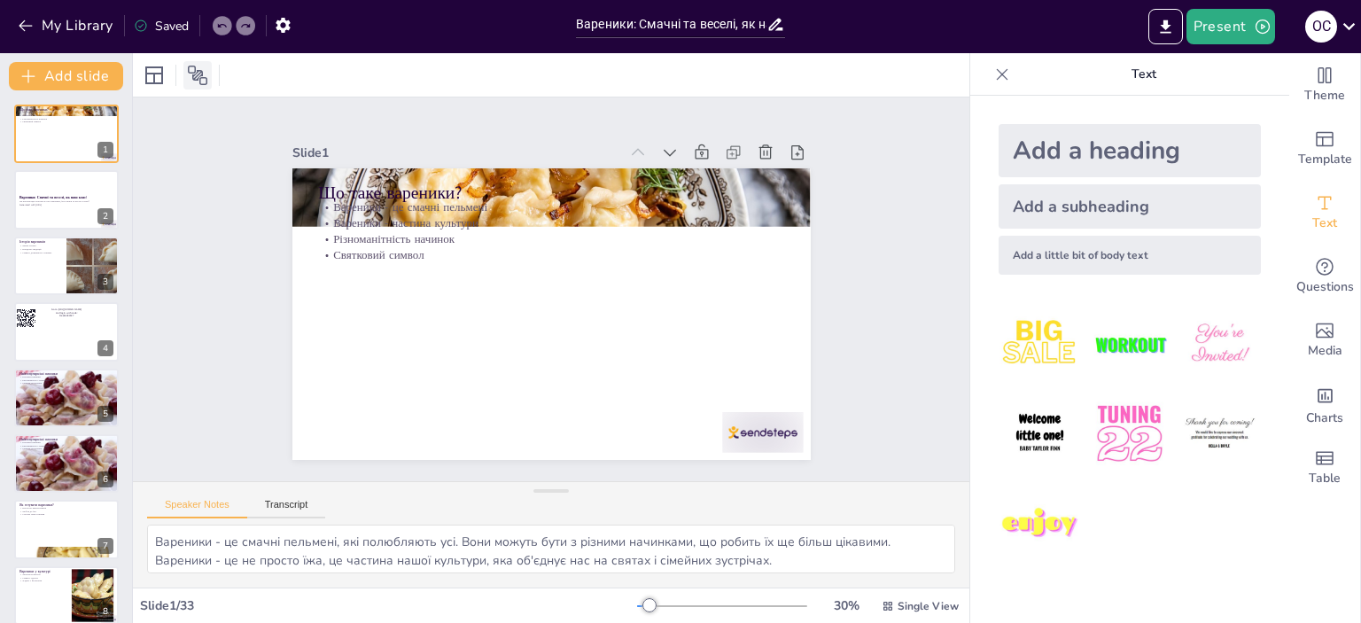
checkbox input "true"
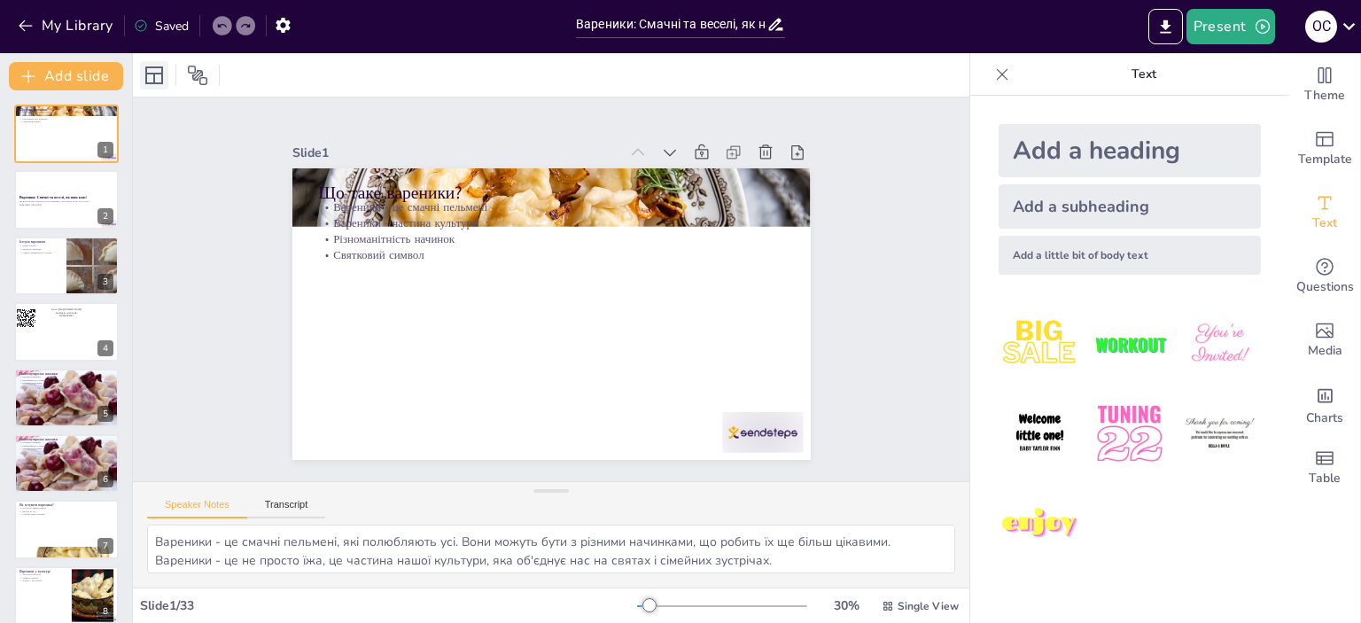
click at [149, 73] on icon at bounding box center [154, 75] width 18 height 18
checkbox input "true"
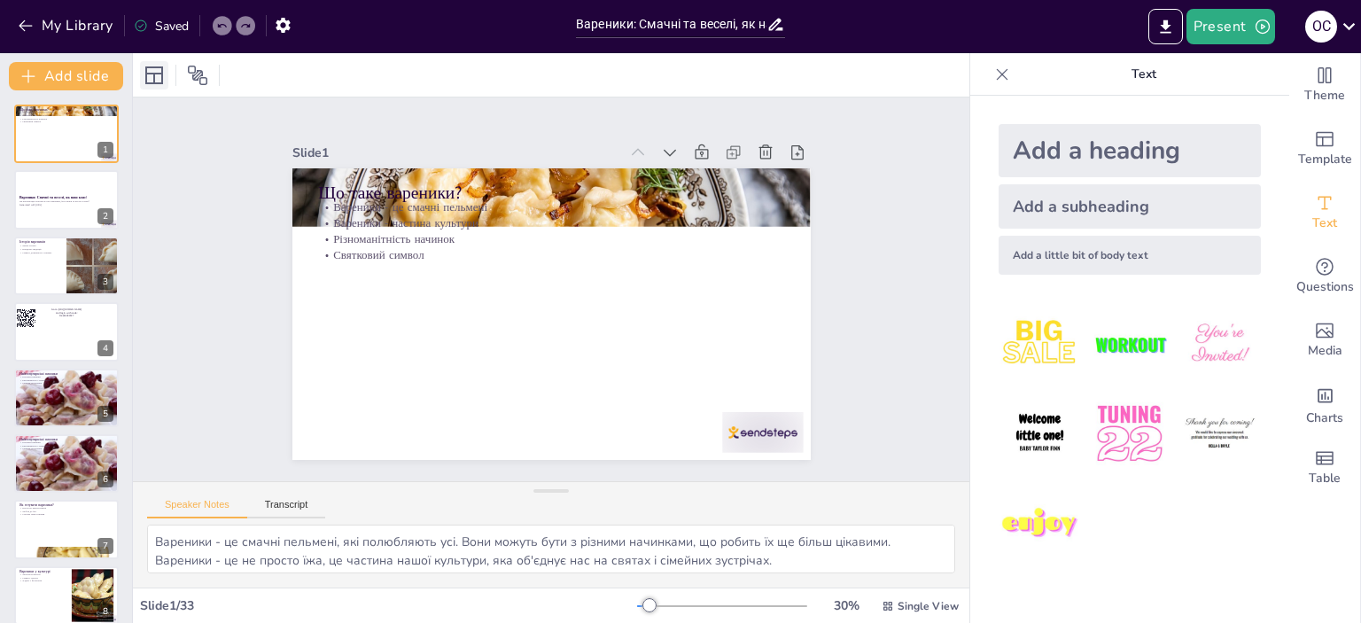
checkbox input "true"
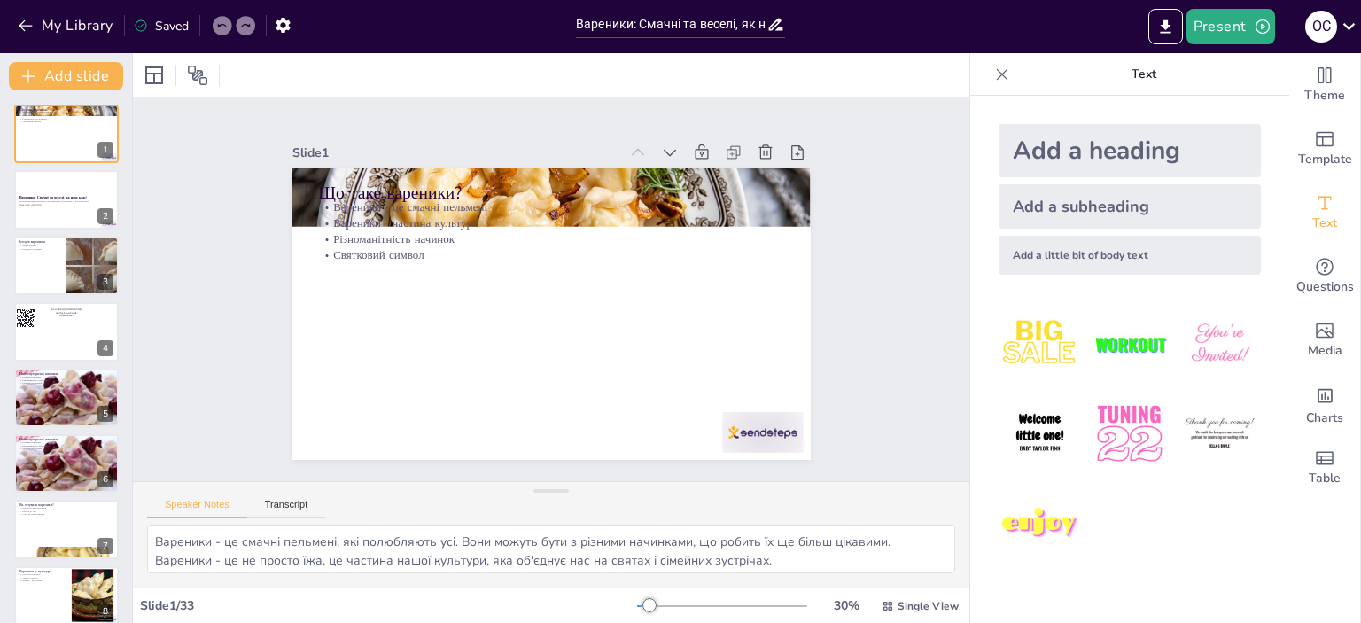
checkbox input "true"
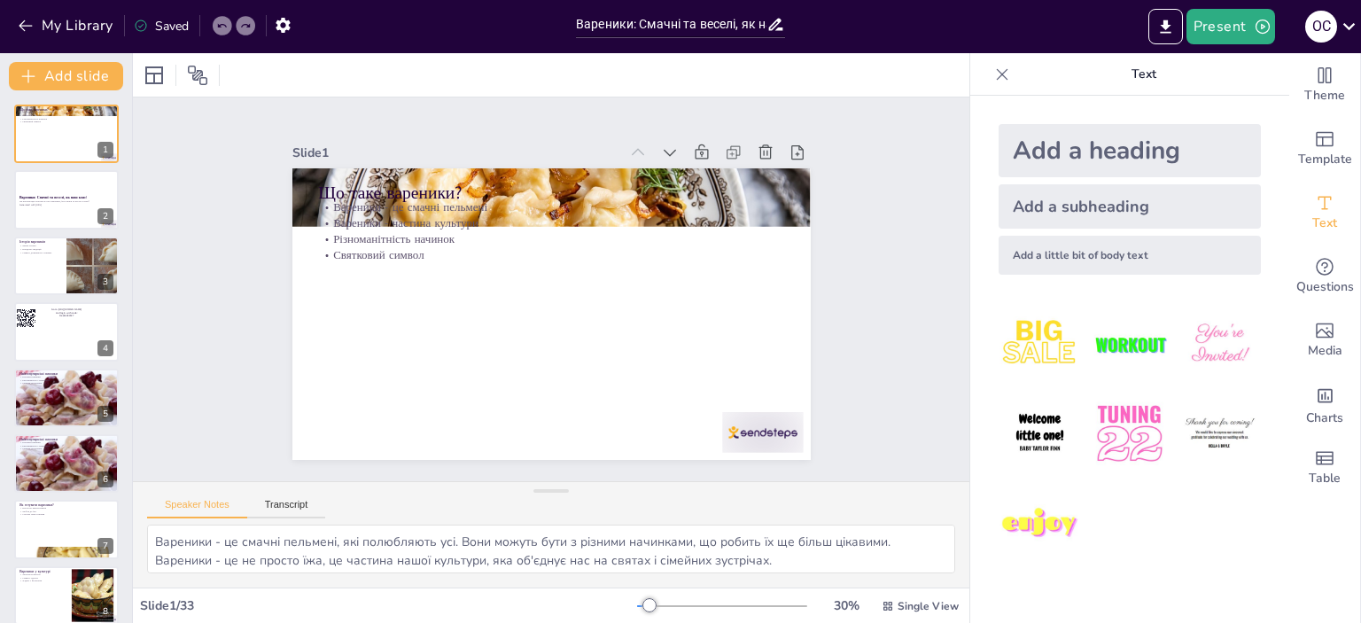
checkbox input "true"
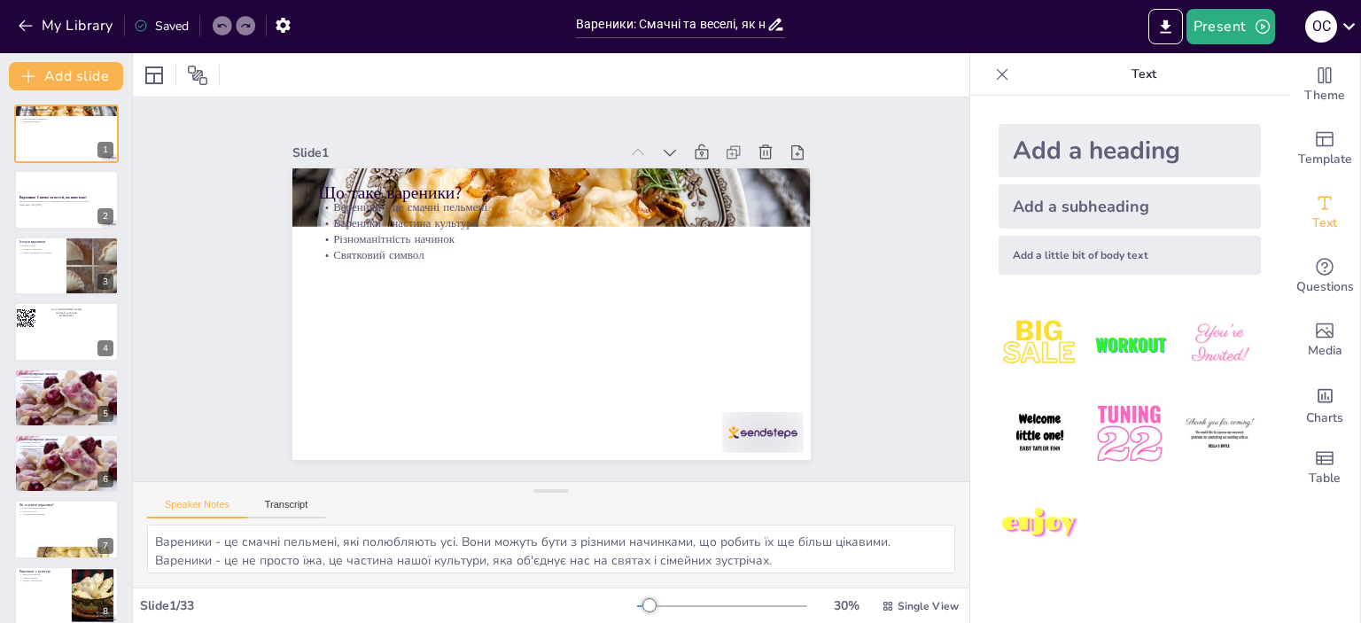
checkbox input "true"
click at [712, 605] on div at bounding box center [722, 606] width 170 height 14
checkbox input "true"
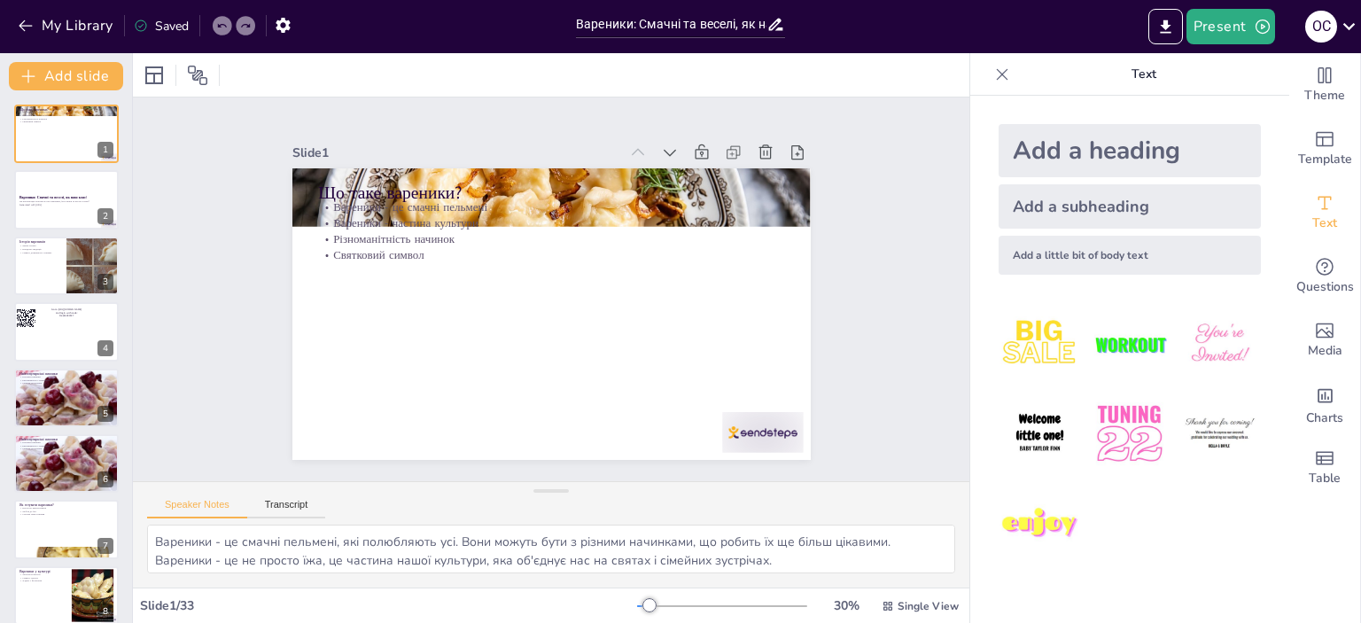
checkbox input "true"
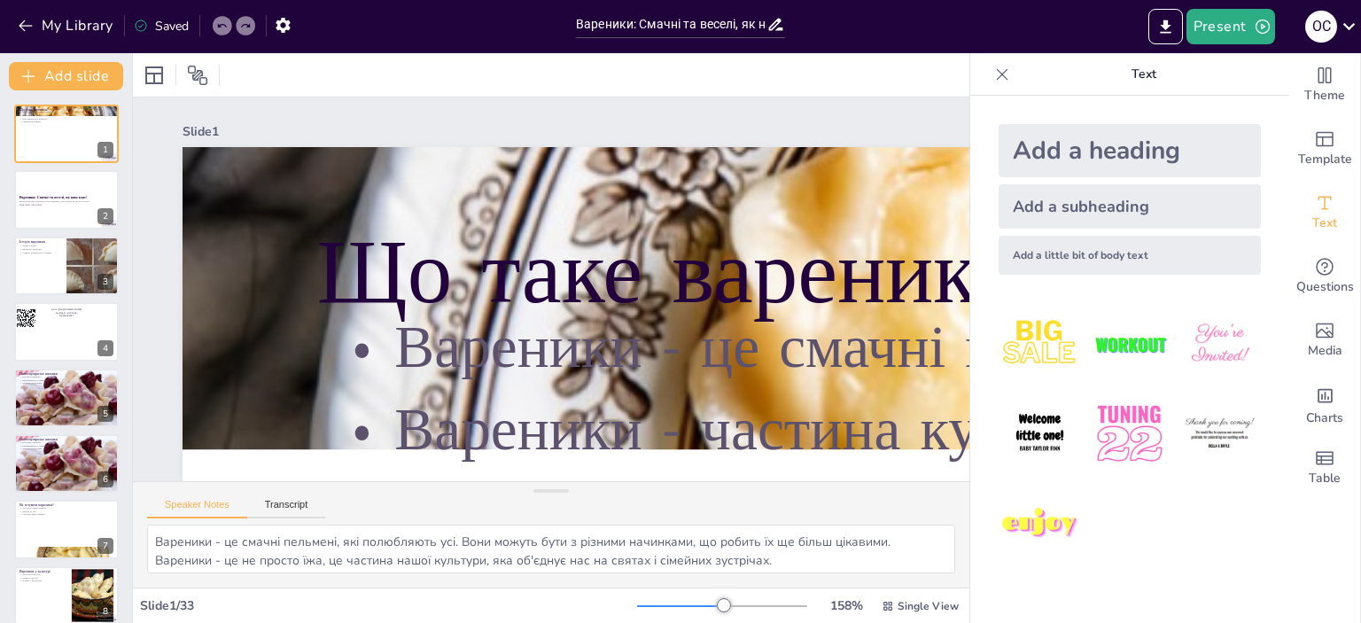
checkbox input "true"
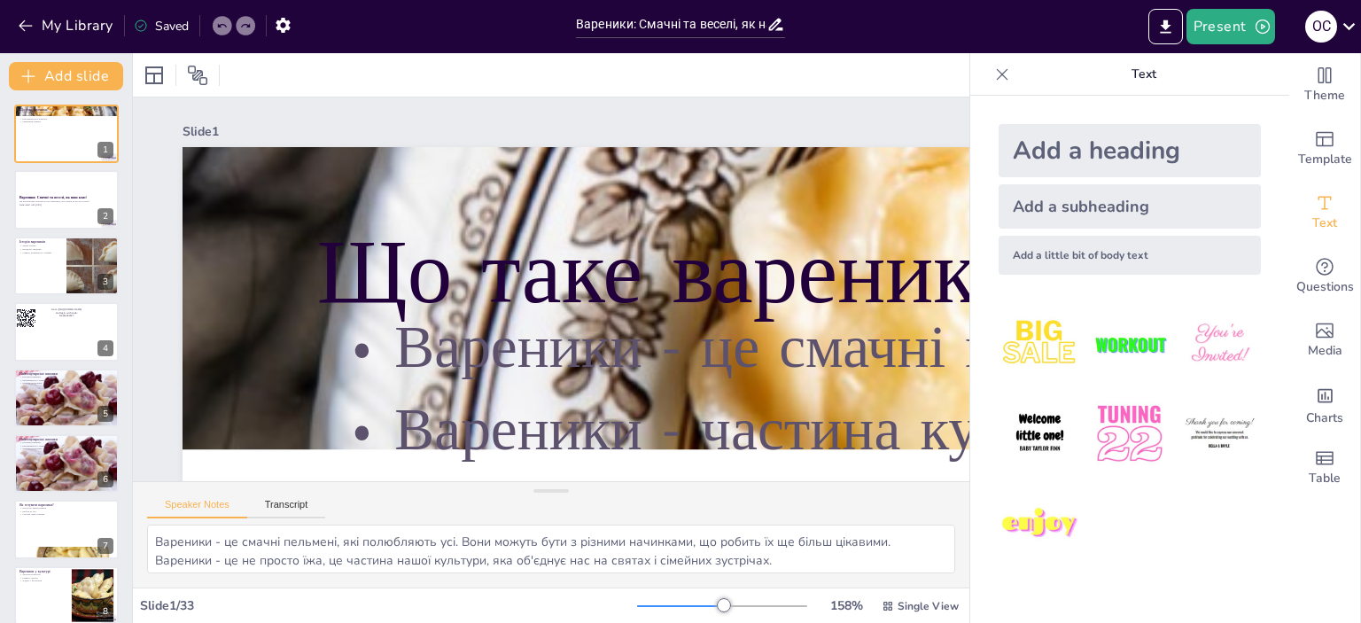
click at [692, 602] on div at bounding box center [722, 606] width 170 height 14
click at [717, 602] on div at bounding box center [724, 605] width 14 height 14
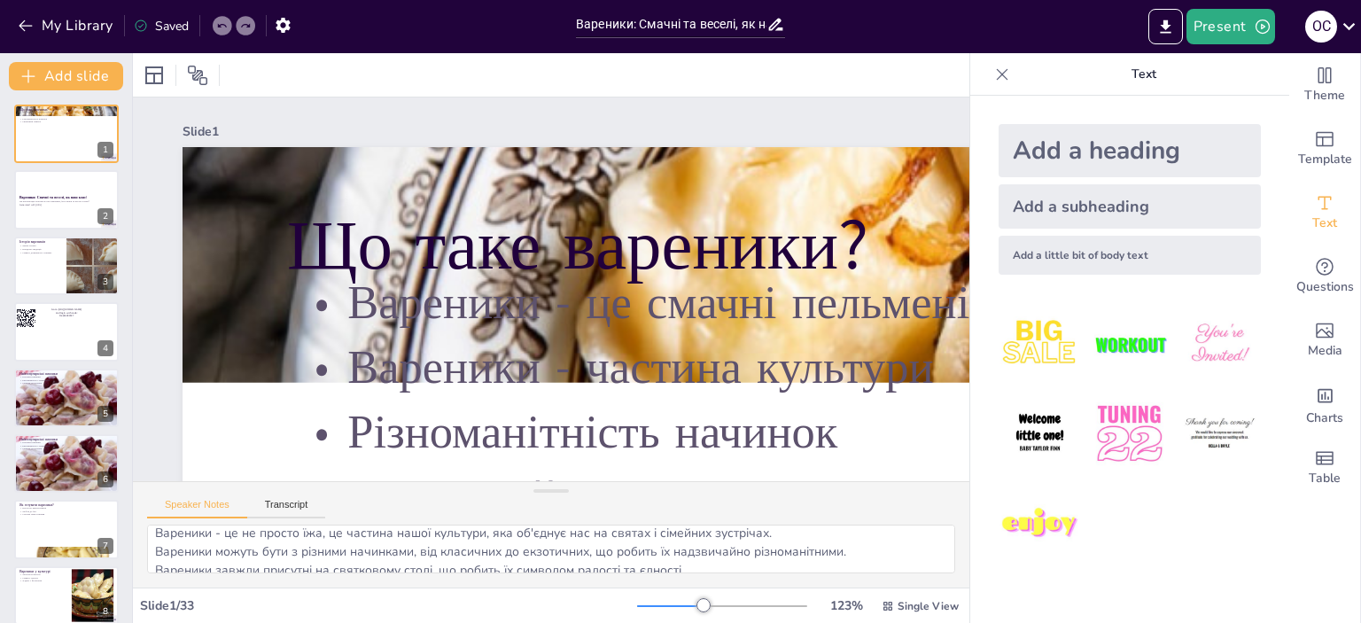
scroll to position [41, 0]
click at [679, 605] on div at bounding box center [670, 606] width 66 height 2
checkbox input "true"
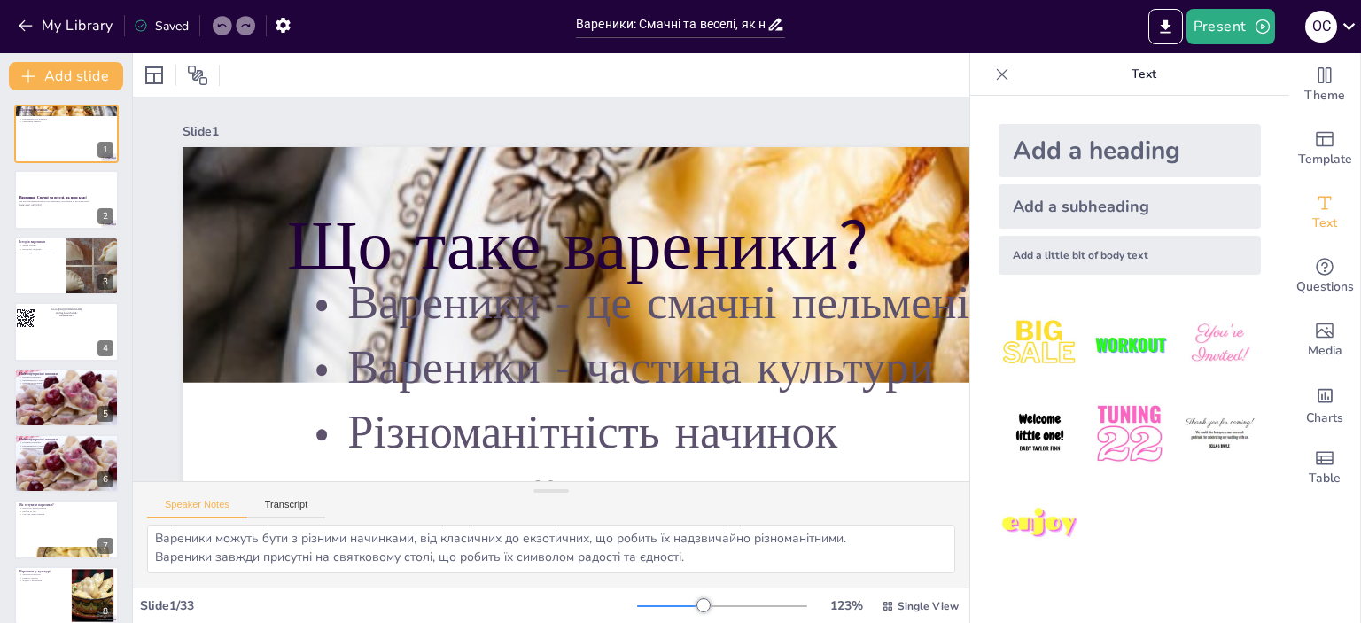
checkbox input "true"
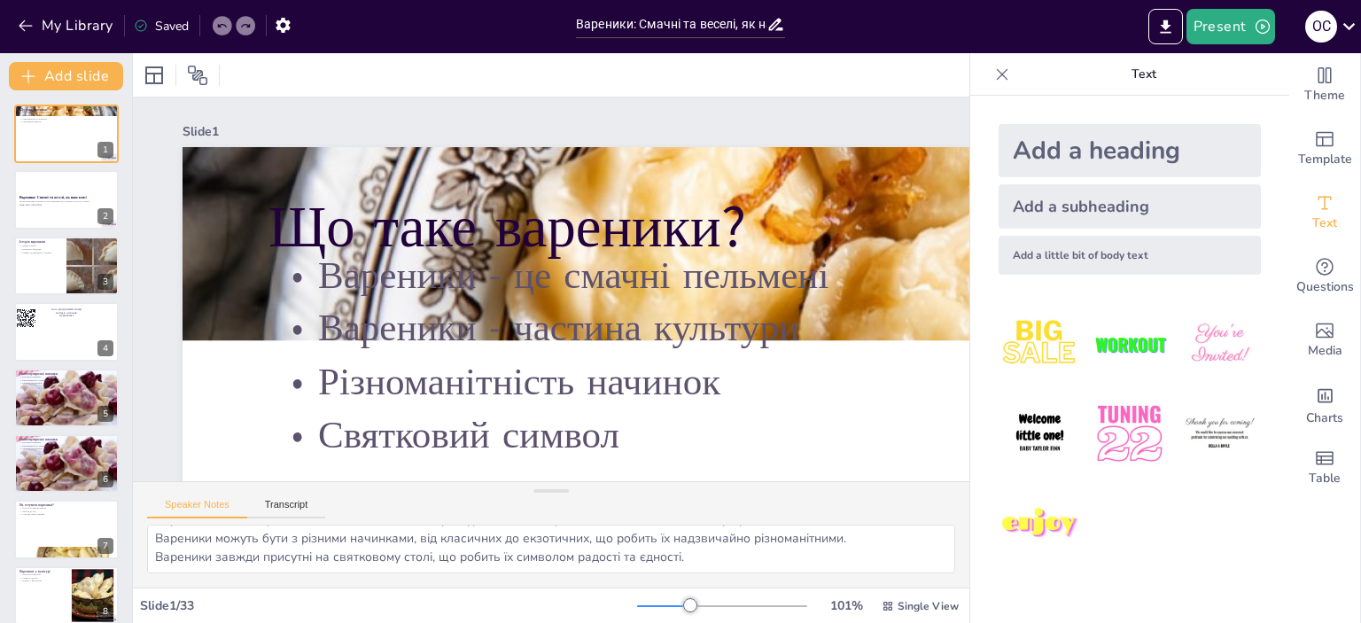
checkbox input "true"
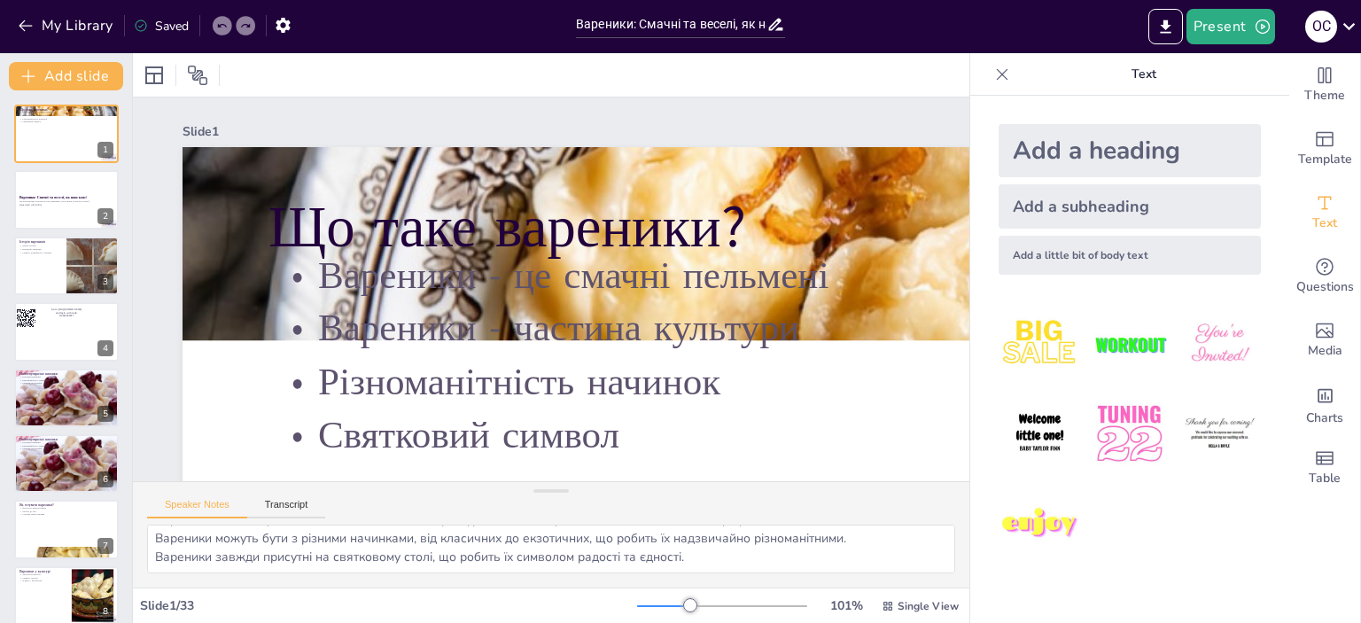
checkbox input "true"
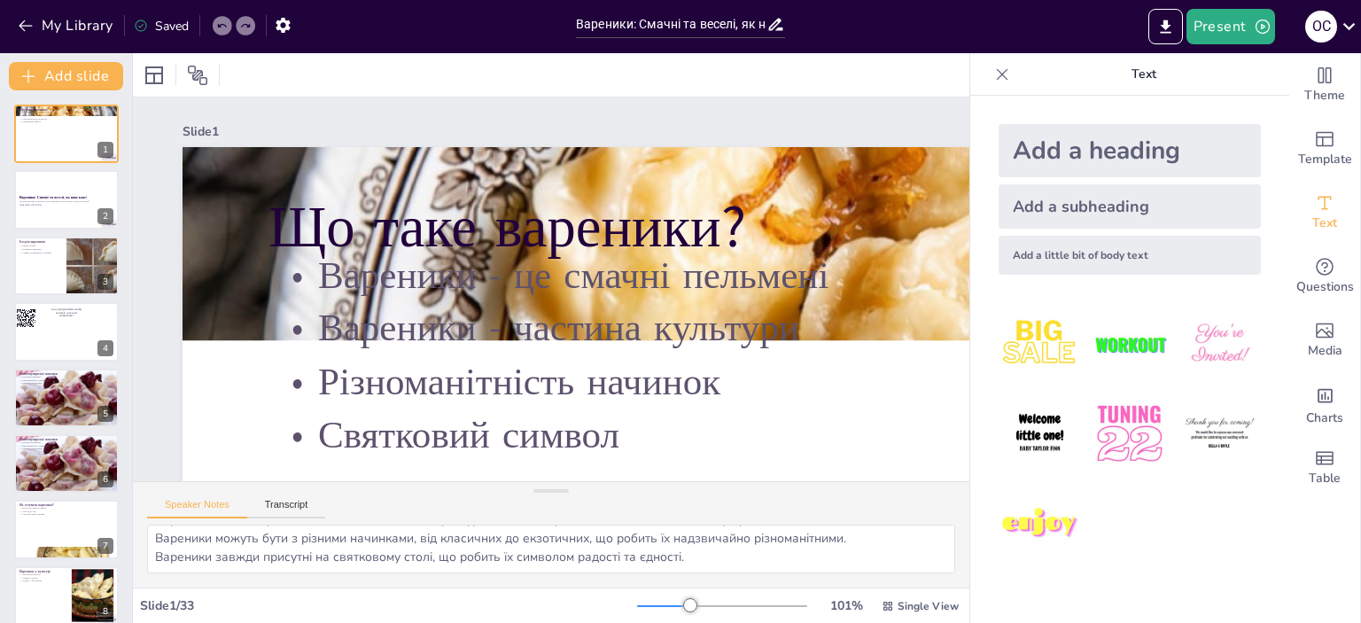
checkbox input "true"
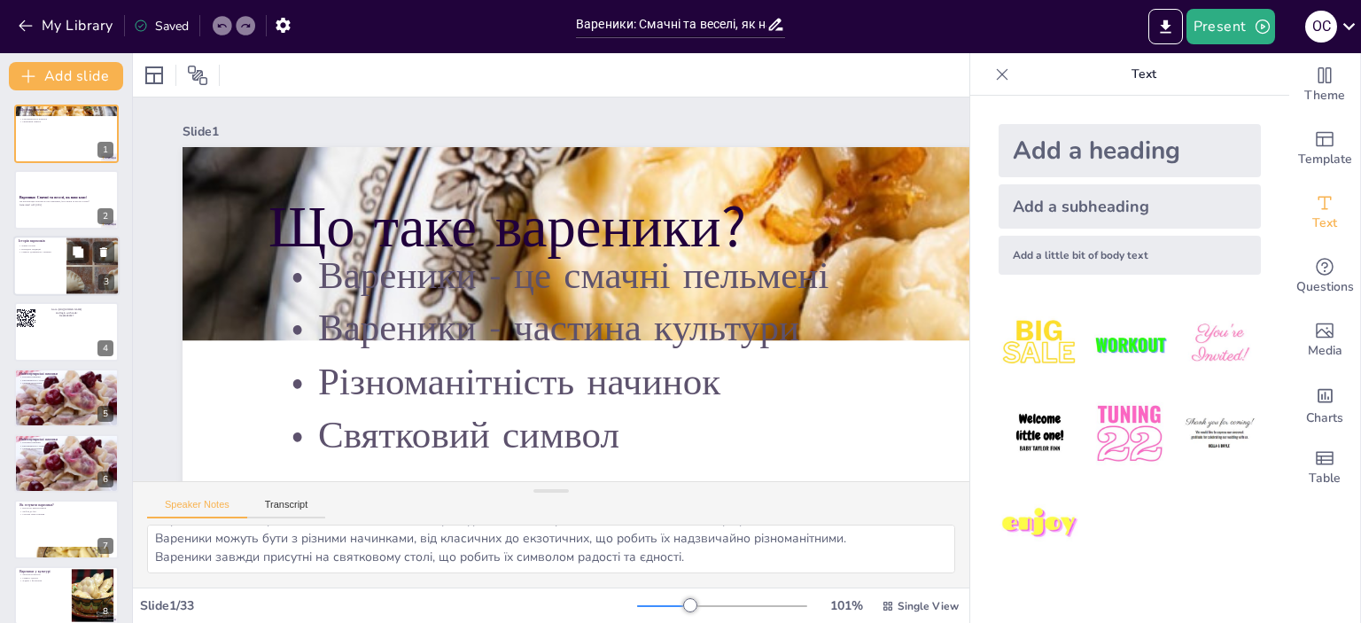
checkbox input "true"
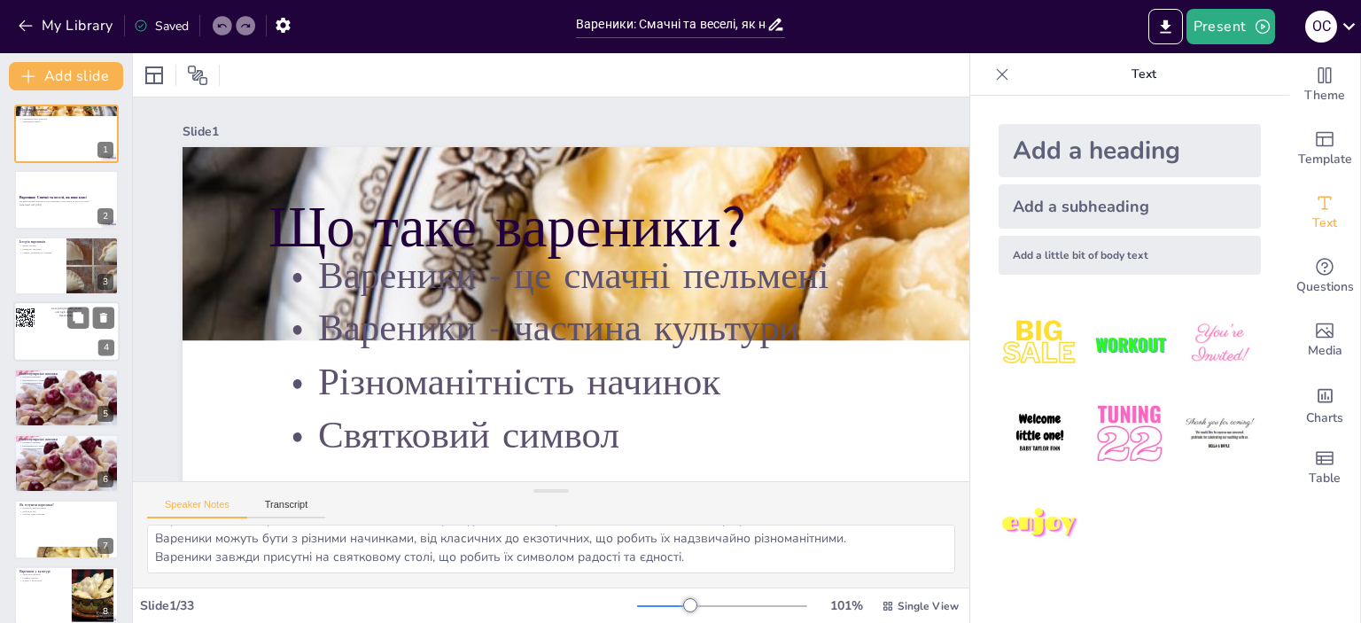
checkbox input "true"
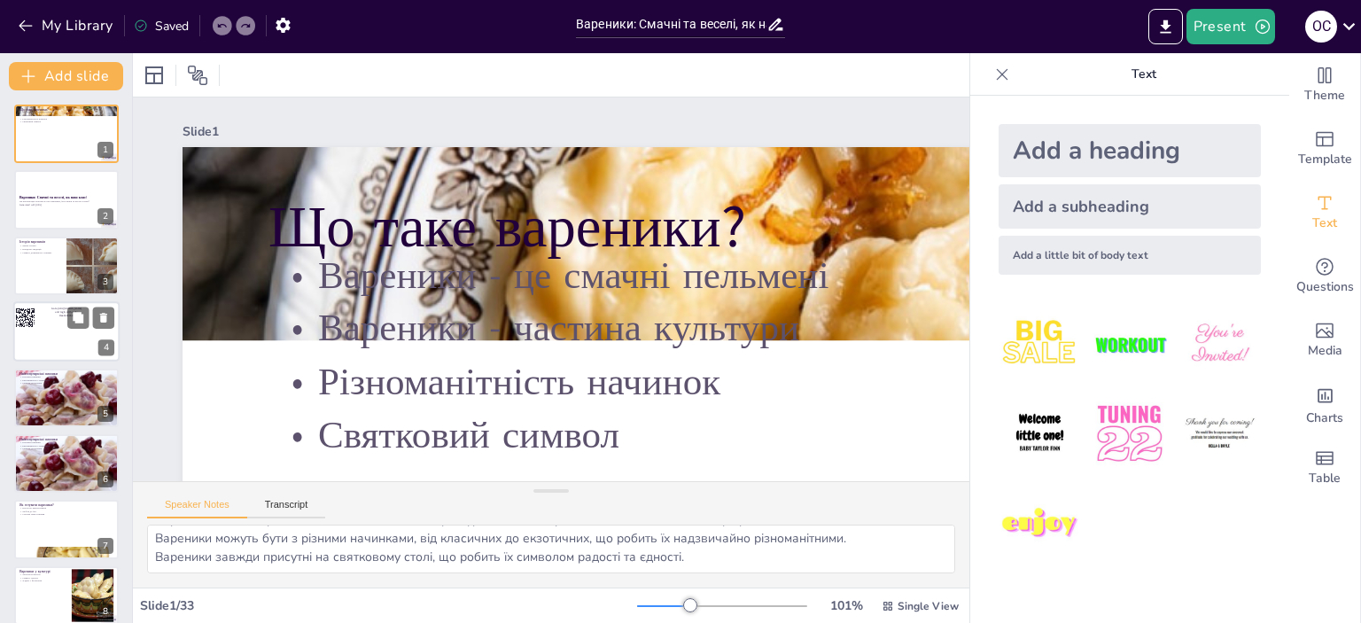
checkbox input "true"
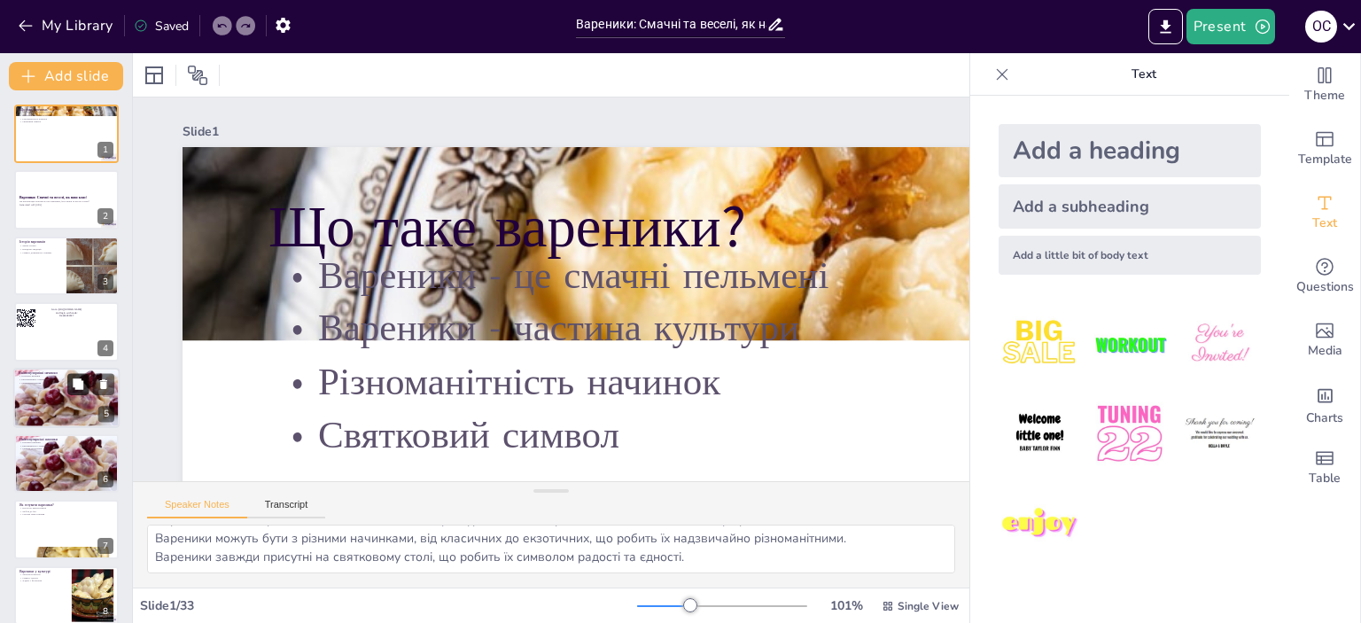
checkbox input "true"
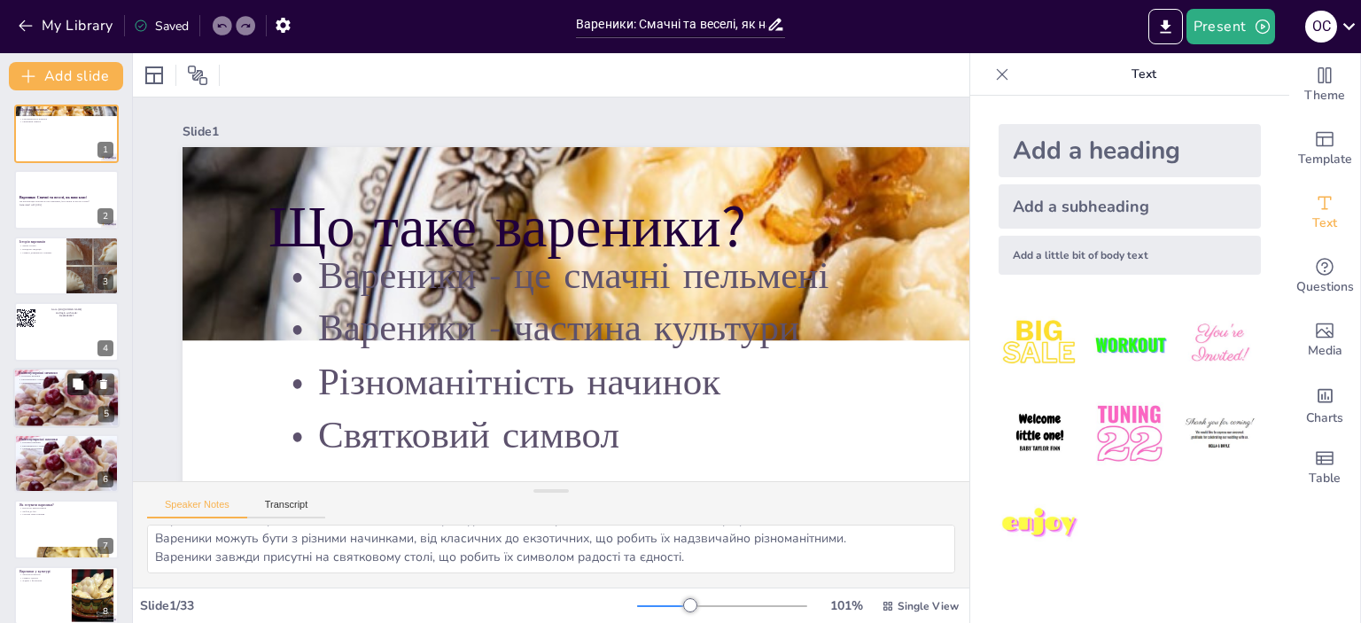
checkbox input "true"
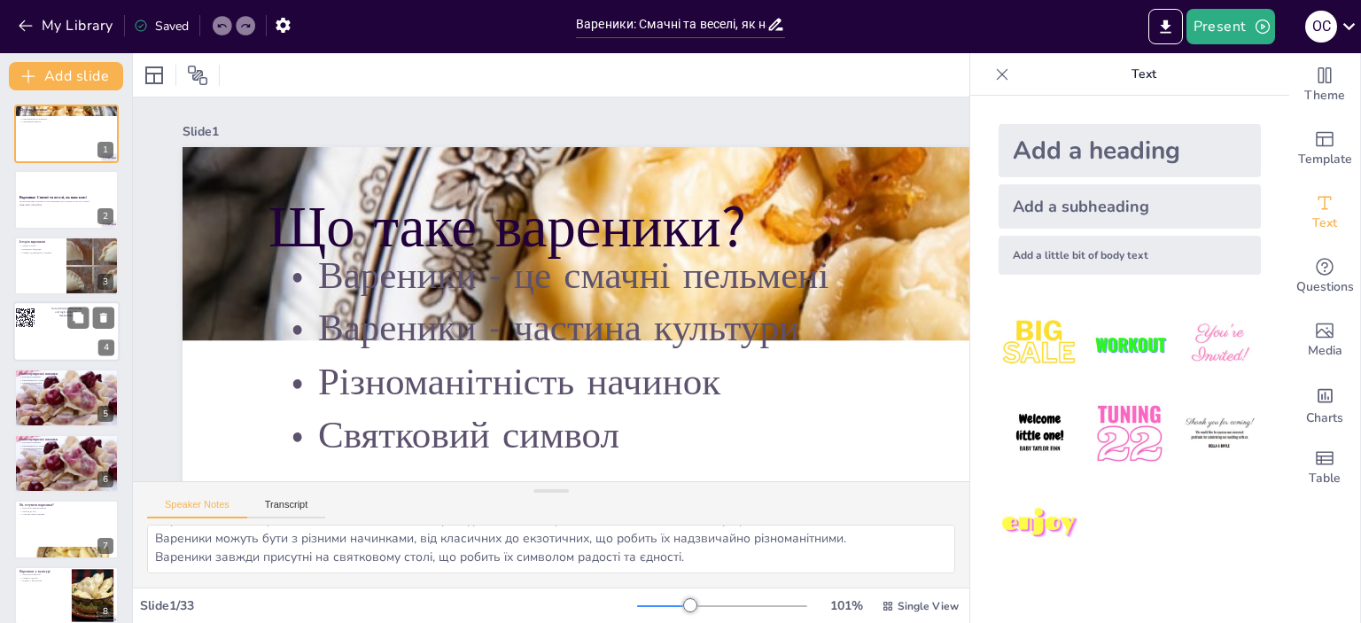
checkbox input "true"
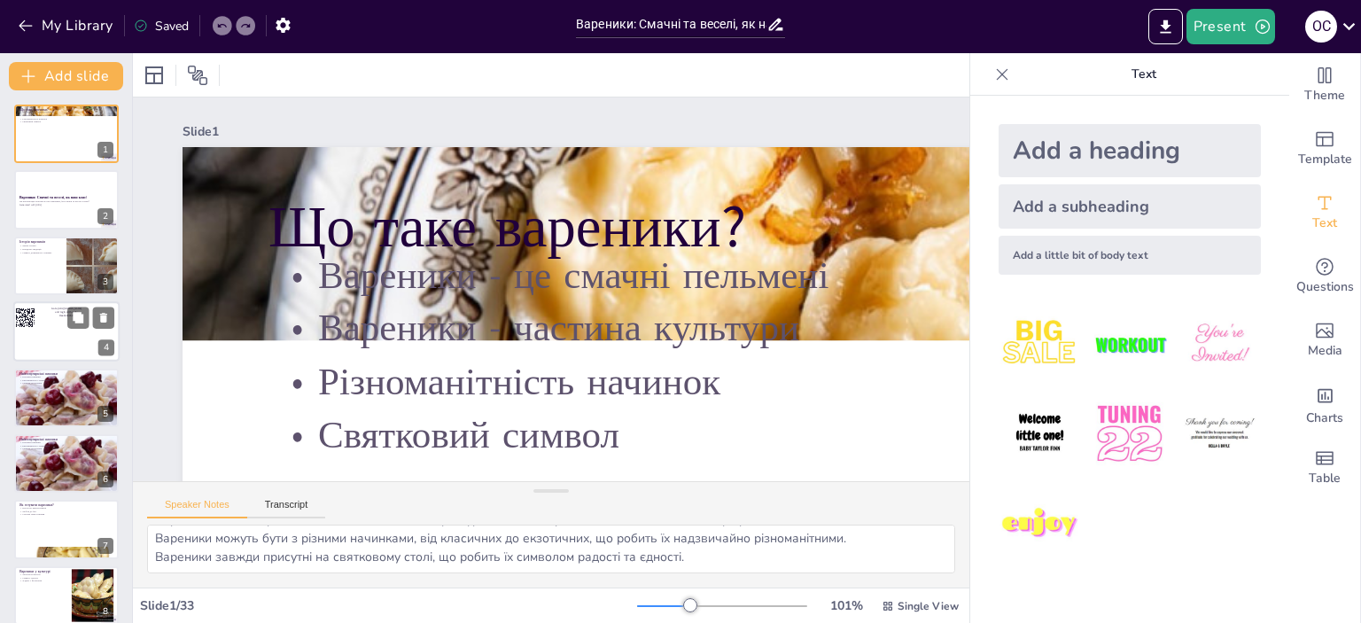
checkbox input "true"
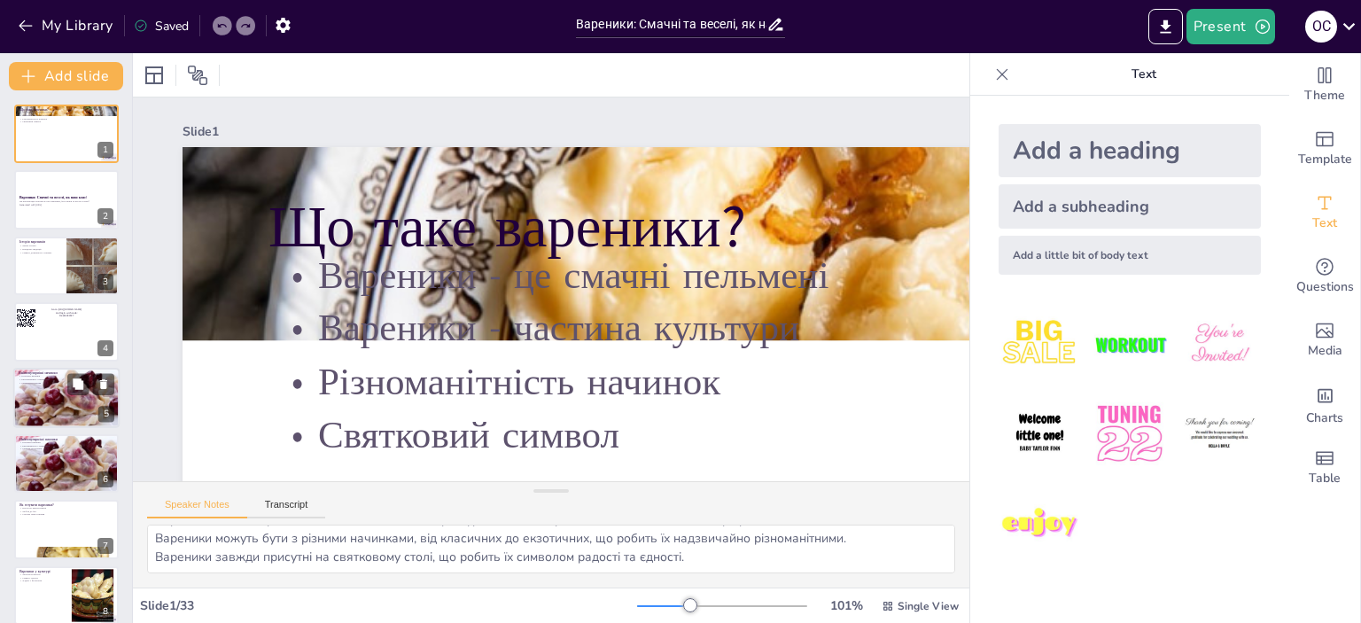
checkbox input "true"
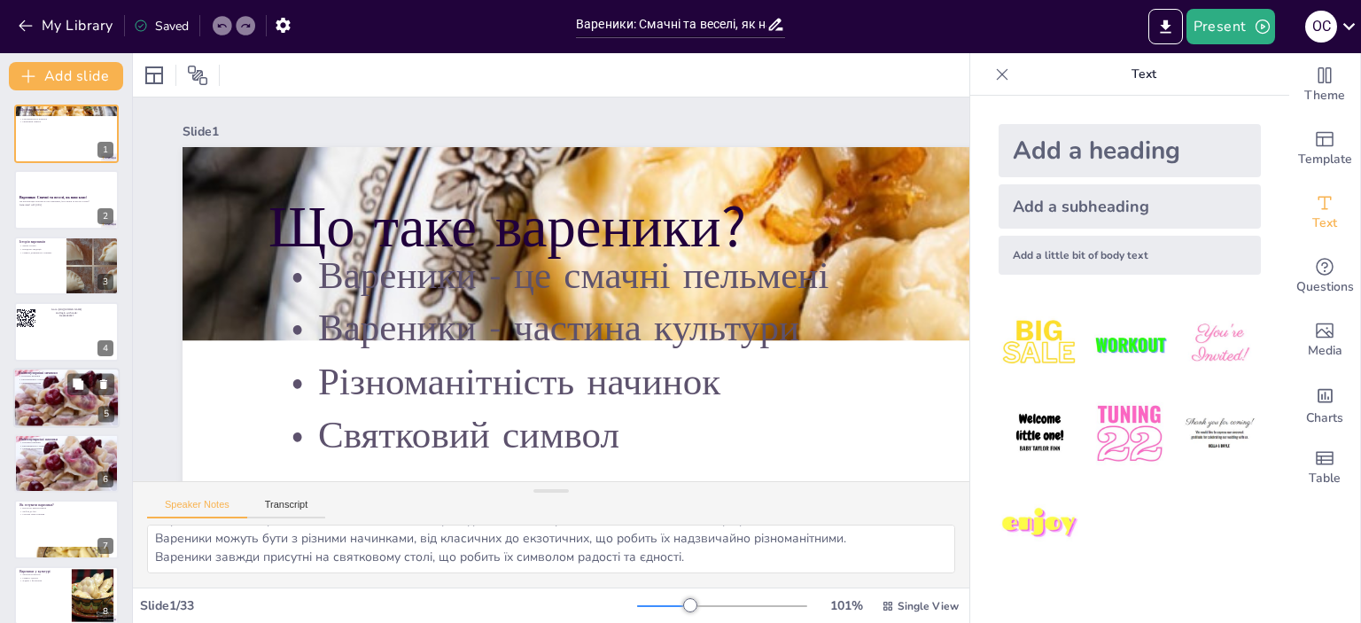
checkbox input "true"
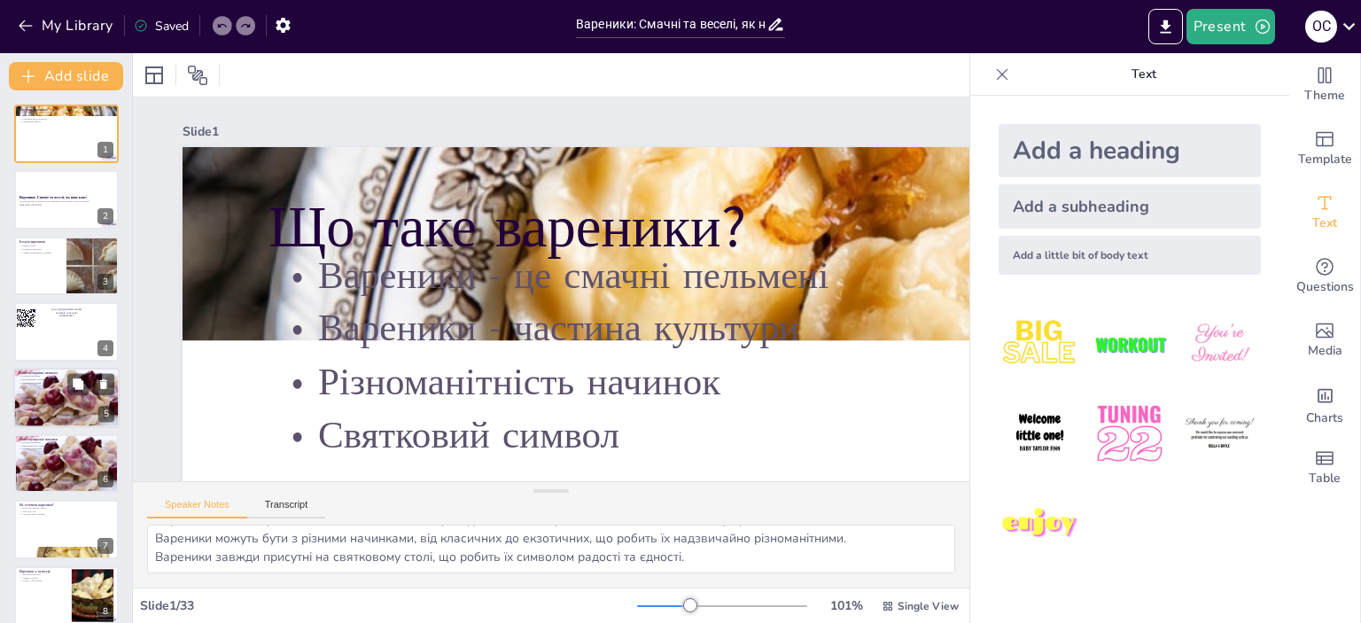
click at [66, 408] on div at bounding box center [66, 398] width 106 height 80
type textarea "Картопля, вишня та сир - це класичні начинки, які завжди популярні серед усіх. …"
checkbox input "true"
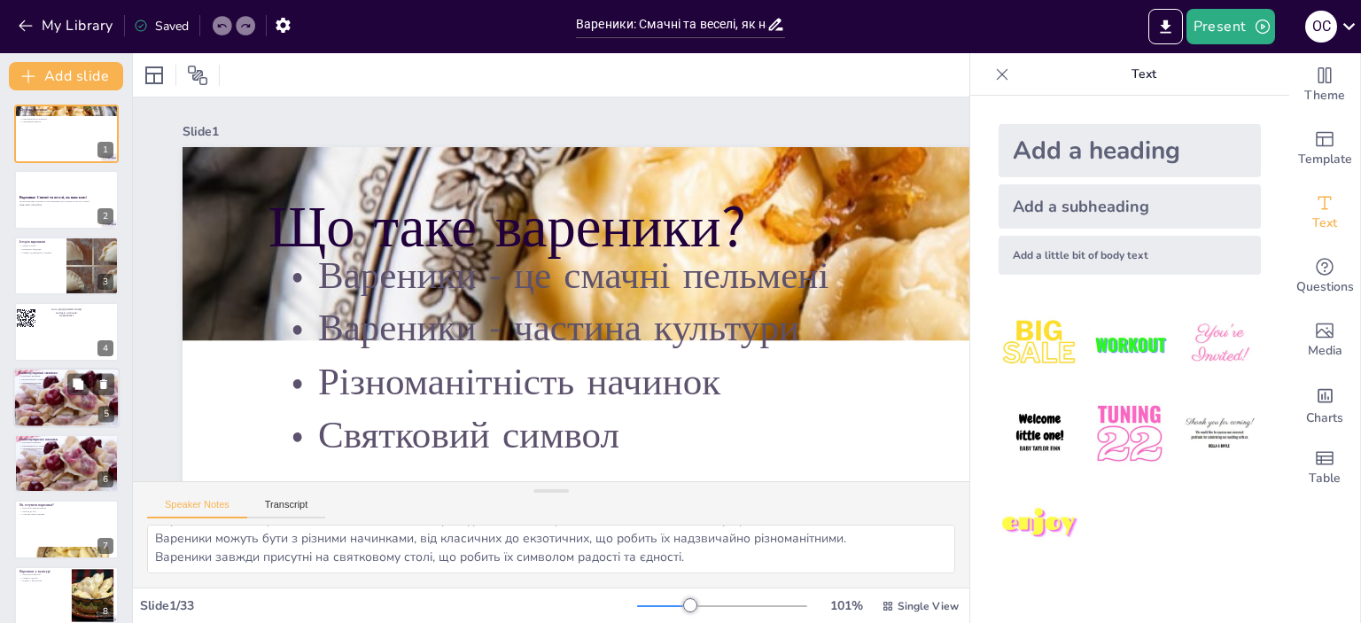
checkbox input "true"
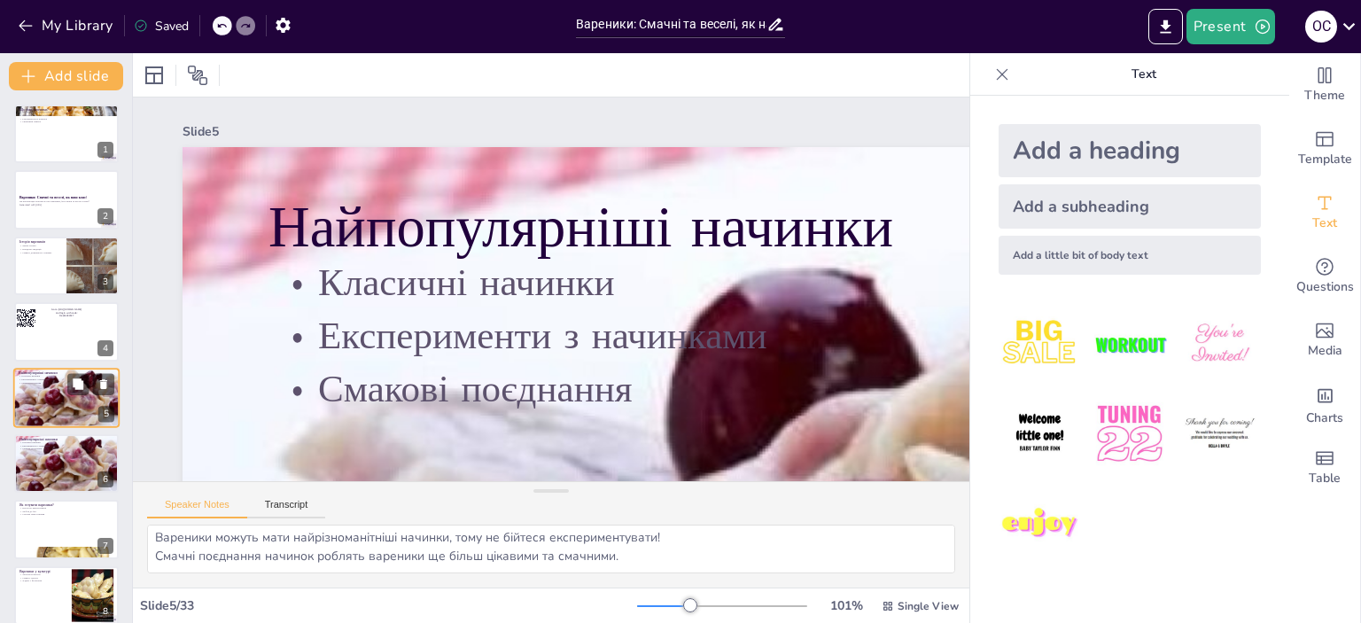
checkbox input "true"
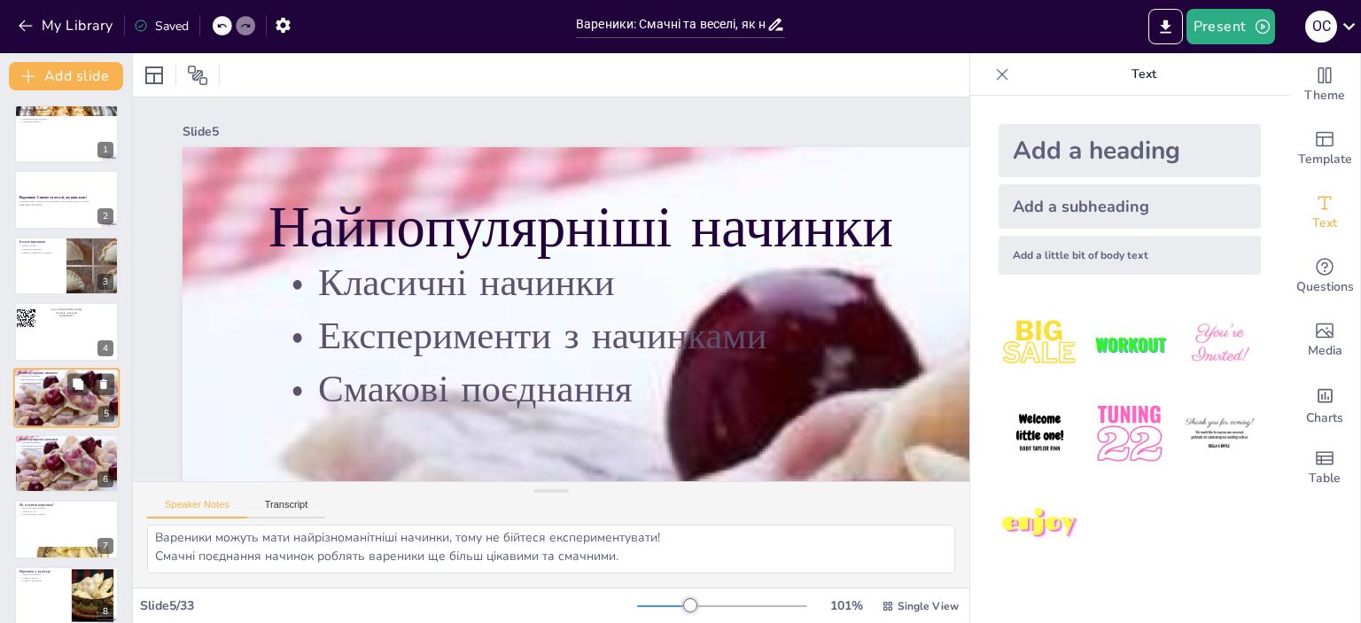
scroll to position [22, 0]
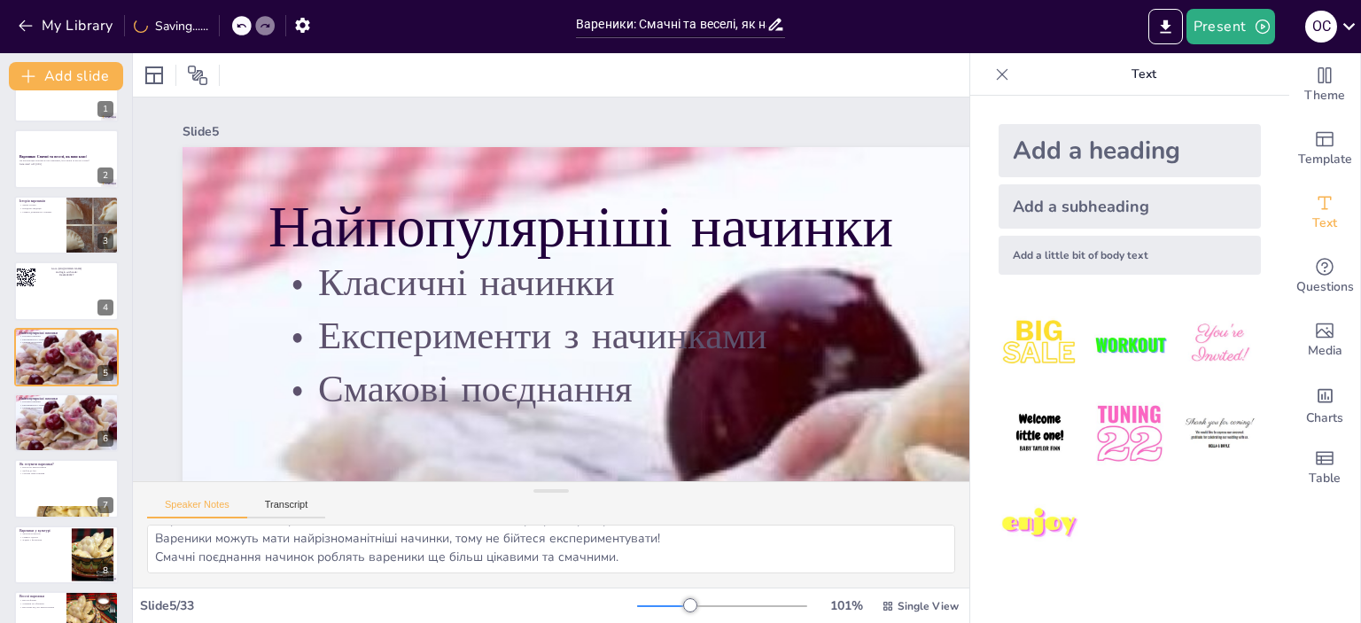
checkbox input "true"
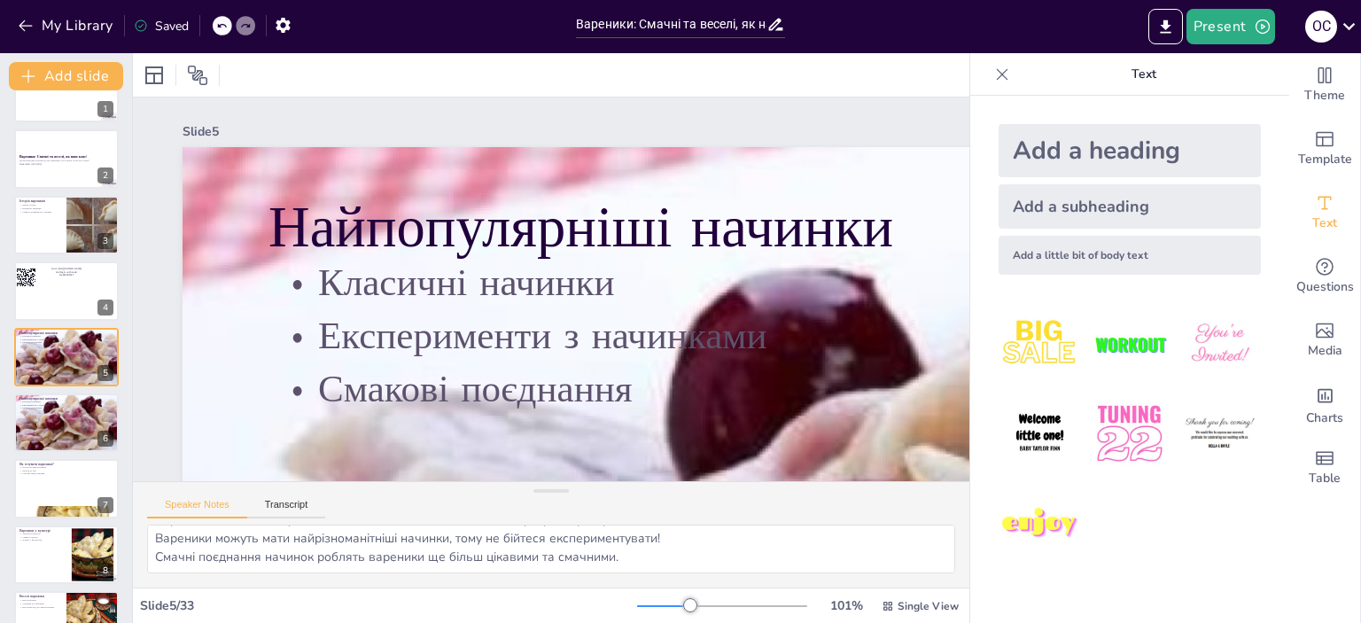
checkbox input "true"
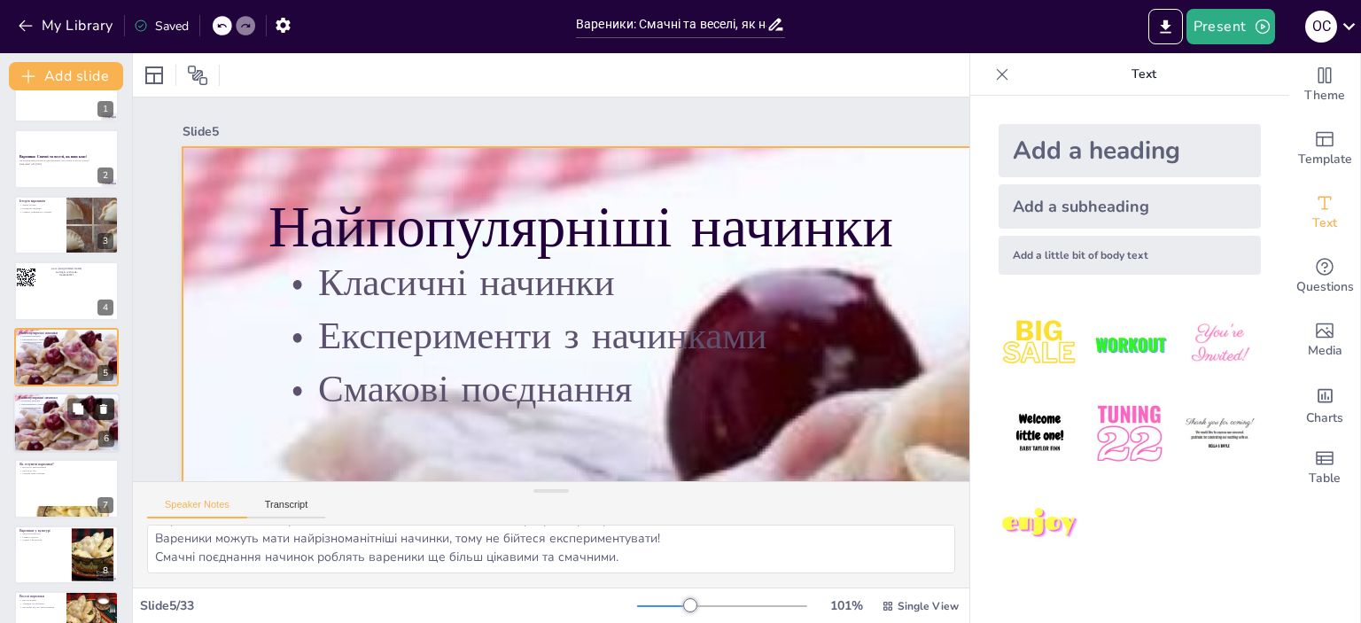
checkbox input "true"
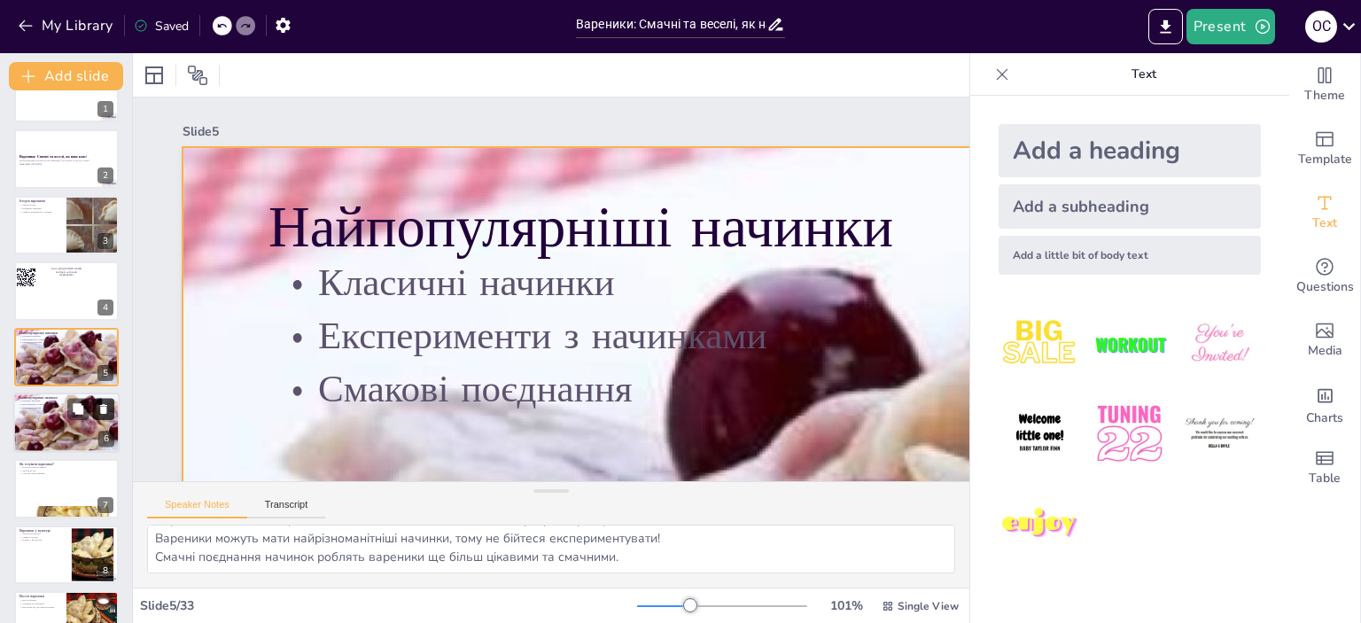
checkbox input "true"
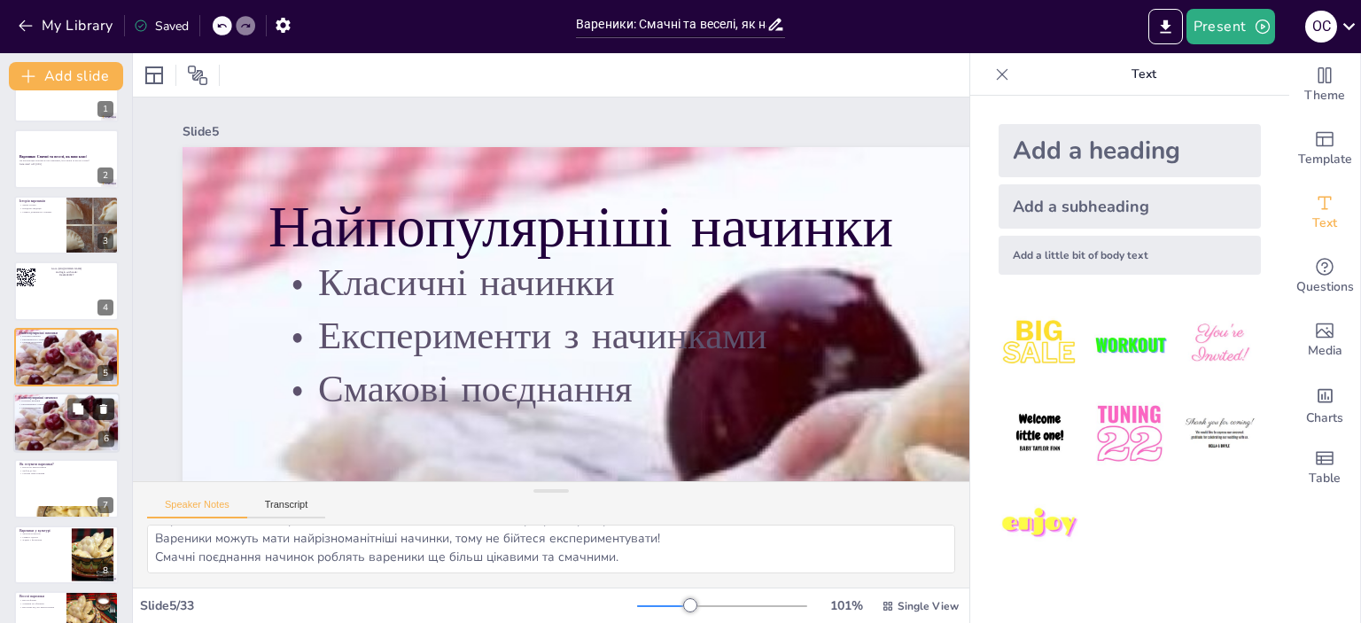
checkbox input "true"
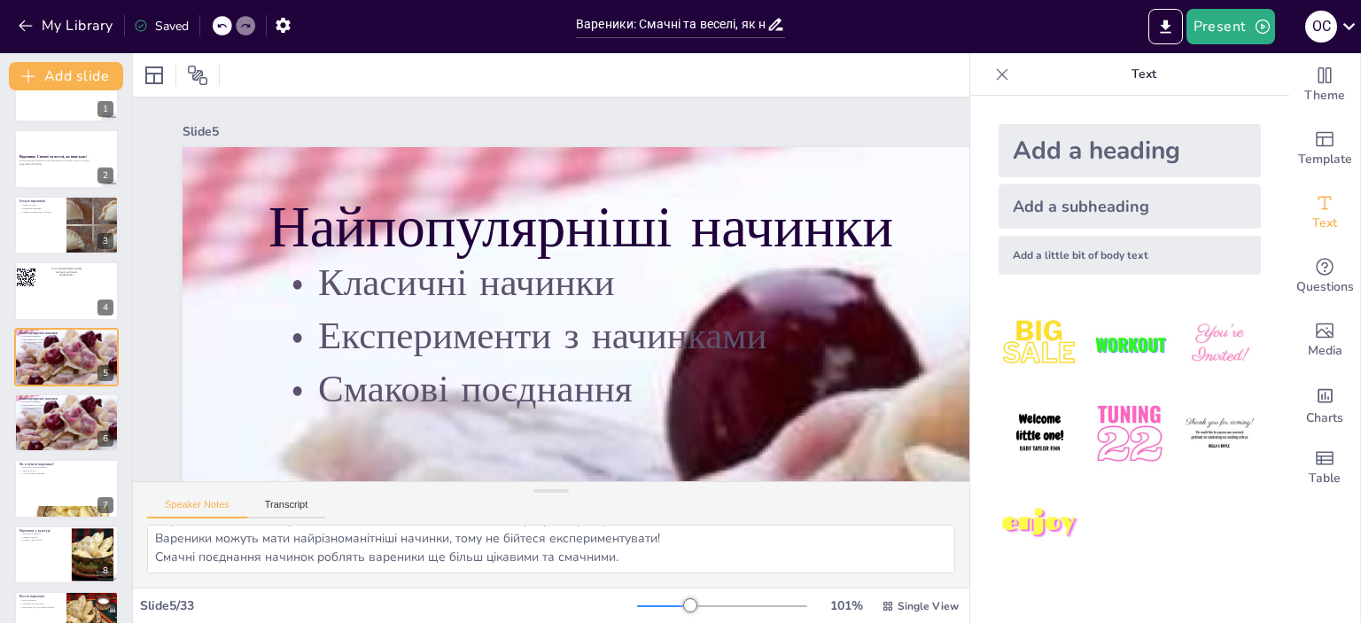
checkbox input "true"
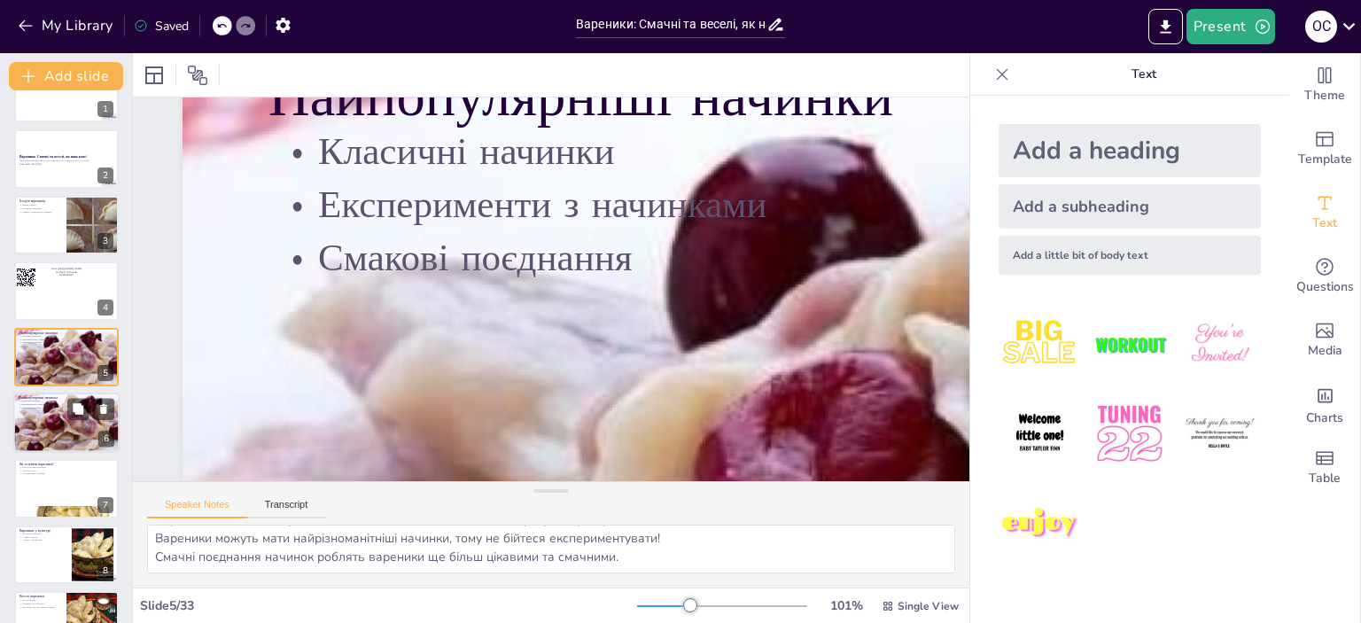
checkbox input "true"
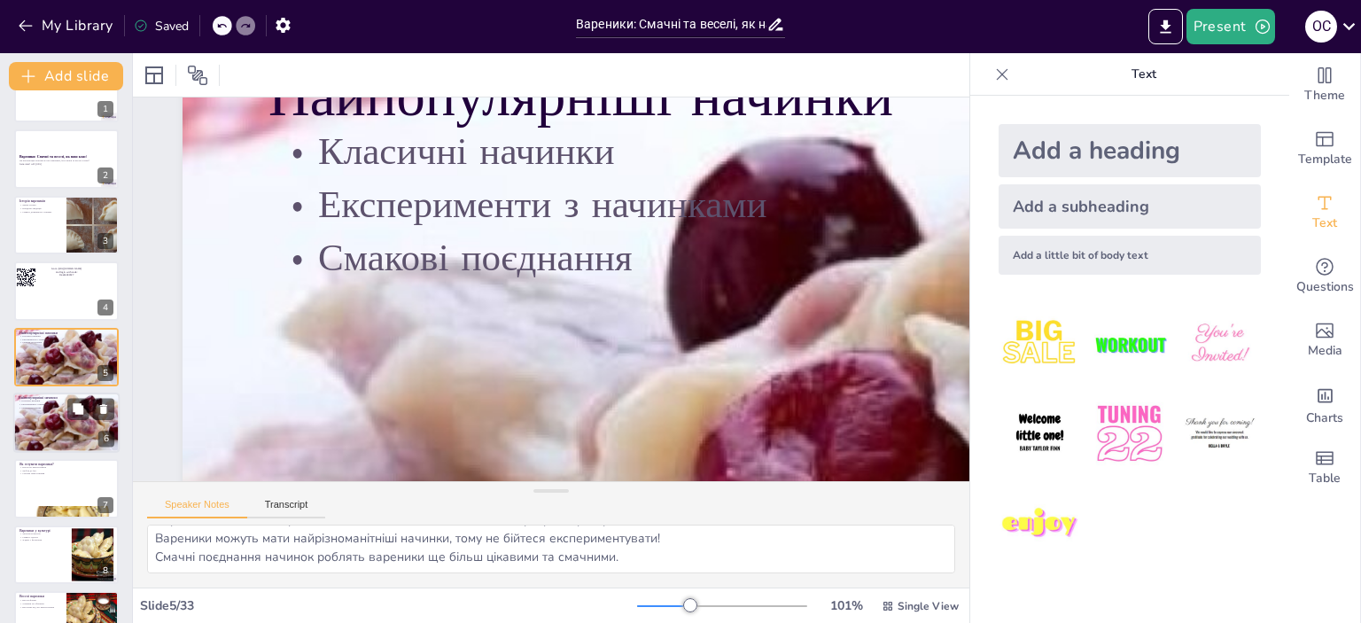
checkbox input "true"
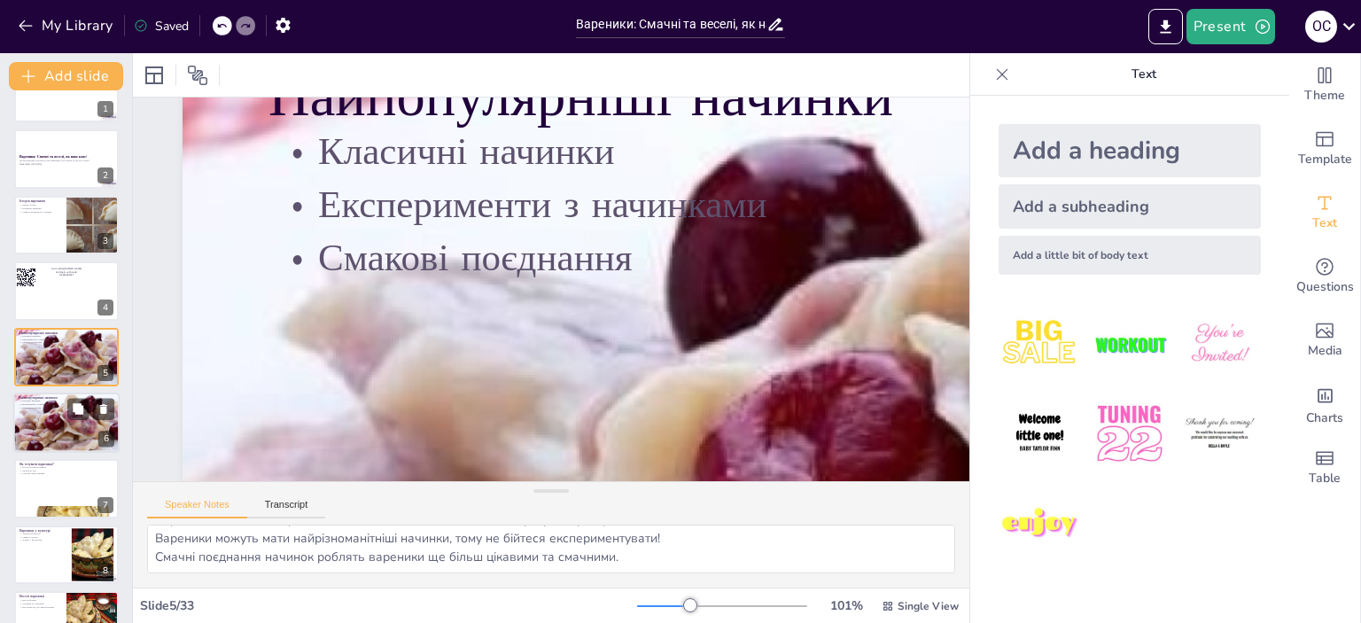
scroll to position [354, 0]
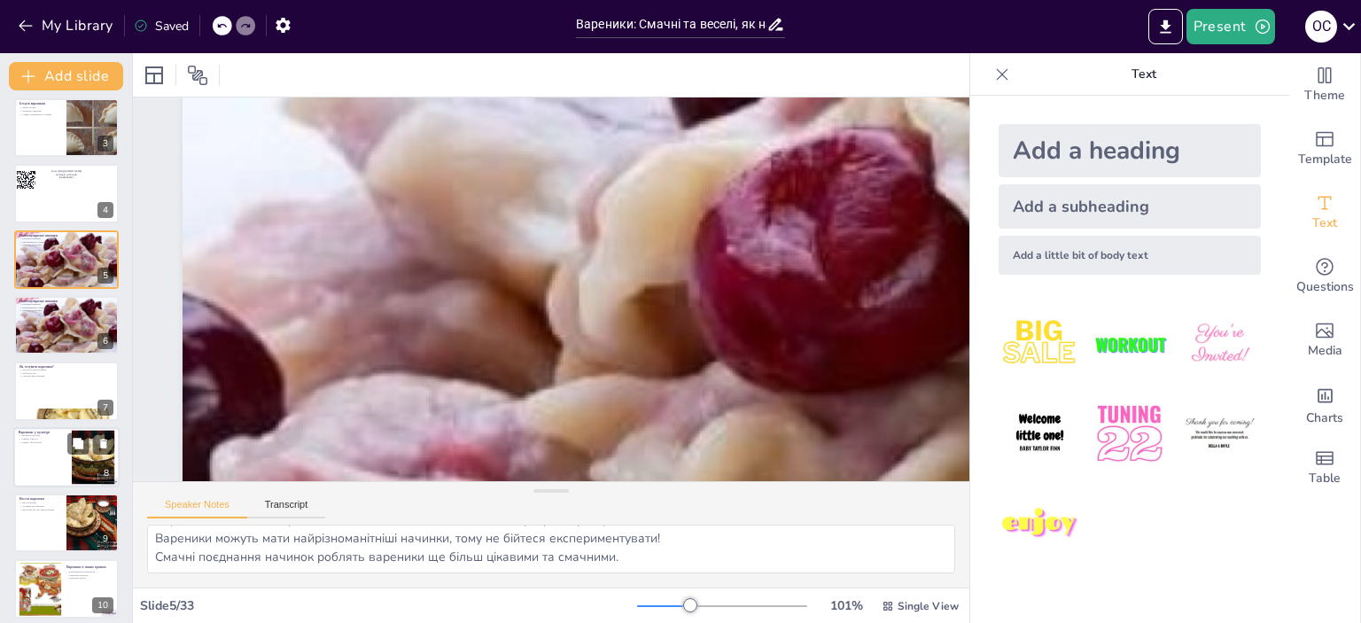
checkbox input "true"
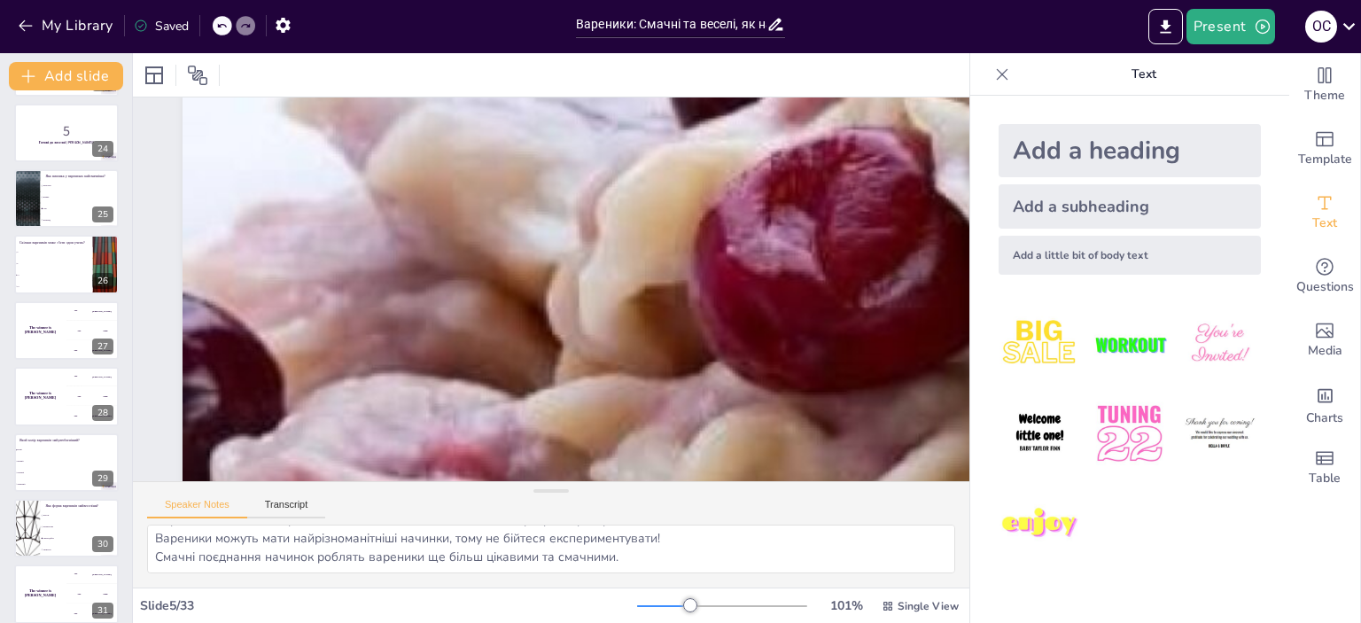
scroll to position [1662, 0]
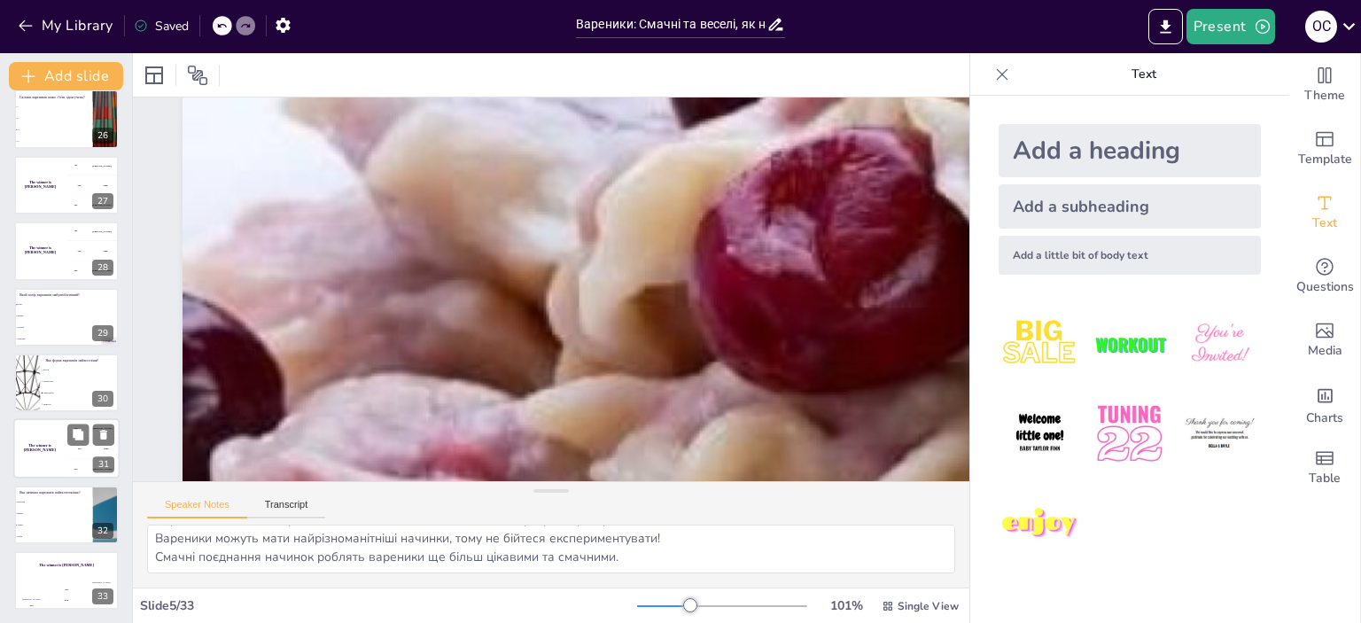
click at [50, 451] on div "The winner is [PERSON_NAME]" at bounding box center [39, 449] width 53 height 60
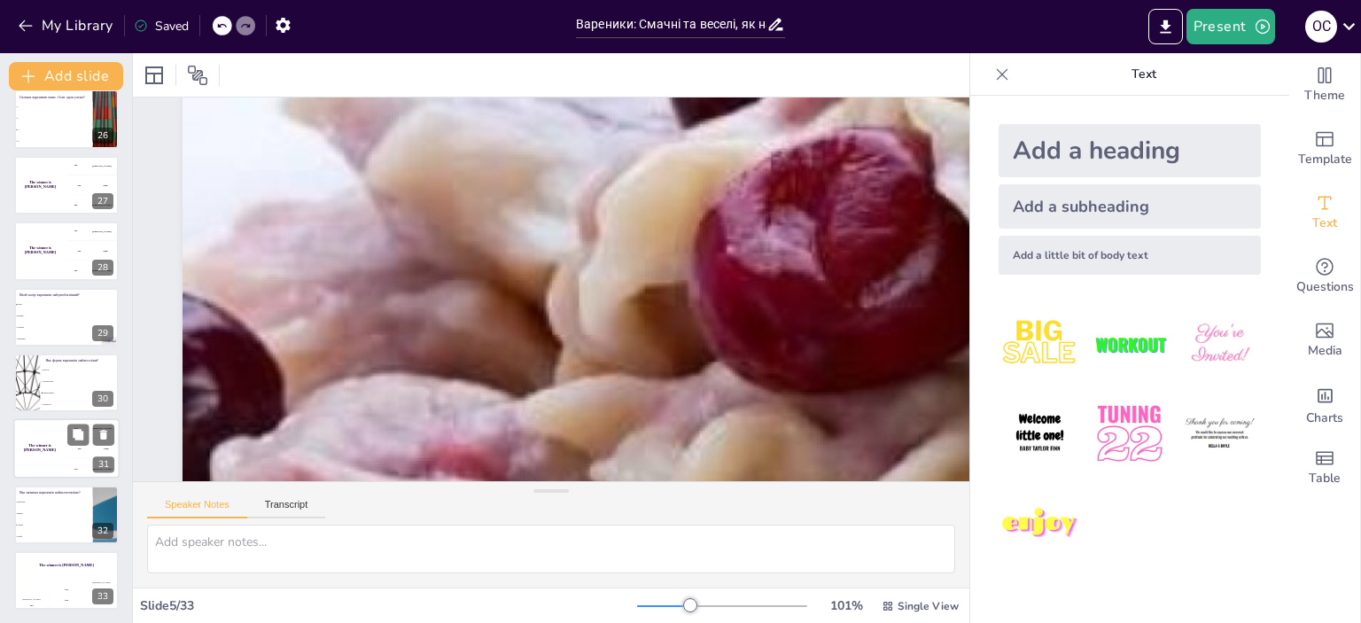
scroll to position [0, 0]
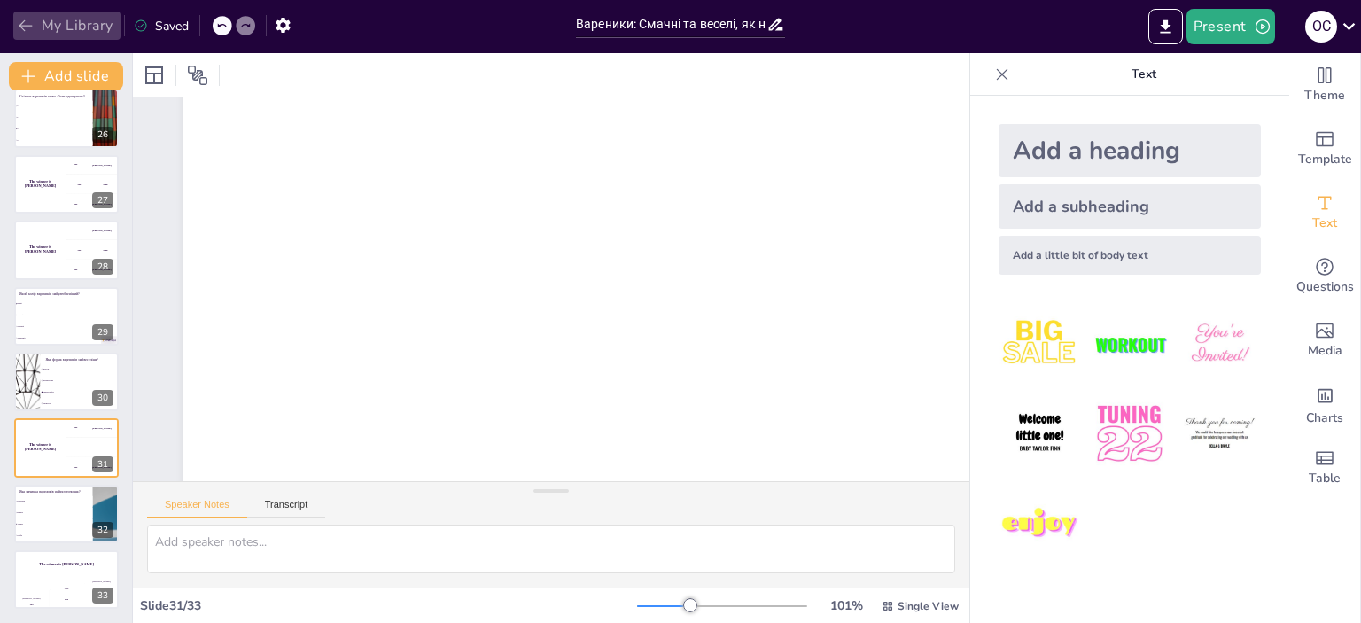
click at [57, 19] on button "My Library" at bounding box center [66, 26] width 107 height 28
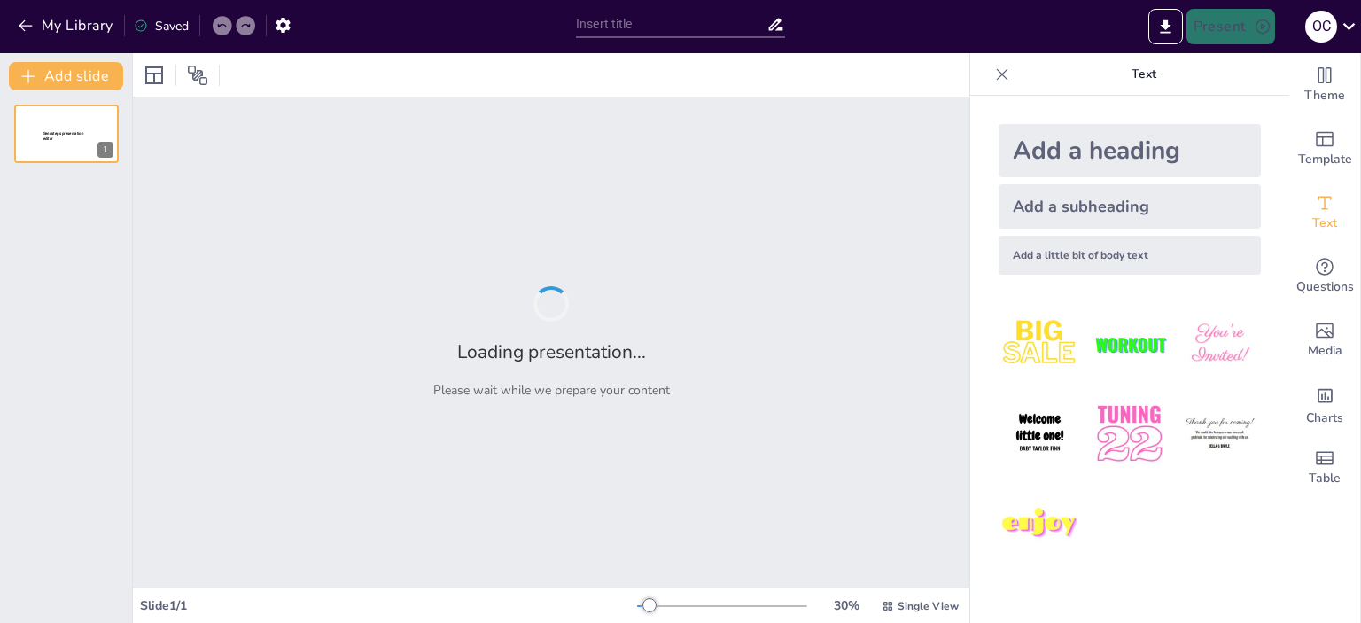
type input "Вареники: Смачні та веселі, як наш клас!"
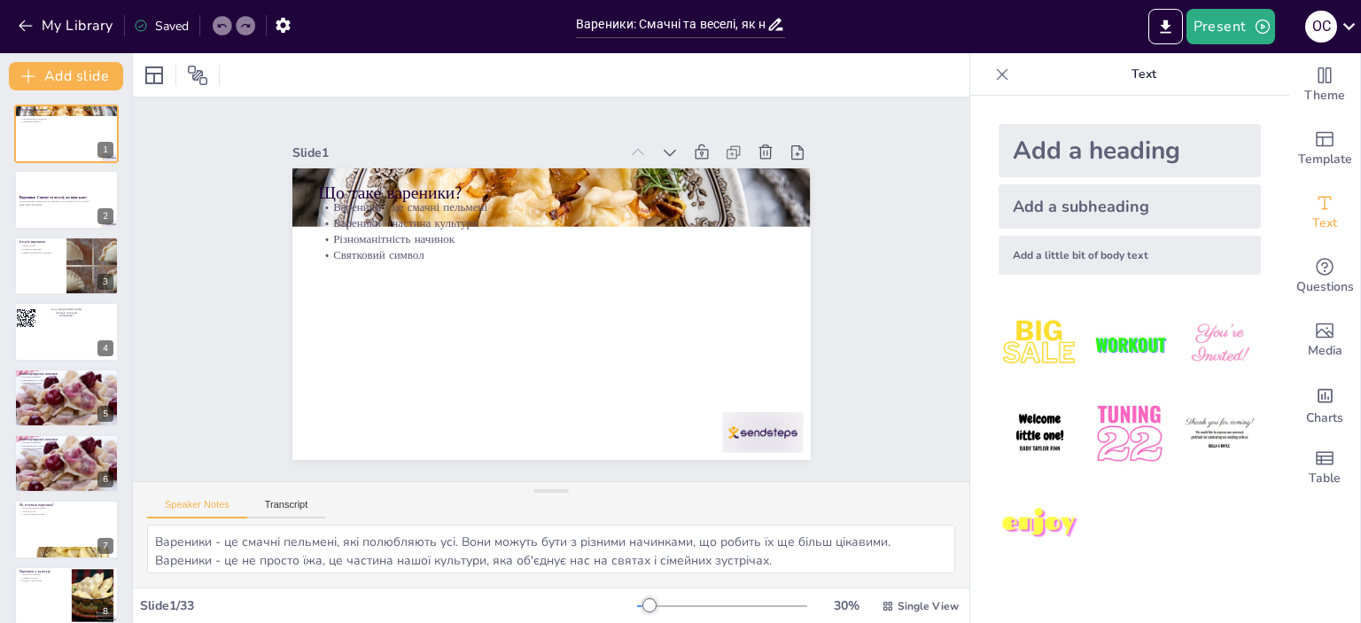
checkbox input "true"
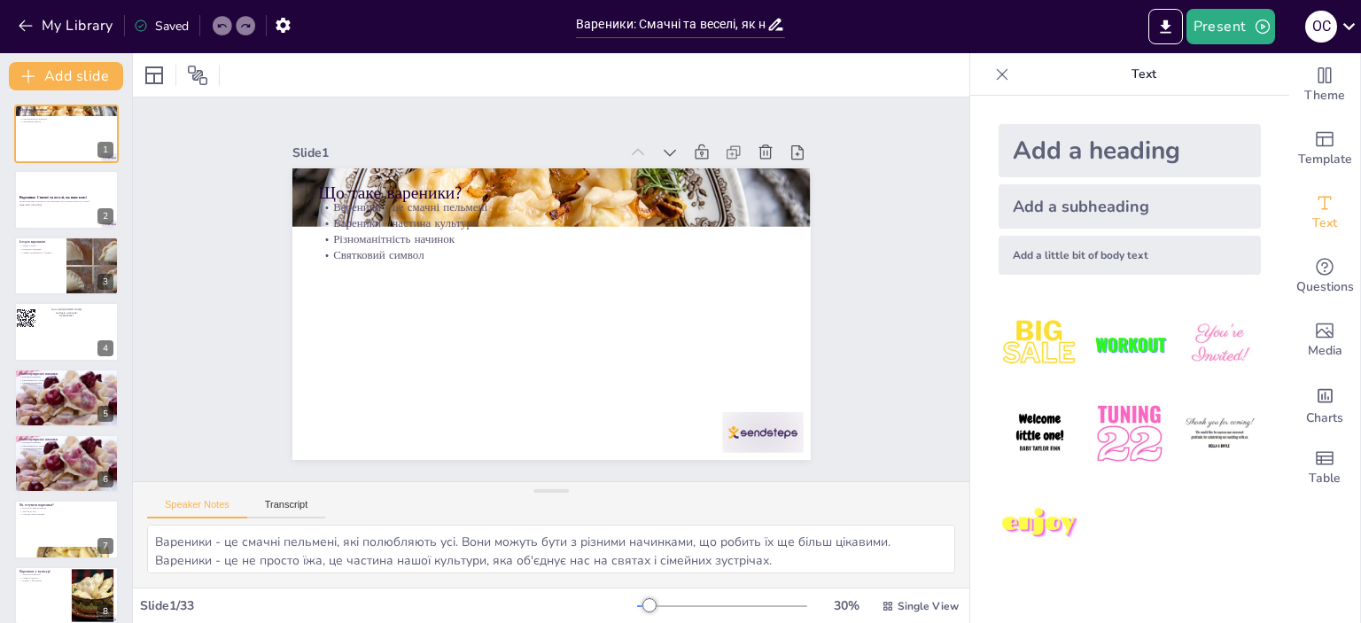
checkbox input "true"
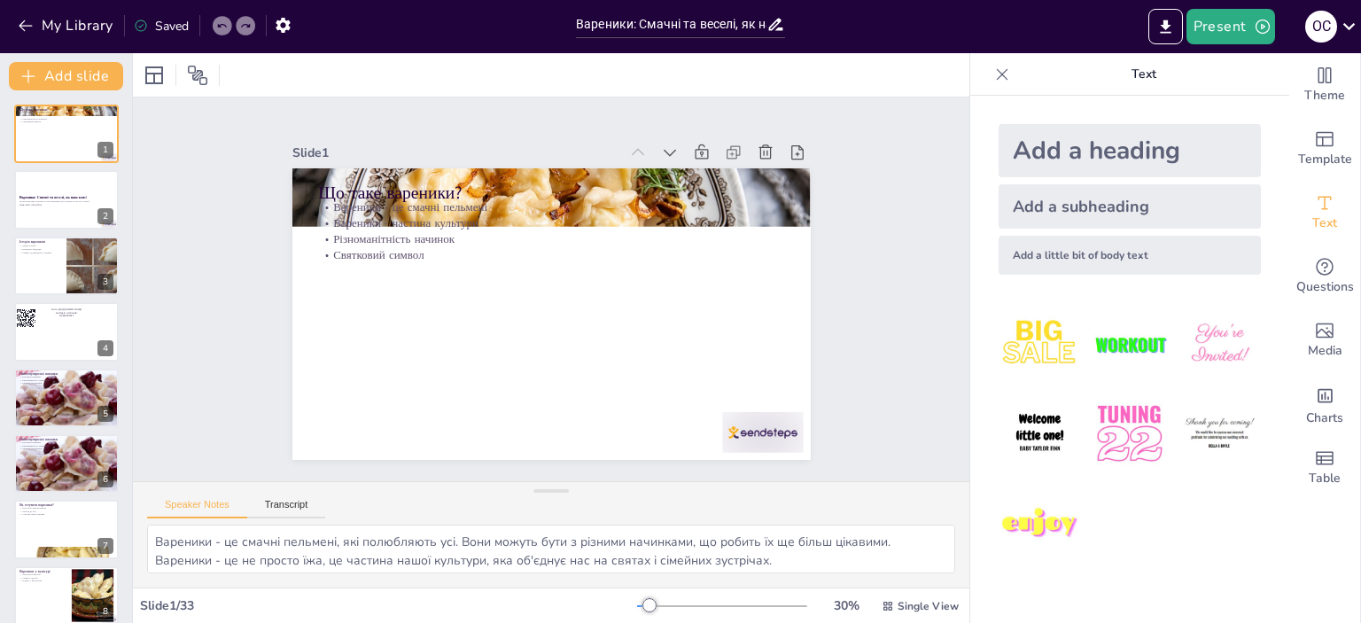
checkbox input "true"
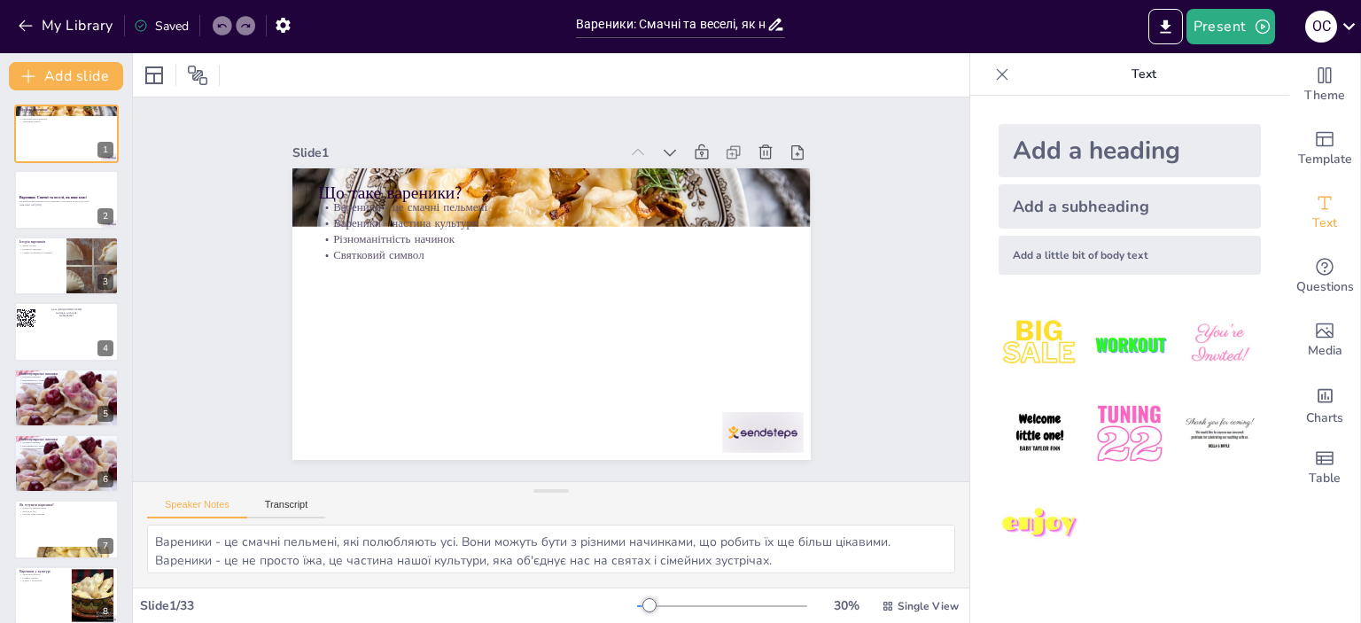
checkbox input "true"
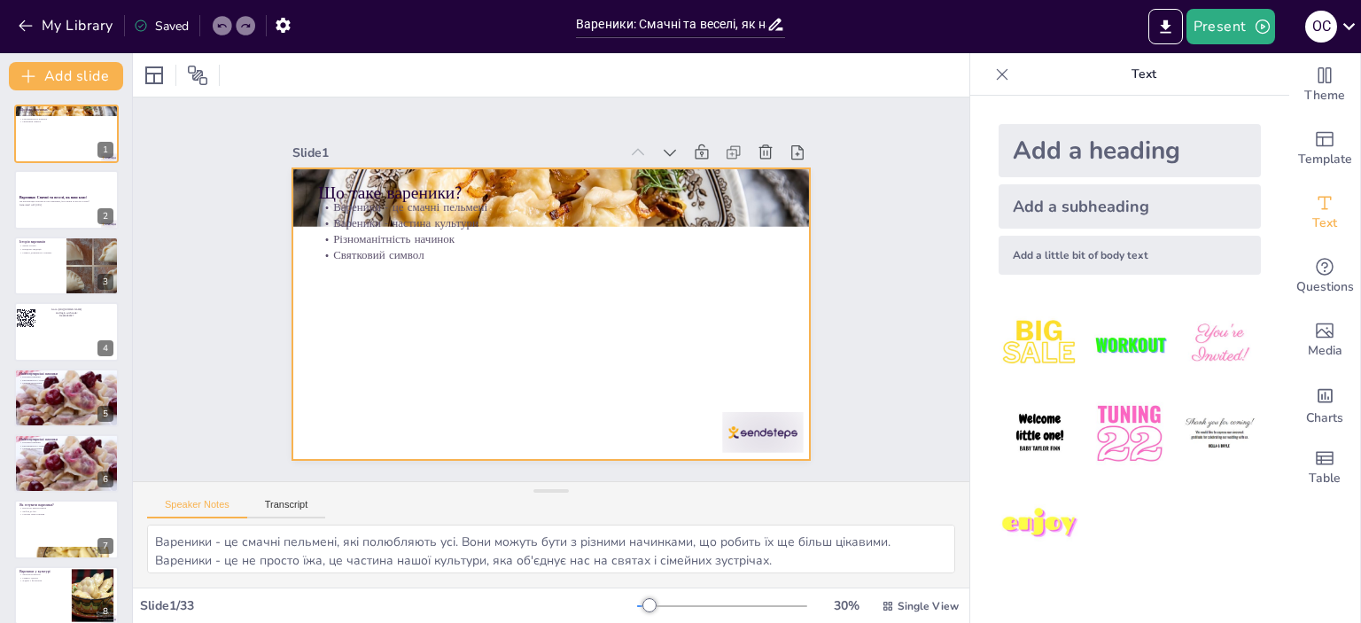
checkbox input "true"
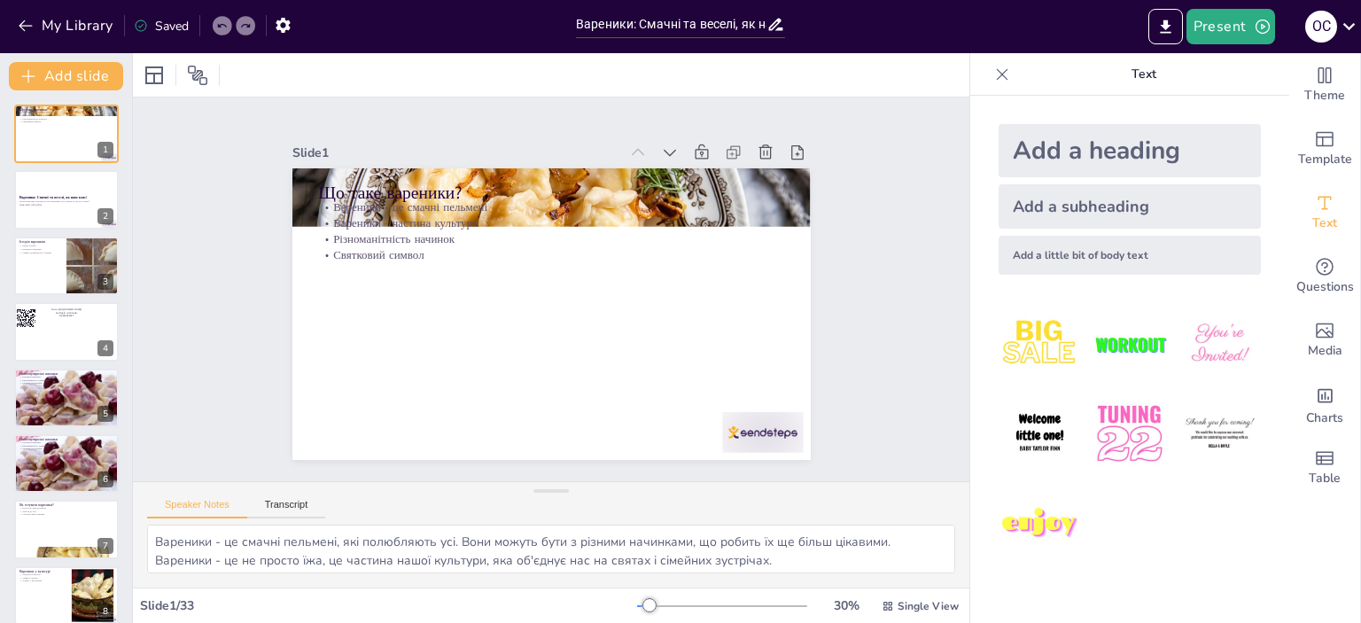
checkbox input "true"
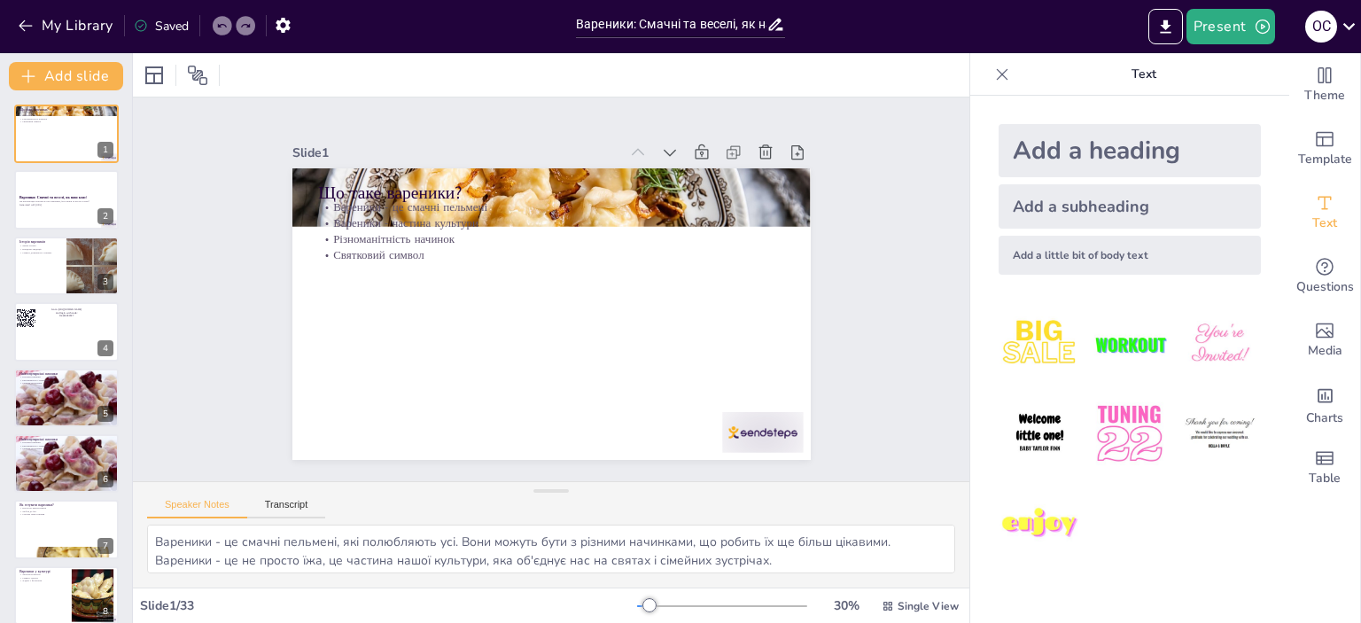
checkbox input "true"
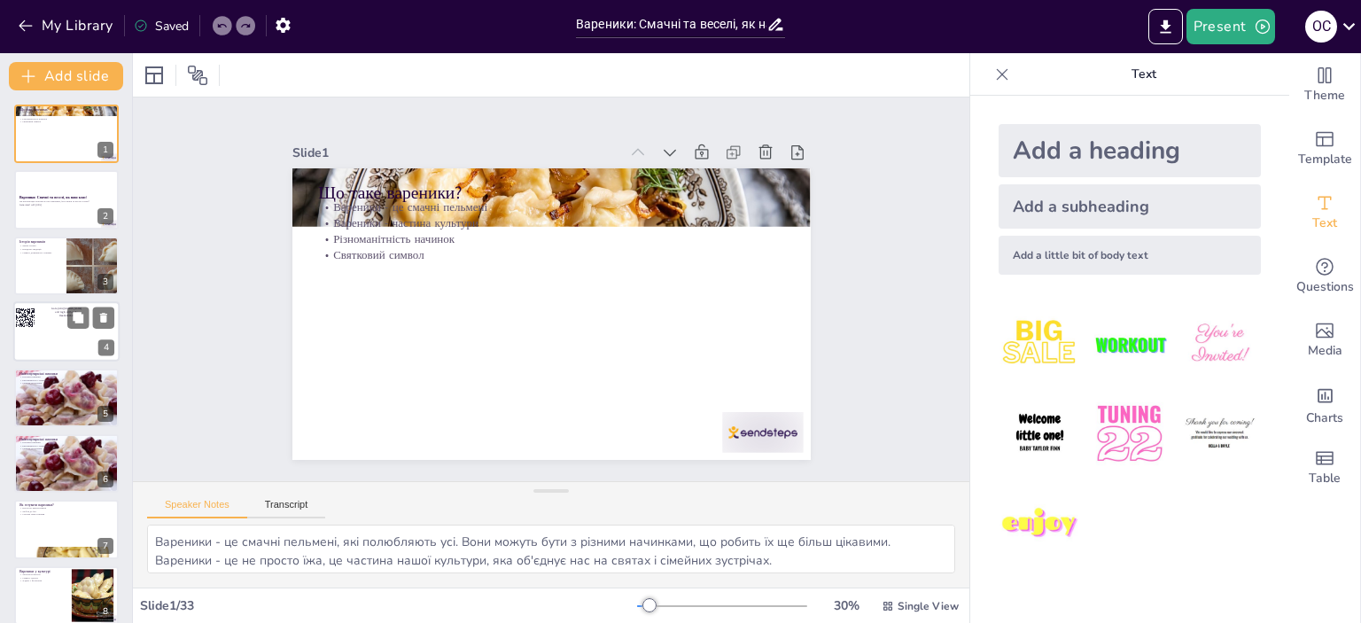
checkbox input "true"
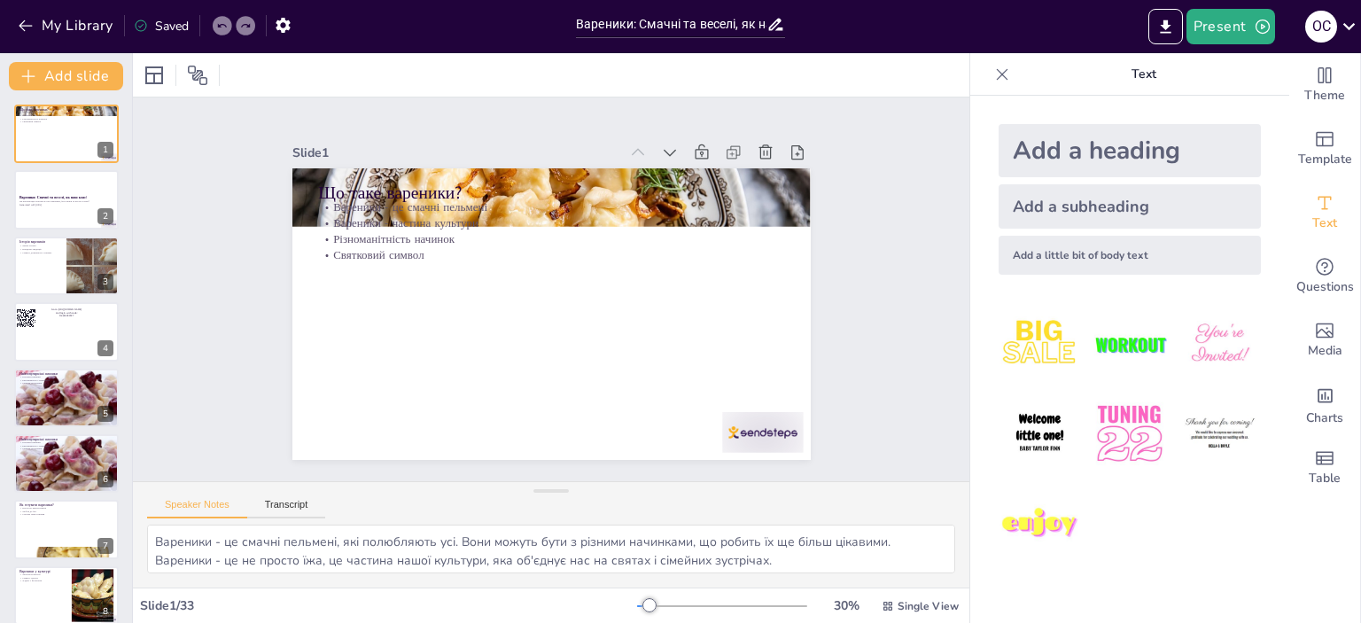
checkbox input "true"
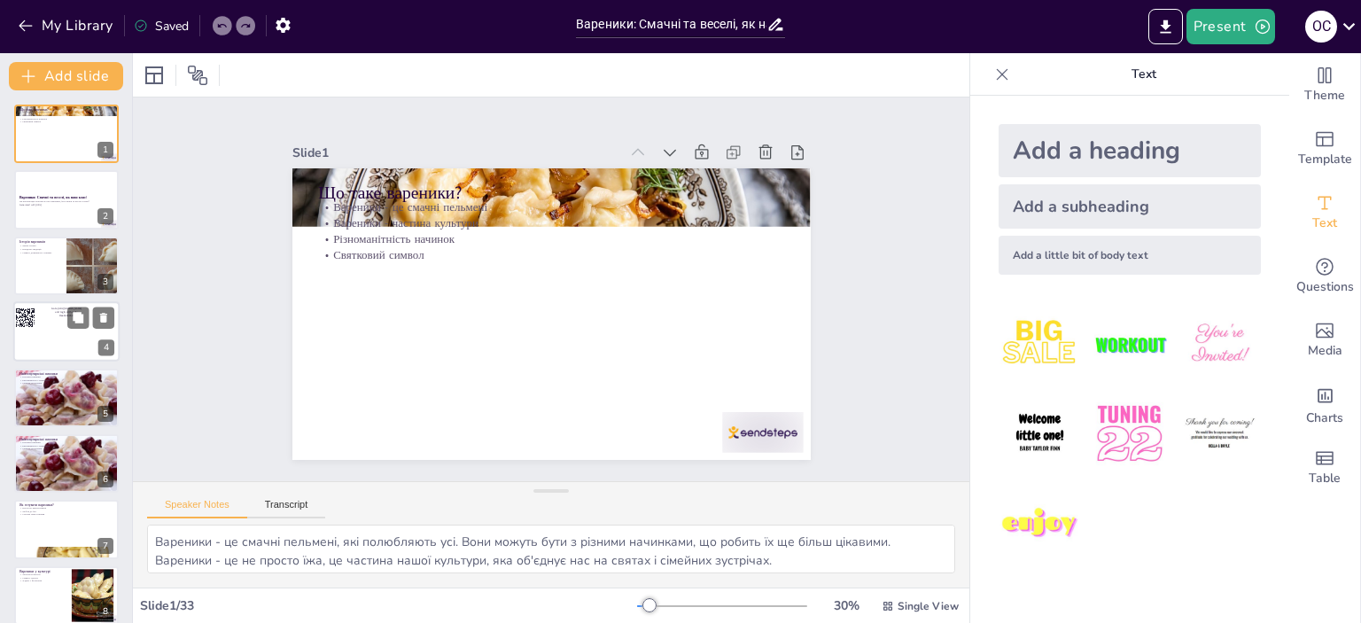
checkbox input "true"
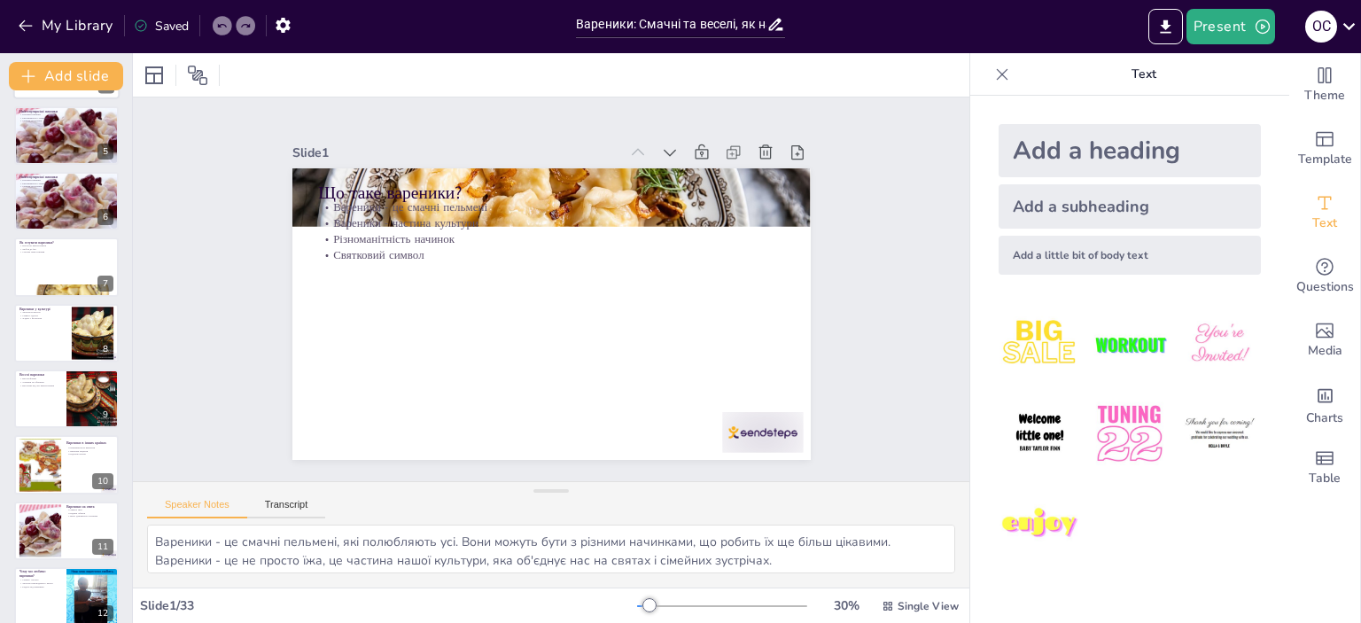
checkbox input "true"
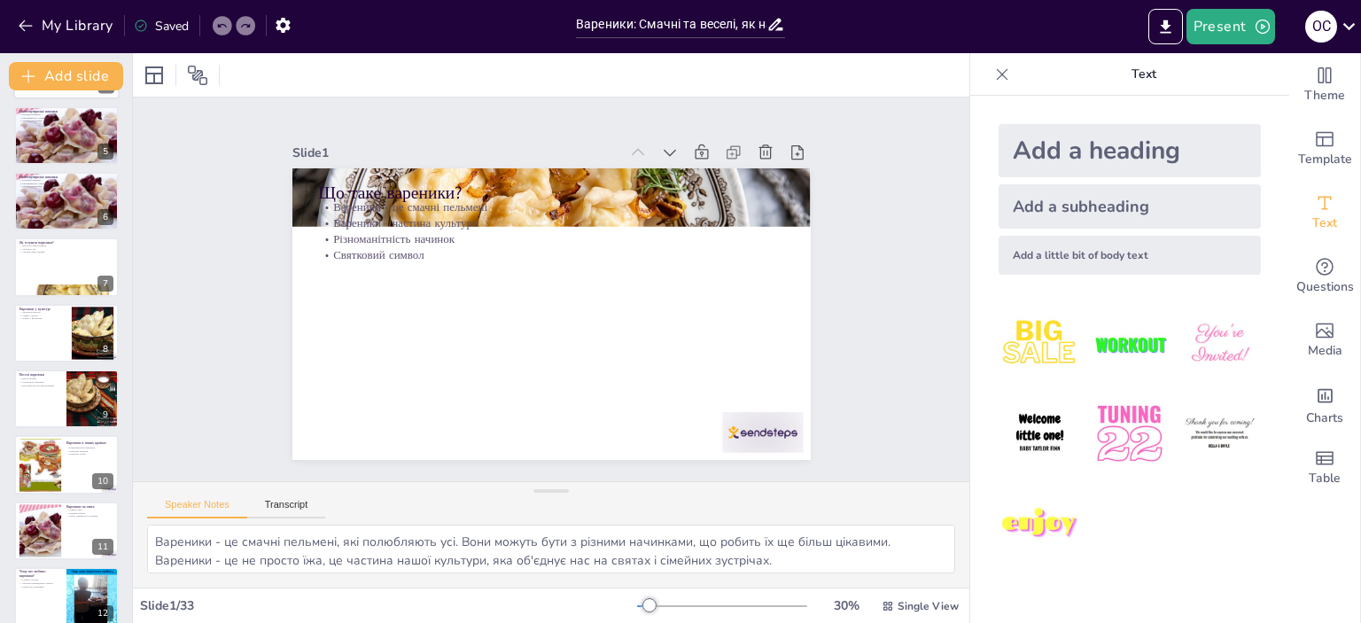
checkbox input "true"
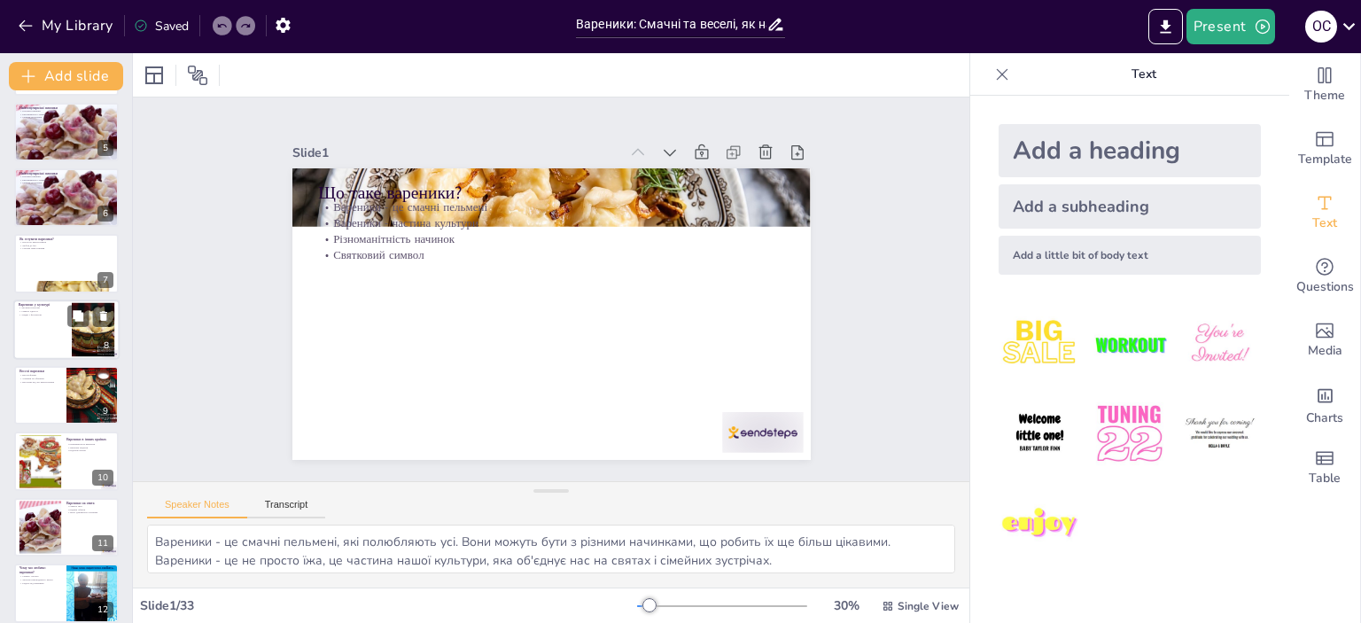
checkbox input "true"
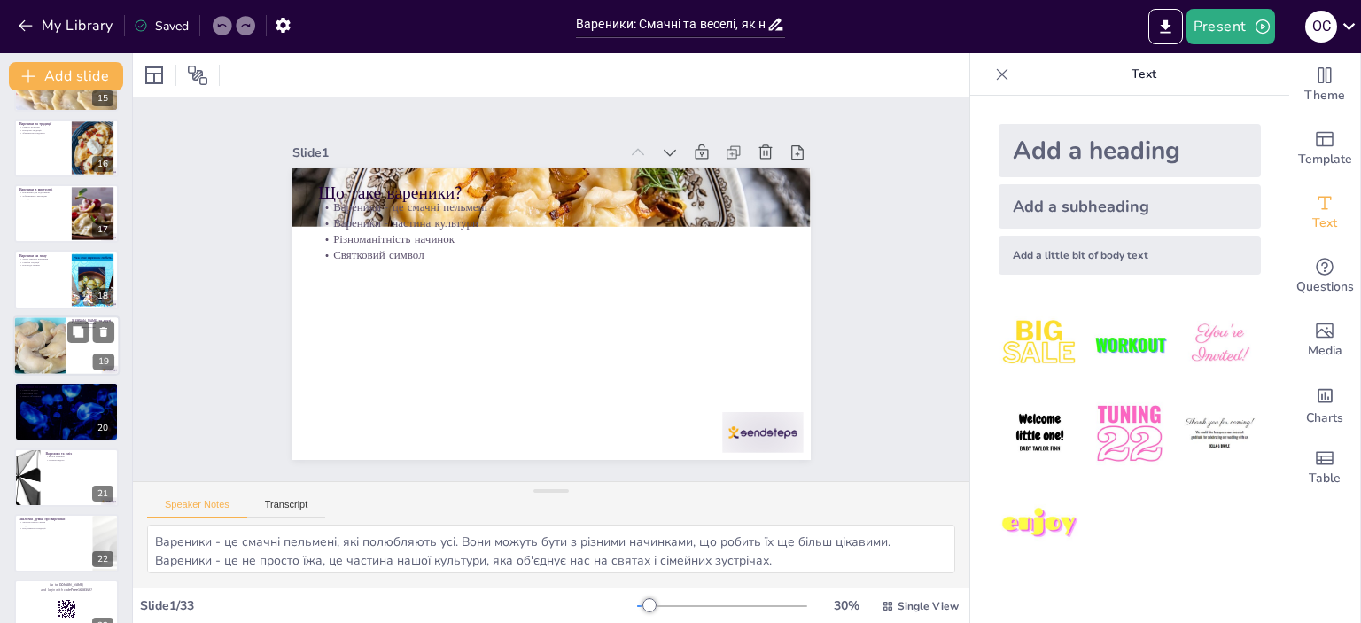
checkbox input "true"
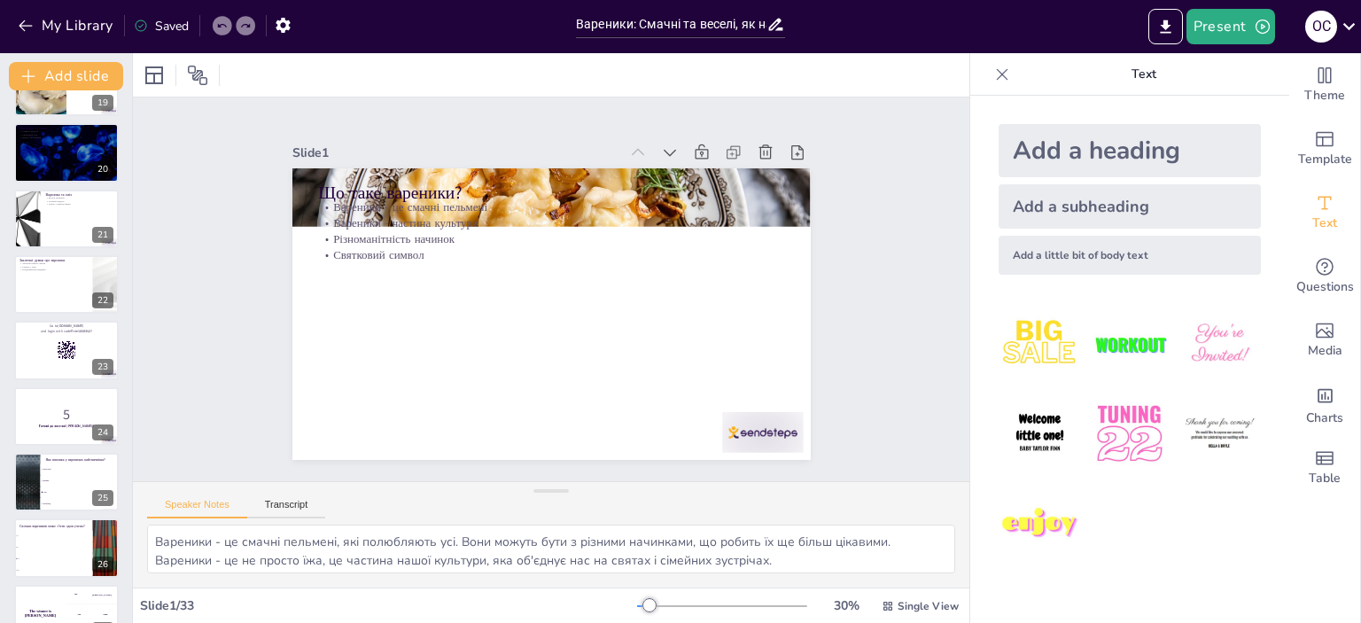
checkbox input "true"
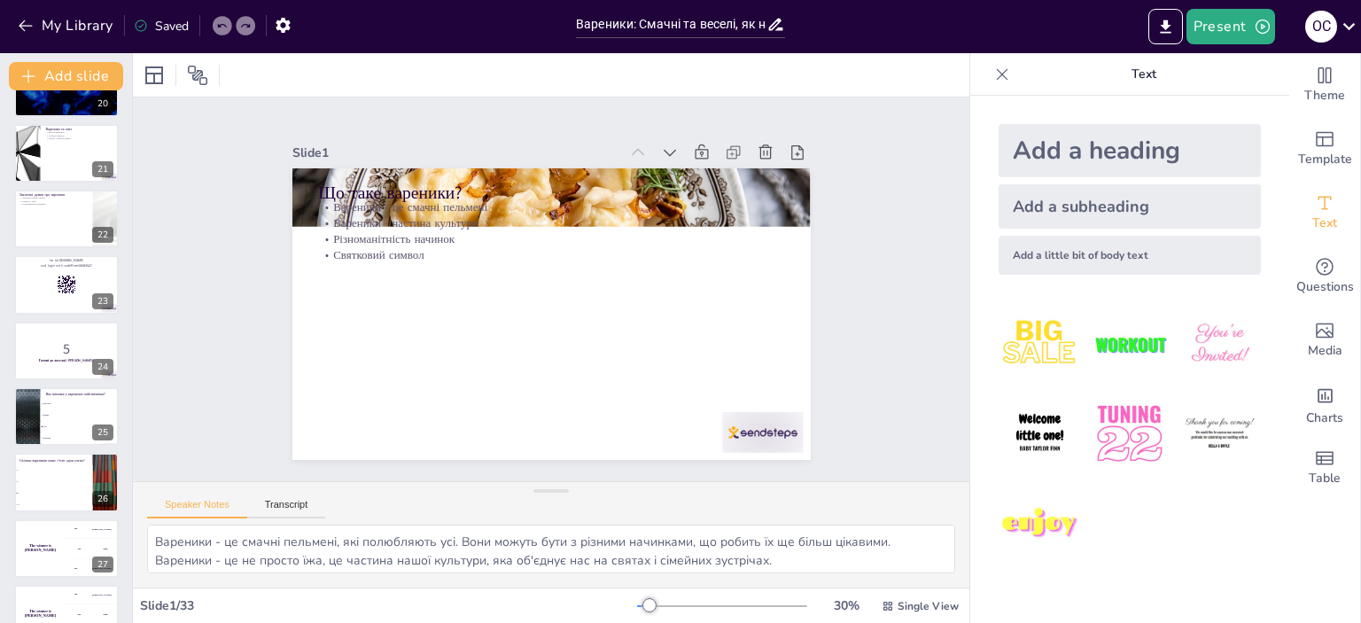
checkbox input "true"
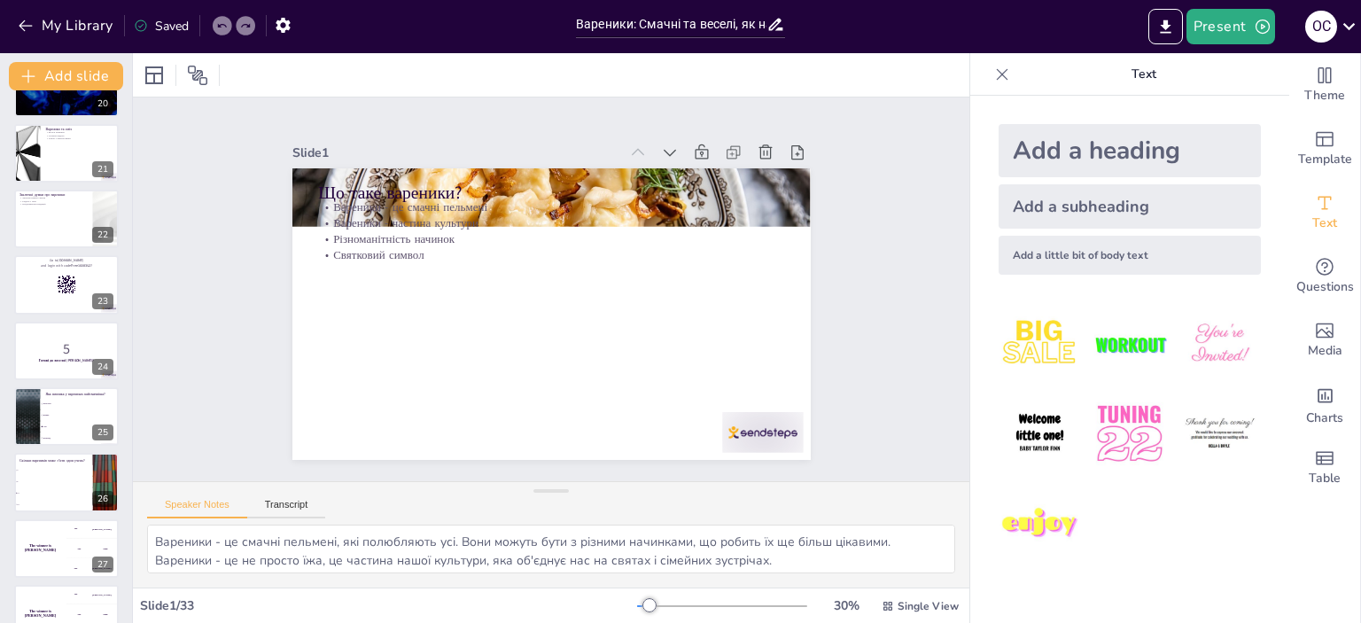
scroll to position [1594, 0]
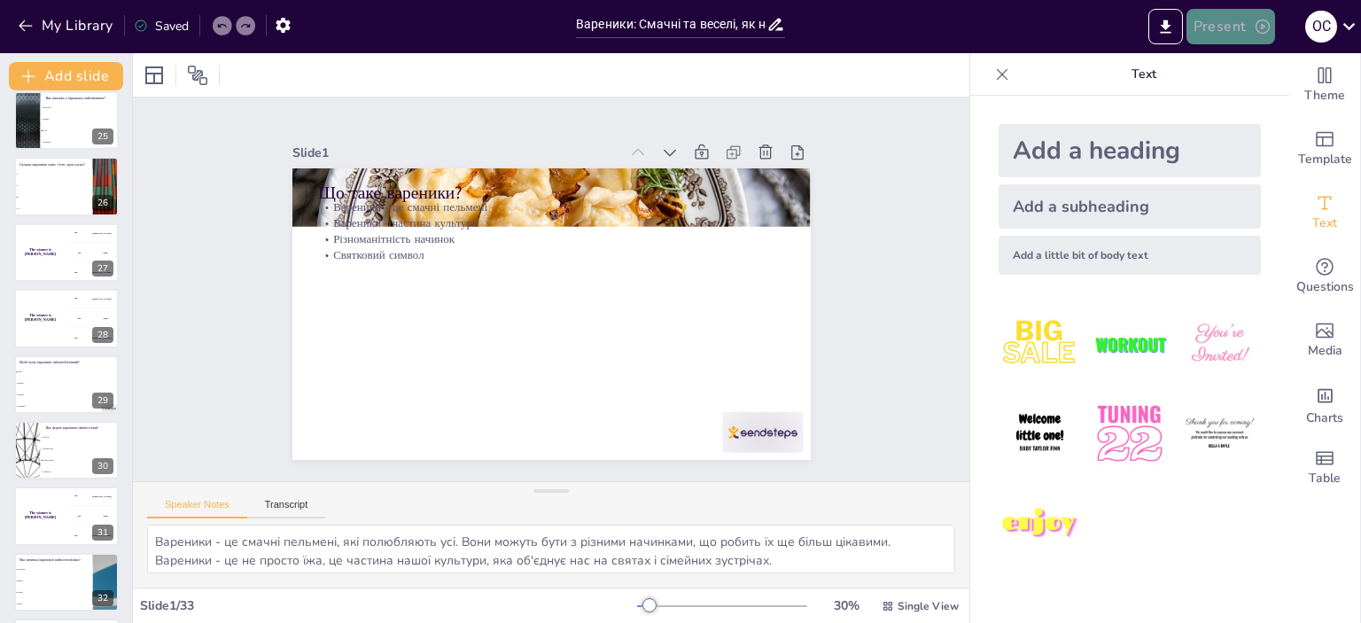
click at [1260, 27] on icon "button" at bounding box center [1262, 27] width 18 height 18
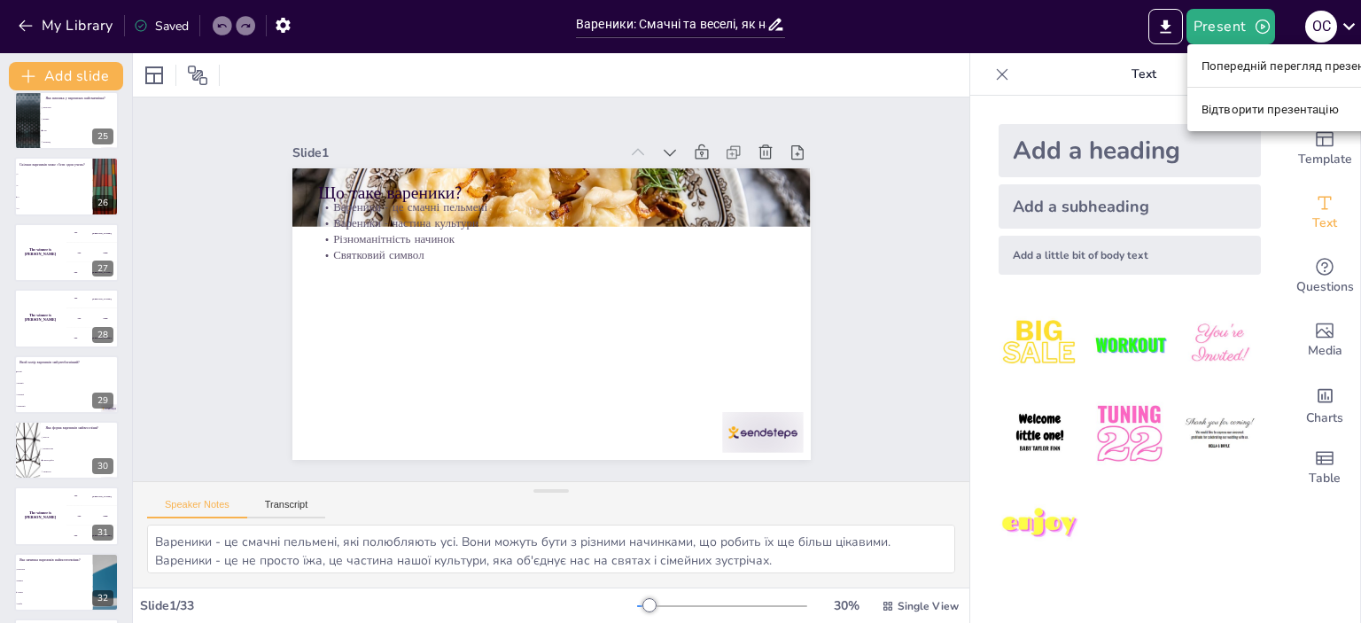
click at [1283, 112] on font "Відтворити презентацію" at bounding box center [1269, 109] width 137 height 13
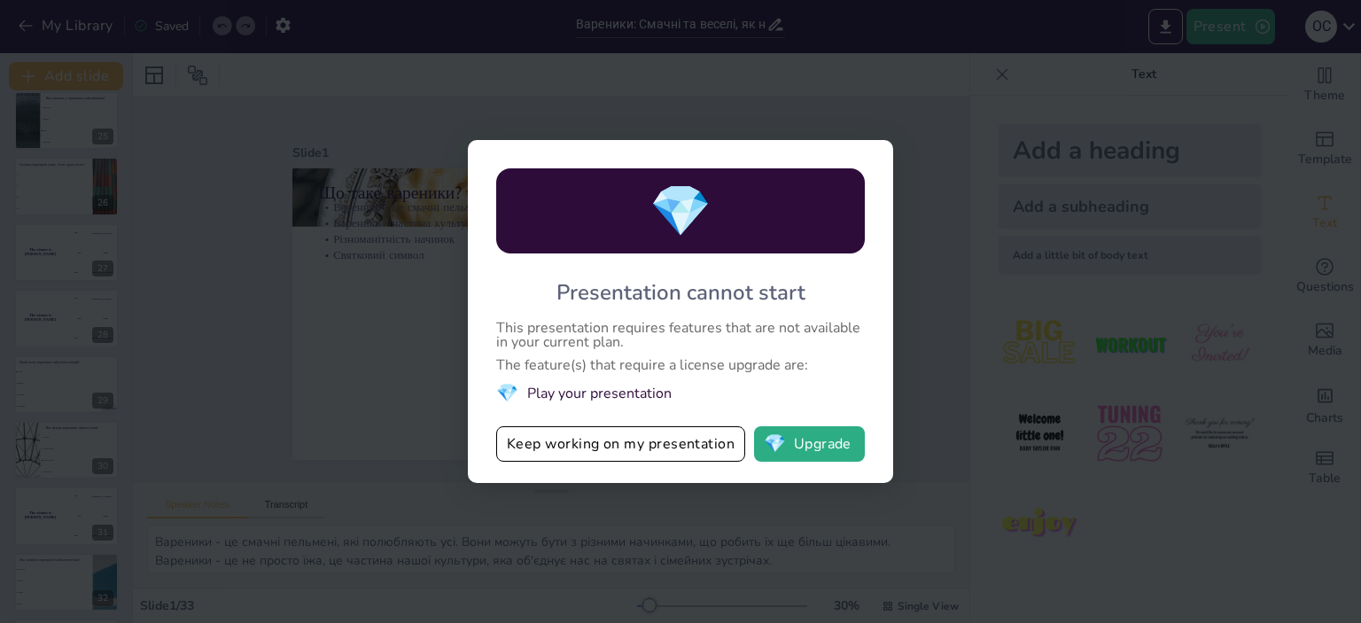
click at [994, 227] on div "💎 Presentation cannot start This presentation requires features that are not av…" at bounding box center [680, 311] width 1361 height 623
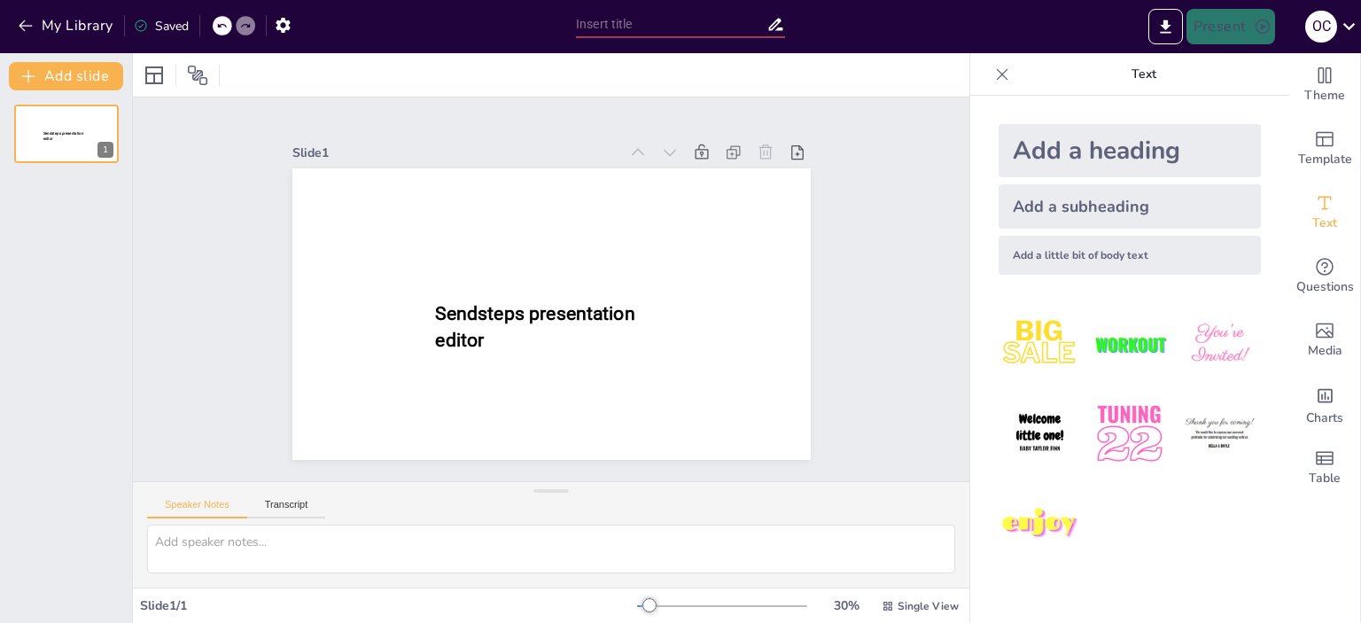
type input "Вареники: Смачні та веселі, як наш клас!"
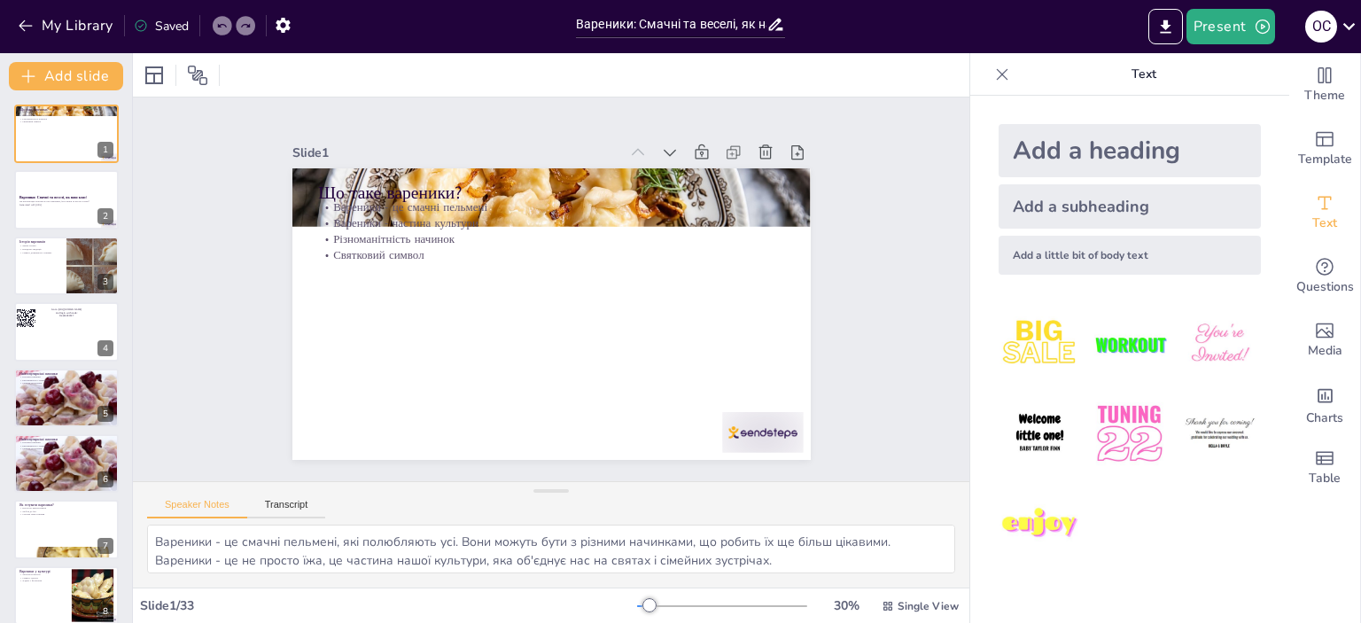
checkbox input "true"
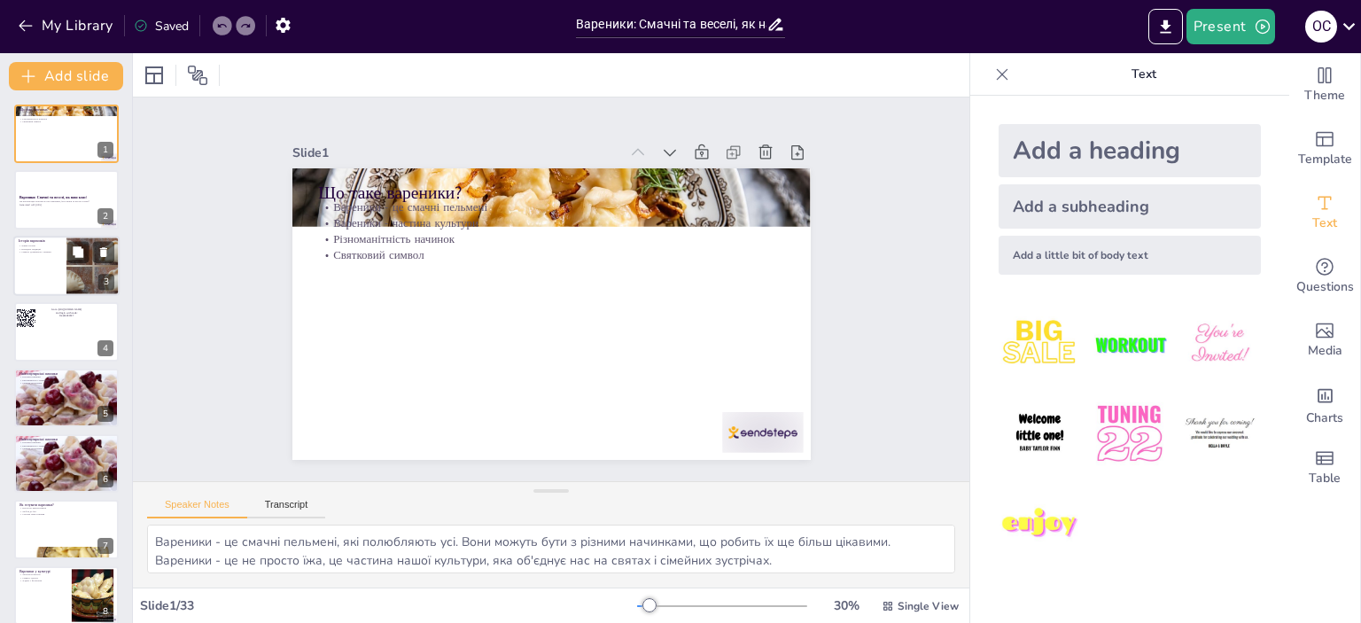
checkbox input "true"
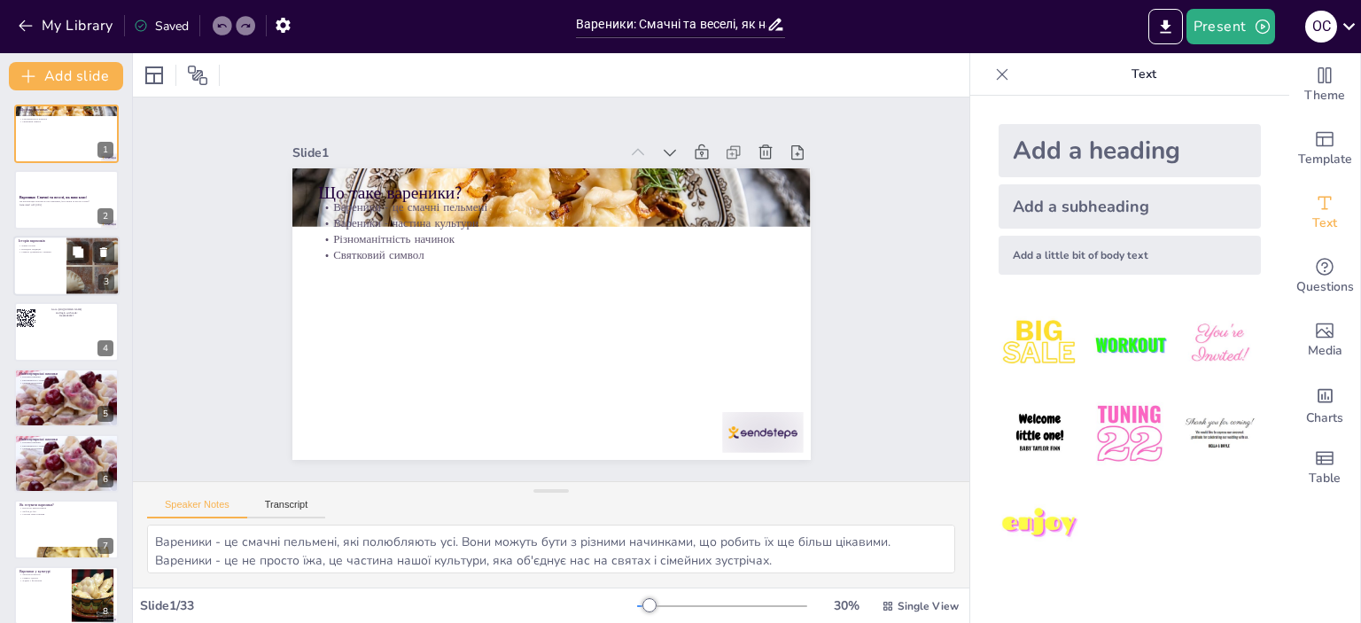
checkbox input "true"
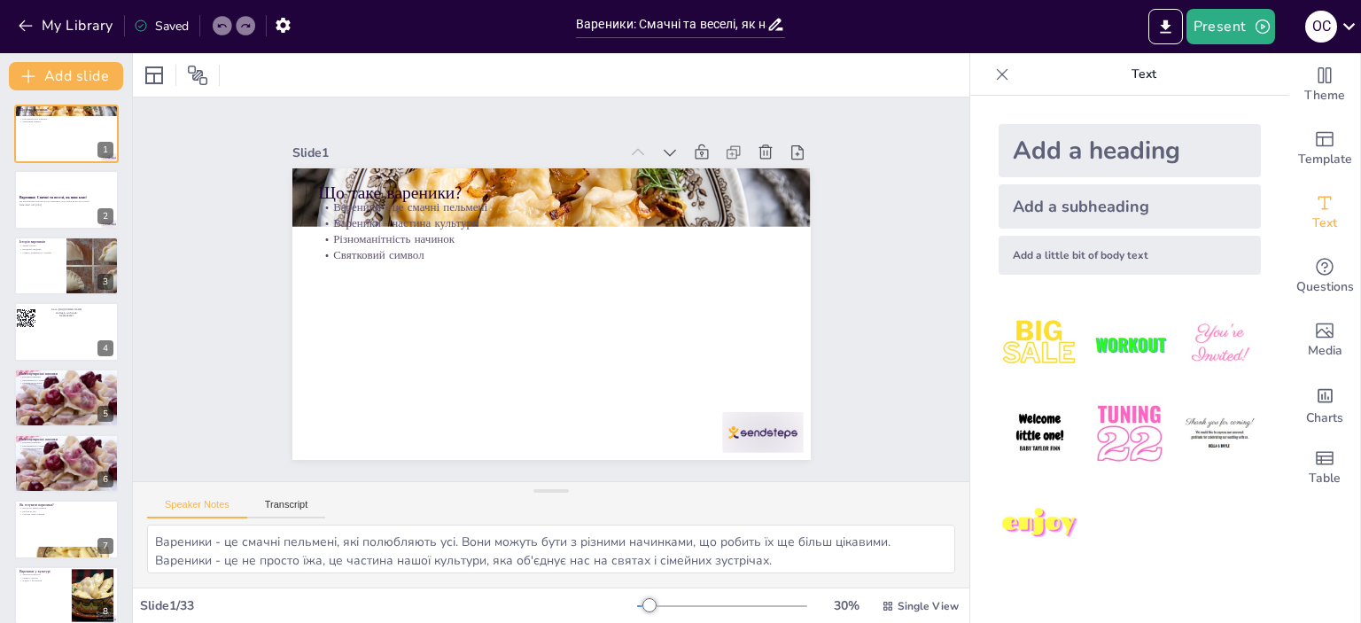
checkbox input "true"
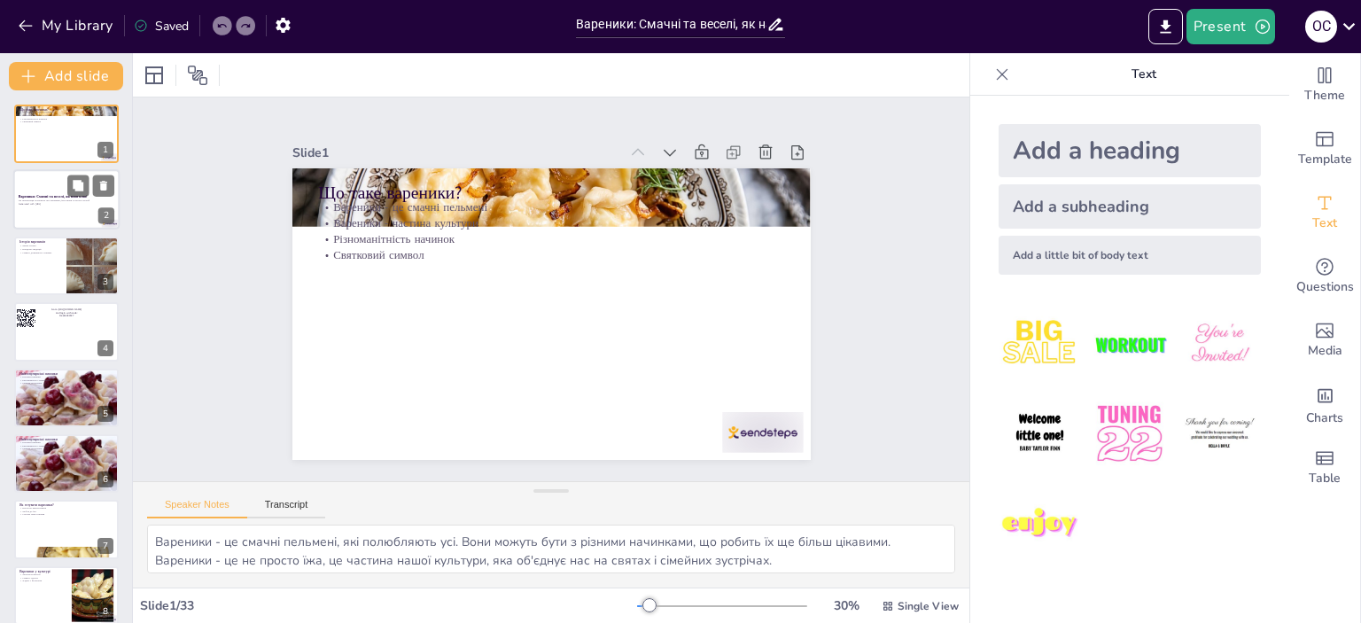
checkbox input "true"
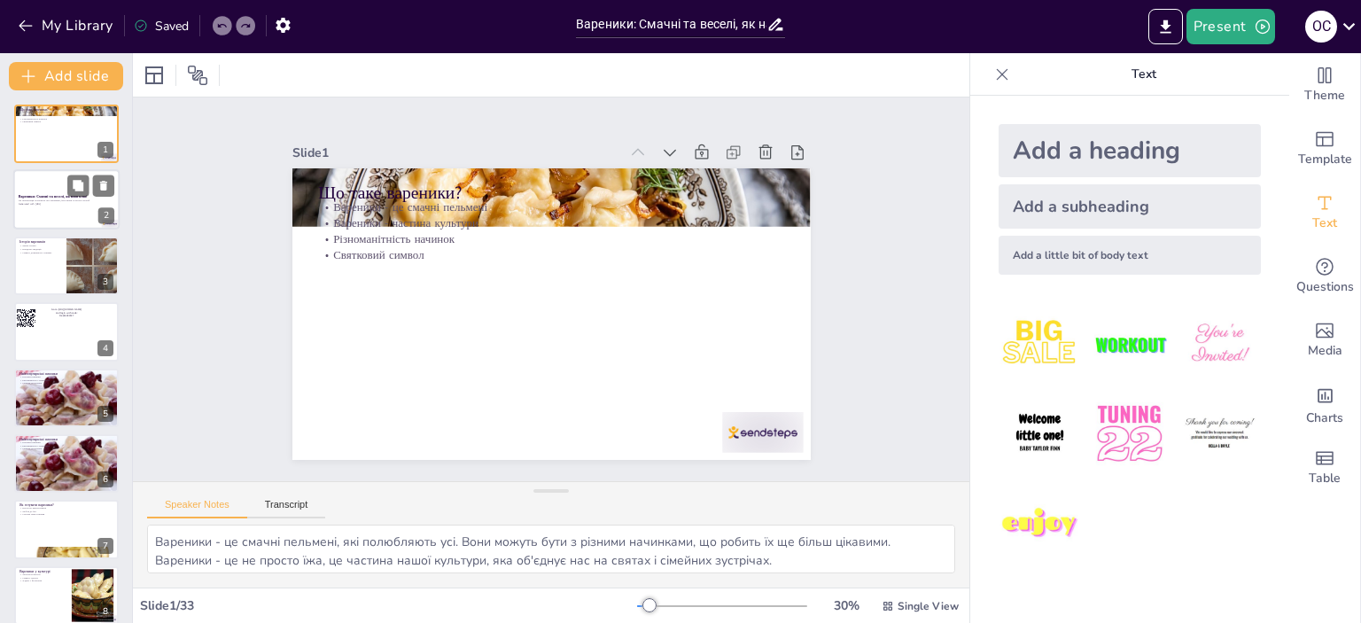
checkbox input "true"
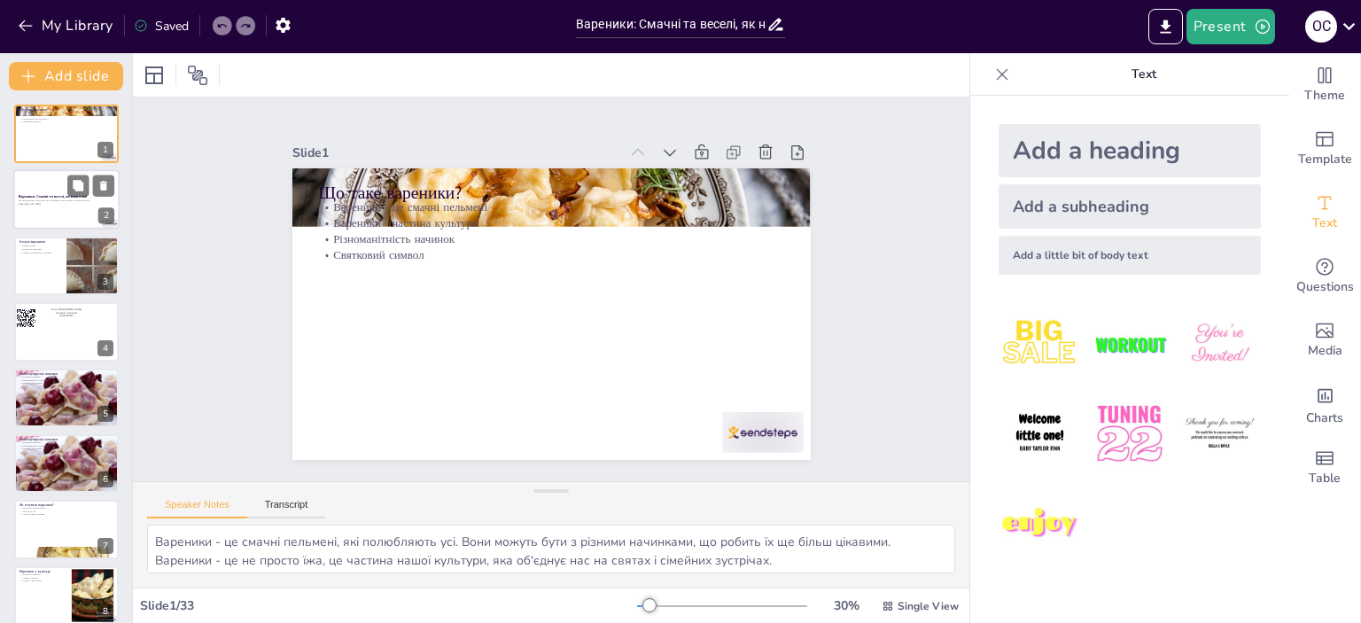
checkbox input "true"
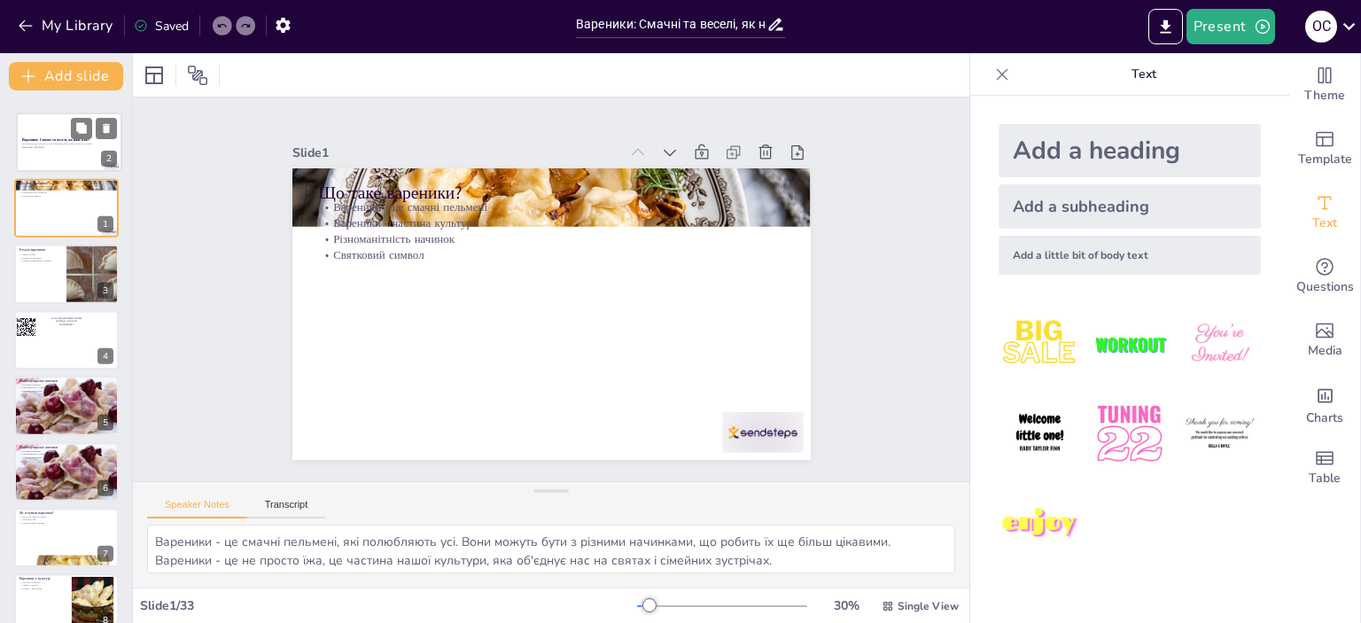
checkbox input "true"
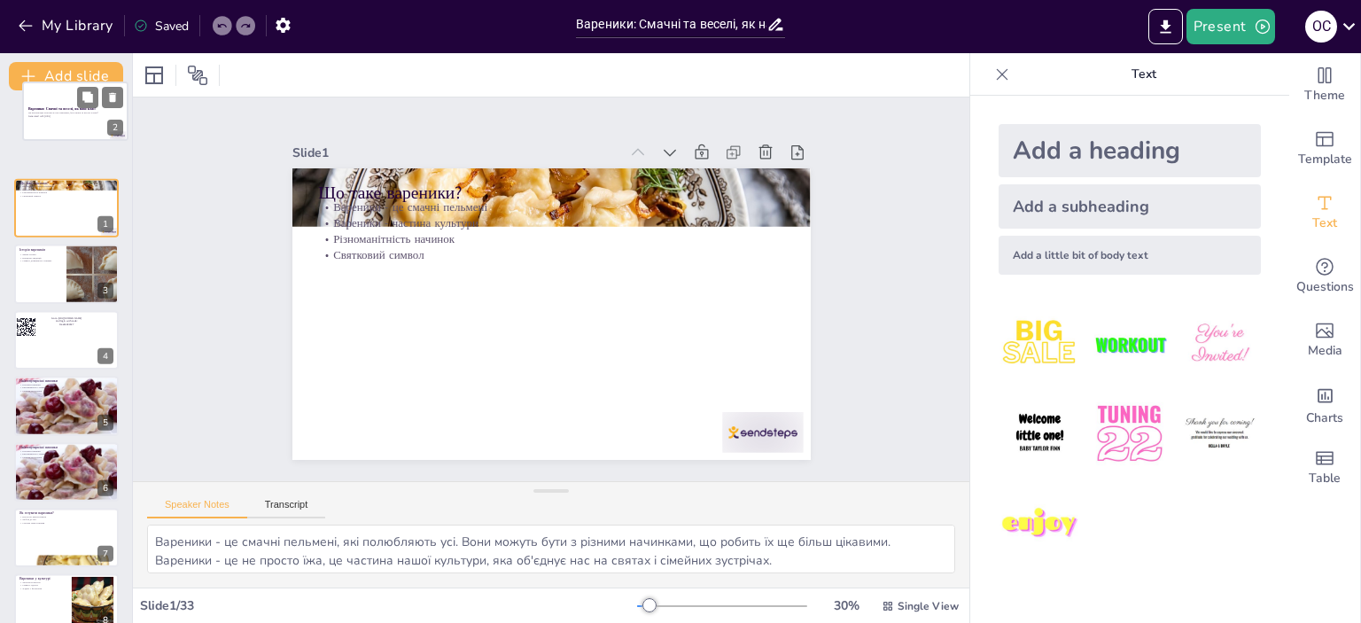
drag, startPoint x: 35, startPoint y: 214, endPoint x: 42, endPoint y: 121, distance: 93.2
click at [42, 121] on div at bounding box center [75, 110] width 105 height 58
checkbox input "true"
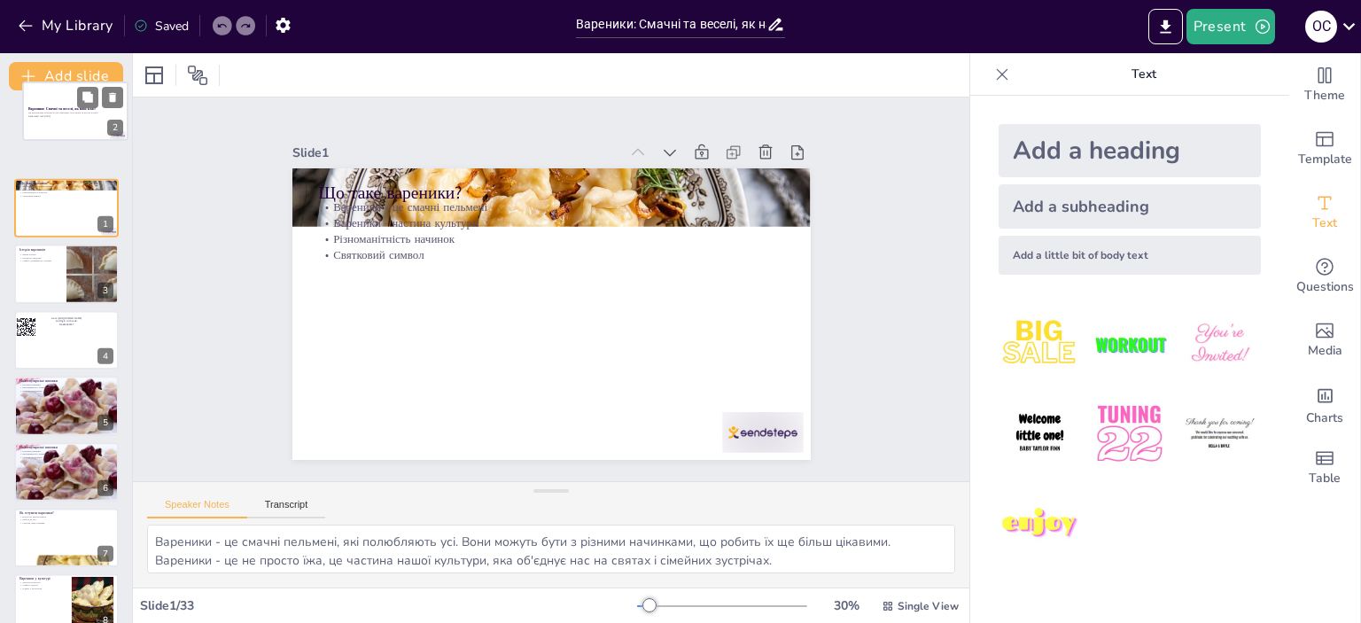
checkbox input "true"
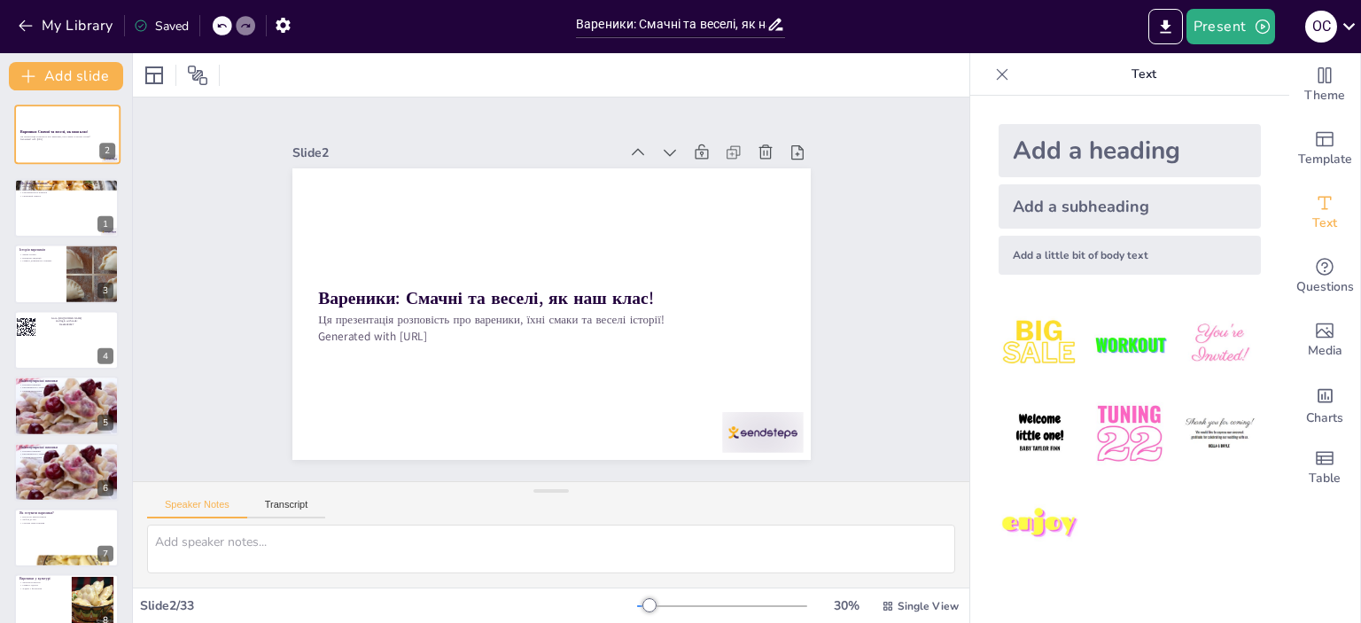
checkbox input "true"
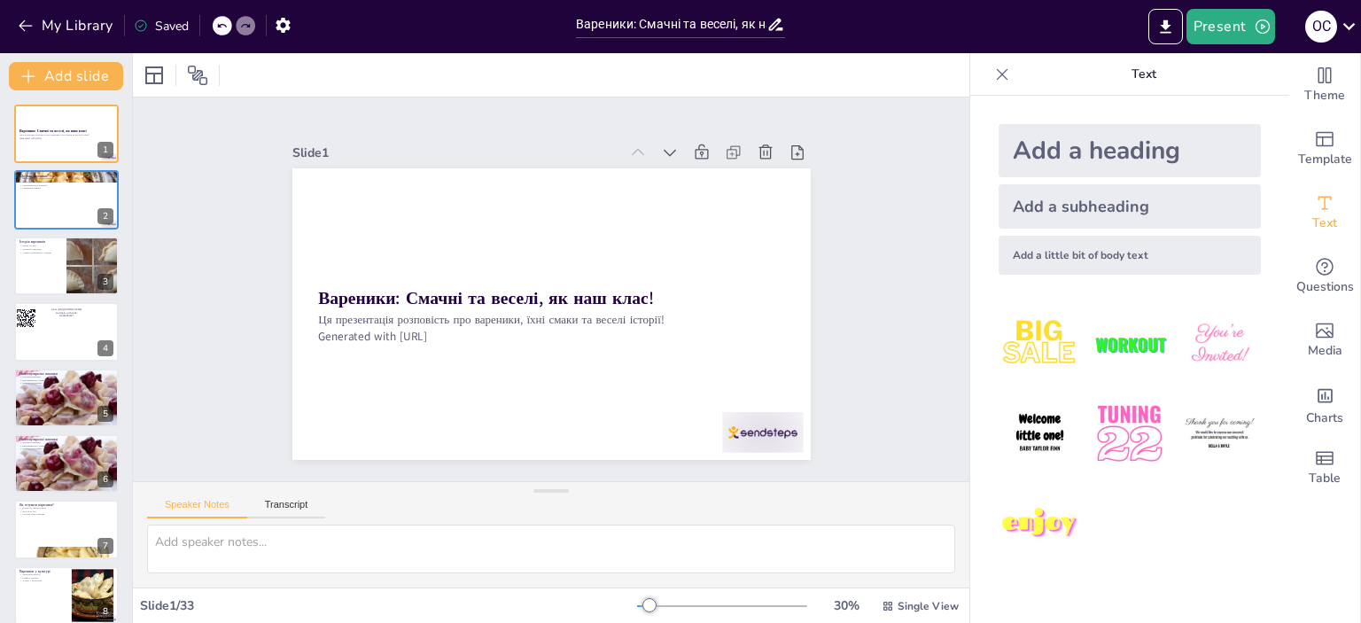
checkbox input "true"
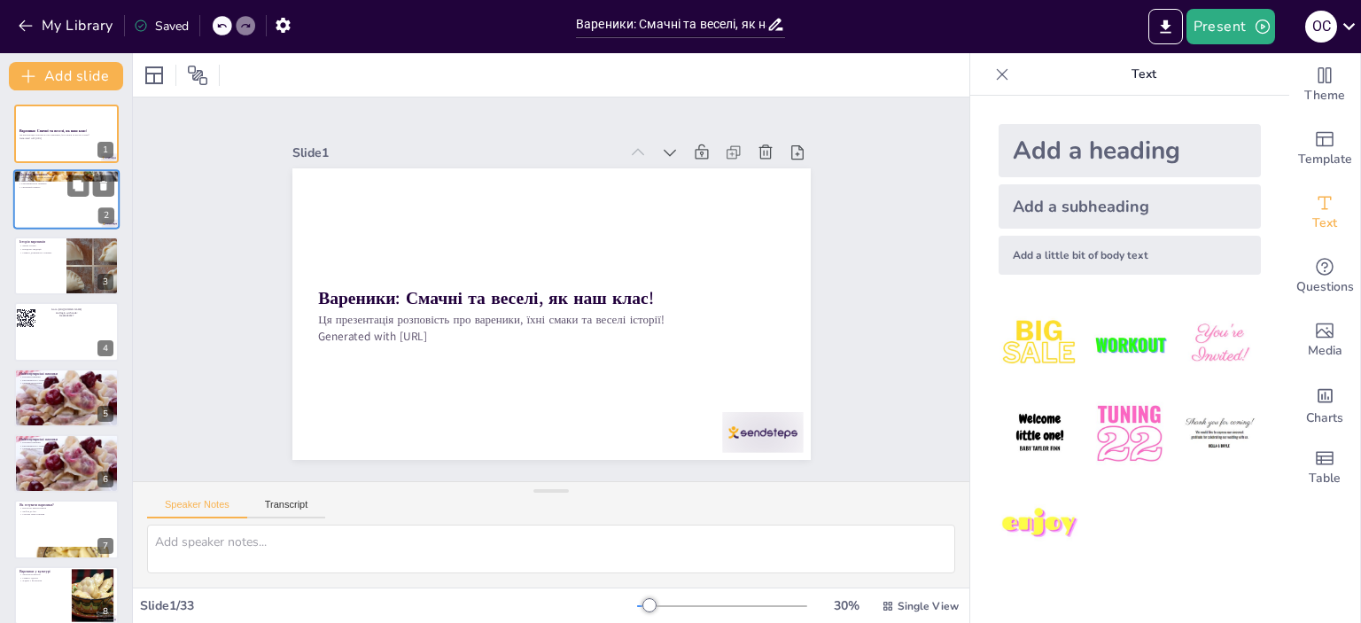
checkbox input "true"
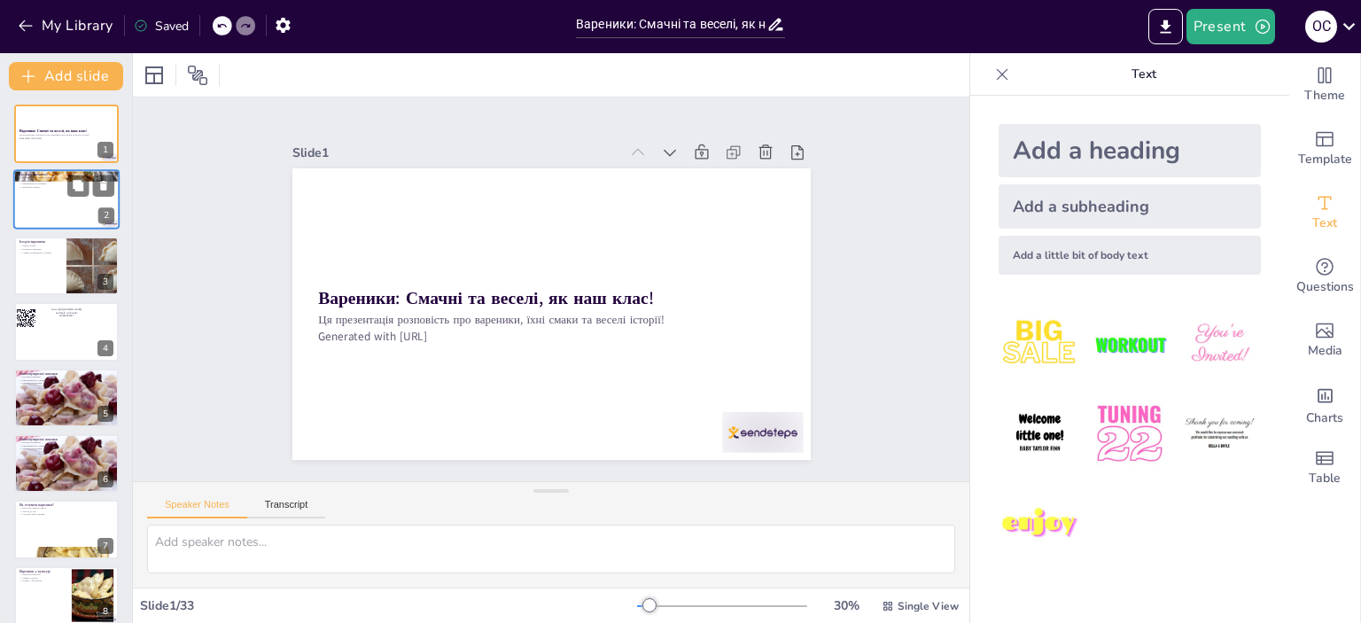
checkbox input "true"
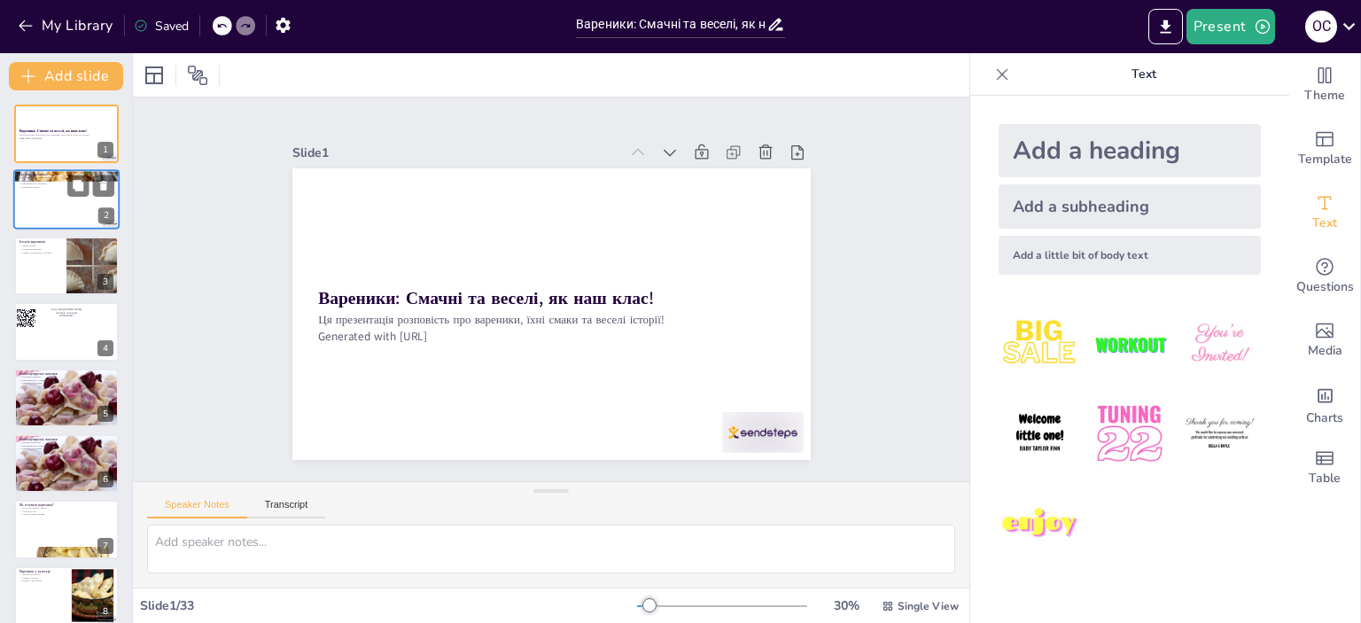
checkbox input "true"
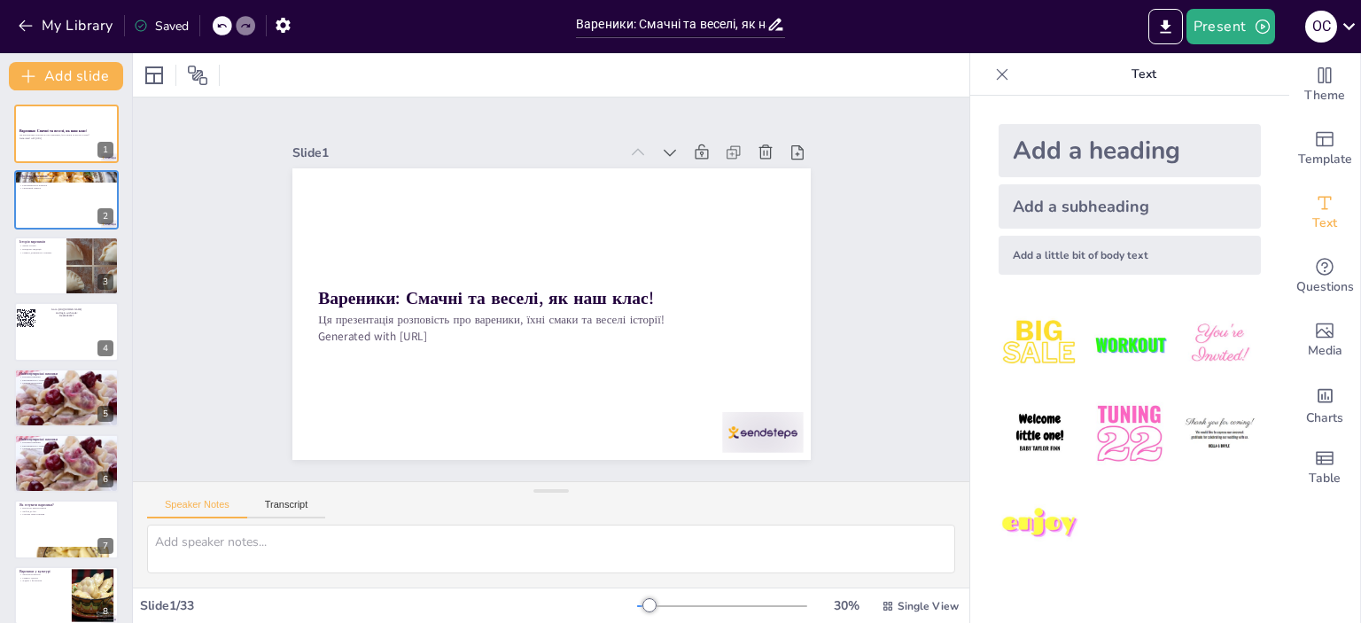
checkbox input "true"
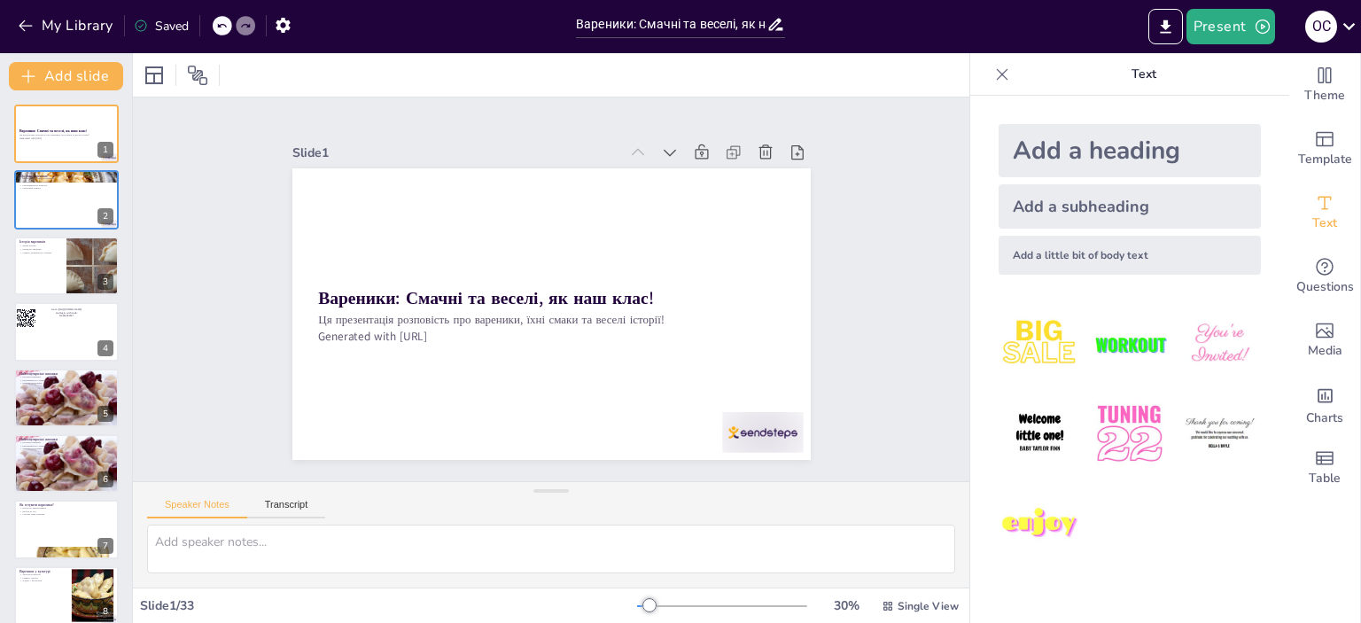
checkbox input "true"
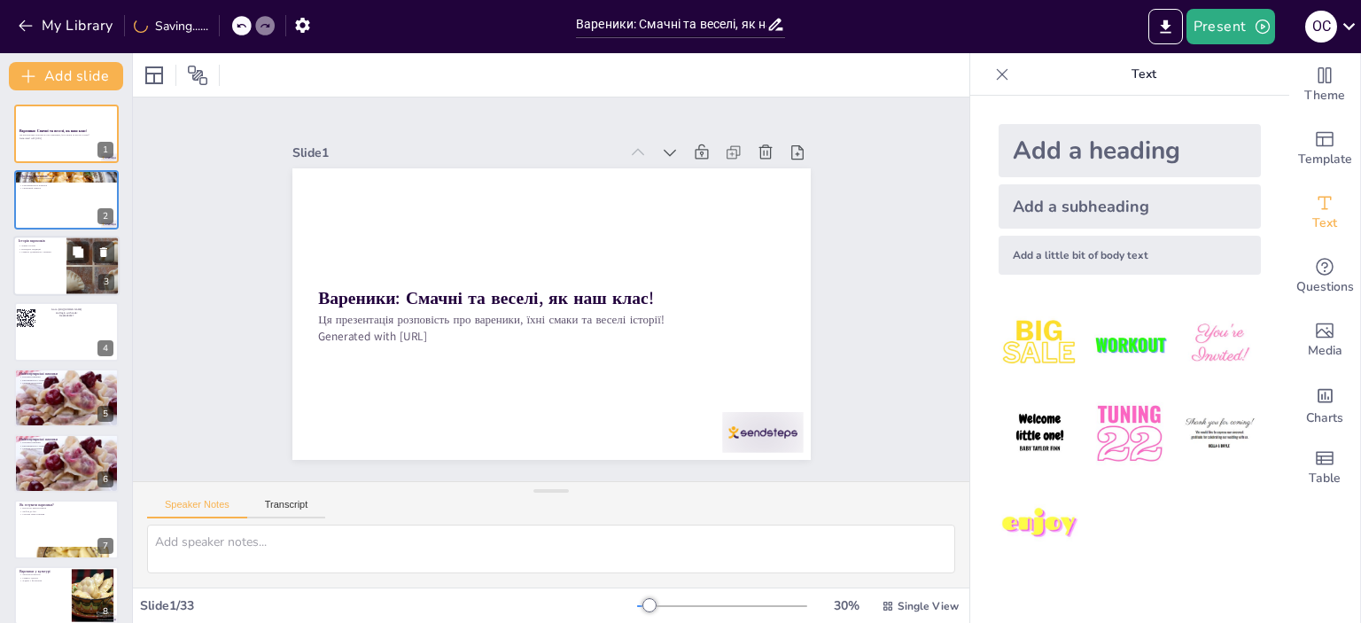
checkbox input "true"
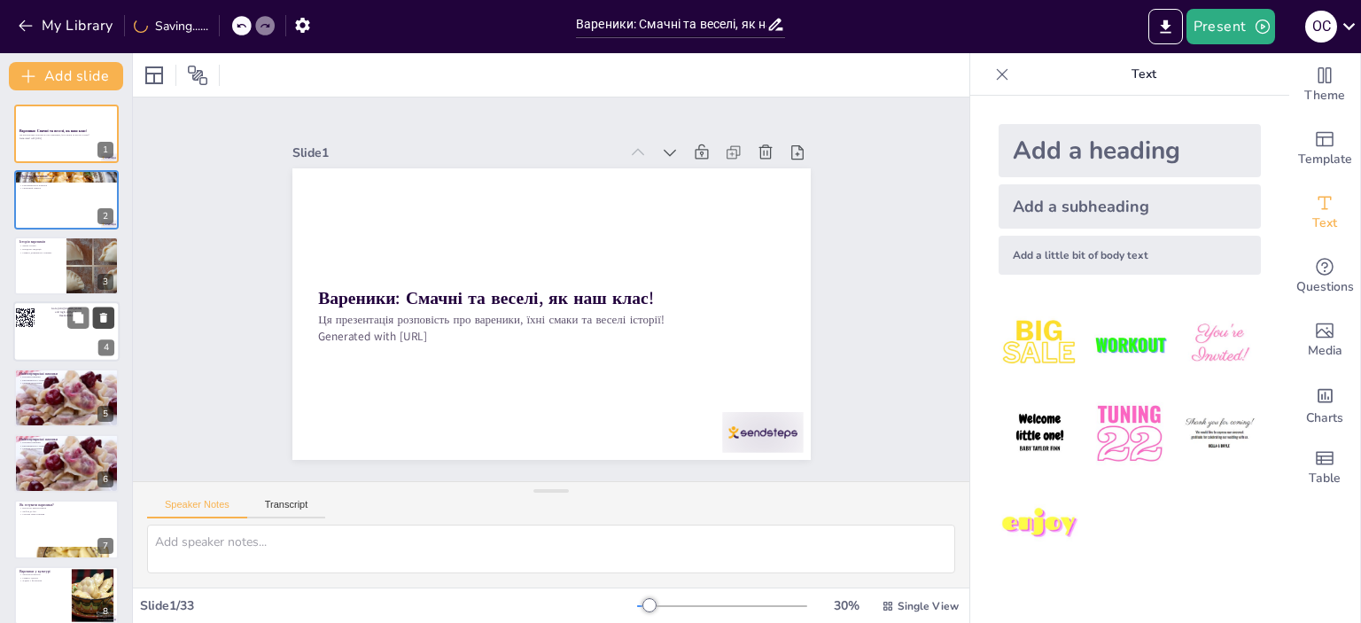
checkbox input "true"
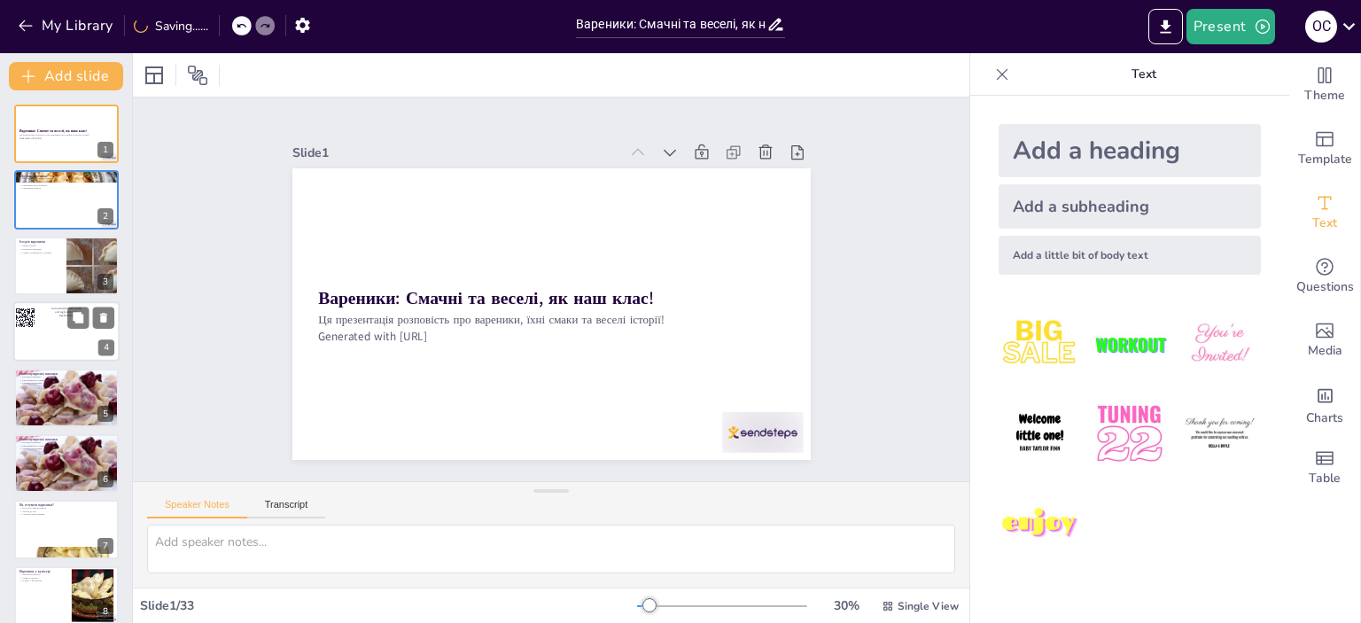
checkbox input "true"
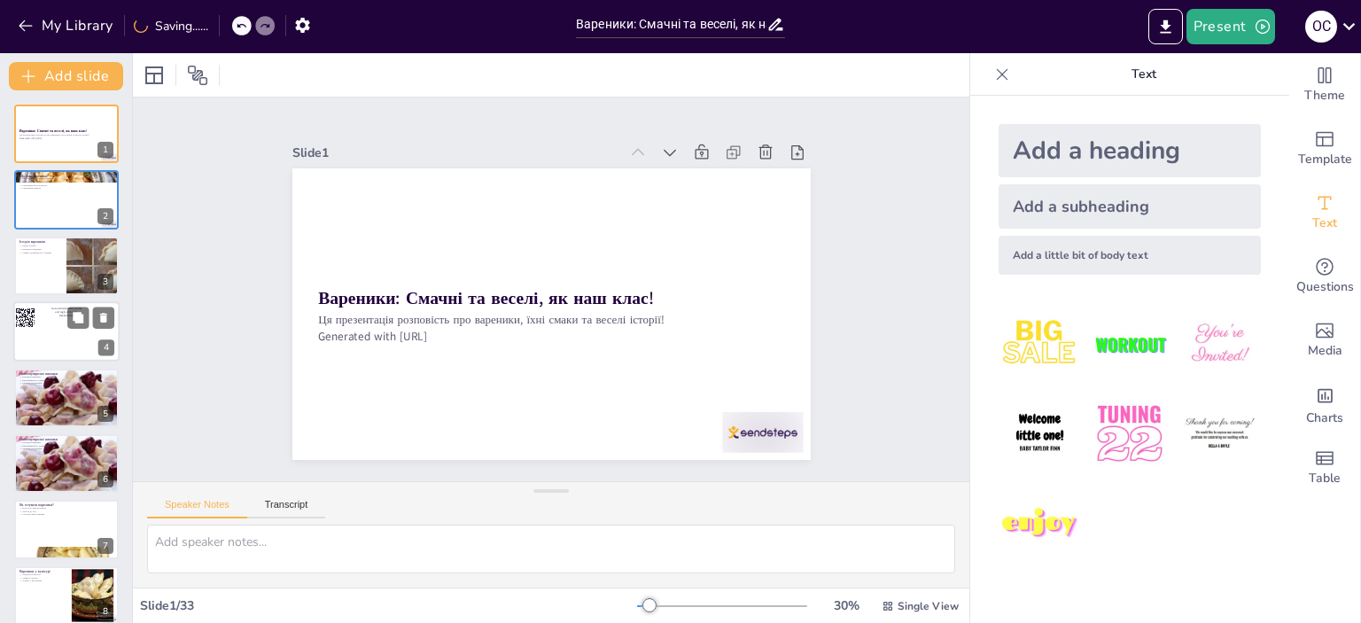
checkbox input "true"
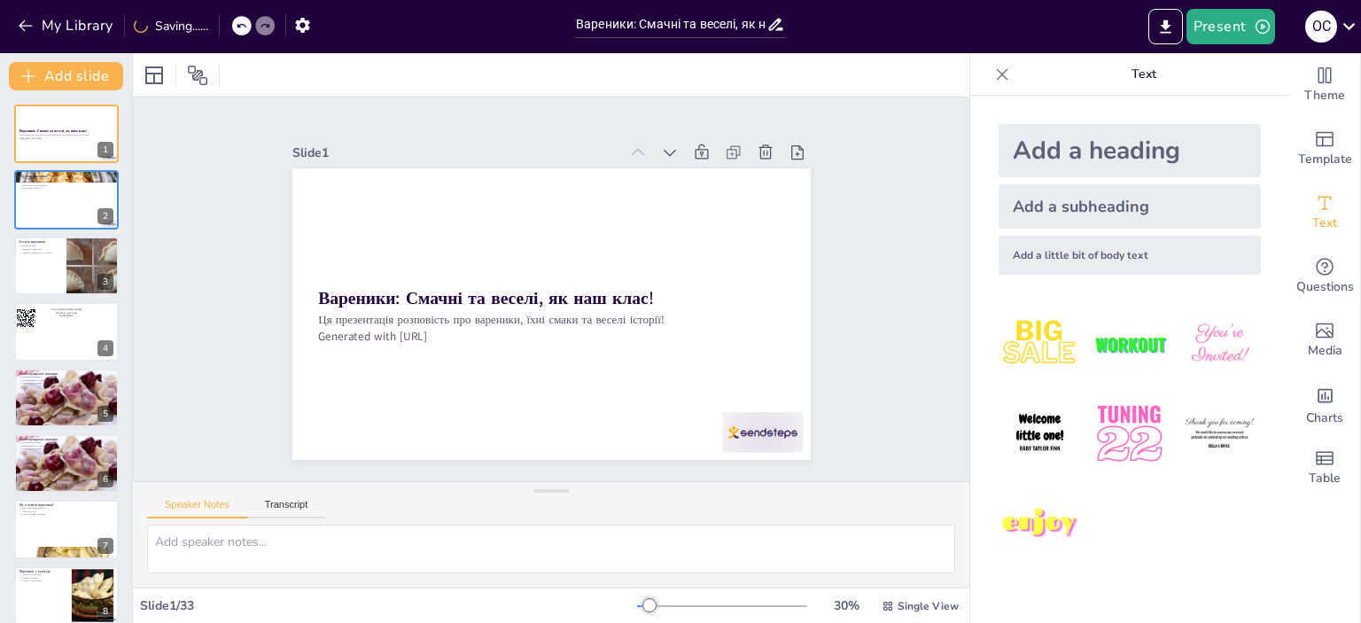
checkbox input "true"
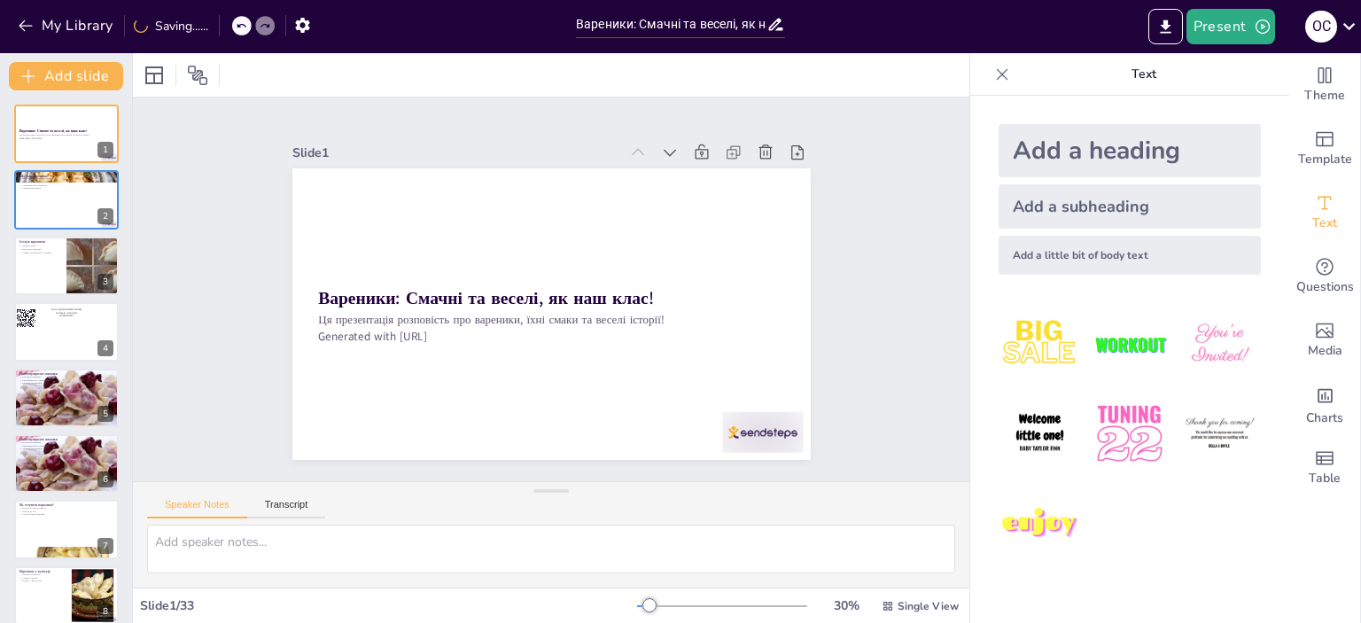
checkbox input "true"
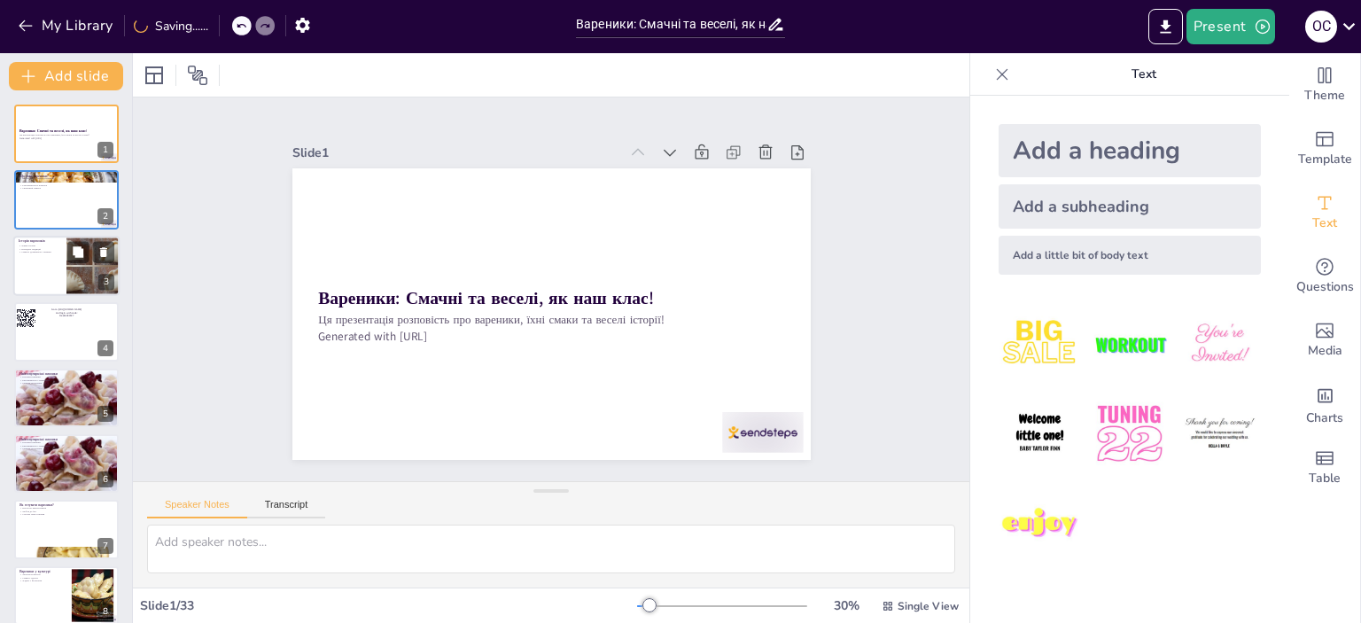
checkbox input "true"
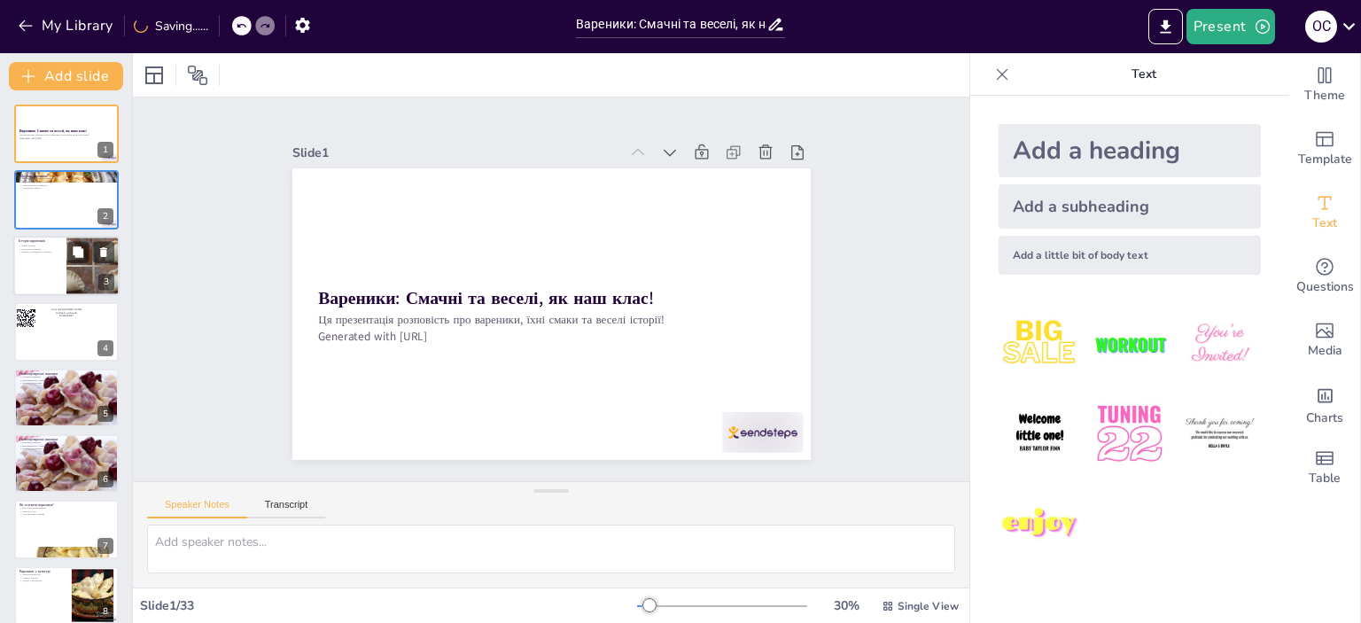
click at [53, 290] on div at bounding box center [66, 266] width 106 height 60
type textarea "Вареники мають багатий історичний контекст, що робить їх ще більш цінними. Реце…"
checkbox input "true"
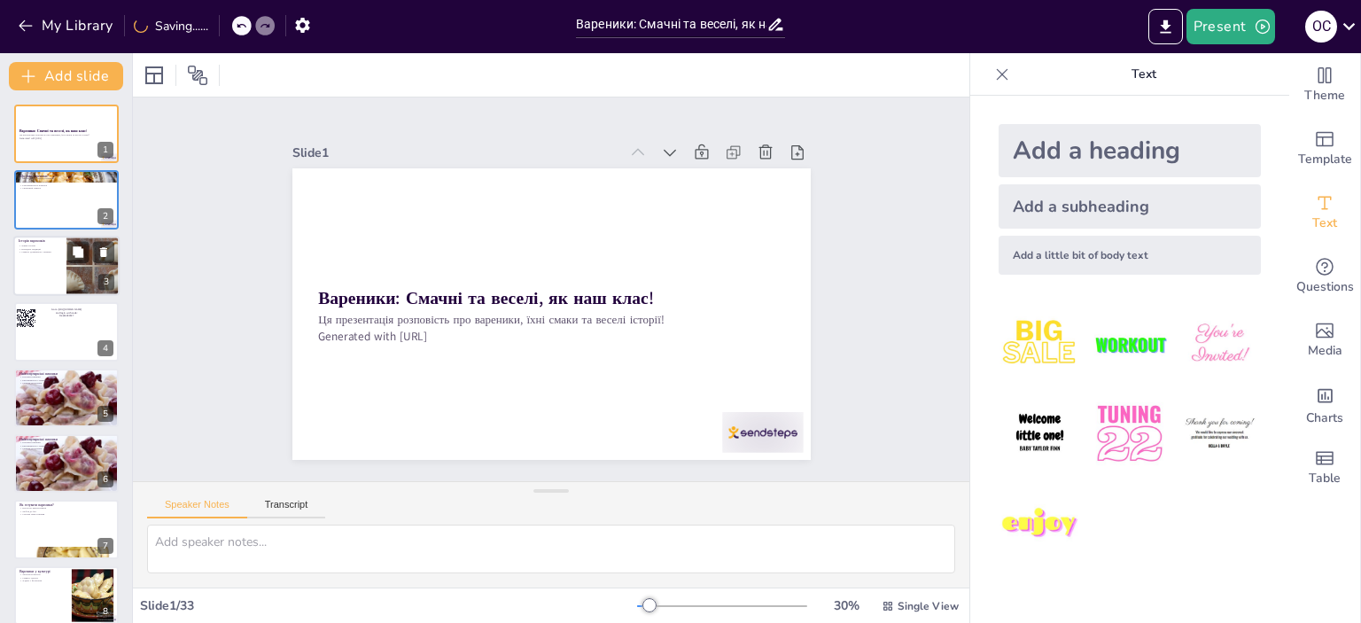
checkbox input "true"
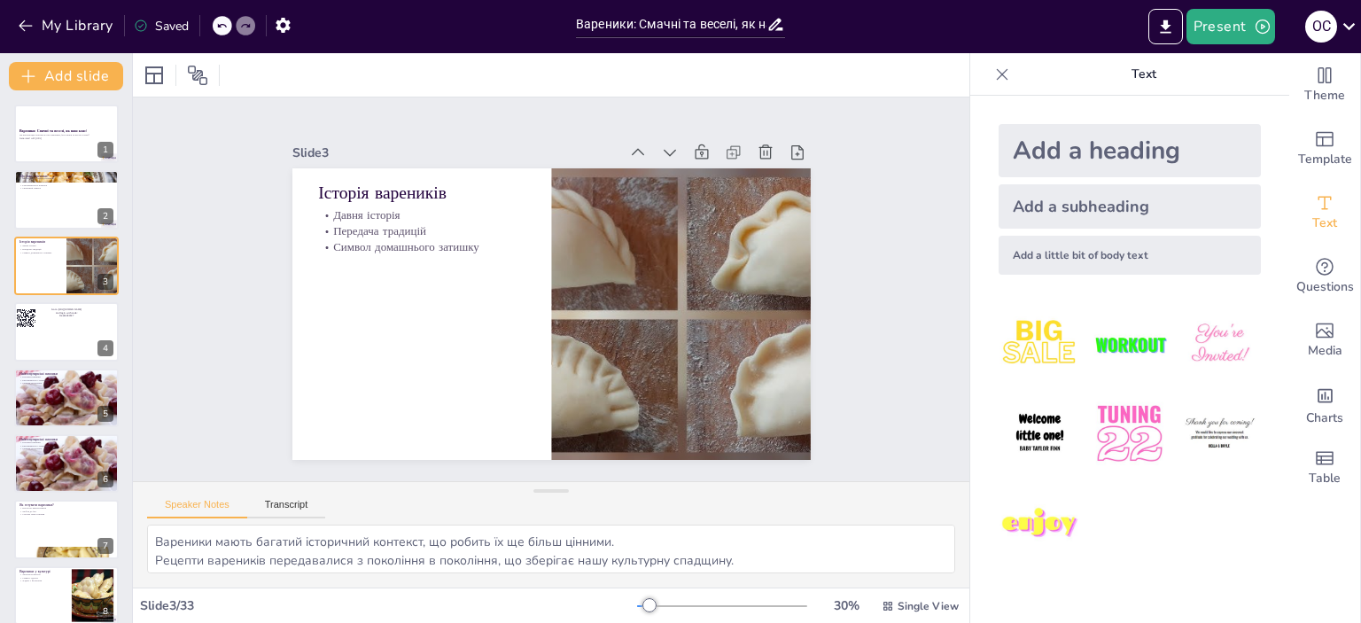
checkbox input "true"
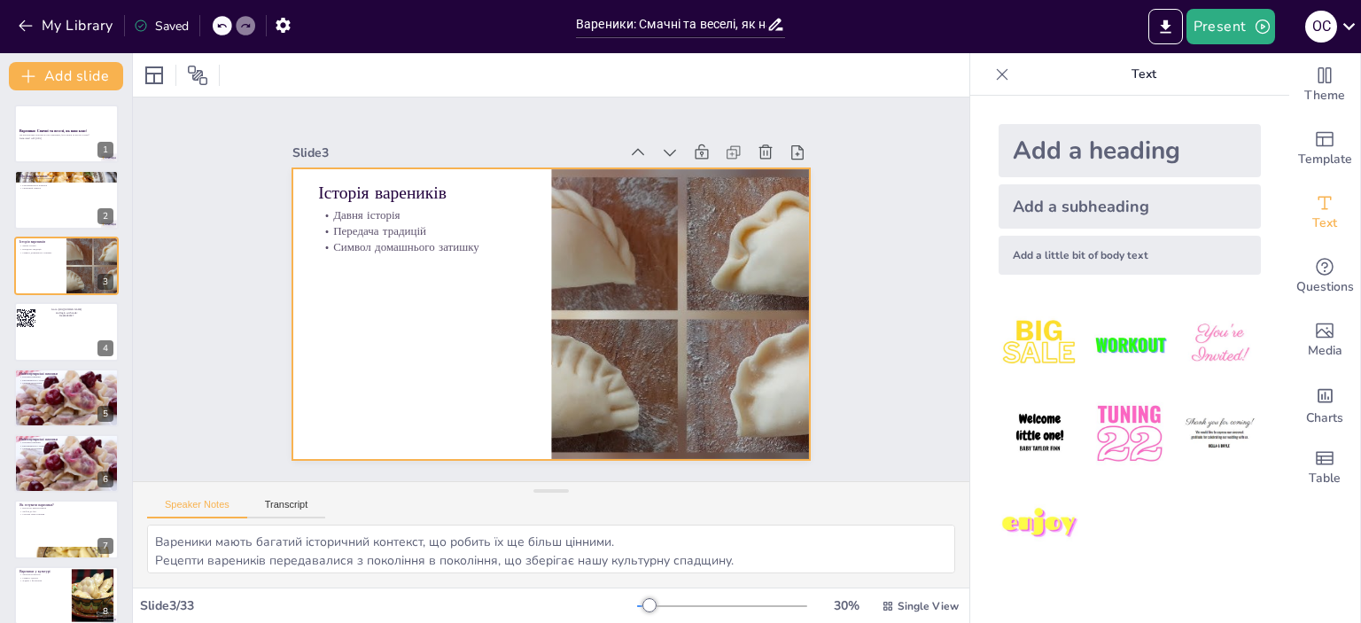
checkbox input "true"
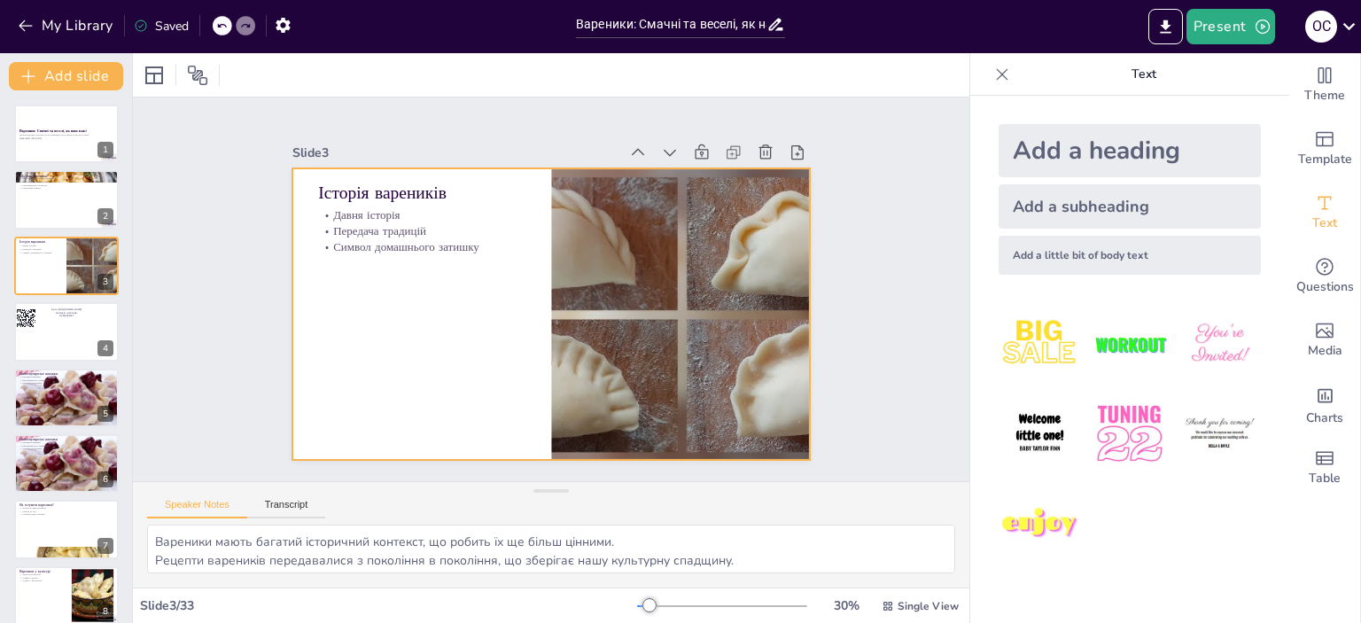
checkbox input "true"
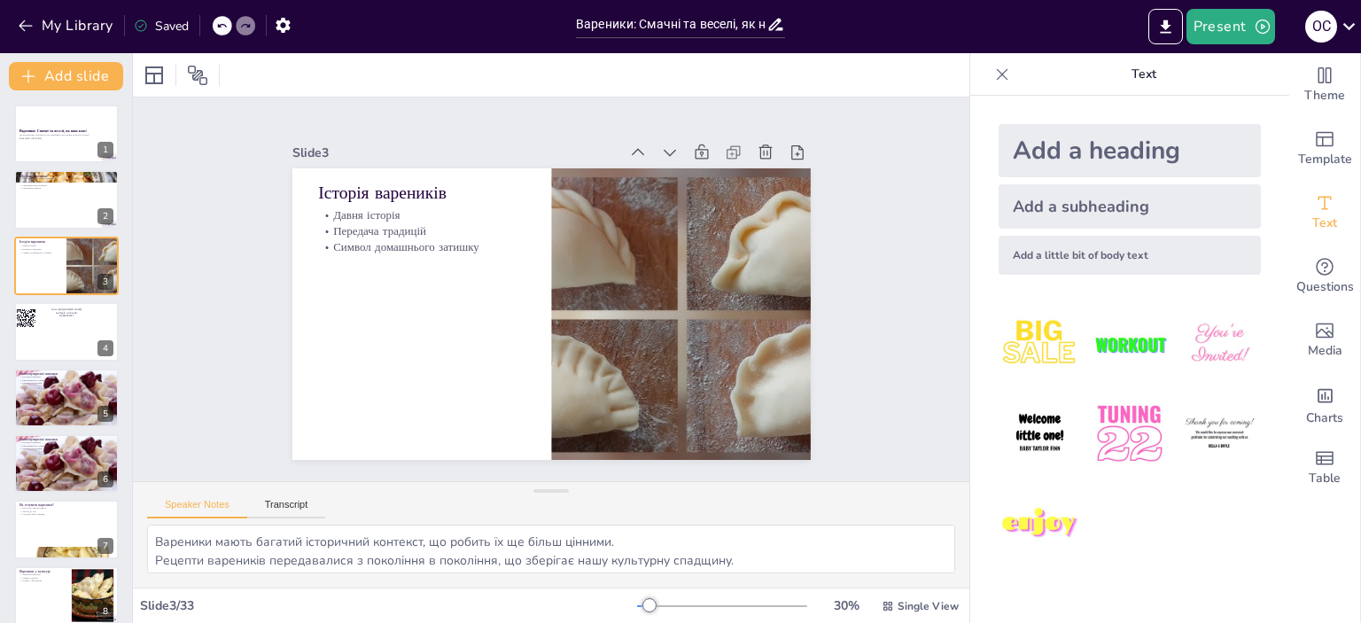
checkbox input "true"
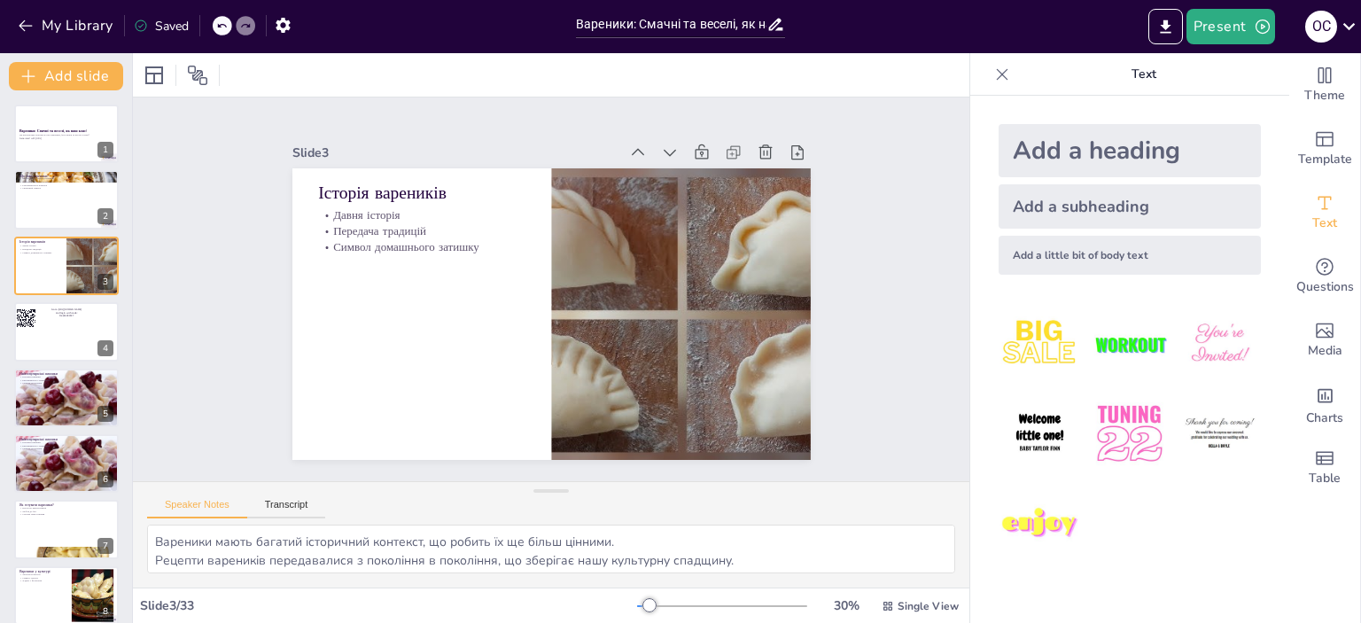
checkbox input "true"
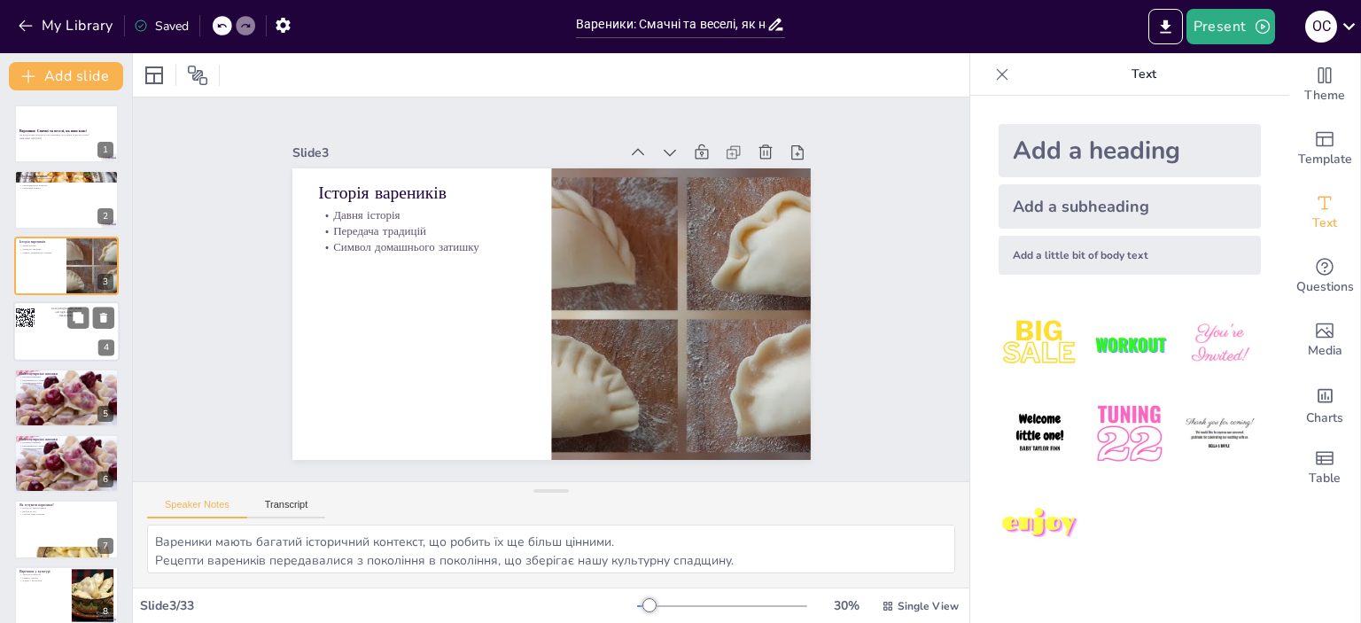
checkbox input "true"
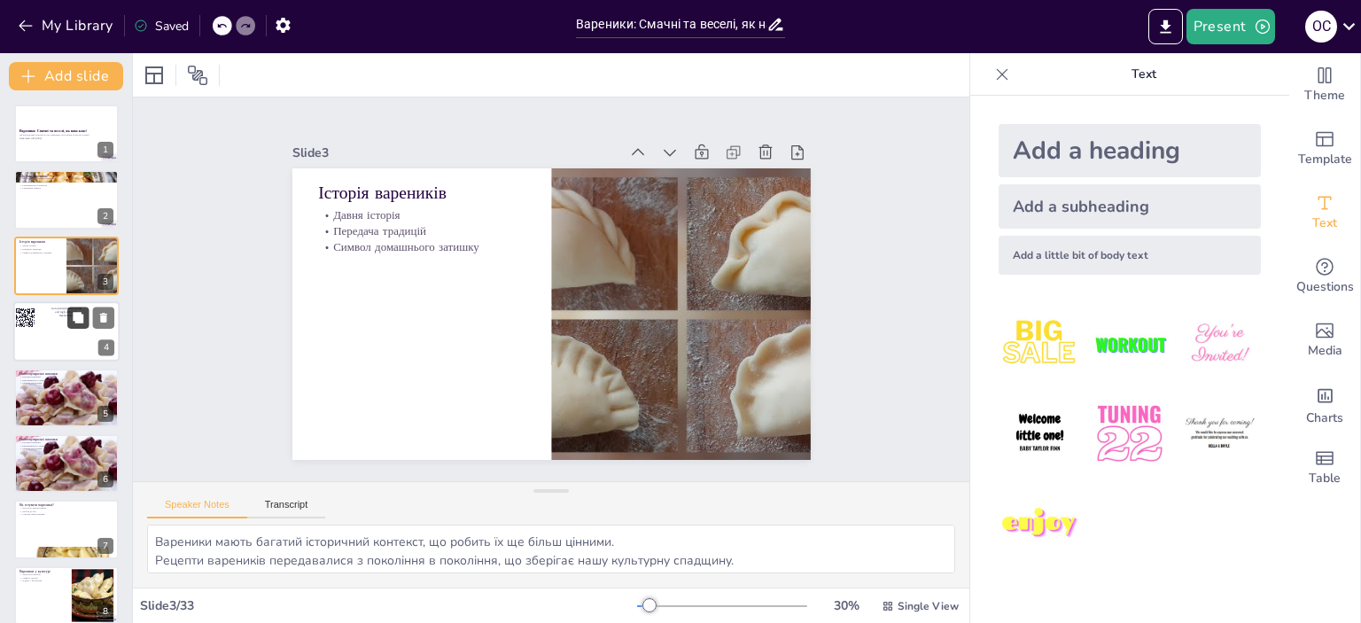
checkbox input "true"
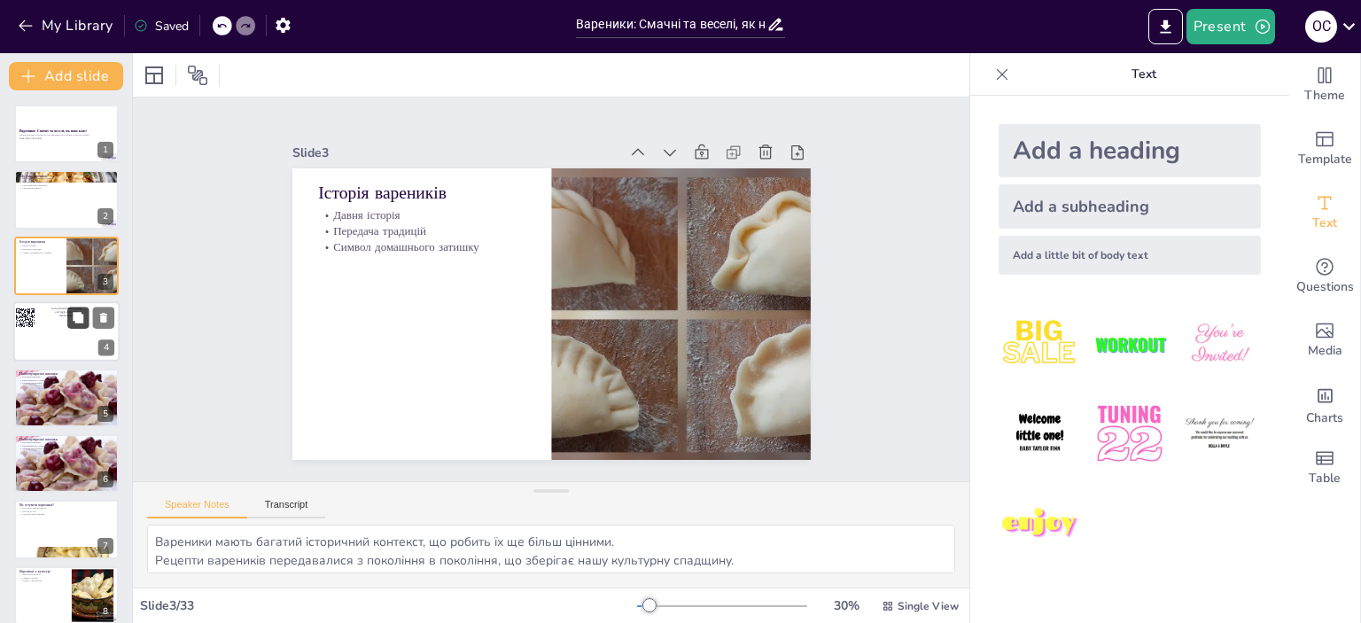
checkbox input "true"
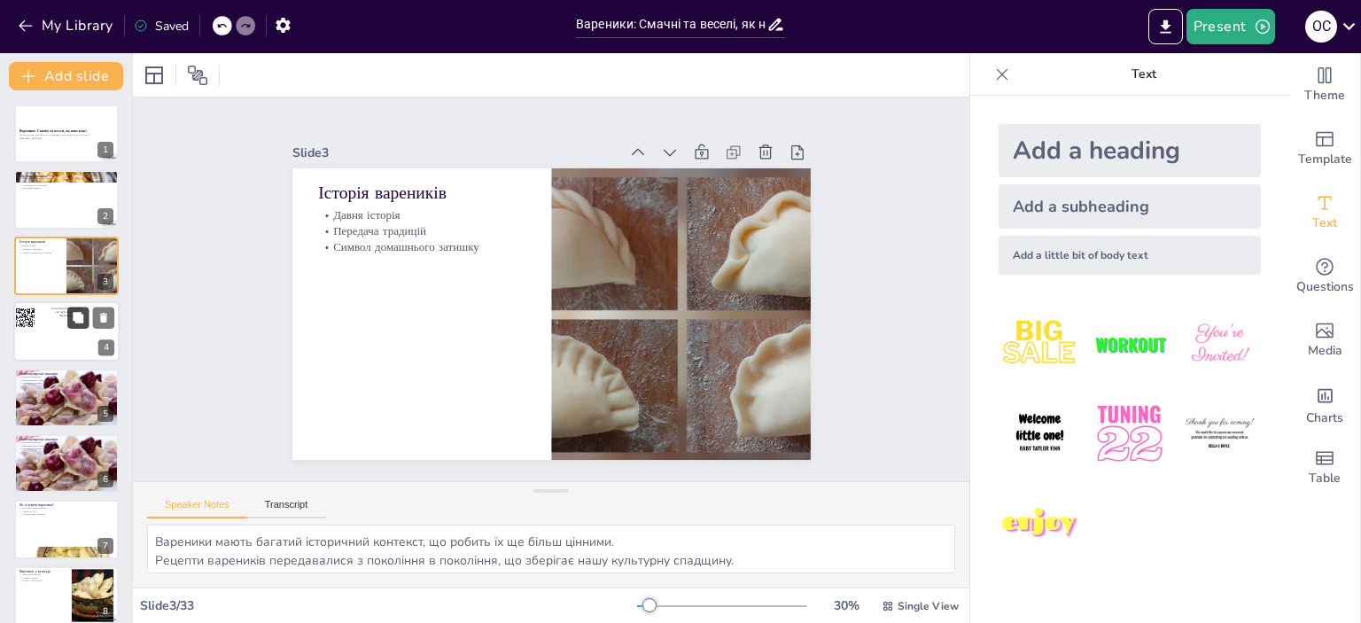
click at [82, 327] on button at bounding box center [77, 317] width 21 height 21
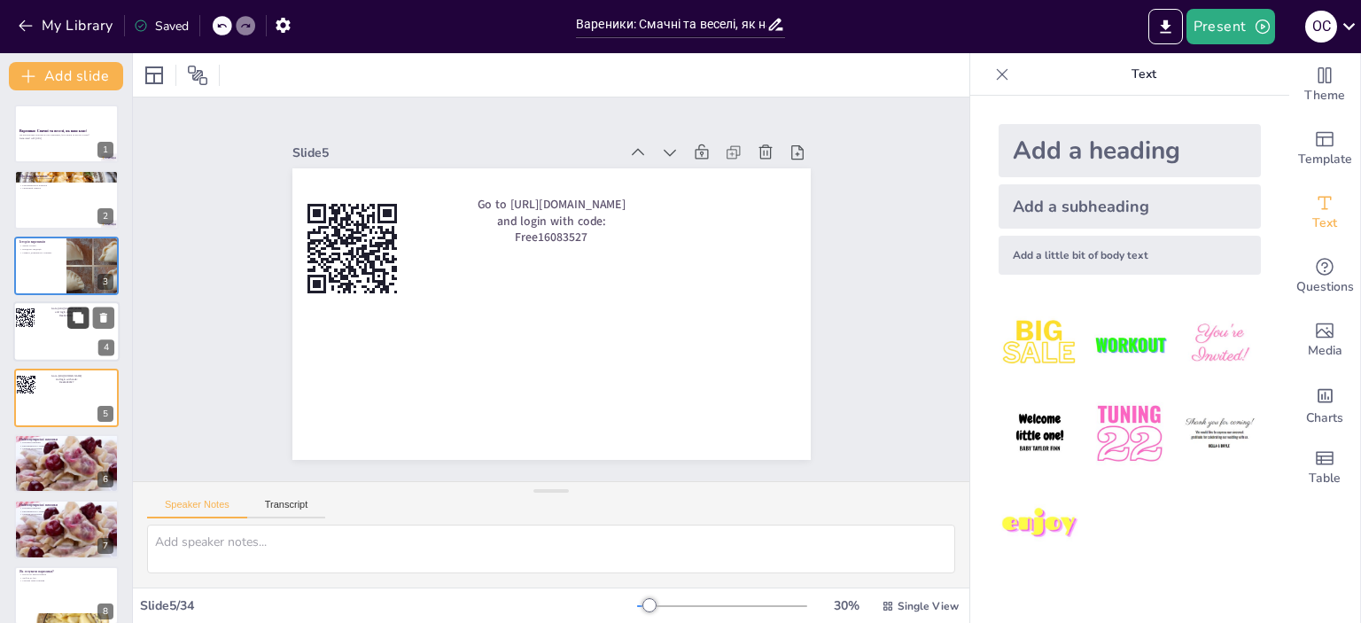
checkbox input "true"
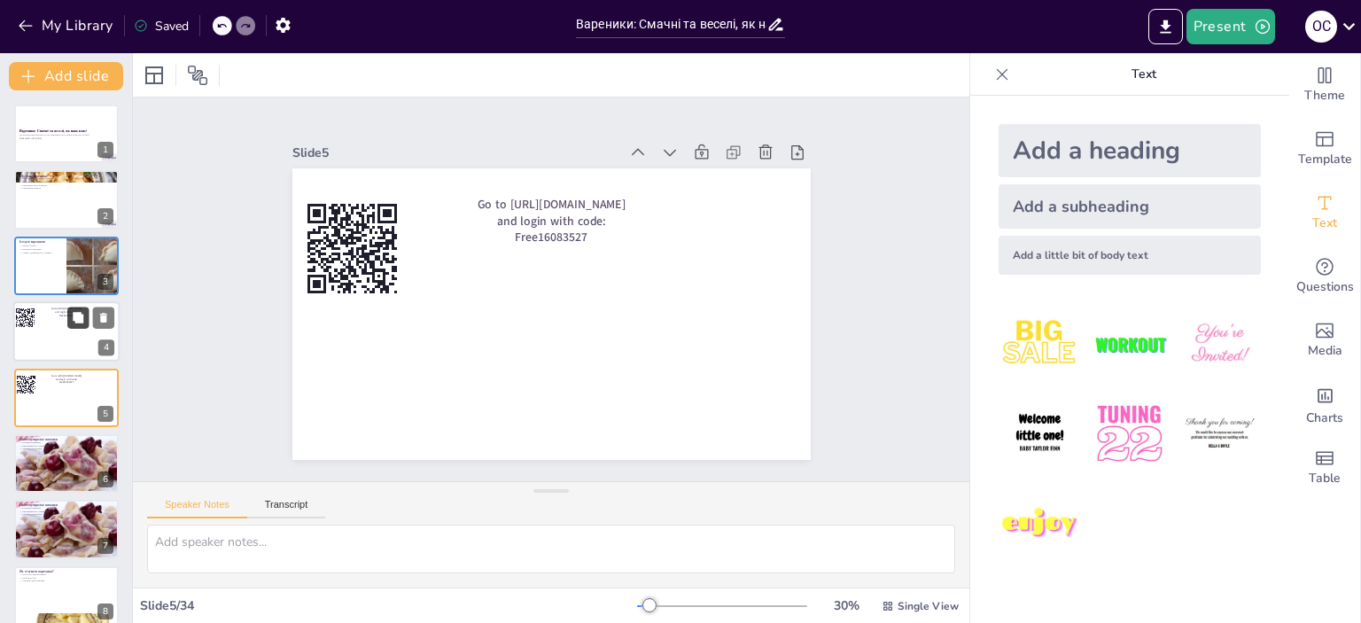
scroll to position [41, 0]
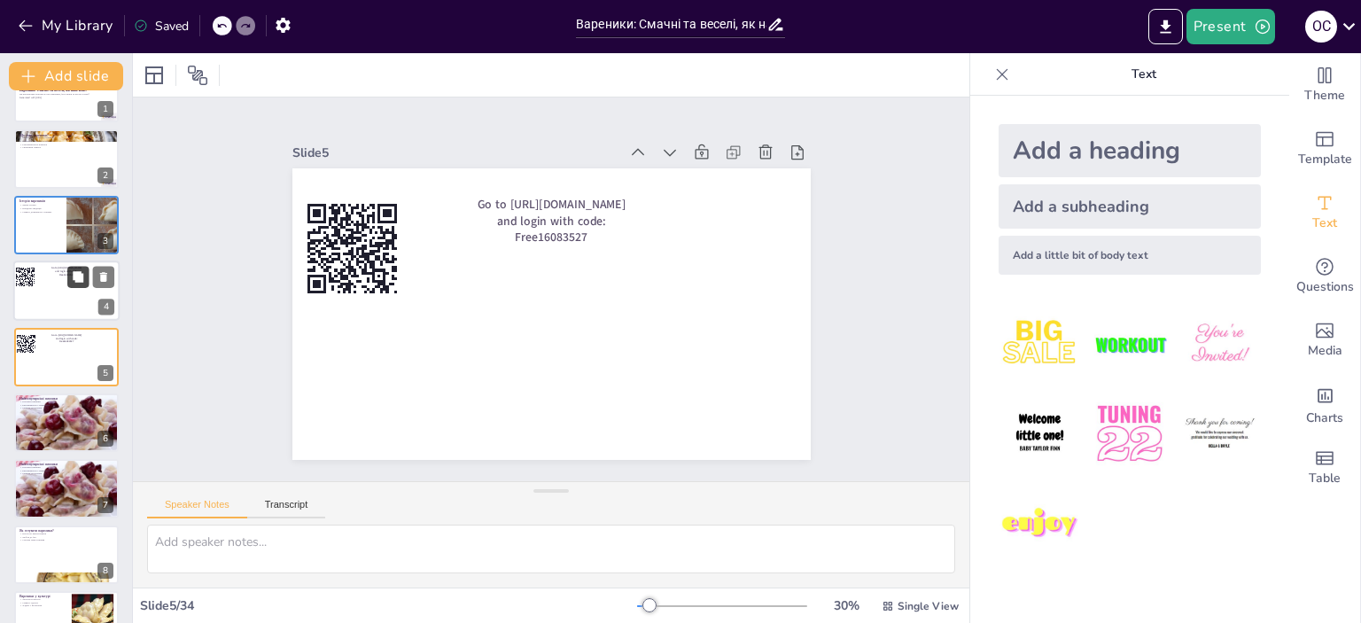
checkbox input "true"
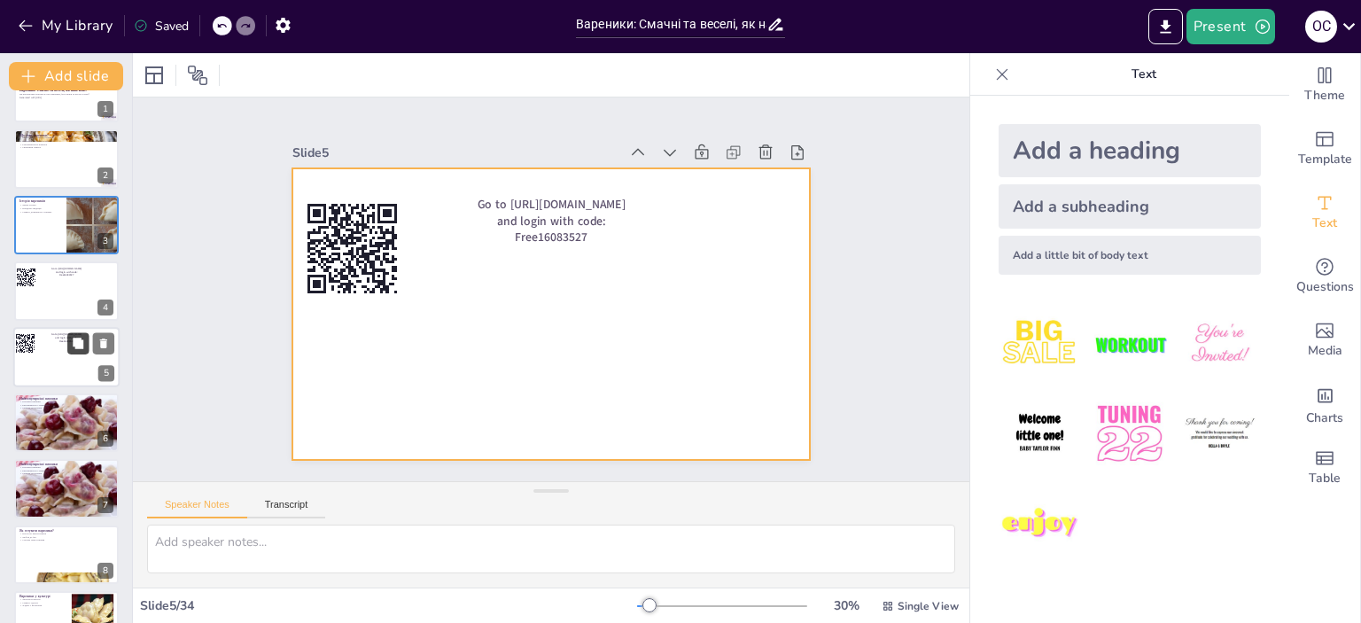
checkbox input "true"
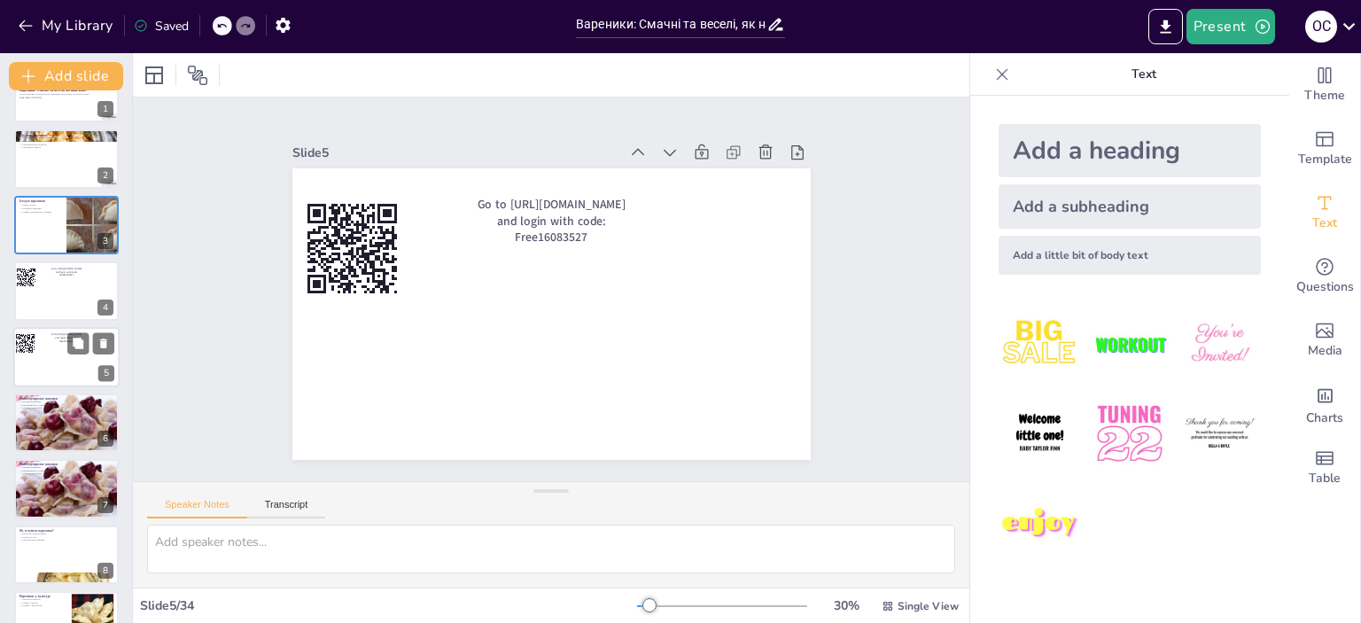
checkbox input "true"
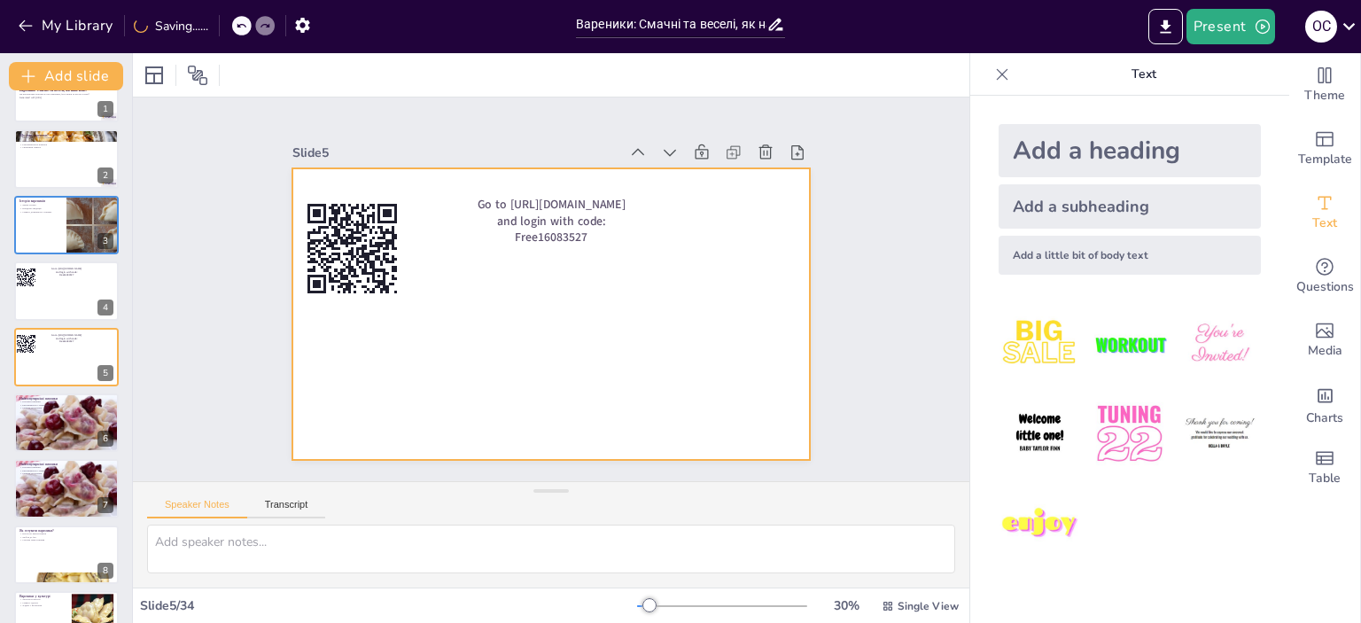
checkbox input "true"
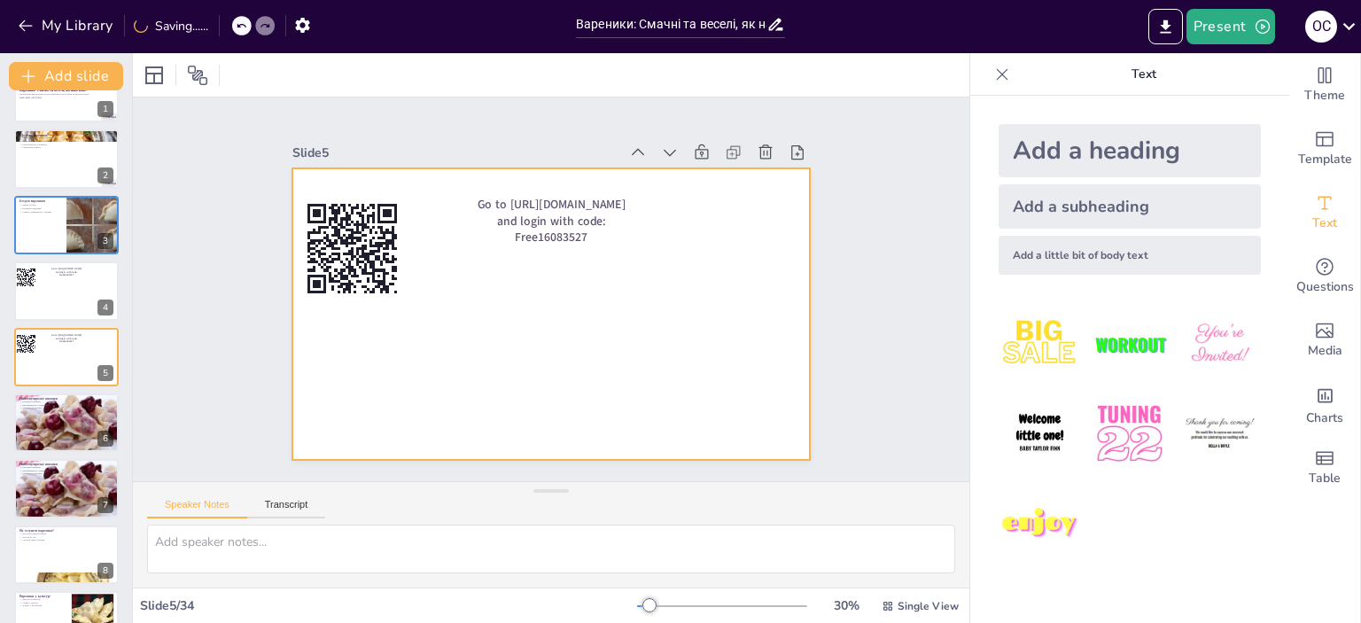
checkbox input "true"
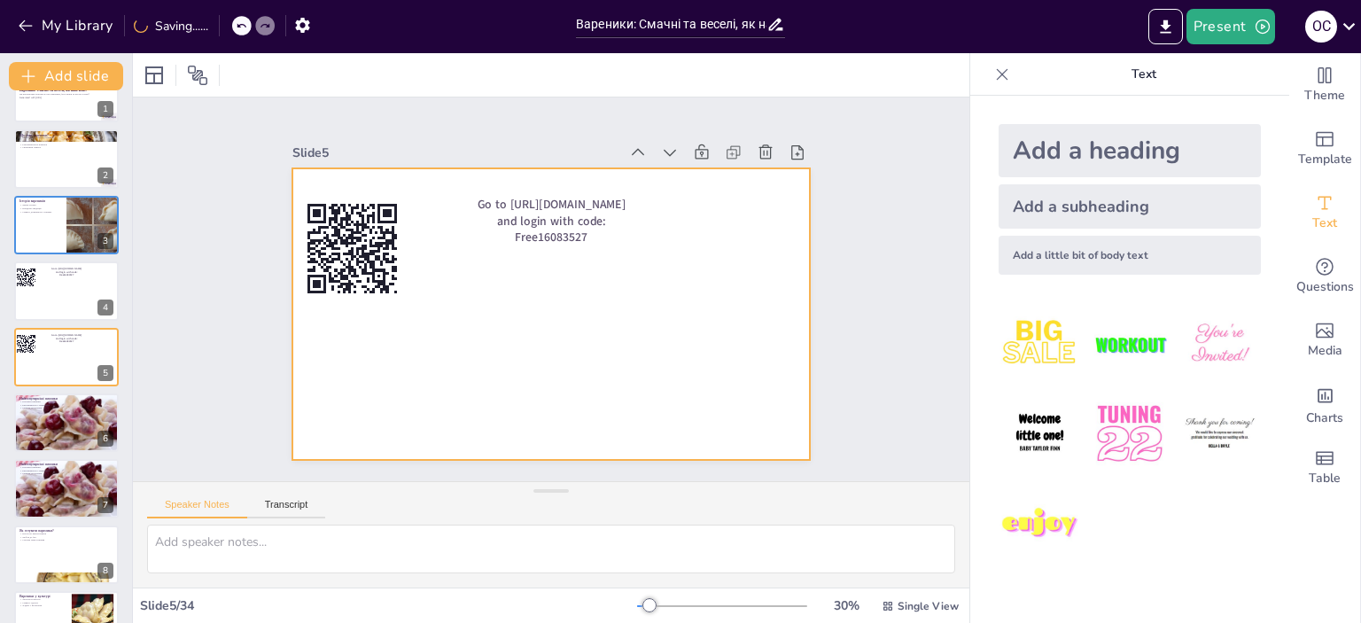
checkbox input "true"
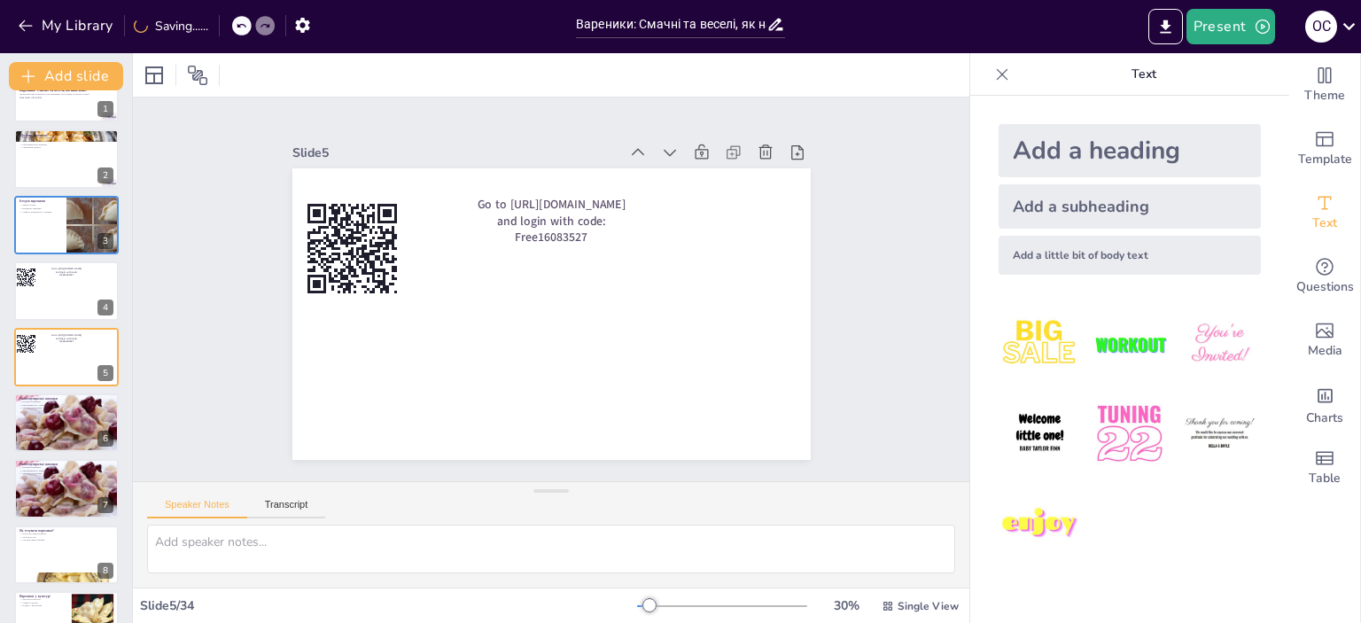
checkbox input "true"
click at [82, 430] on div at bounding box center [66, 423] width 106 height 80
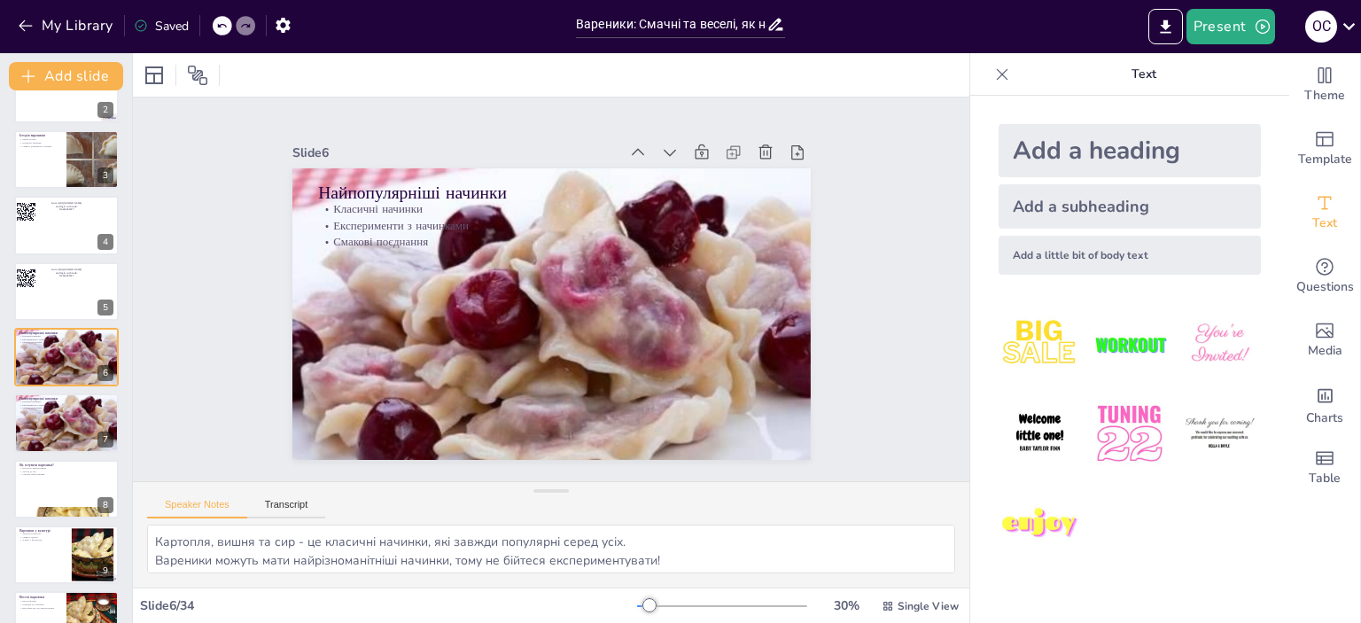
scroll to position [22, 0]
click at [74, 499] on div at bounding box center [66, 489] width 105 height 58
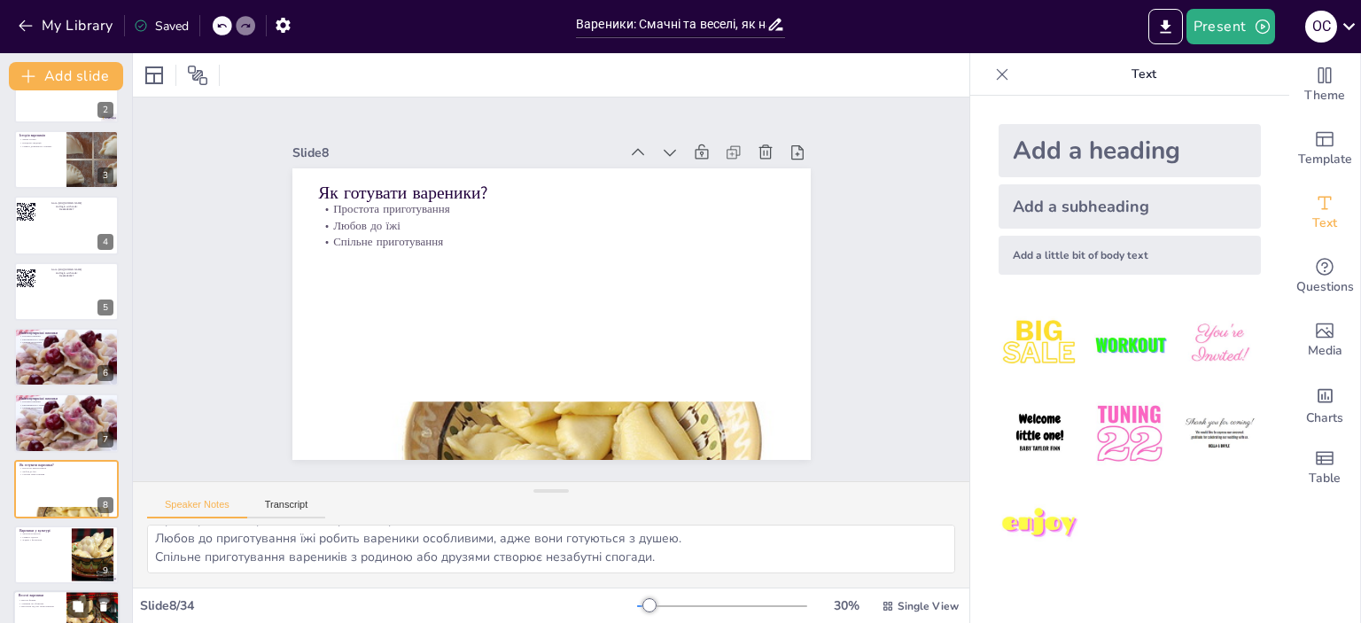
scroll to position [238, 0]
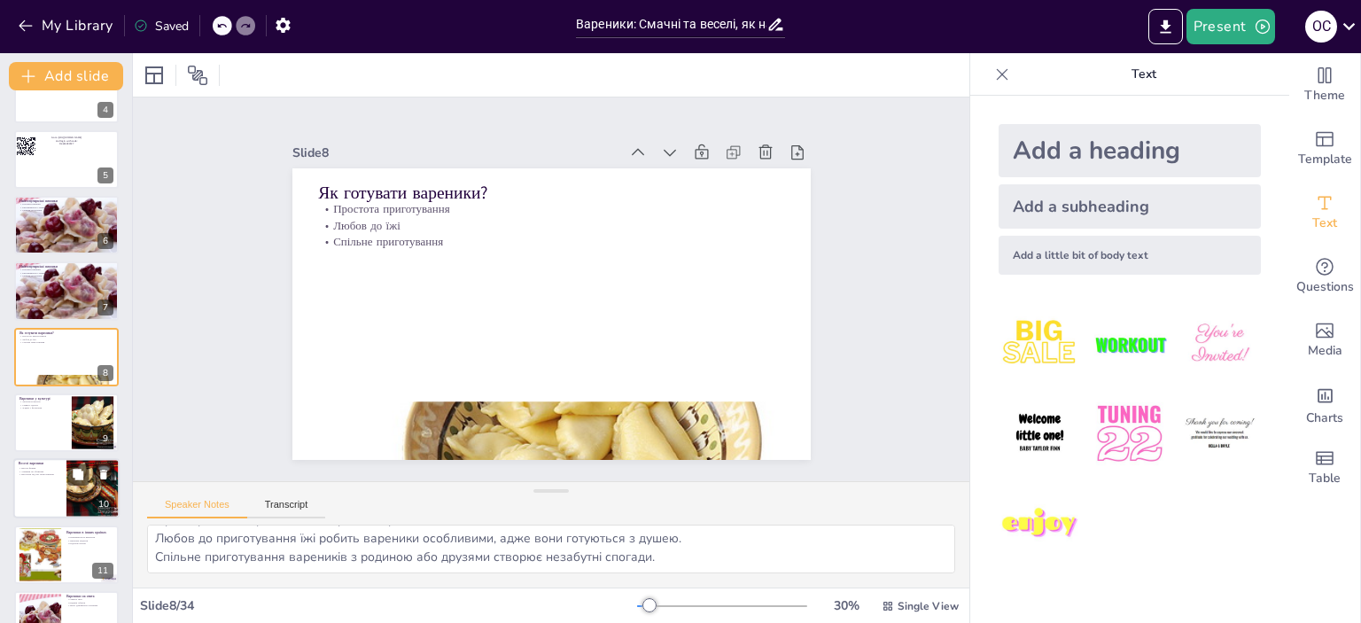
click at [81, 502] on div at bounding box center [92, 489] width 89 height 60
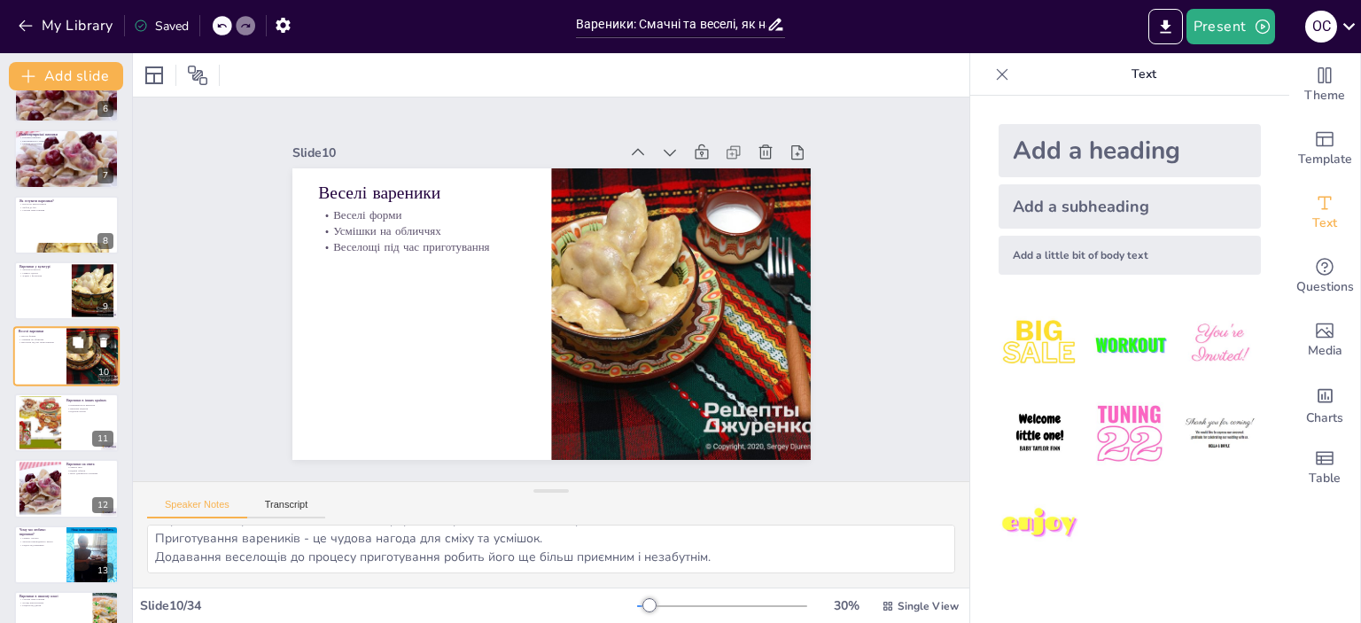
scroll to position [459, 0]
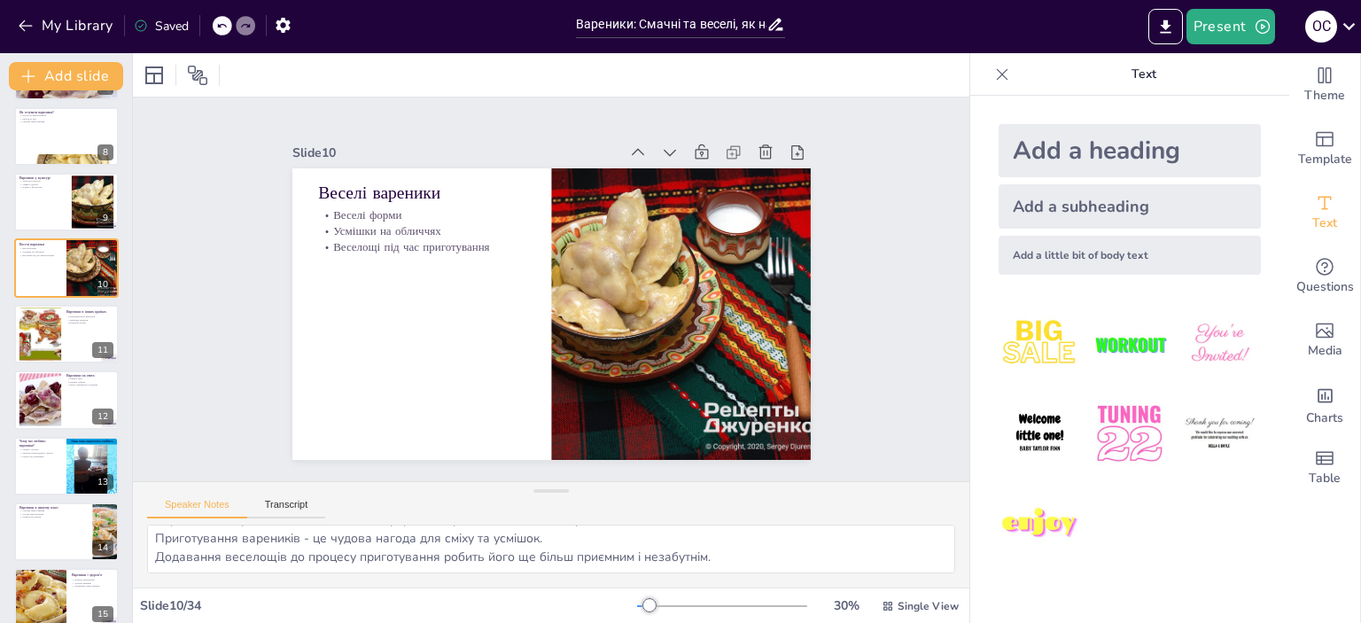
click at [76, 482] on div at bounding box center [93, 466] width 106 height 60
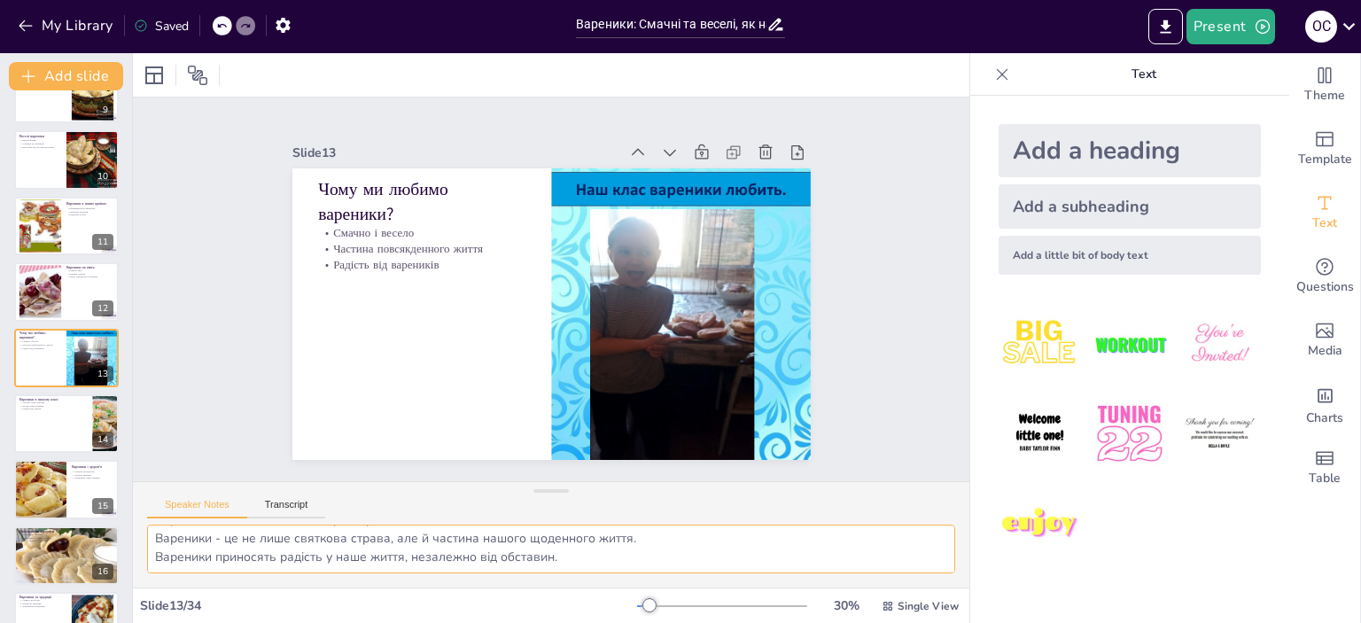
scroll to position [0, 0]
click at [62, 435] on div at bounding box center [66, 423] width 106 height 60
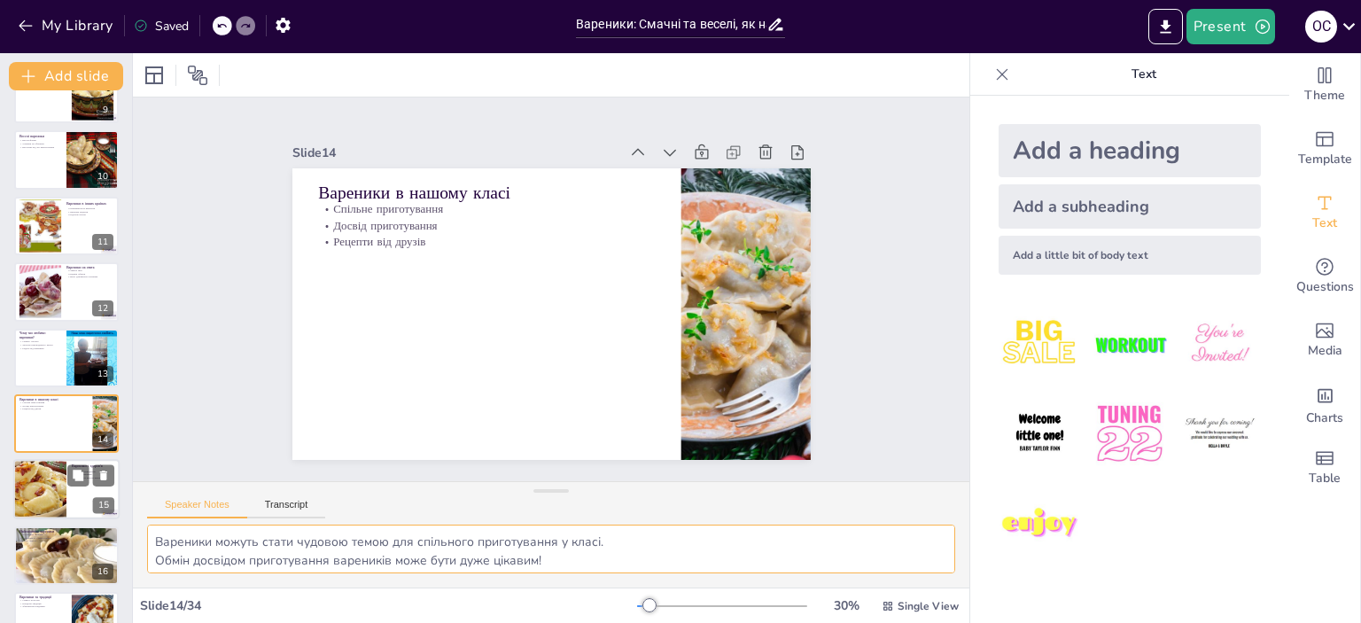
scroll to position [633, 0]
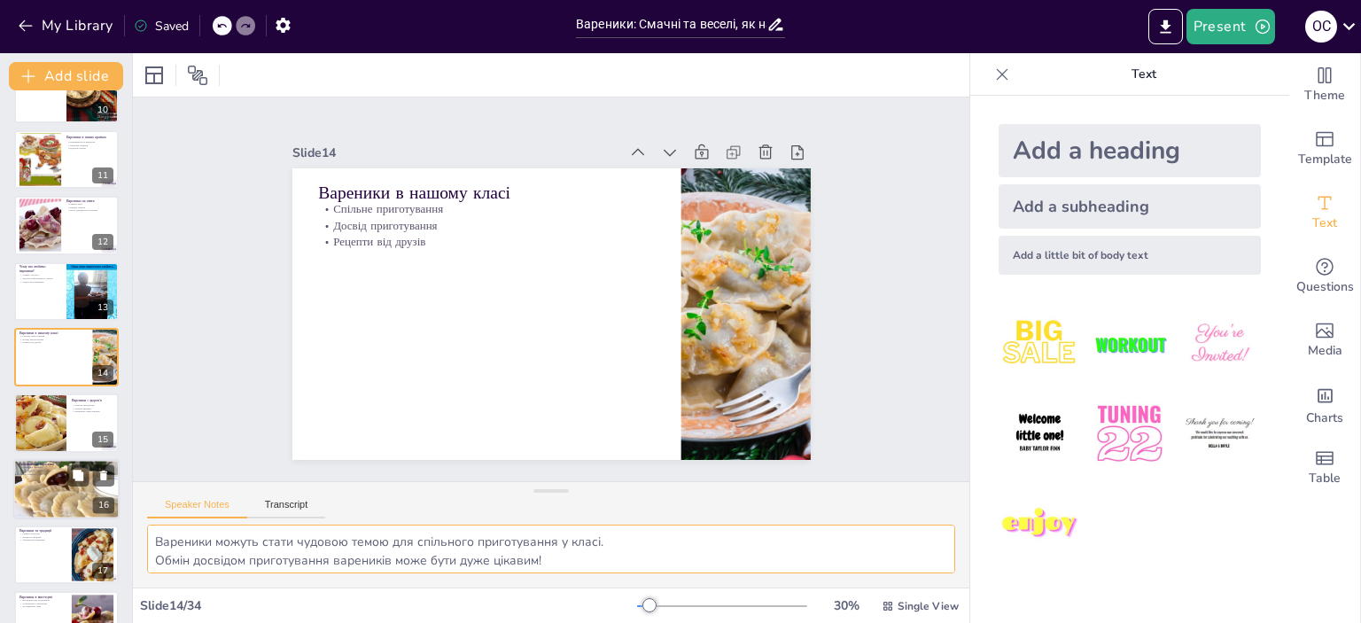
click at [68, 498] on div at bounding box center [66, 488] width 106 height 65
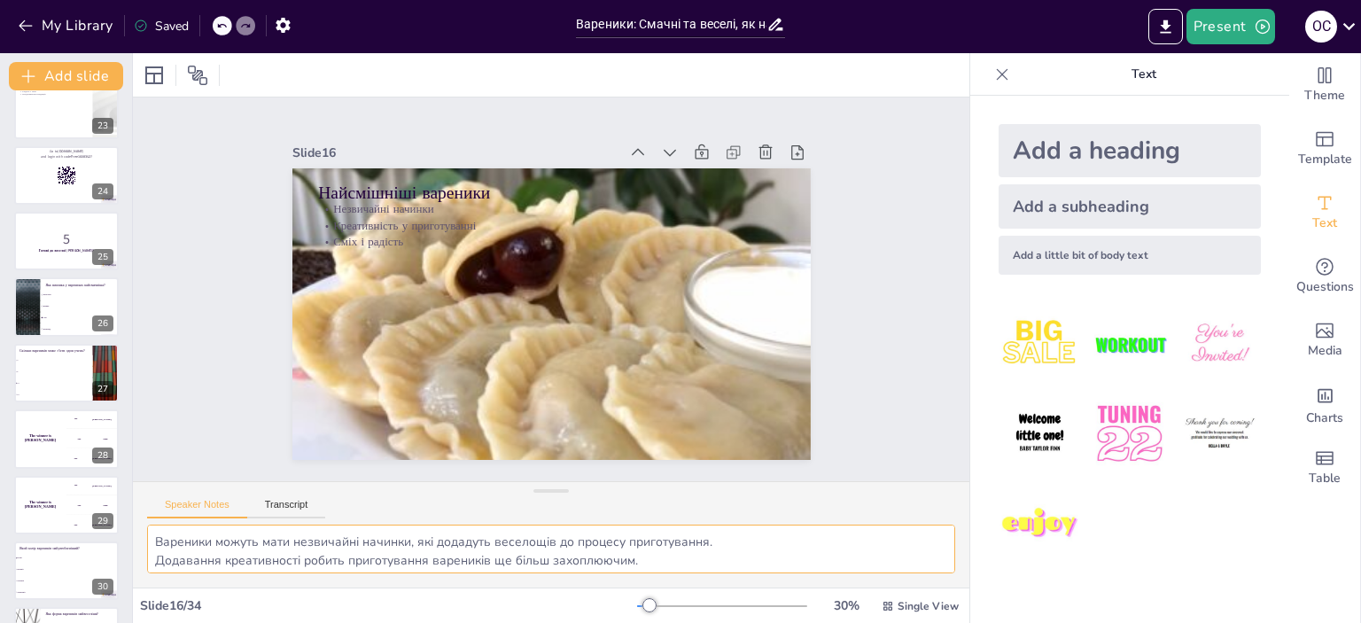
scroll to position [1728, 0]
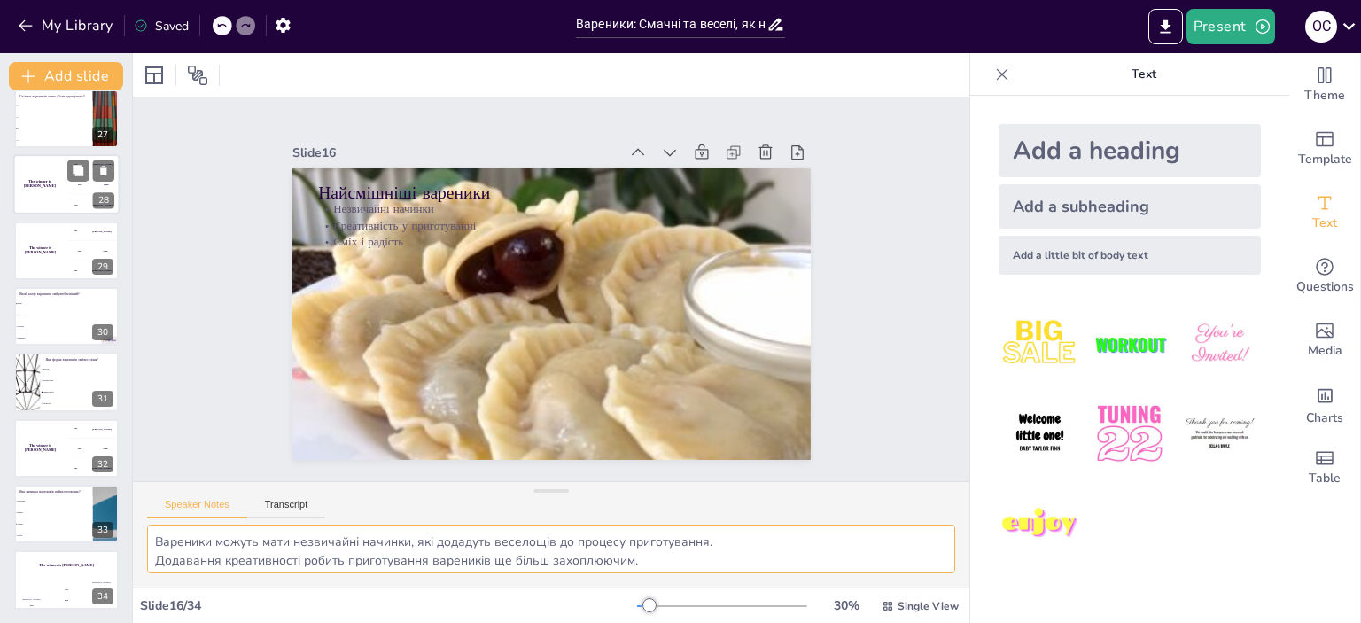
click at [60, 199] on div "The winner is Niels 🏆" at bounding box center [39, 184] width 53 height 60
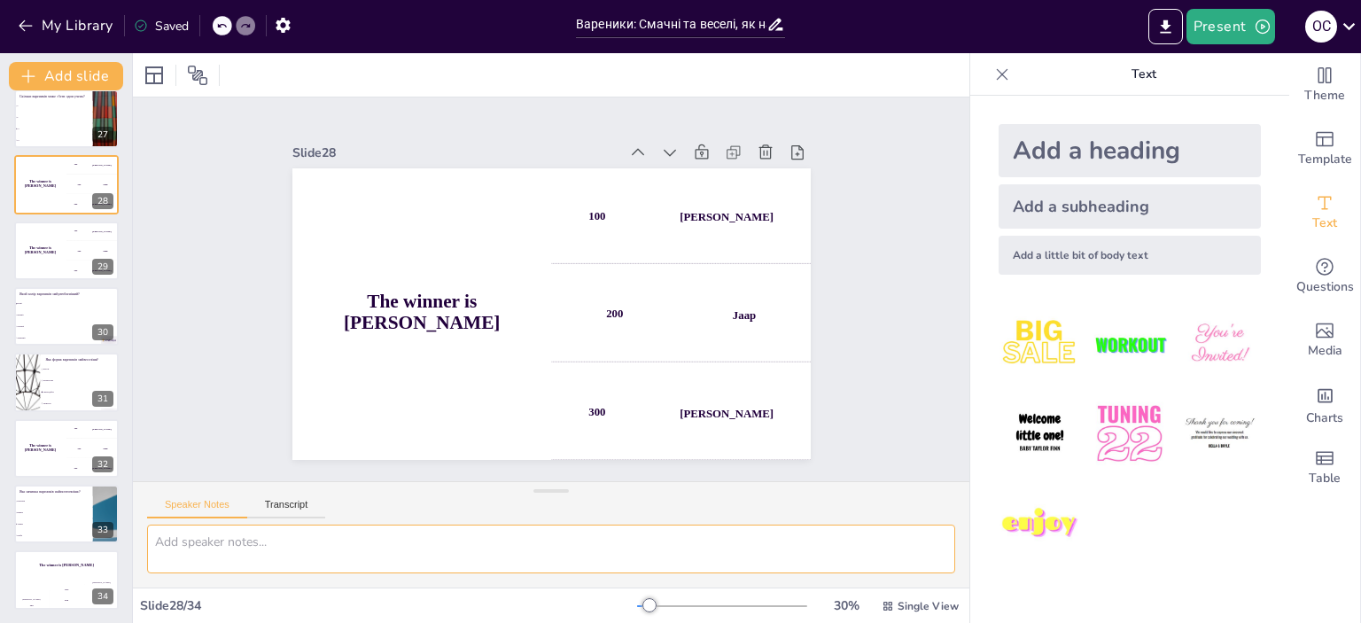
scroll to position [1555, 0]
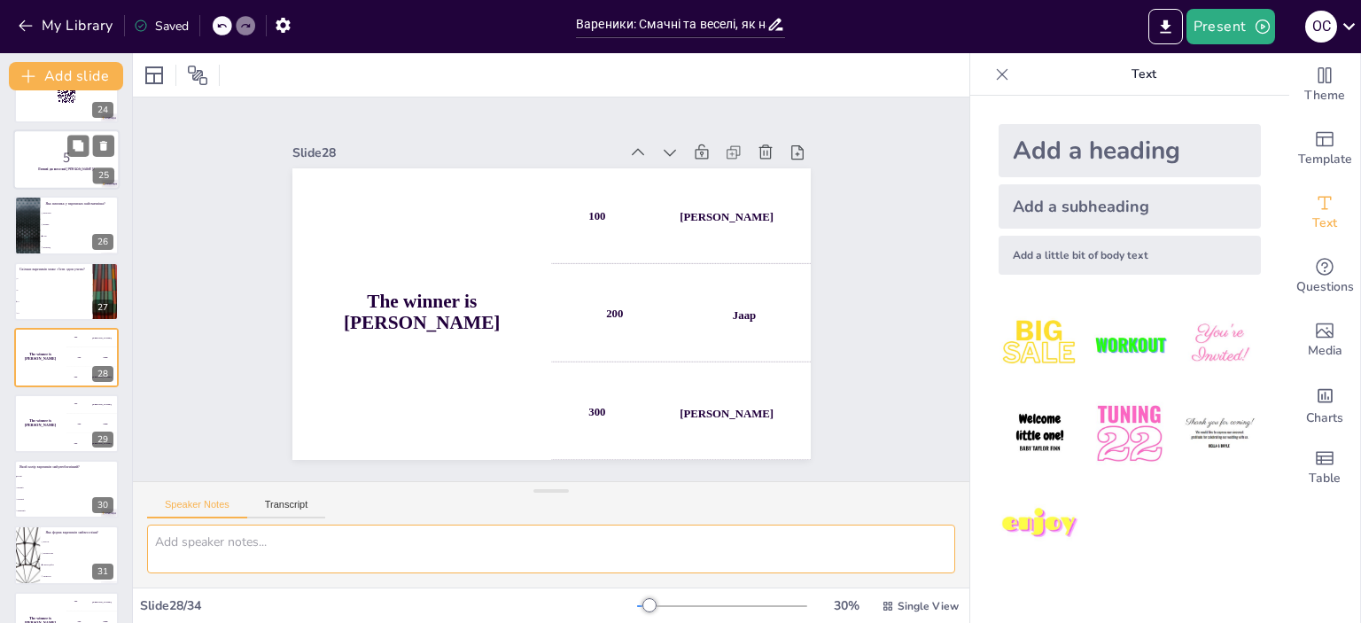
click at [60, 173] on div at bounding box center [66, 159] width 106 height 60
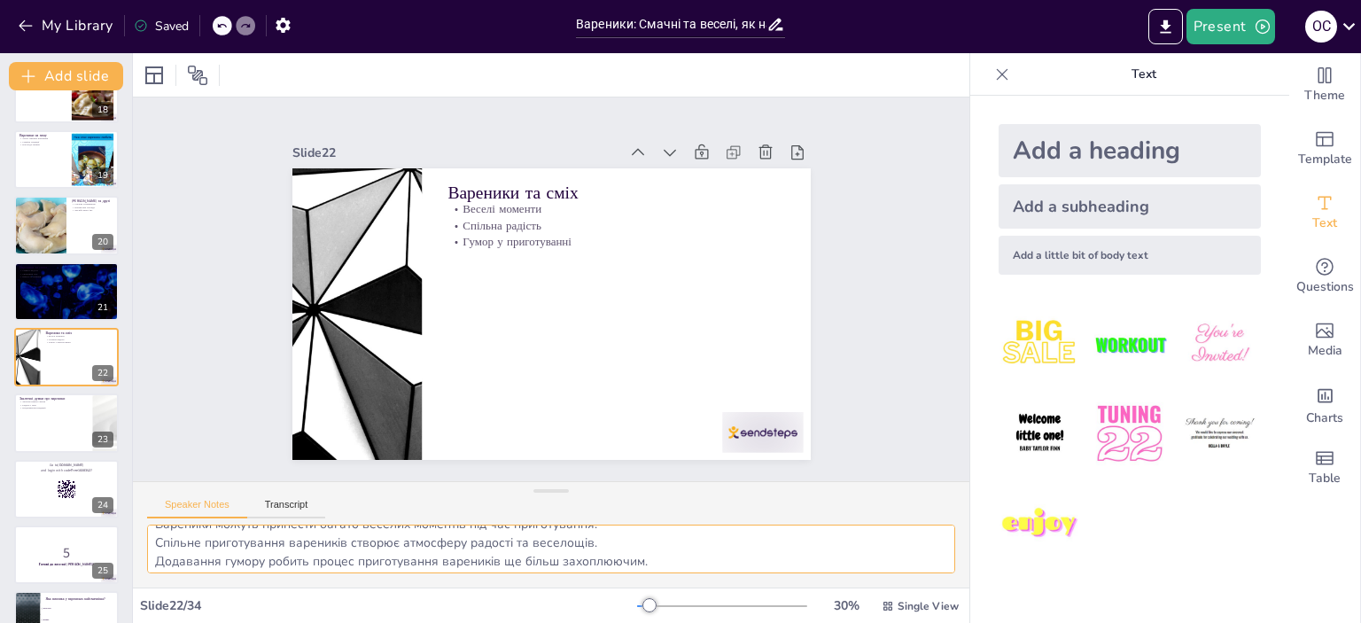
scroll to position [22, 0]
click at [27, 425] on div at bounding box center [66, 423] width 106 height 60
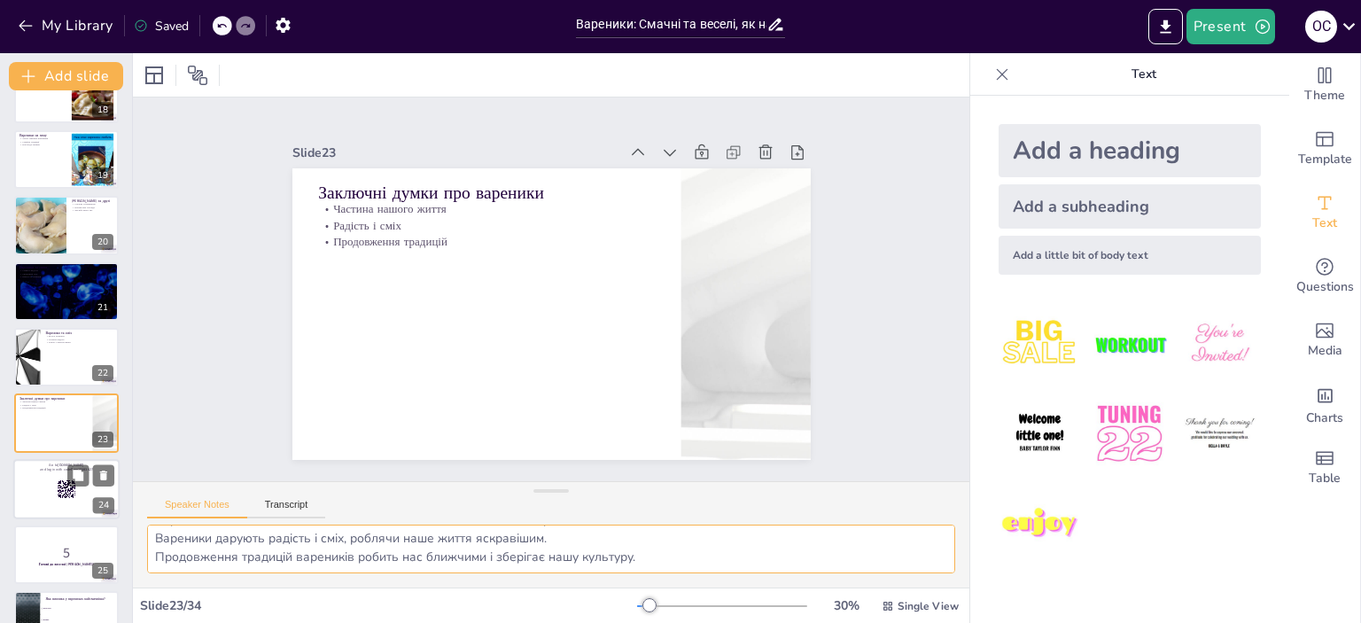
scroll to position [1226, 0]
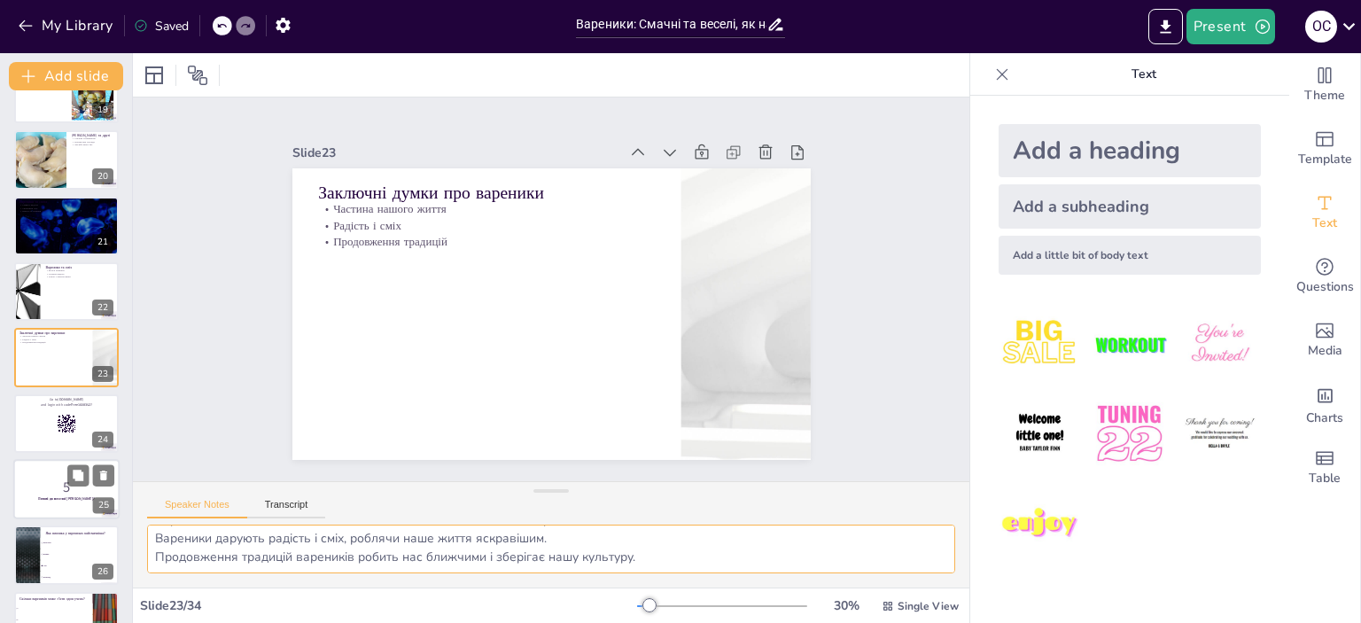
click at [78, 489] on p "5" at bounding box center [67, 486] width 96 height 19
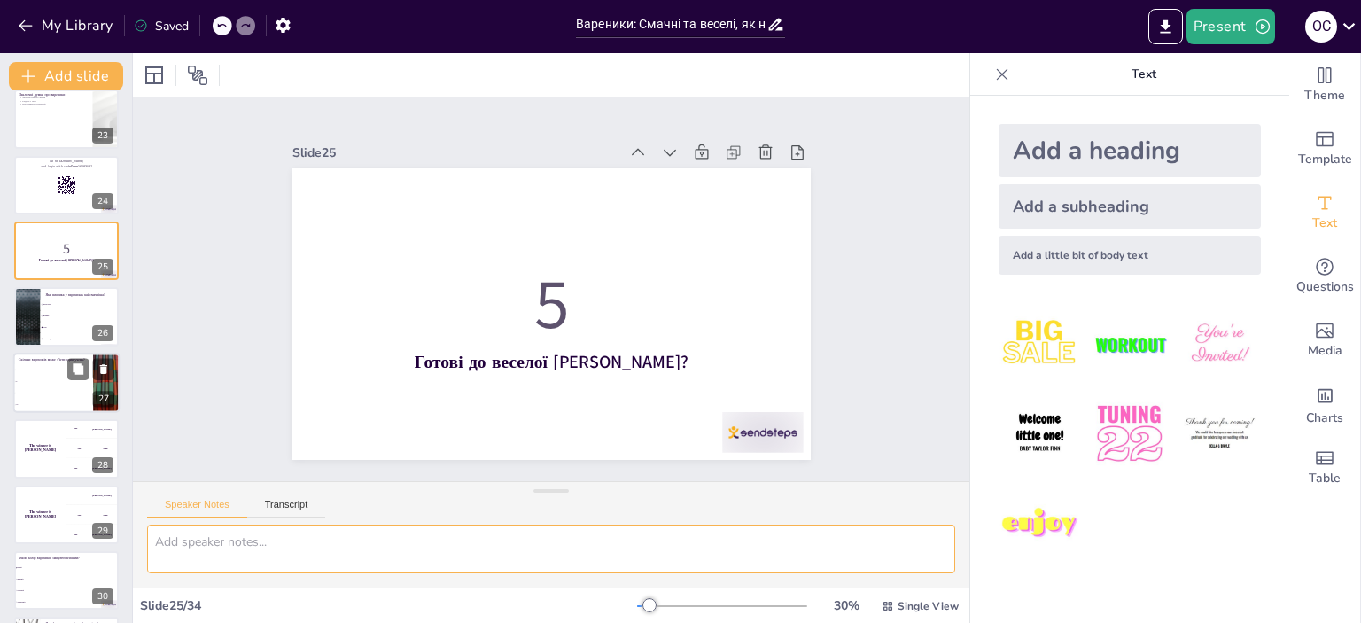
scroll to position [1535, 0]
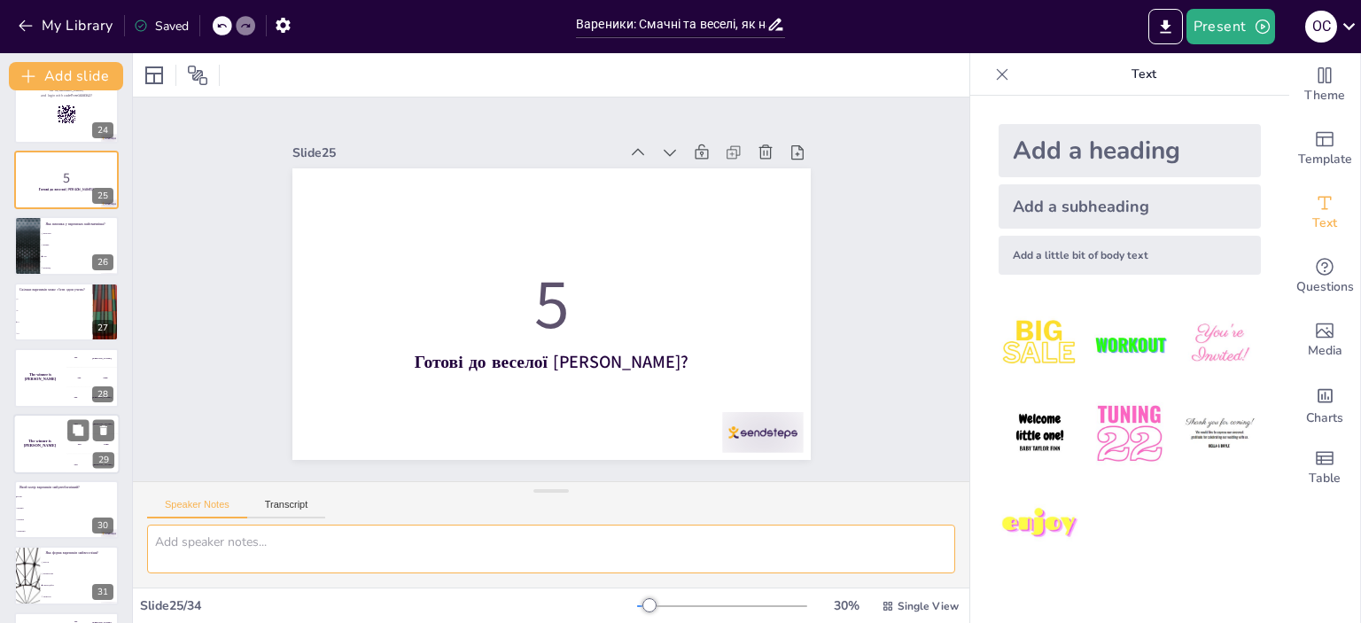
click at [77, 457] on div "300 Niels" at bounding box center [92, 463] width 53 height 19
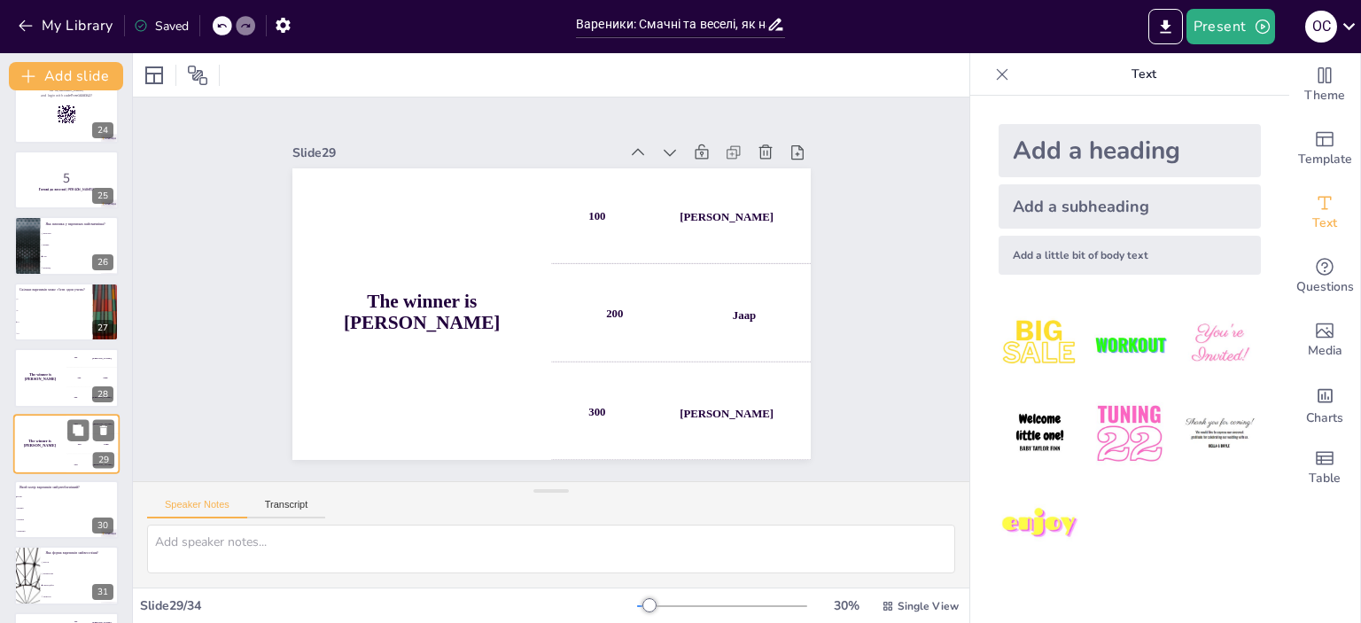
scroll to position [1622, 0]
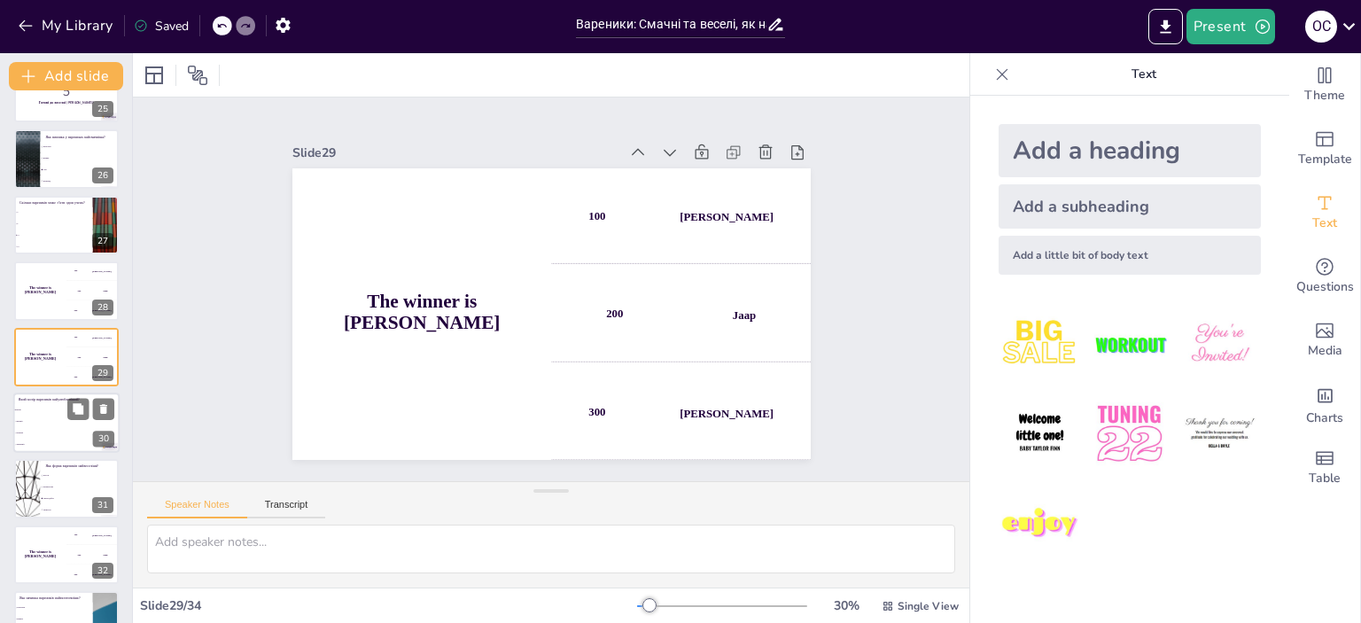
click at [43, 441] on li "Червоний" at bounding box center [53, 444] width 80 height 12
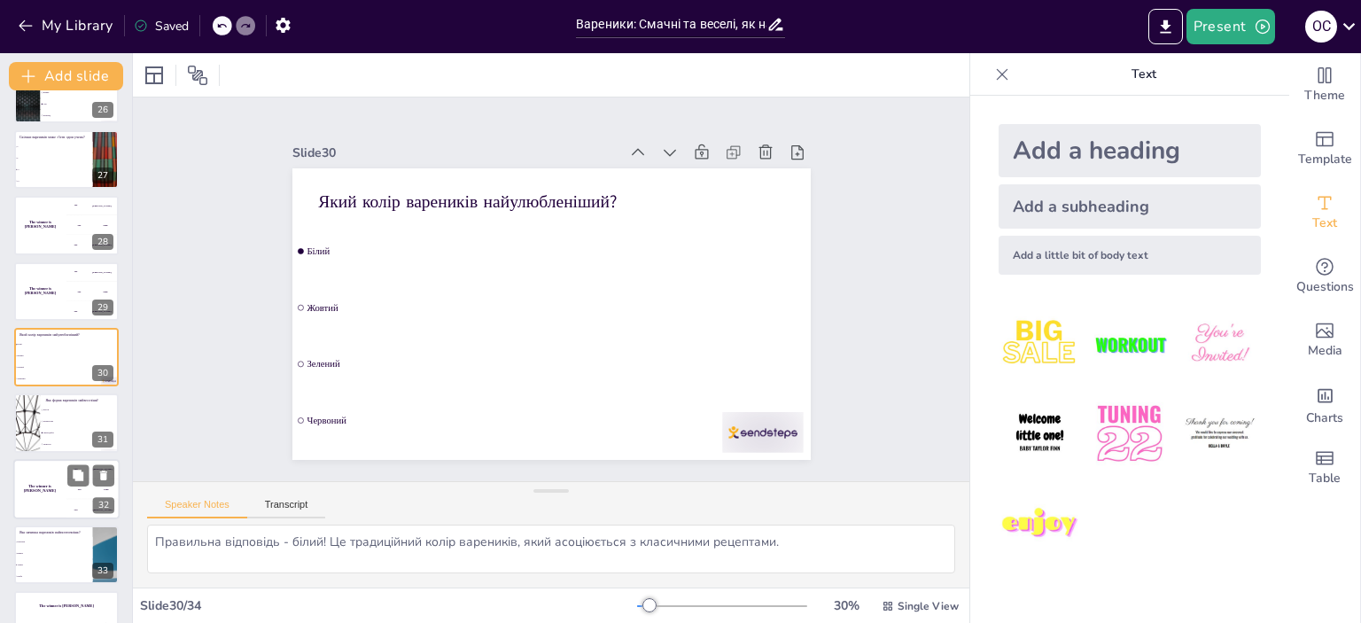
scroll to position [1728, 0]
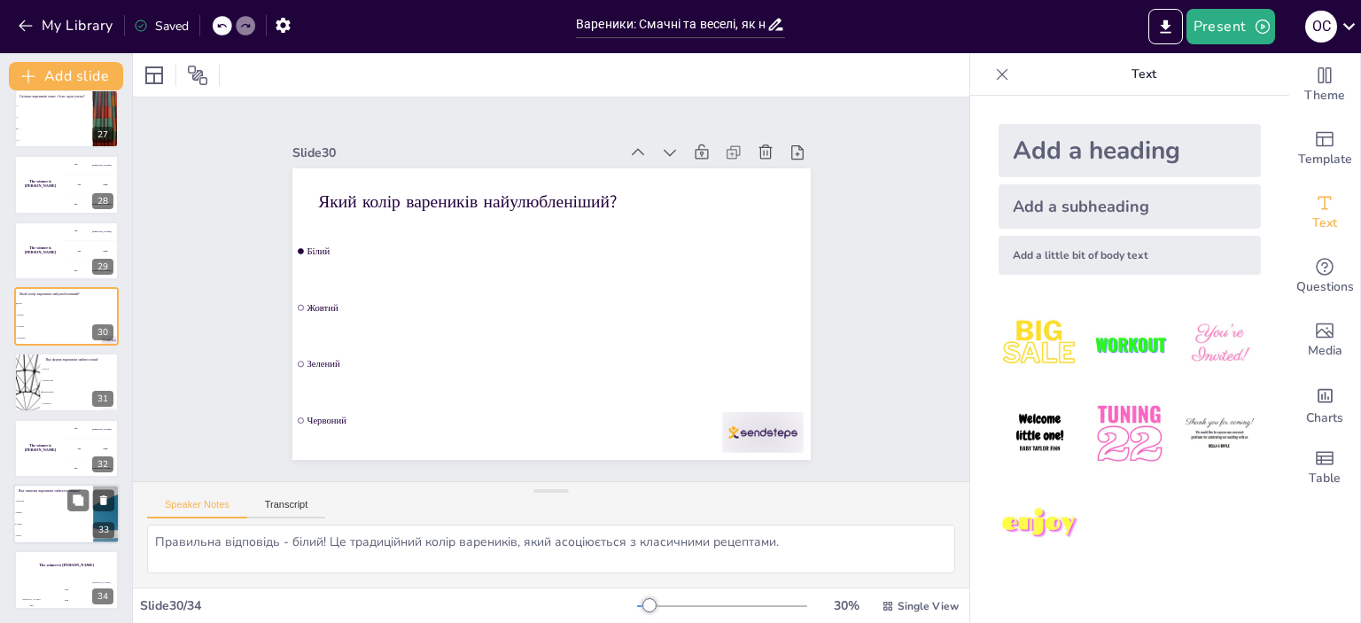
click at [50, 516] on li "Вишня" at bounding box center [53, 513] width 80 height 12
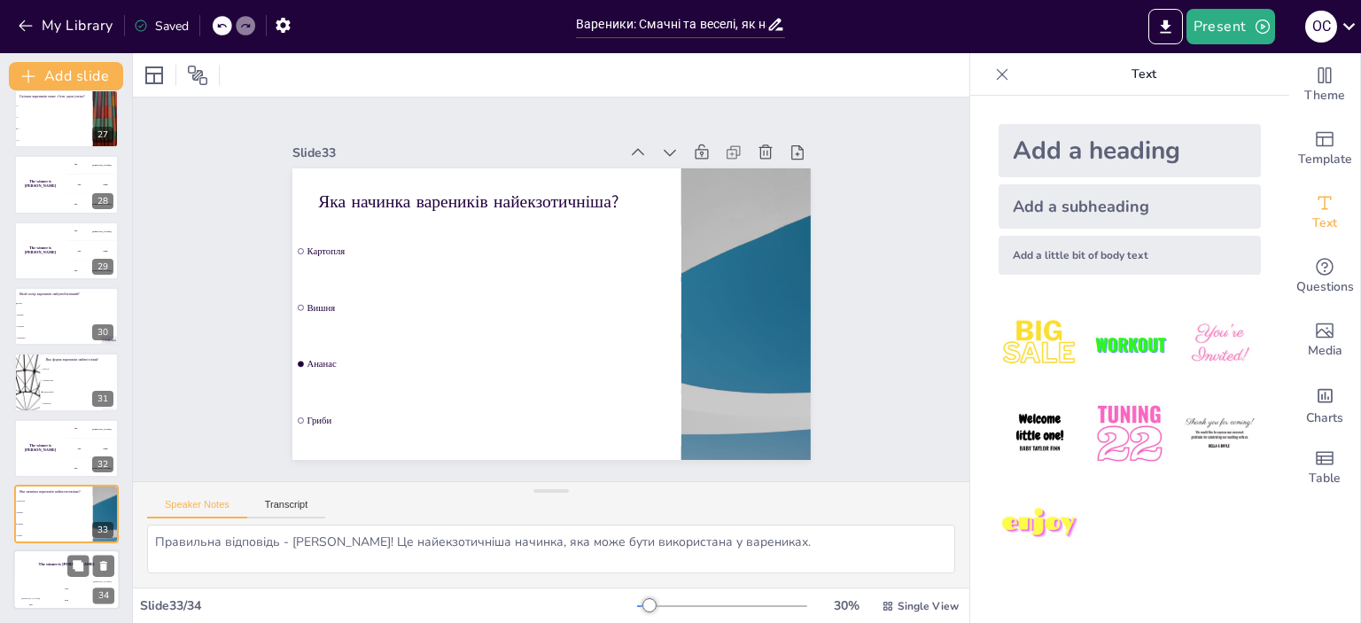
click at [57, 568] on div "The winner is Niels 🏆" at bounding box center [66, 565] width 106 height 30
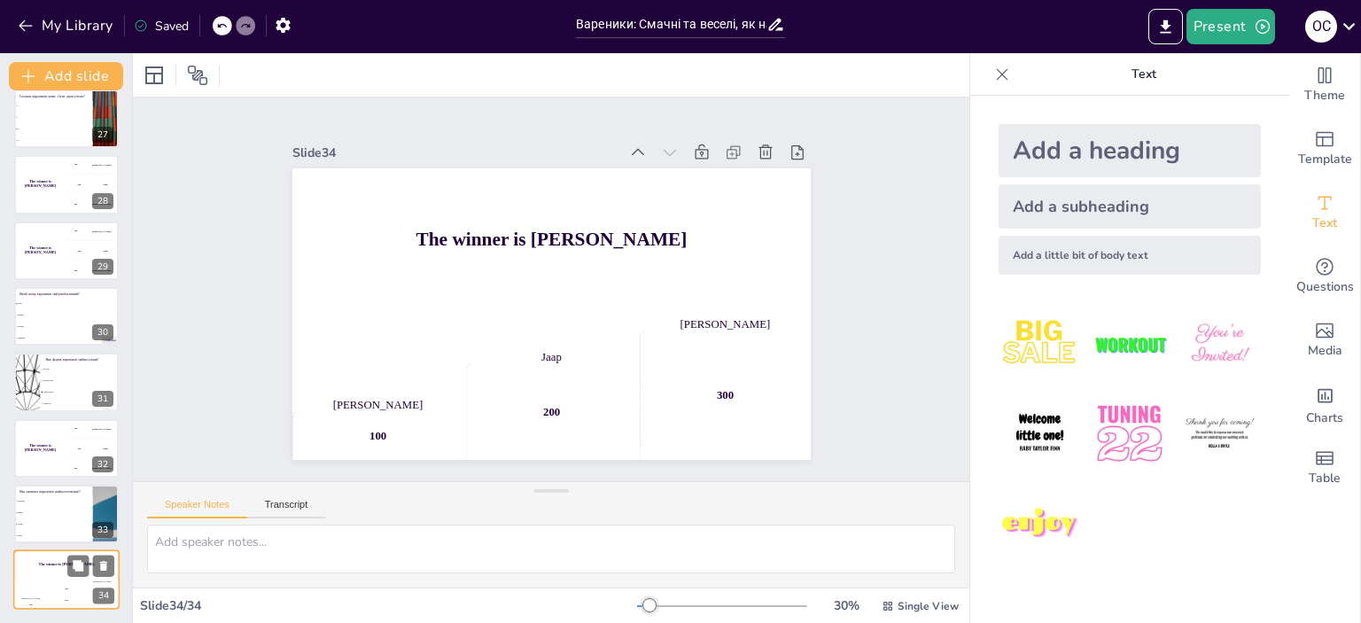
scroll to position [1729, 0]
click at [70, 531] on li "Гриби" at bounding box center [53, 537] width 80 height 12
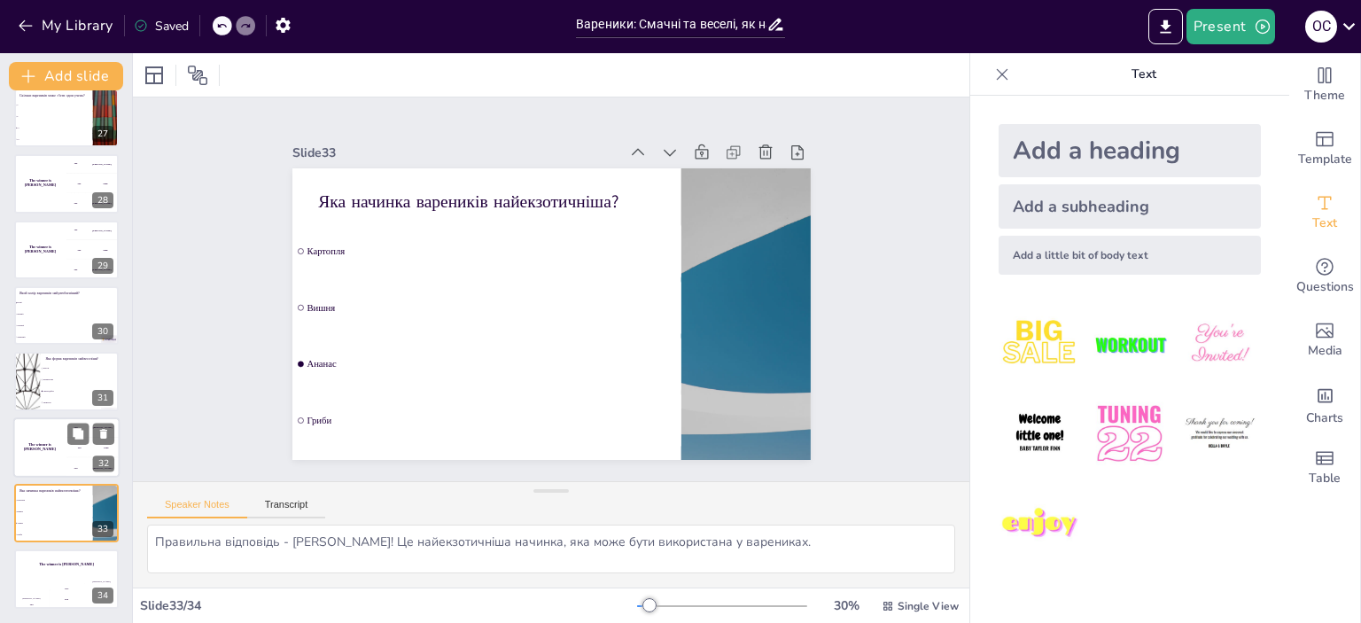
scroll to position [1728, 0]
click at [74, 400] on li "Трикутна" at bounding box center [80, 405] width 80 height 12
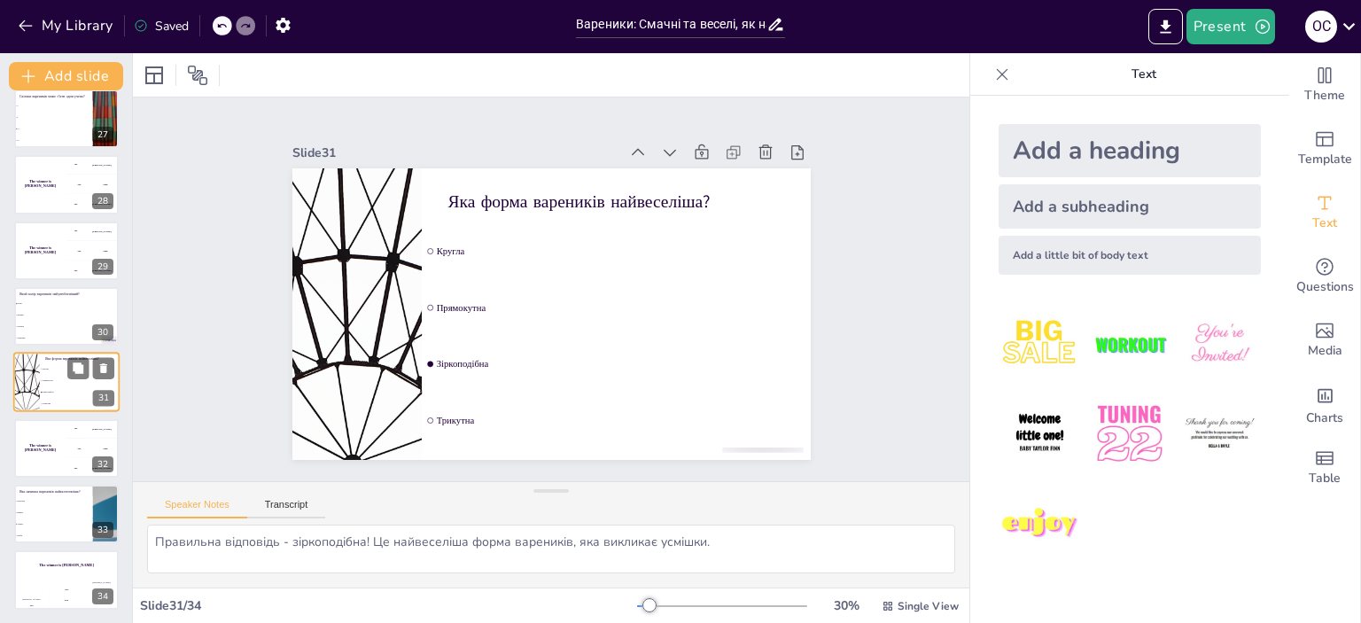
scroll to position [1729, 0]
click at [75, 322] on li "Зелений" at bounding box center [53, 326] width 80 height 12
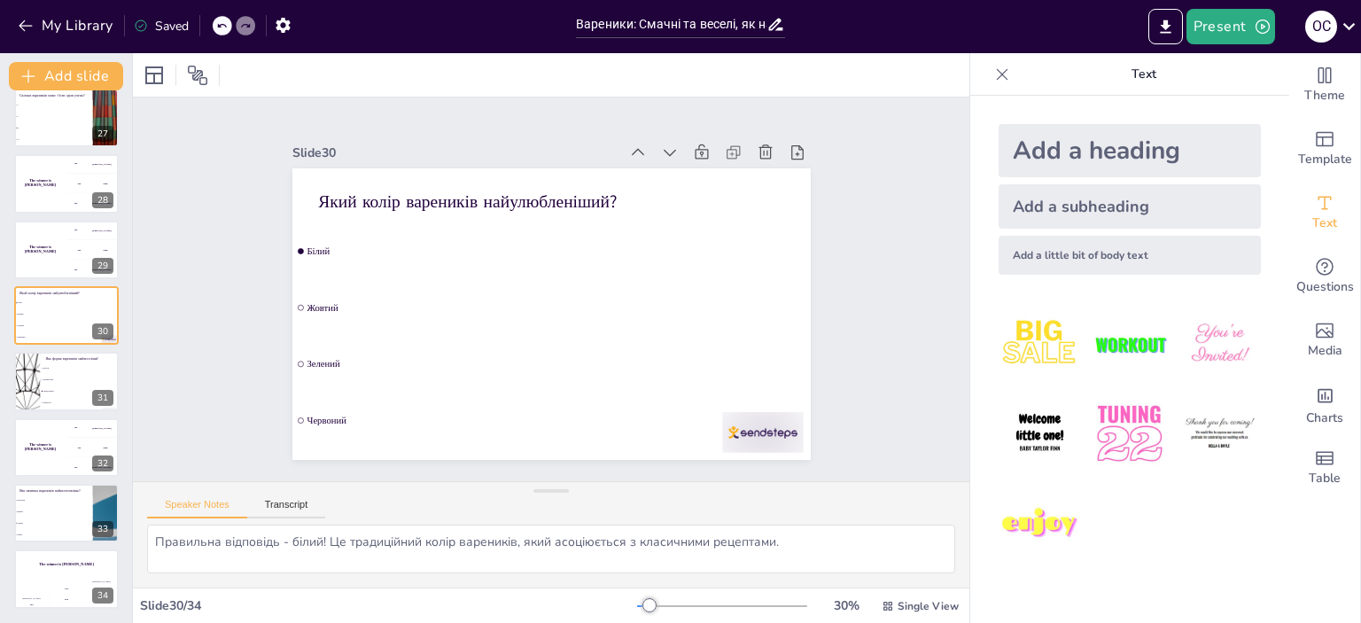
scroll to position [1687, 0]
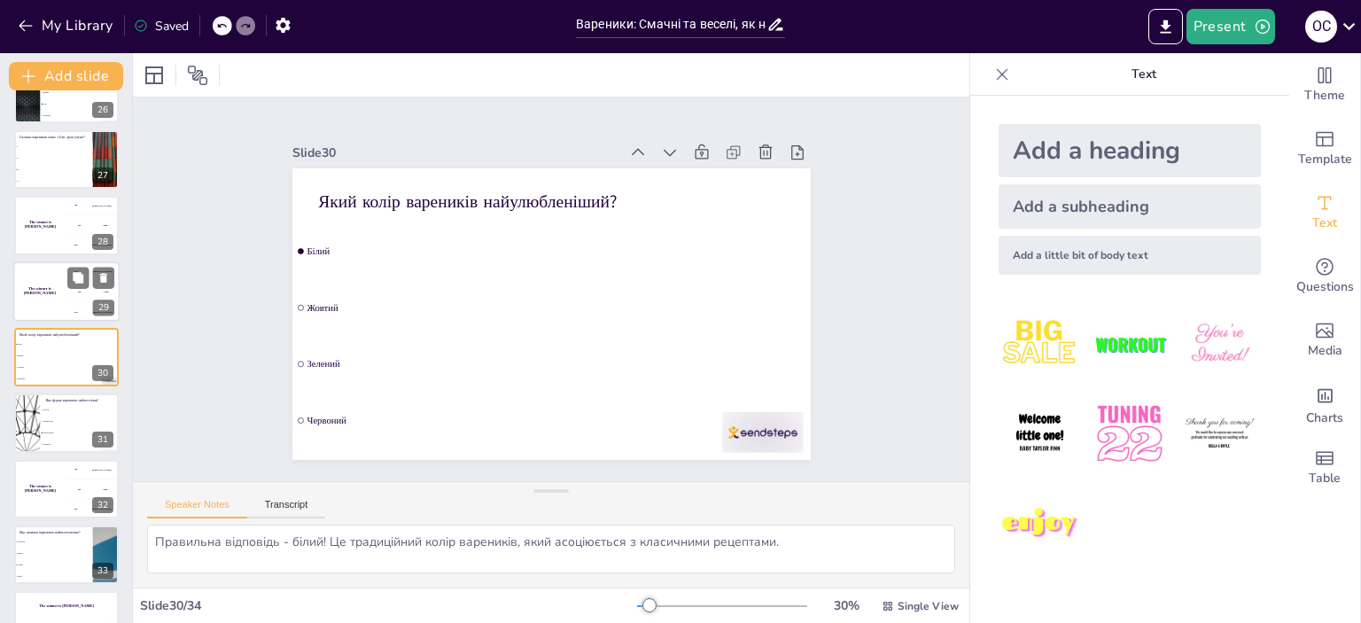
click at [64, 291] on h4 "The winner is Niels 🏆" at bounding box center [39, 290] width 53 height 9
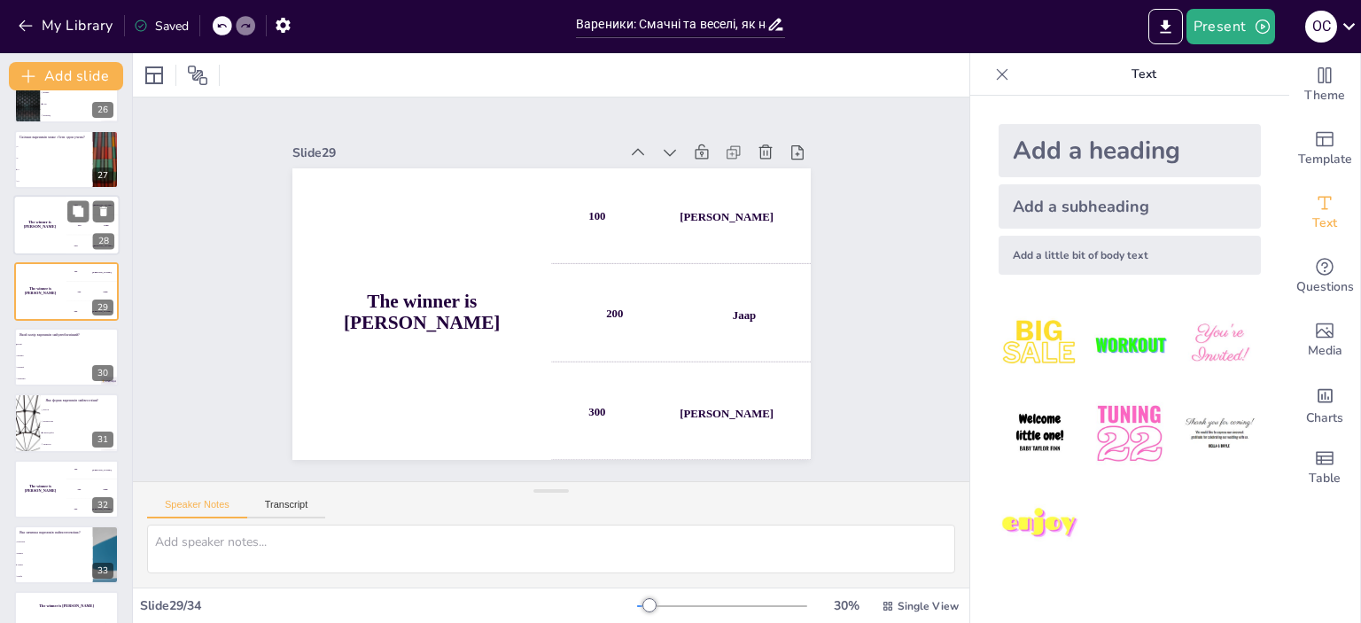
scroll to position [1622, 0]
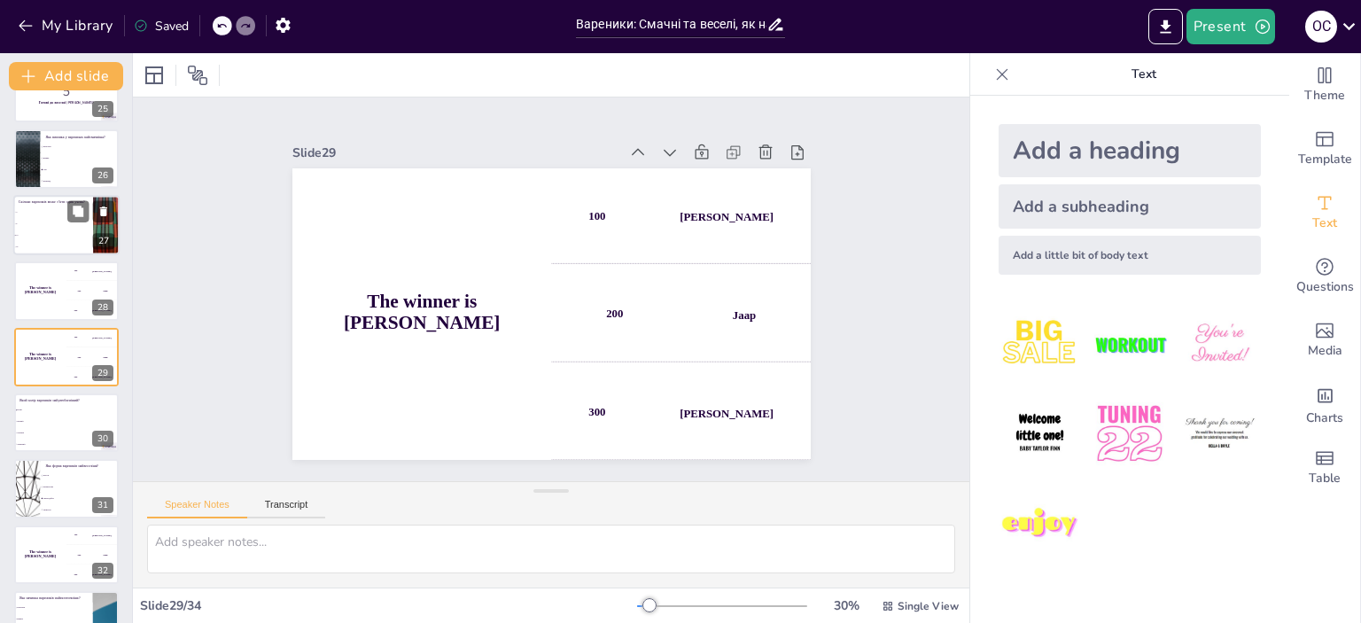
click at [62, 238] on li "10" at bounding box center [53, 235] width 80 height 12
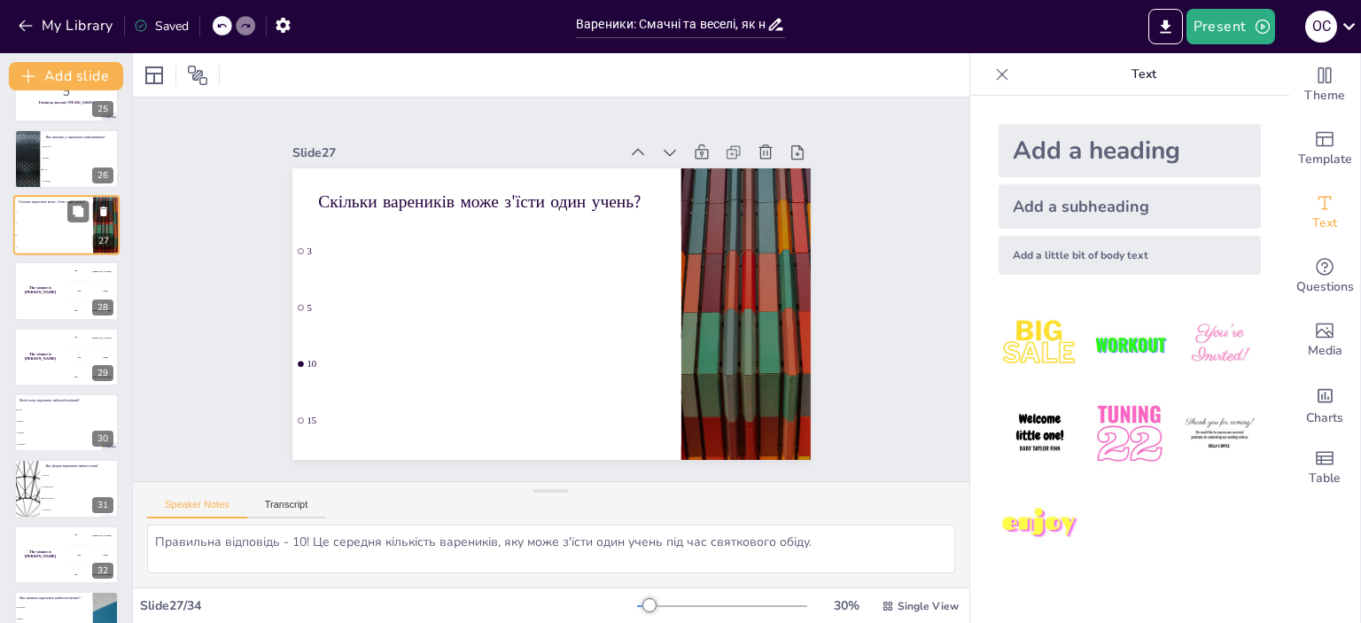
scroll to position [1490, 0]
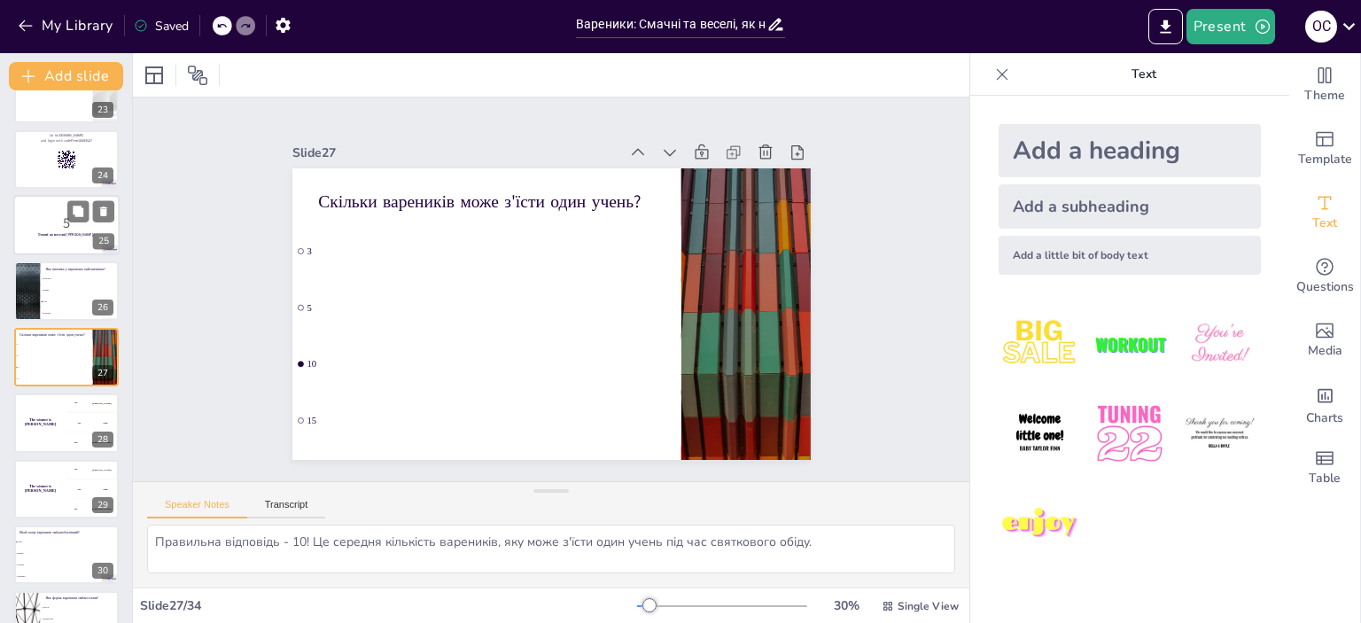
click at [50, 237] on div at bounding box center [66, 225] width 106 height 60
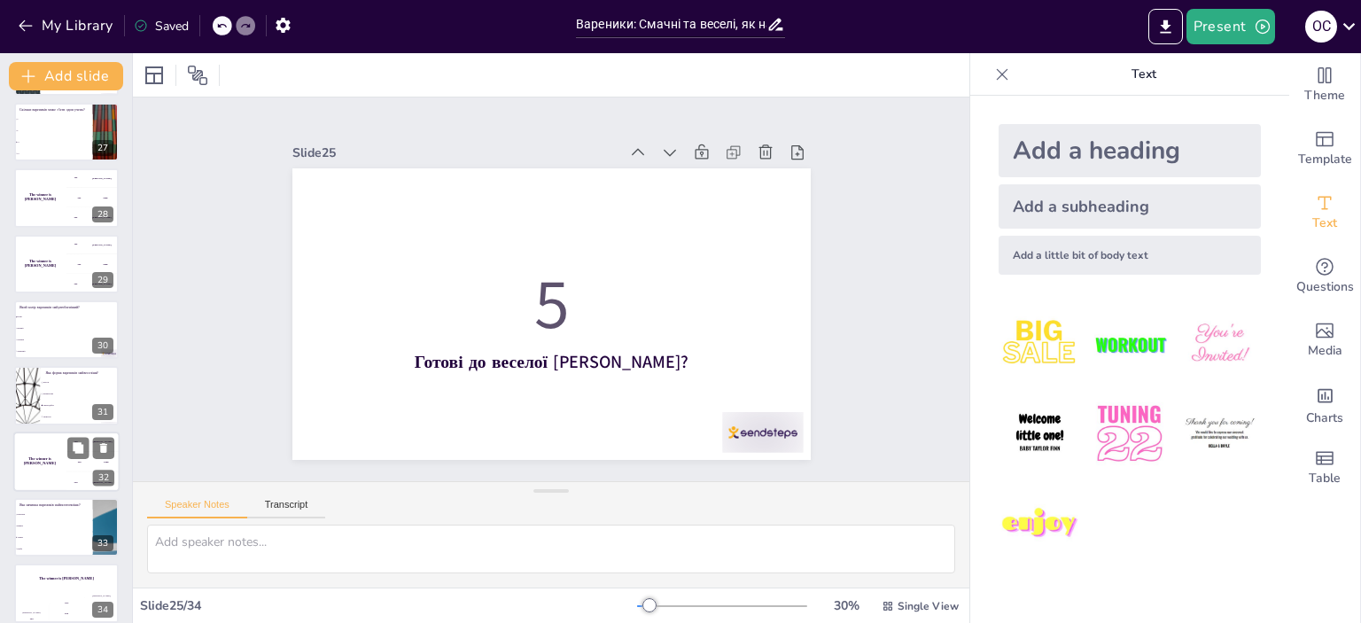
scroll to position [1728, 0]
